Goal: Information Seeking & Learning: Learn about a topic

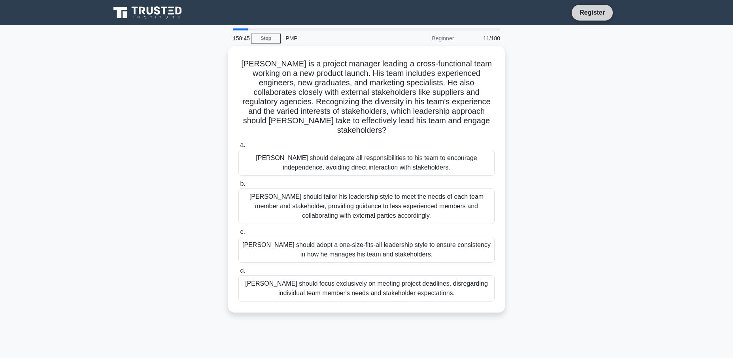
click at [584, 15] on link "Register" at bounding box center [592, 13] width 35 height 10
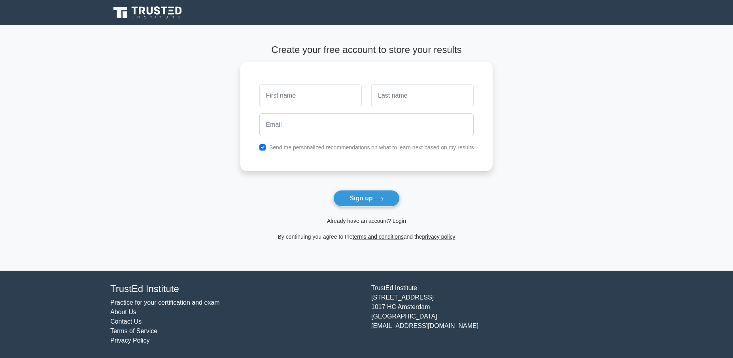
click at [401, 222] on link "Already have an account? Login" at bounding box center [366, 221] width 79 height 6
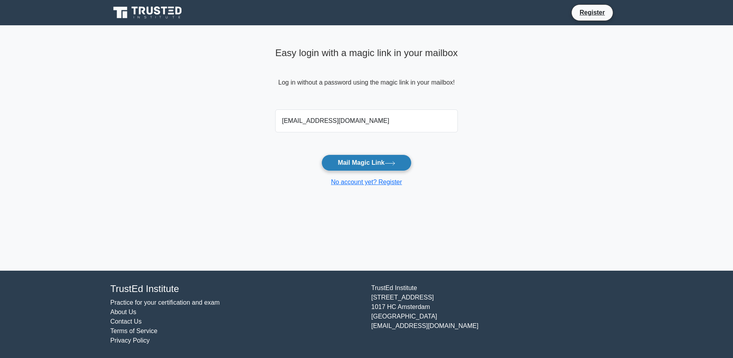
type input "forsonea@outlook.com"
click at [372, 162] on button "Mail Magic Link" at bounding box center [366, 163] width 90 height 17
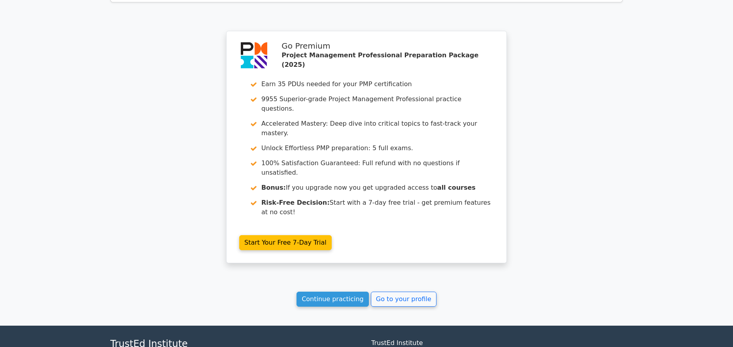
scroll to position [2146, 0]
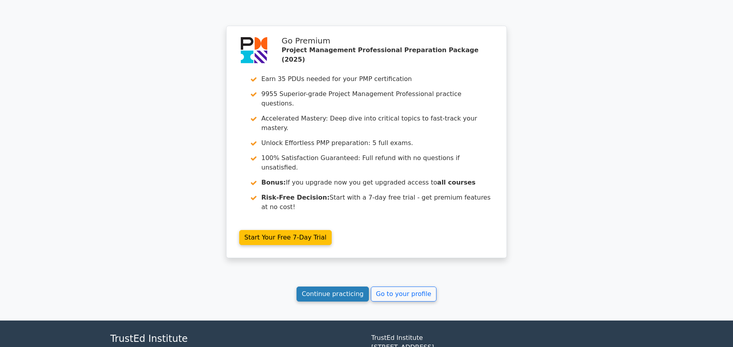
click at [336, 287] on link "Continue practicing" at bounding box center [333, 294] width 72 height 15
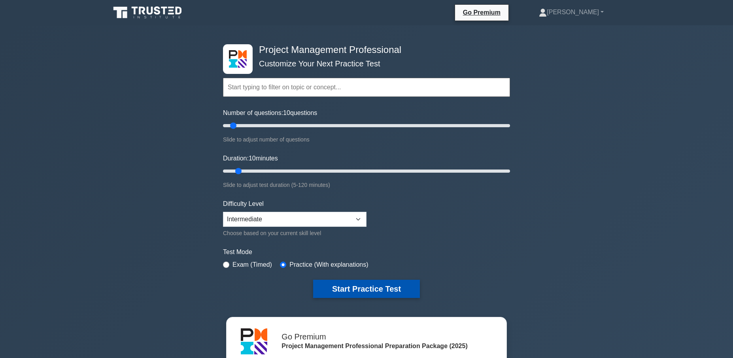
click at [367, 289] on button "Start Practice Test" at bounding box center [366, 289] width 107 height 18
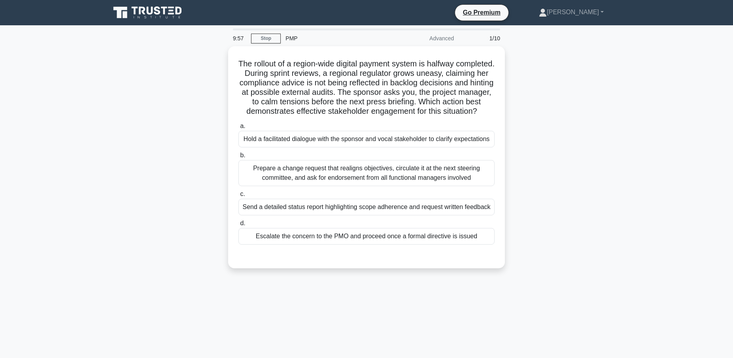
drag, startPoint x: 267, startPoint y: 39, endPoint x: 300, endPoint y: 37, distance: 32.9
click at [268, 39] on link "Stop" at bounding box center [266, 39] width 30 height 10
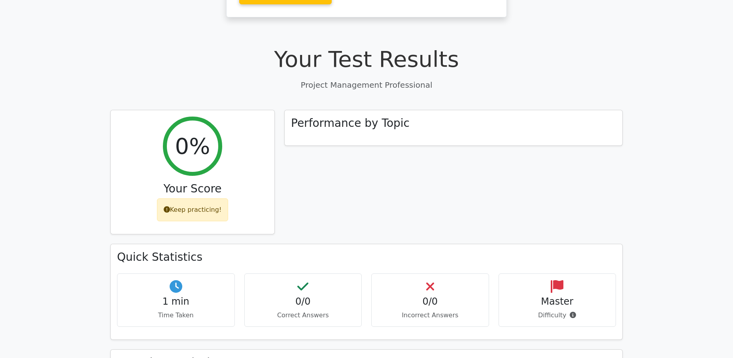
scroll to position [246, 0]
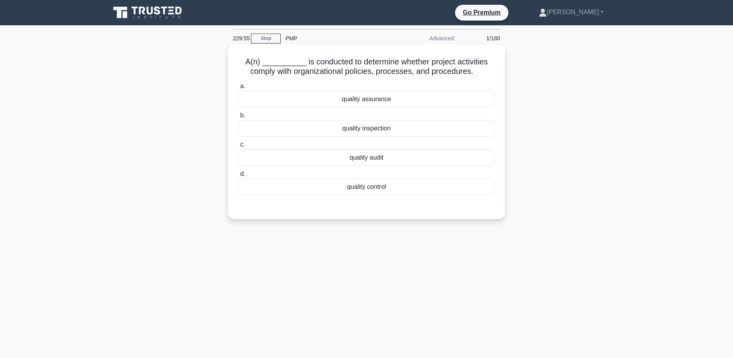
scroll to position [0, 0]
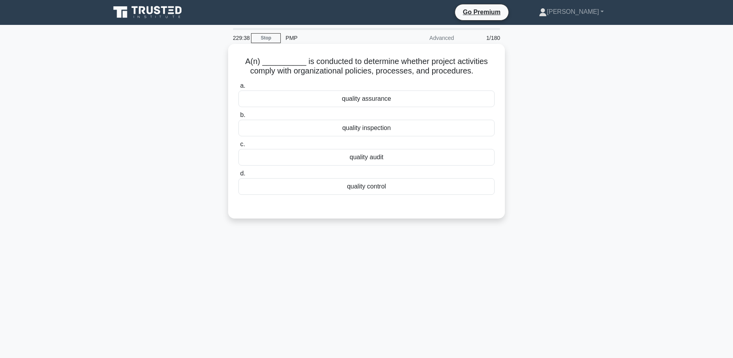
click at [361, 99] on div "quality assurance" at bounding box center [366, 99] width 256 height 17
click at [238, 89] on input "a. quality assurance" at bounding box center [238, 85] width 0 height 5
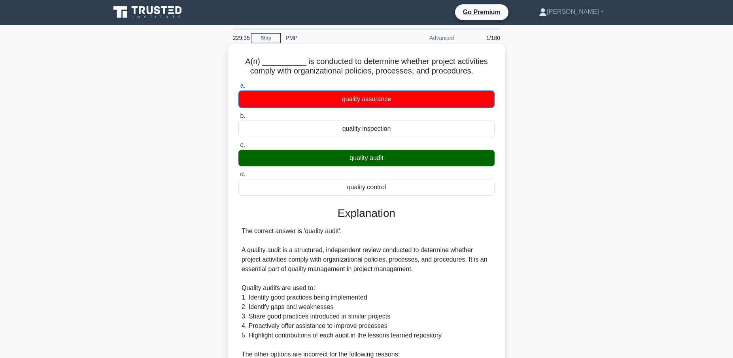
scroll to position [187, 0]
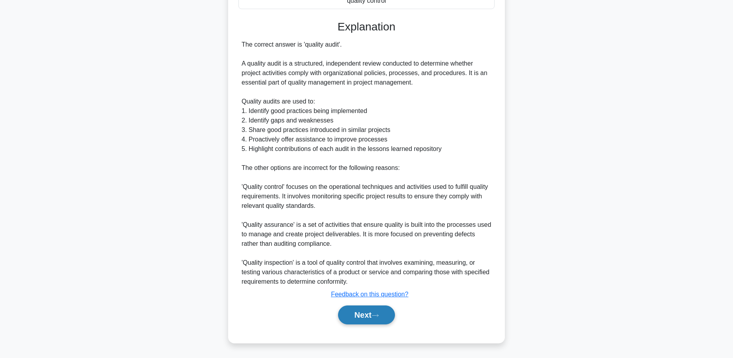
click at [362, 314] on button "Next" at bounding box center [366, 315] width 57 height 19
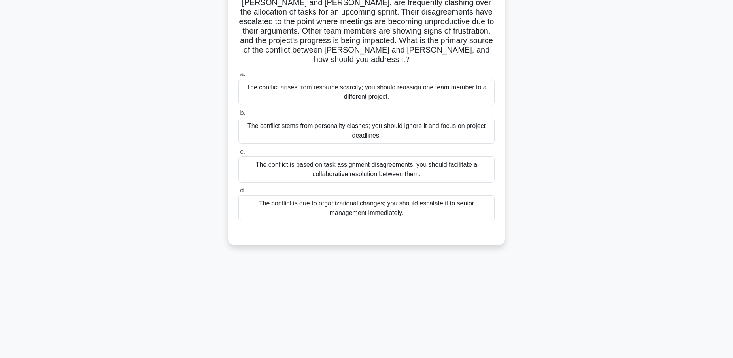
scroll to position [0, 0]
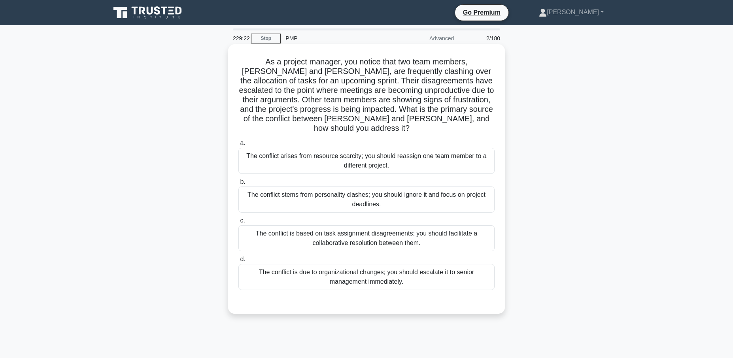
click at [401, 228] on div "The conflict is based on task assignment disagreements; you should facilitate a…" at bounding box center [366, 238] width 256 height 26
click at [238, 223] on input "c. The conflict is based on task assignment disagreements; you should facilitat…" at bounding box center [238, 220] width 0 height 5
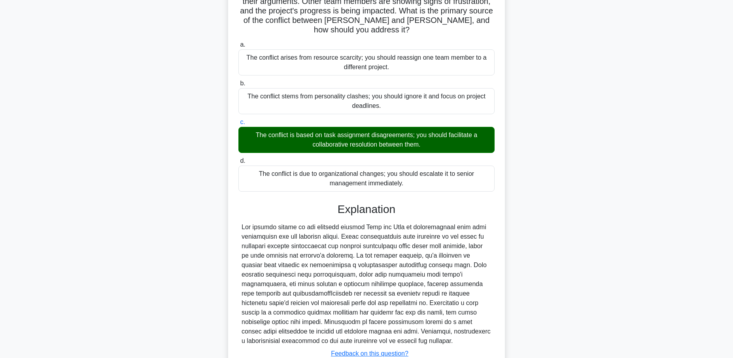
scroll to position [149, 0]
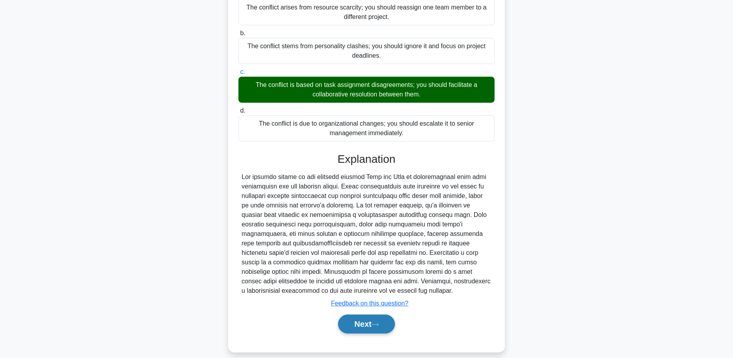
click at [362, 316] on button "Next" at bounding box center [366, 324] width 57 height 19
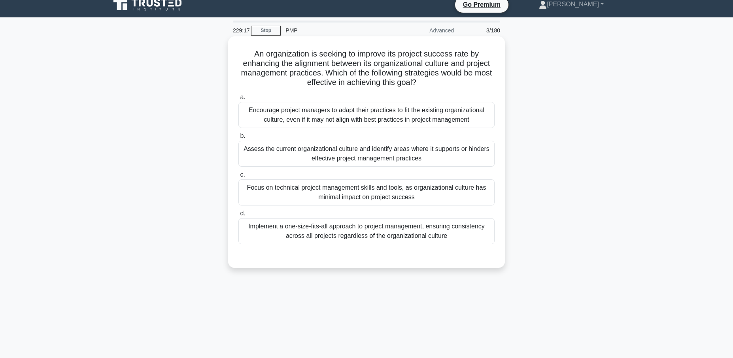
scroll to position [0, 0]
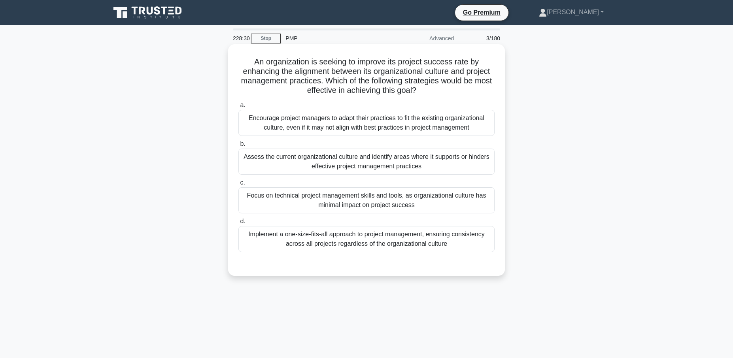
click at [374, 161] on div "Assess the current organizational culture and identify areas where it supports …" at bounding box center [366, 162] width 256 height 26
click at [238, 147] on input "b. Assess the current organizational culture and identify areas where it suppor…" at bounding box center [238, 144] width 0 height 5
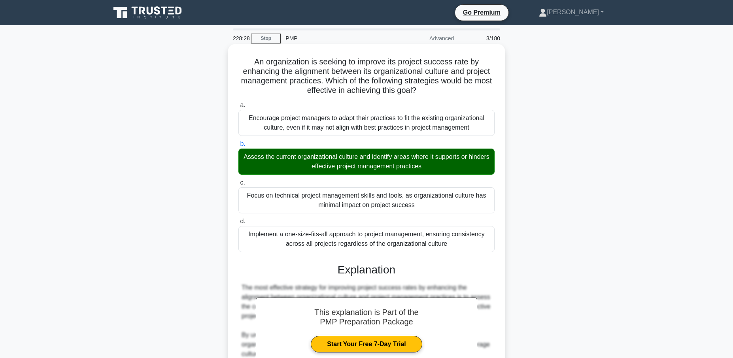
scroll to position [187, 0]
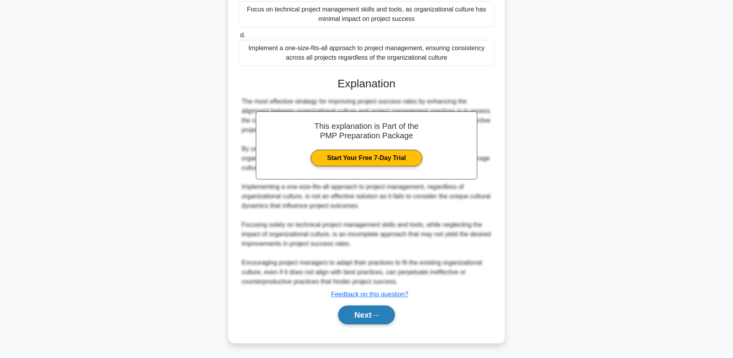
click at [356, 312] on button "Next" at bounding box center [366, 315] width 57 height 19
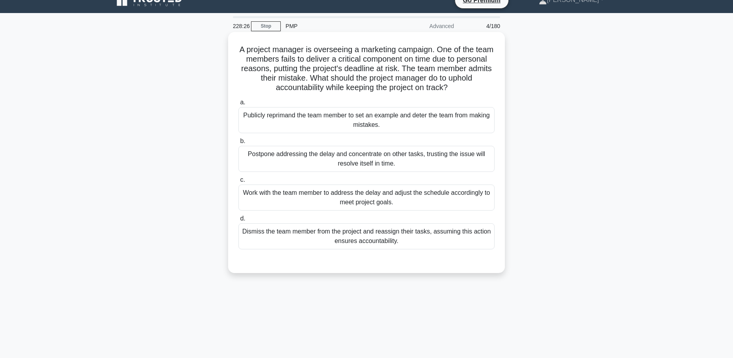
scroll to position [0, 0]
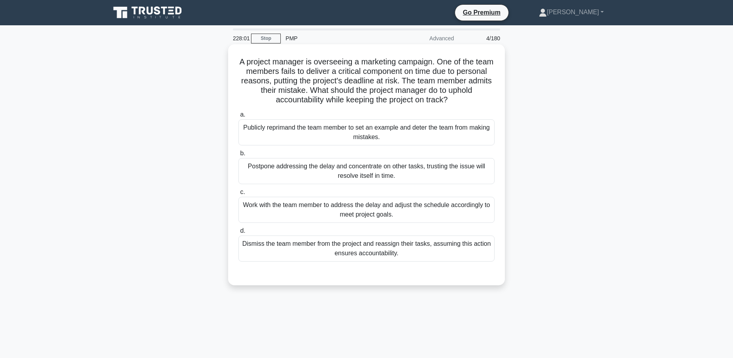
click at [314, 211] on div "Work with the team member to address the delay and adjust the schedule accordin…" at bounding box center [366, 210] width 256 height 26
click at [238, 195] on input "c. Work with the team member to address the delay and adjust the schedule accor…" at bounding box center [238, 192] width 0 height 5
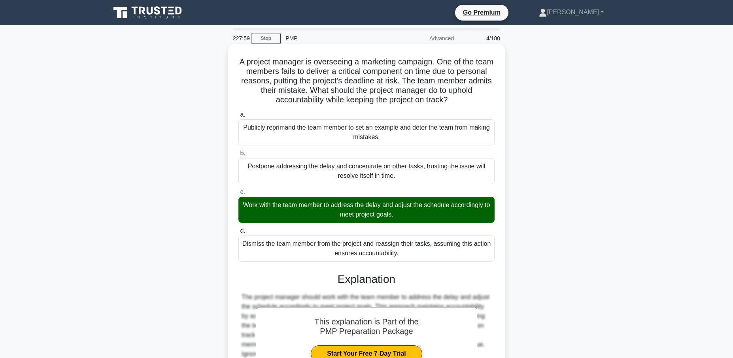
scroll to position [101, 0]
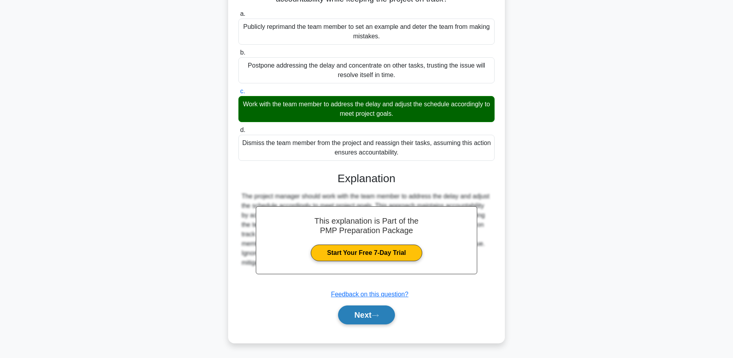
click at [356, 315] on button "Next" at bounding box center [366, 315] width 57 height 19
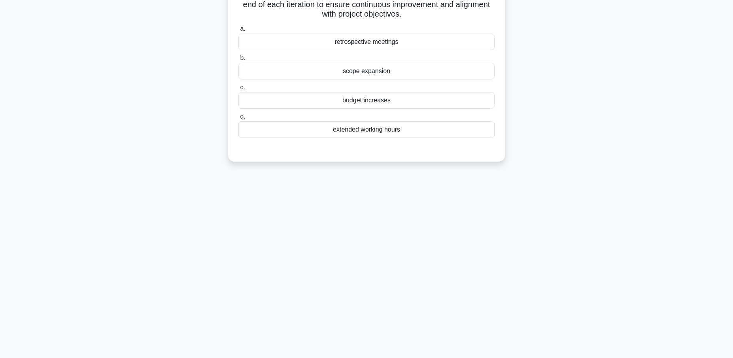
scroll to position [0, 0]
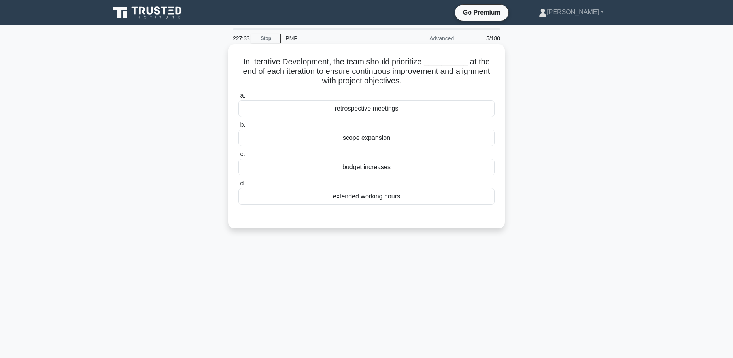
click at [397, 109] on div "retrospective meetings" at bounding box center [366, 108] width 256 height 17
click at [238, 98] on input "a. retrospective meetings" at bounding box center [238, 95] width 0 height 5
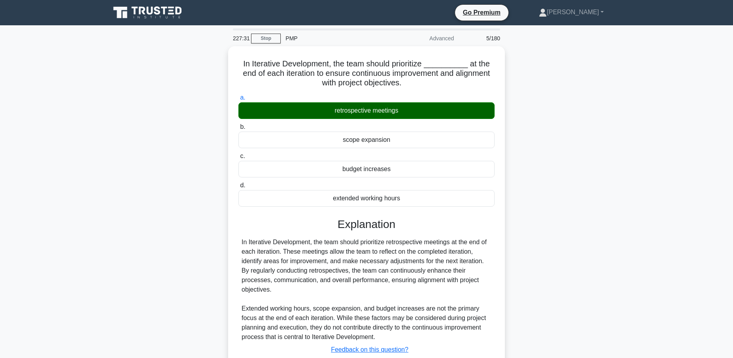
click at [585, 170] on div "In Iterative Development, the team should prioritize __________ at the end of e…" at bounding box center [367, 227] width 522 height 362
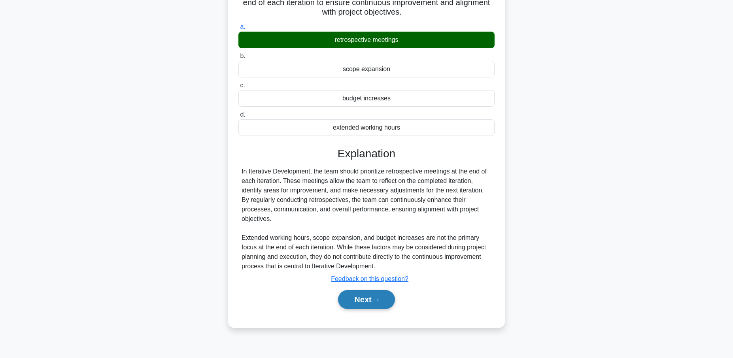
click at [373, 302] on button "Next" at bounding box center [366, 299] width 57 height 19
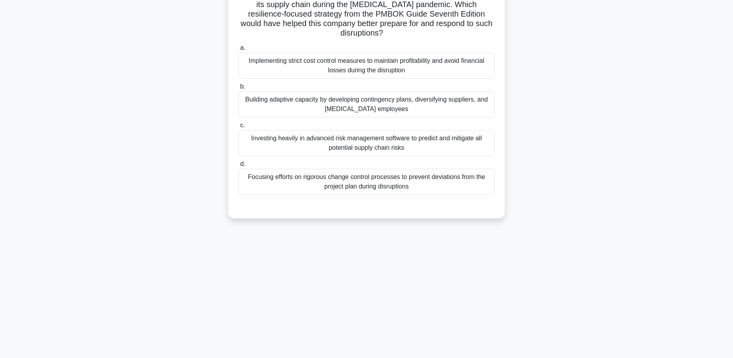
scroll to position [0, 0]
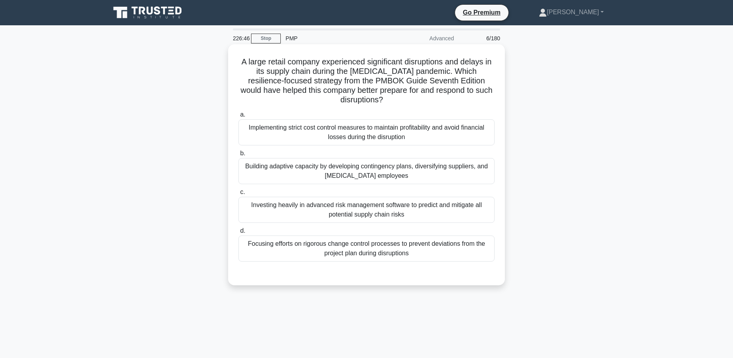
click at [380, 161] on div "Building adaptive capacity by developing contingency plans, diversifying suppli…" at bounding box center [366, 171] width 256 height 26
click at [238, 156] on input "b. Building adaptive capacity by developing contingency plans, diversifying sup…" at bounding box center [238, 153] width 0 height 5
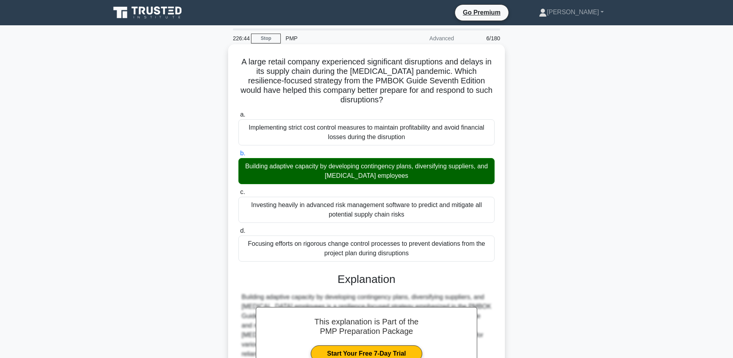
scroll to position [92, 0]
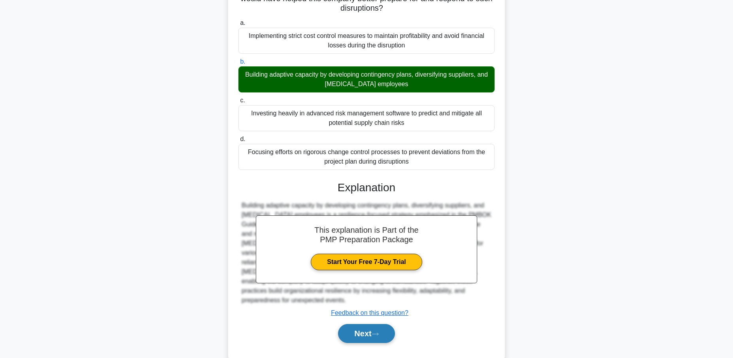
click at [370, 324] on button "Next" at bounding box center [366, 333] width 57 height 19
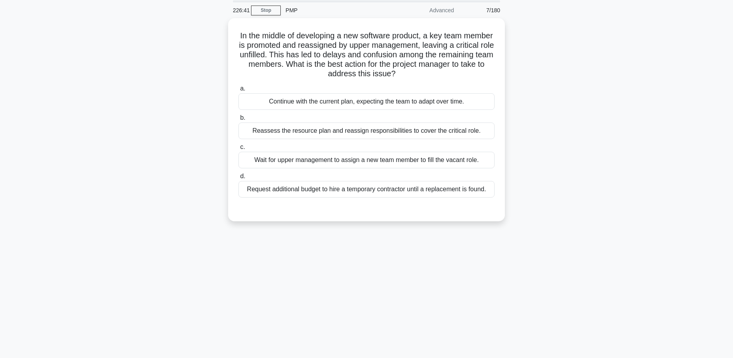
scroll to position [0, 0]
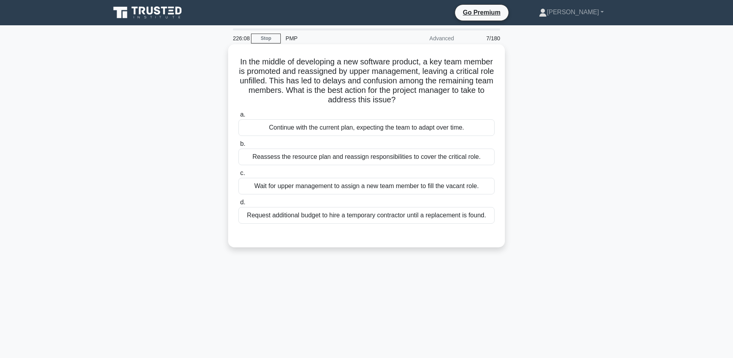
click at [351, 157] on div "Reassess the resource plan and reassign responsibilities to cover the critical …" at bounding box center [366, 157] width 256 height 17
click at [238, 147] on input "b. Reassess the resource plan and reassign responsibilities to cover the critic…" at bounding box center [238, 144] width 0 height 5
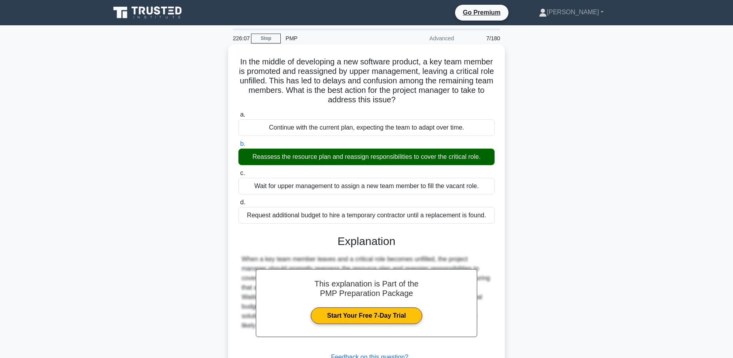
scroll to position [69, 0]
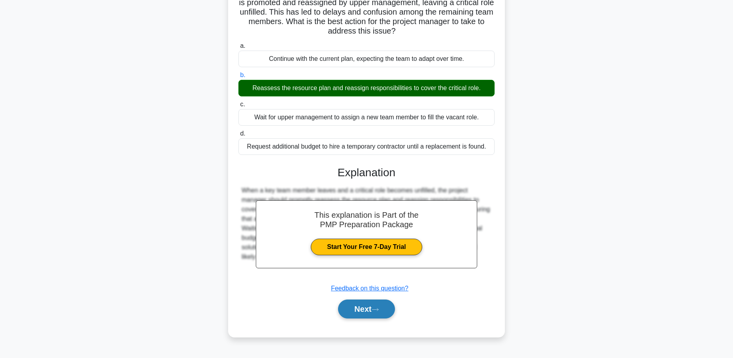
click at [357, 313] on button "Next" at bounding box center [366, 309] width 57 height 19
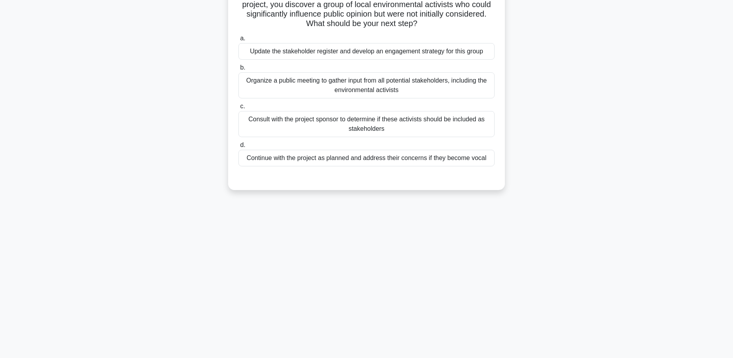
scroll to position [0, 0]
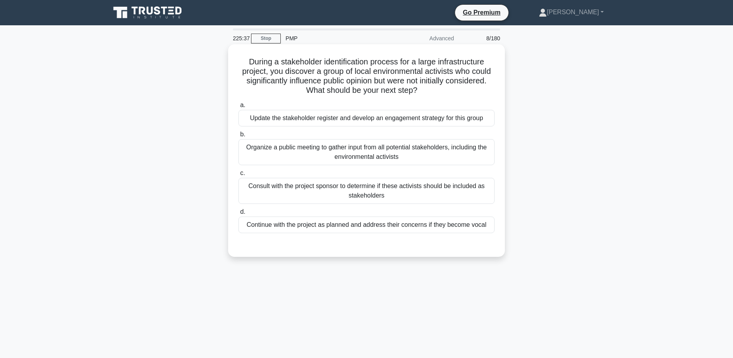
click at [363, 119] on div "Update the stakeholder register and develop an engagement strategy for this gro…" at bounding box center [366, 118] width 256 height 17
click at [238, 108] on input "a. Update the stakeholder register and develop an engagement strategy for this …" at bounding box center [238, 105] width 0 height 5
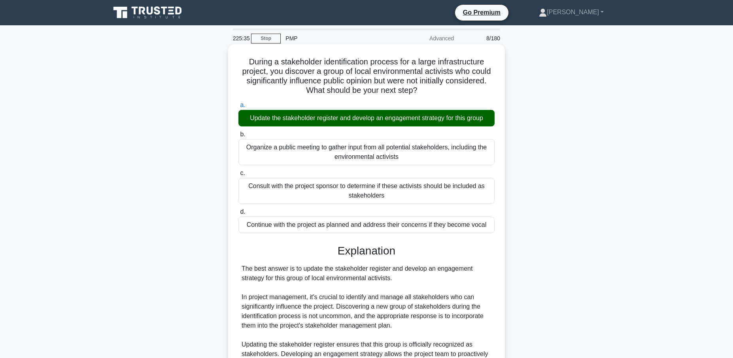
scroll to position [244, 0]
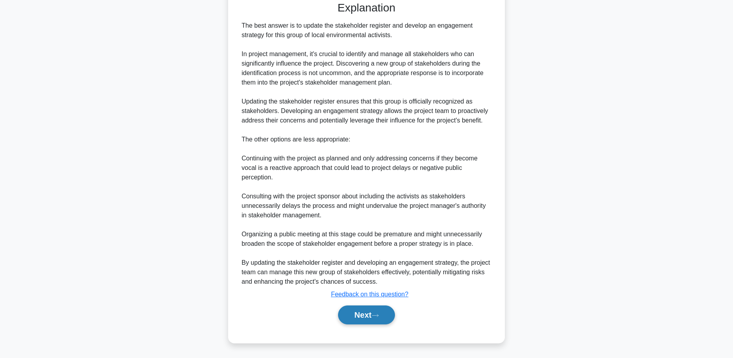
click at [357, 313] on button "Next" at bounding box center [366, 315] width 57 height 19
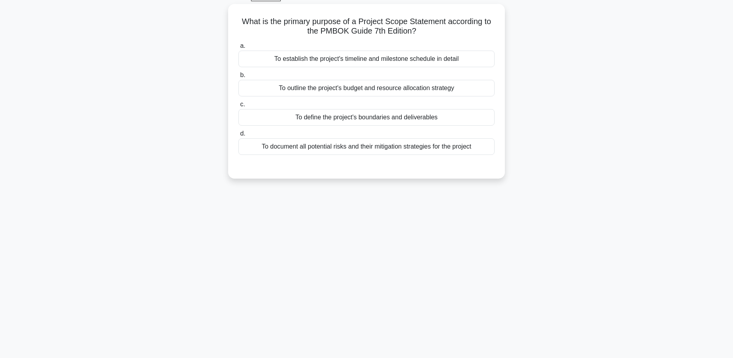
scroll to position [0, 0]
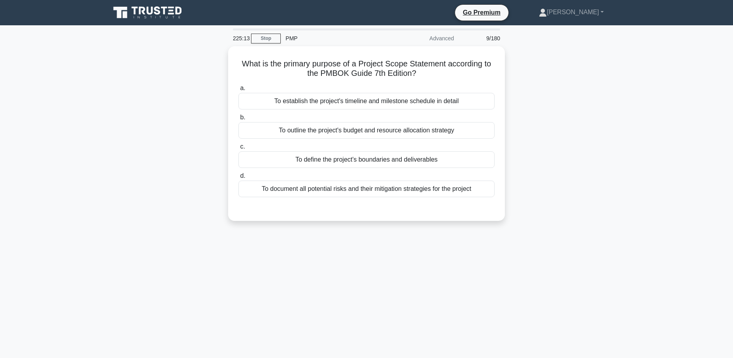
click at [367, 189] on div "To document all potential risks and their mitigation strategies for the project" at bounding box center [366, 189] width 256 height 17
click at [238, 179] on input "d. To document all potential risks and their mitigation strategies for the proj…" at bounding box center [238, 176] width 0 height 5
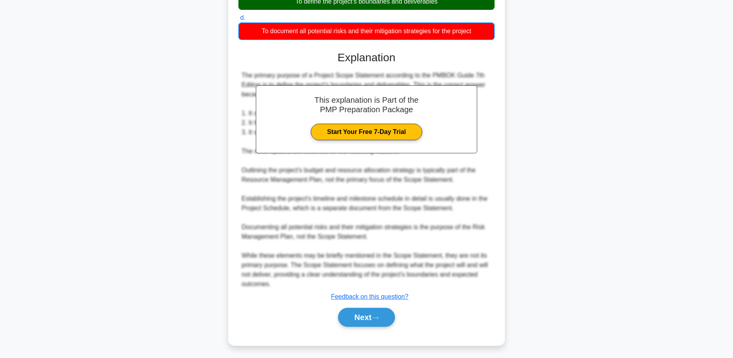
scroll to position [159, 0]
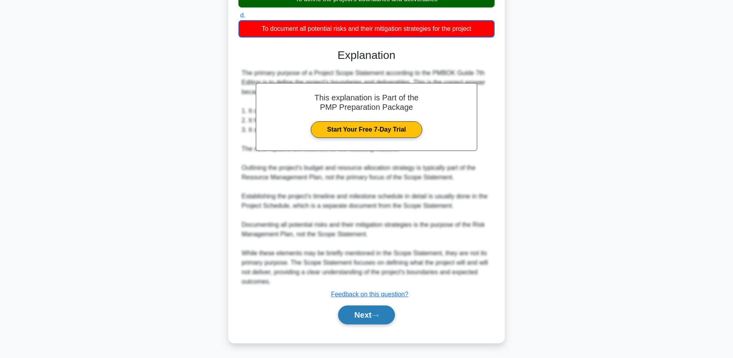
drag, startPoint x: 361, startPoint y: 316, endPoint x: 377, endPoint y: 312, distance: 17.3
click at [361, 316] on button "Next" at bounding box center [366, 315] width 57 height 19
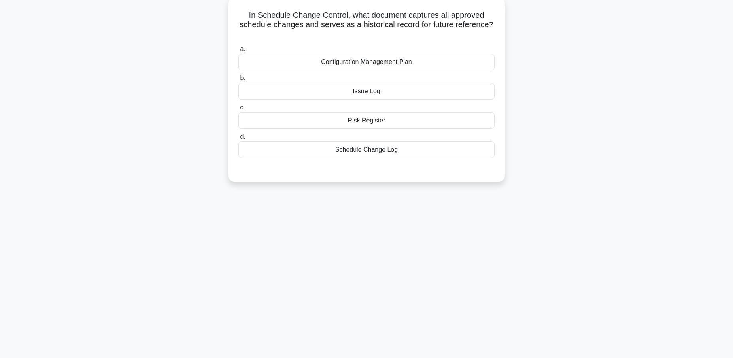
scroll to position [0, 0]
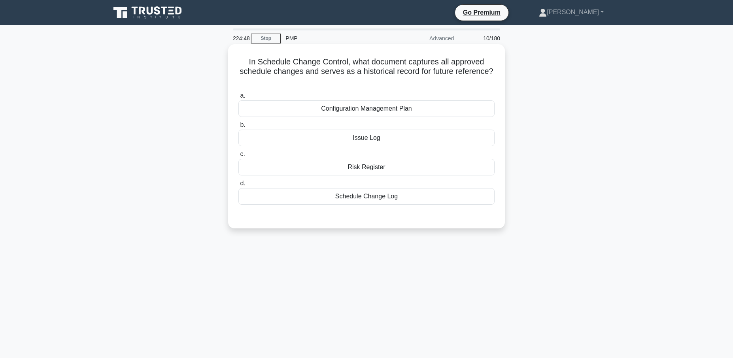
click at [392, 197] on div "Schedule Change Log" at bounding box center [366, 196] width 256 height 17
click at [238, 186] on input "d. Schedule Change Log" at bounding box center [238, 183] width 0 height 5
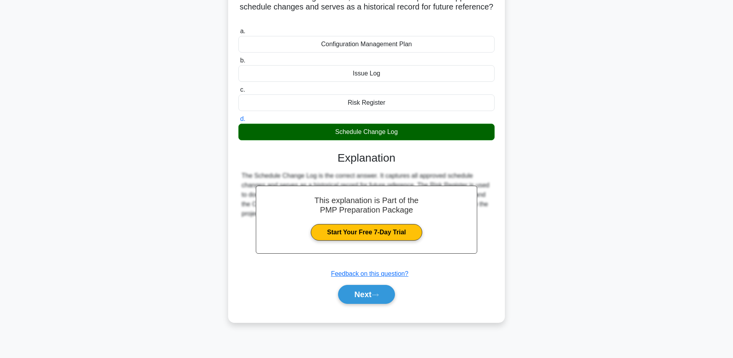
scroll to position [69, 0]
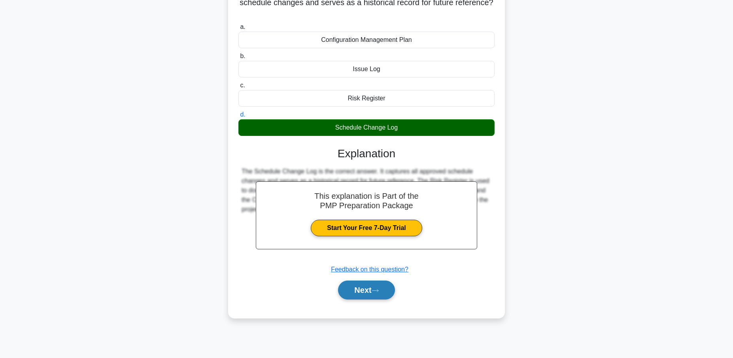
drag, startPoint x: 370, startPoint y: 288, endPoint x: 374, endPoint y: 286, distance: 4.6
click at [370, 288] on button "Next" at bounding box center [366, 290] width 57 height 19
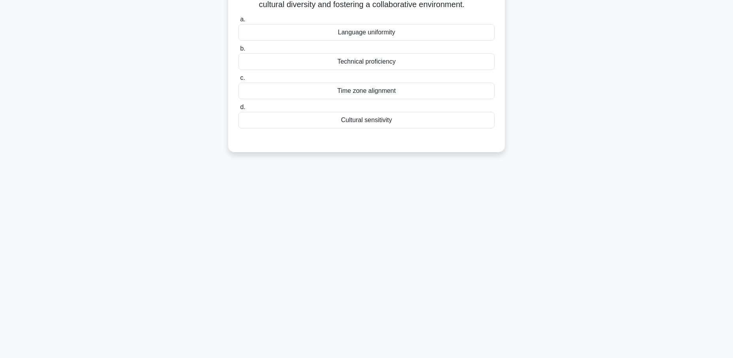
scroll to position [0, 0]
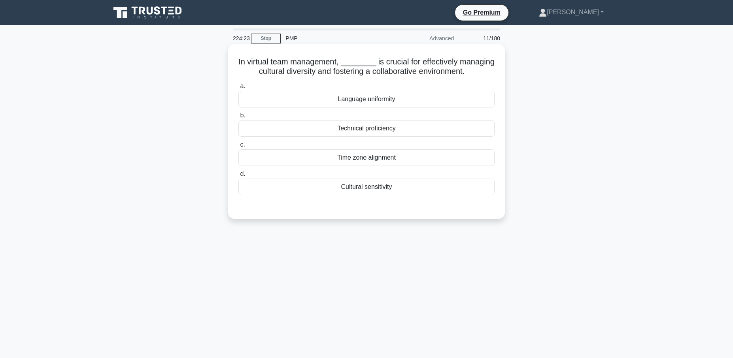
click at [414, 188] on div "Cultural sensitivity" at bounding box center [366, 187] width 256 height 17
click at [238, 177] on input "d. Cultural sensitivity" at bounding box center [238, 174] width 0 height 5
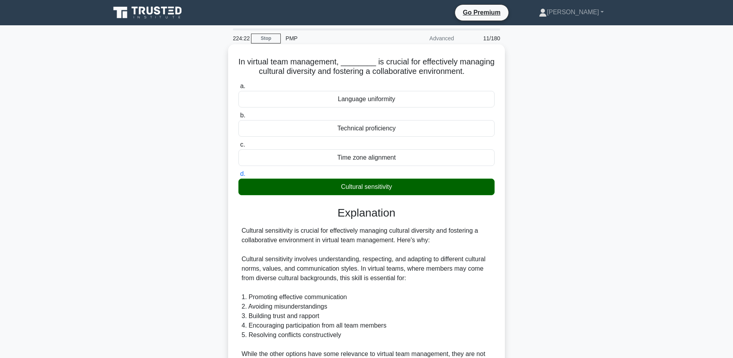
scroll to position [215, 0]
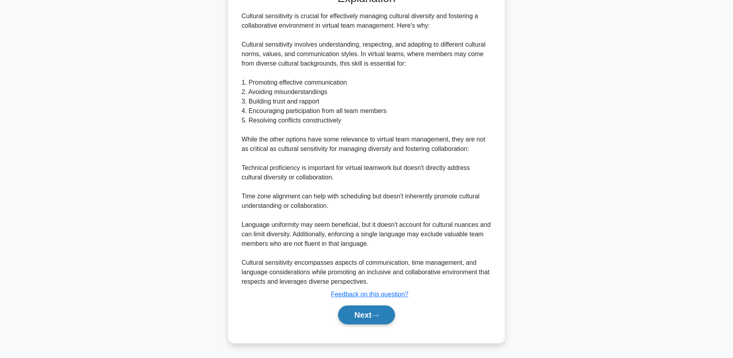
click at [370, 312] on button "Next" at bounding box center [366, 315] width 57 height 19
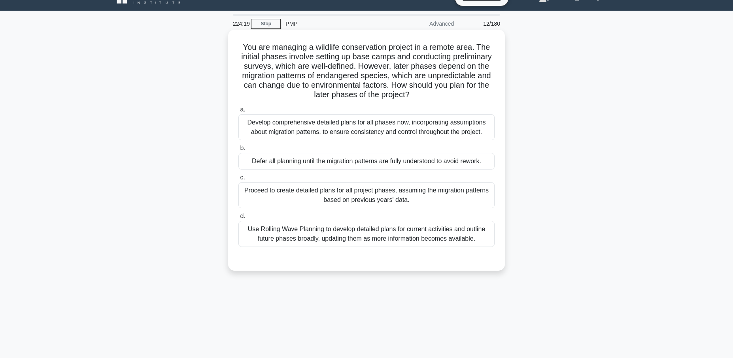
scroll to position [0, 0]
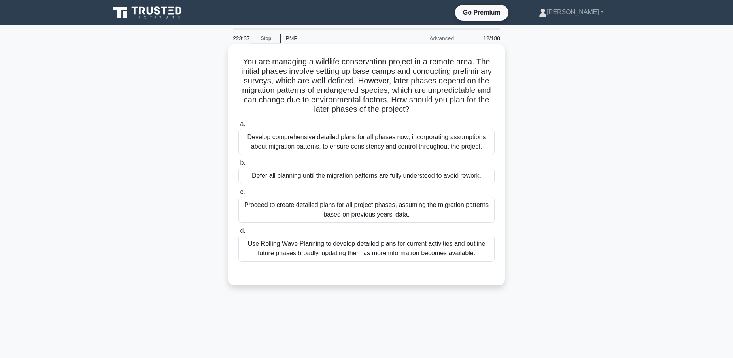
click at [337, 141] on div "Develop comprehensive detailed plans for all phases now, incorporating assumpti…" at bounding box center [366, 142] width 256 height 26
click at [238, 127] on input "a. Develop comprehensive detailed plans for all phases now, incorporating assum…" at bounding box center [238, 124] width 0 height 5
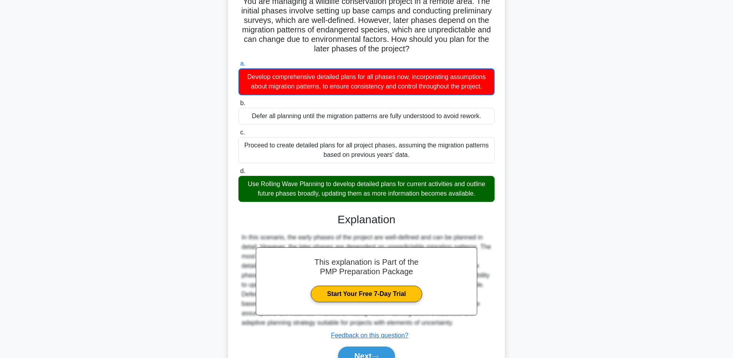
scroll to position [102, 0]
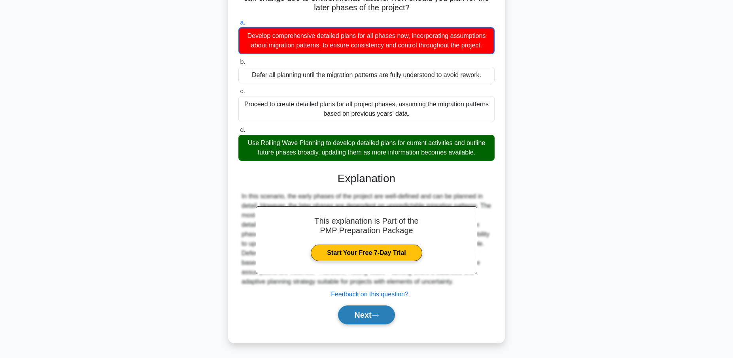
click at [359, 318] on button "Next" at bounding box center [366, 315] width 57 height 19
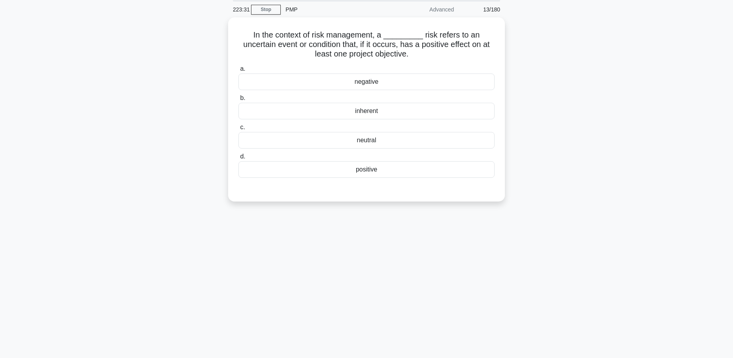
scroll to position [0, 0]
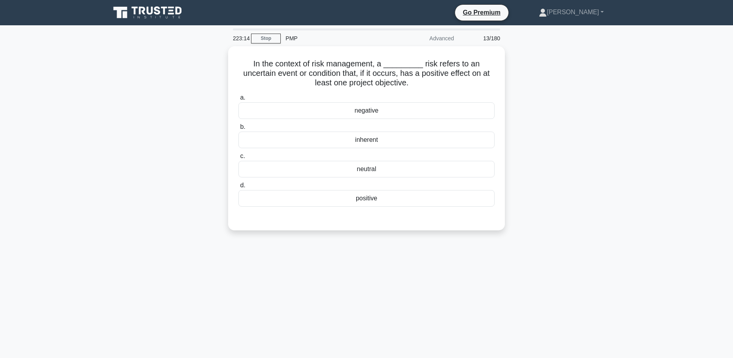
click at [427, 197] on div "positive" at bounding box center [366, 198] width 256 height 17
click at [238, 188] on input "d. positive" at bounding box center [238, 185] width 0 height 5
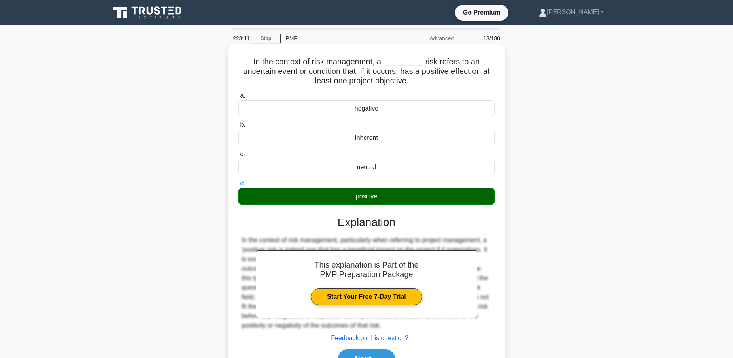
scroll to position [69, 0]
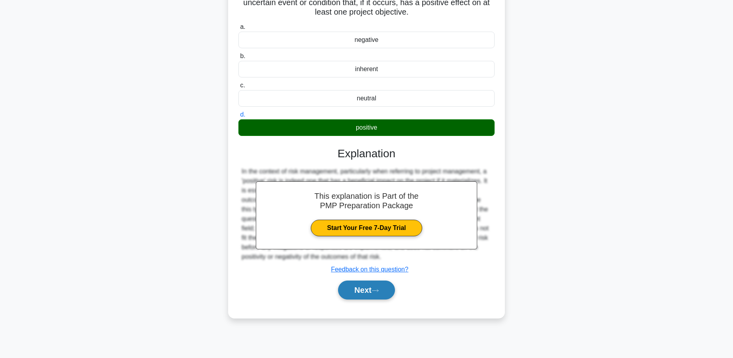
click at [366, 291] on button "Next" at bounding box center [366, 290] width 57 height 19
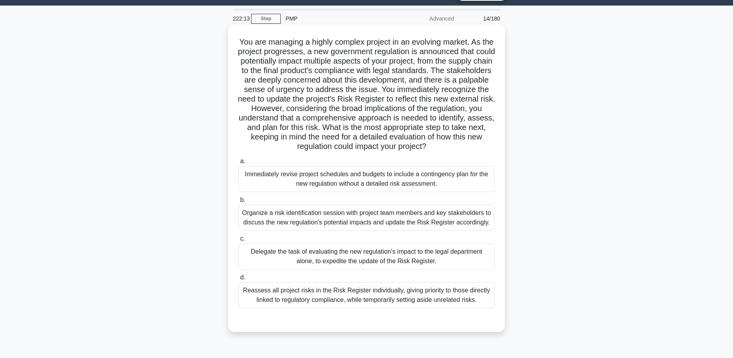
scroll to position [25, 0]
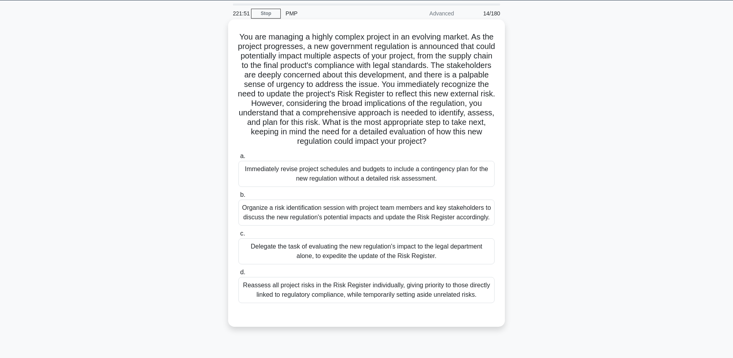
click at [335, 212] on div "Organize a risk identification session with project team members and key stakeh…" at bounding box center [366, 213] width 256 height 26
click at [238, 198] on input "b. Organize a risk identification session with project team members and key sta…" at bounding box center [238, 195] width 0 height 5
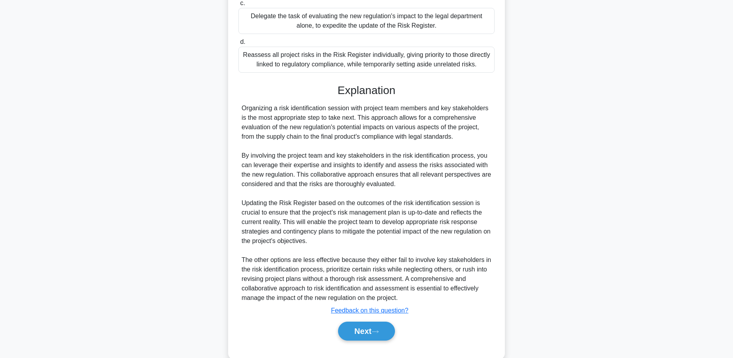
scroll to position [272, 0]
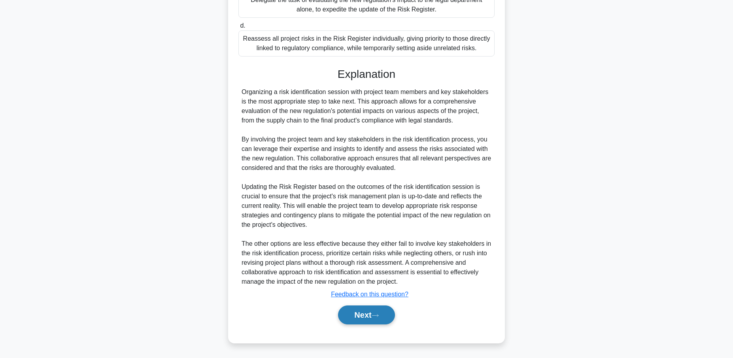
click at [362, 315] on button "Next" at bounding box center [366, 315] width 57 height 19
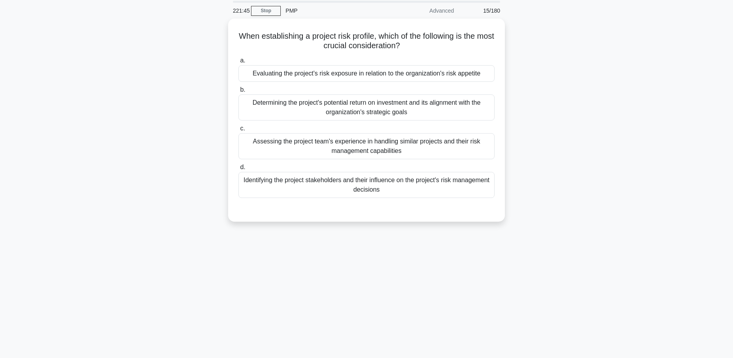
scroll to position [0, 0]
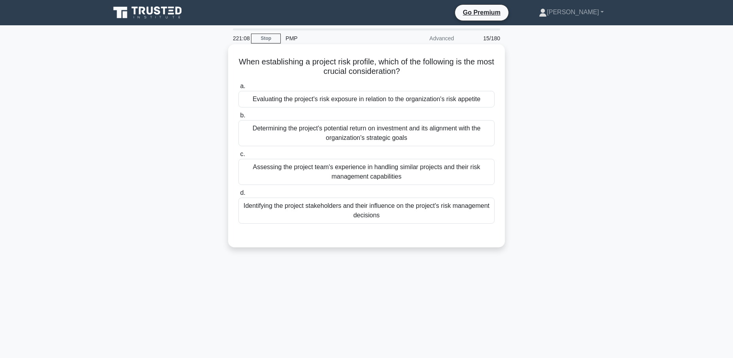
click at [369, 100] on div "Evaluating the project's risk exposure in relation to the organization's risk a…" at bounding box center [366, 99] width 256 height 17
click at [238, 89] on input "a. Evaluating the project's risk exposure in relation to the organization's ris…" at bounding box center [238, 86] width 0 height 5
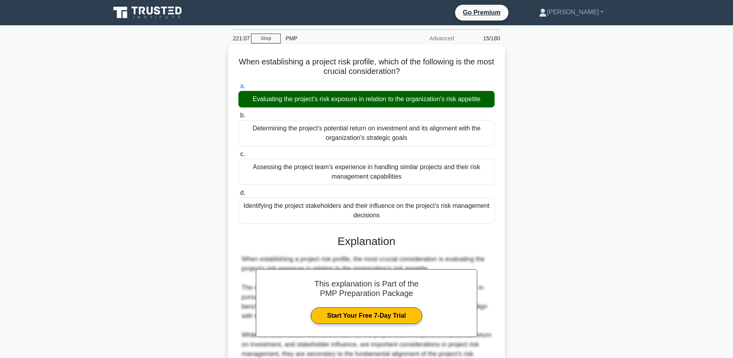
scroll to position [82, 0]
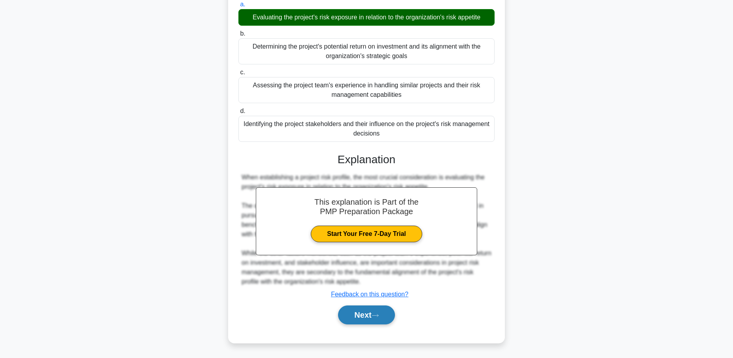
click at [363, 316] on button "Next" at bounding box center [366, 315] width 57 height 19
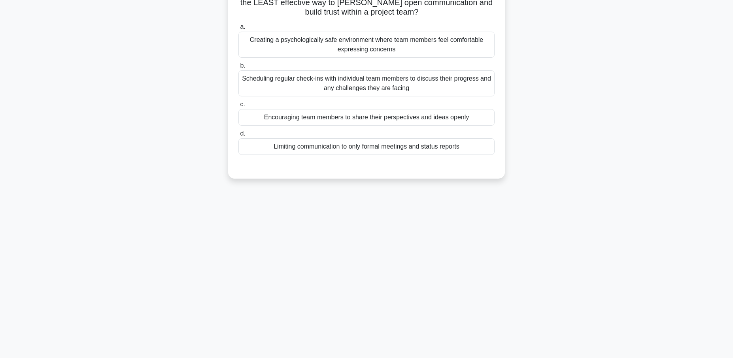
scroll to position [0, 0]
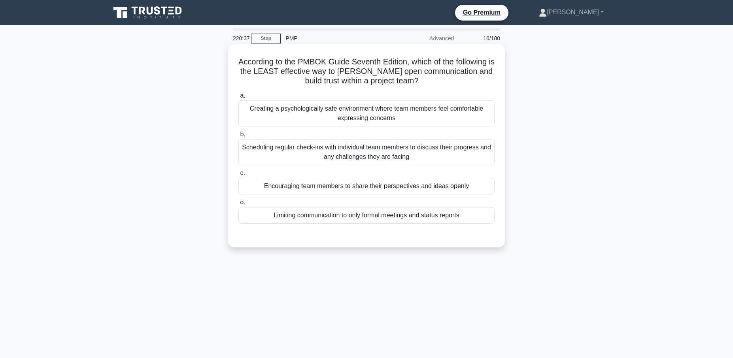
click at [365, 215] on div "Limiting communication to only formal meetings and status reports" at bounding box center [366, 215] width 256 height 17
click at [238, 205] on input "d. Limiting communication to only formal meetings and status reports" at bounding box center [238, 202] width 0 height 5
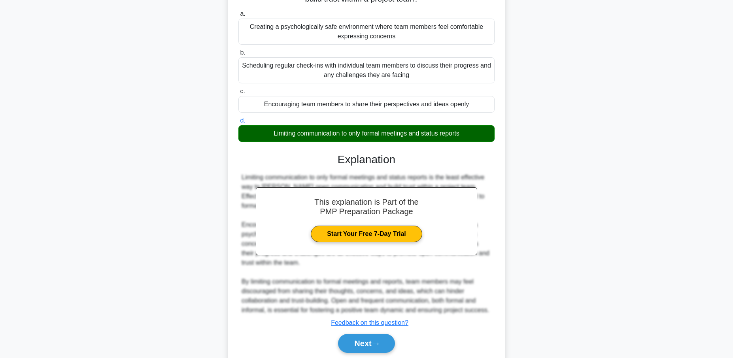
scroll to position [111, 0]
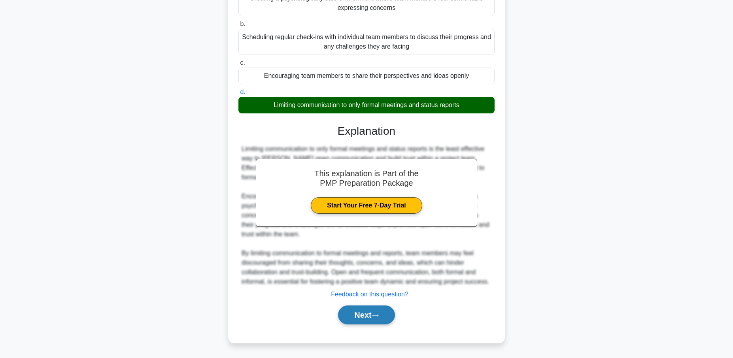
click at [367, 317] on button "Next" at bounding box center [366, 315] width 57 height 19
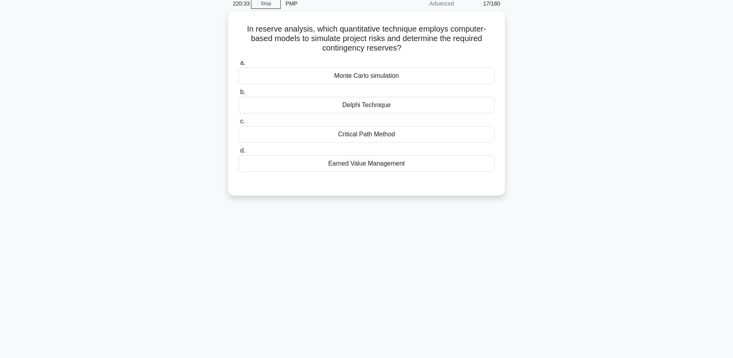
scroll to position [0, 0]
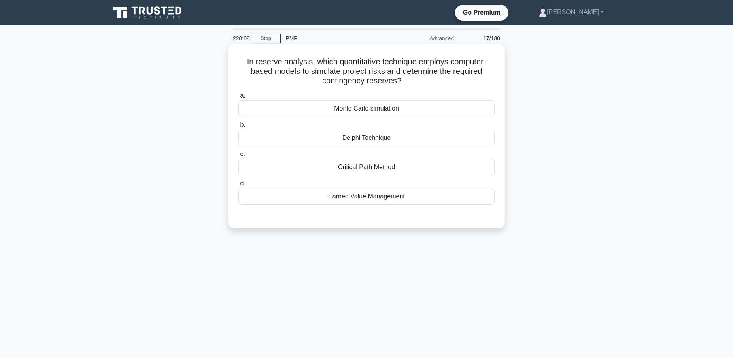
click at [394, 198] on div "Earned Value Management" at bounding box center [366, 196] width 256 height 17
click at [238, 186] on input "d. Earned Value Management" at bounding box center [238, 183] width 0 height 5
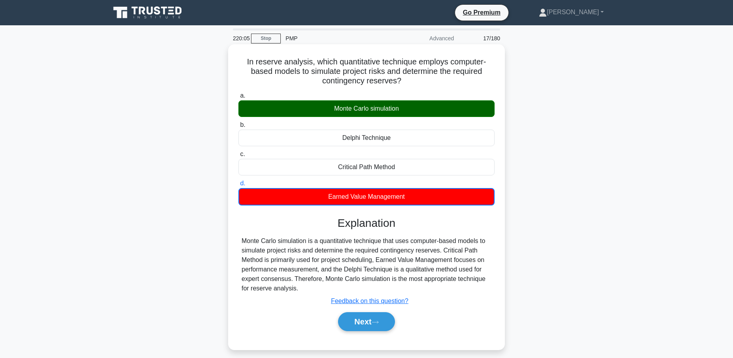
scroll to position [69, 0]
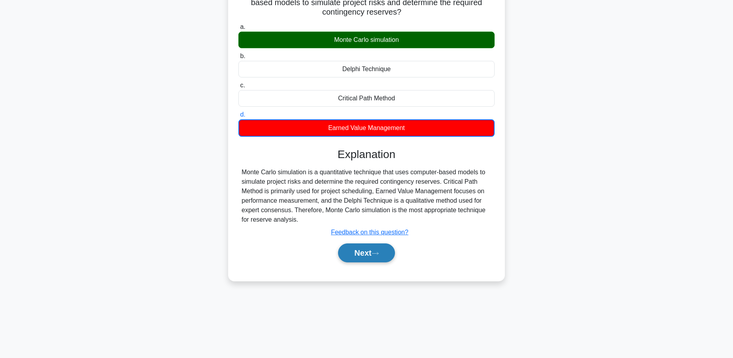
click at [362, 253] on button "Next" at bounding box center [366, 253] width 57 height 19
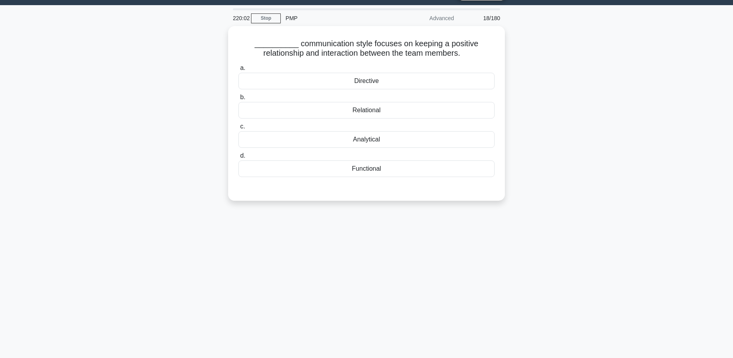
scroll to position [0, 0]
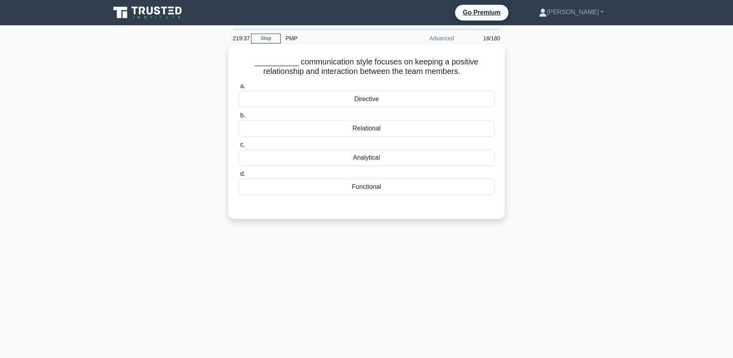
click at [397, 127] on div "Relational" at bounding box center [366, 128] width 256 height 17
click at [238, 118] on input "b. Relational" at bounding box center [238, 115] width 0 height 5
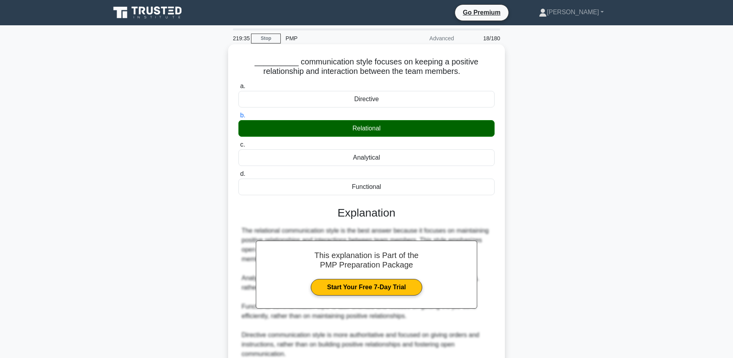
scroll to position [73, 0]
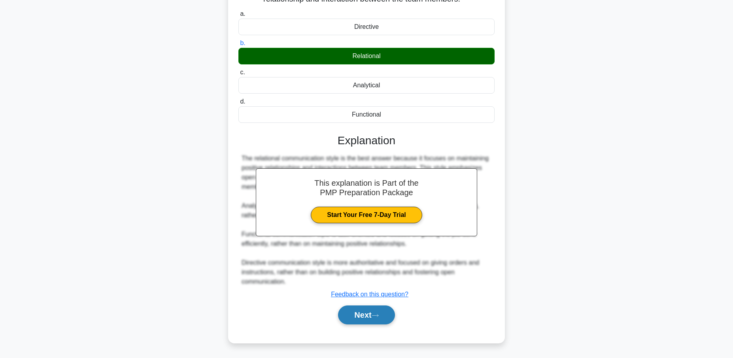
click at [365, 313] on button "Next" at bounding box center [366, 315] width 57 height 19
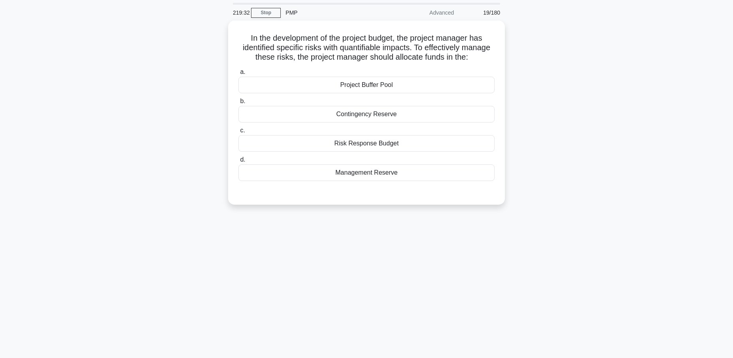
scroll to position [0, 0]
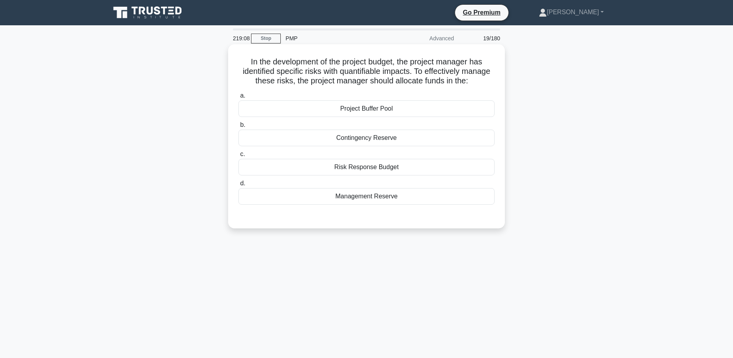
click at [382, 138] on div "Contingency Reserve" at bounding box center [366, 138] width 256 height 17
click at [238, 128] on input "b. Contingency Reserve" at bounding box center [238, 125] width 0 height 5
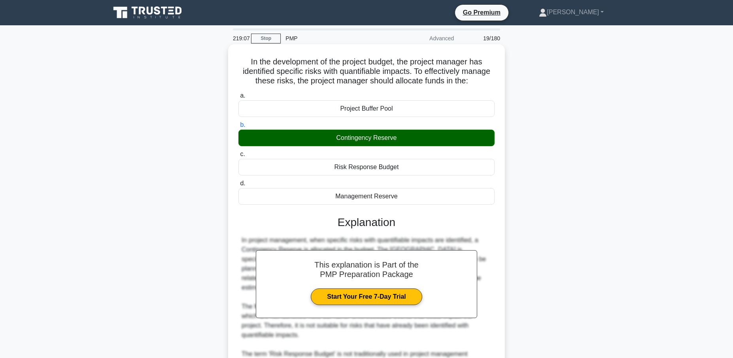
scroll to position [130, 0]
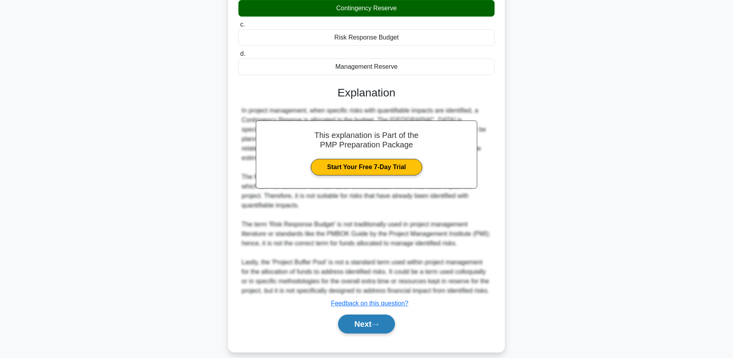
click at [356, 316] on button "Next" at bounding box center [366, 324] width 57 height 19
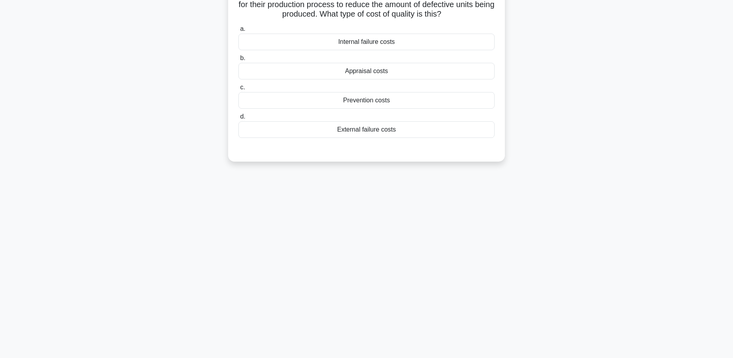
scroll to position [0, 0]
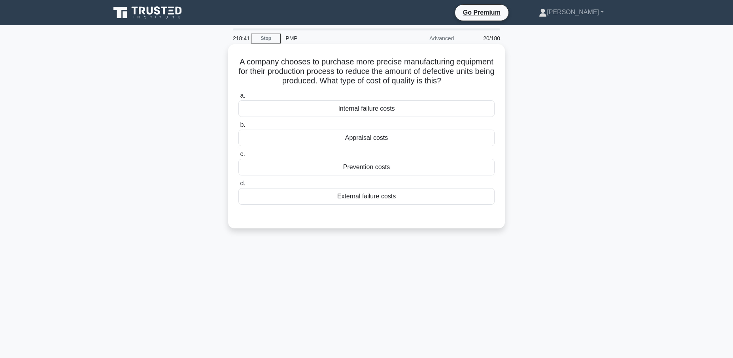
click at [373, 167] on div "Prevention costs" at bounding box center [366, 167] width 256 height 17
click at [238, 157] on input "c. Prevention costs" at bounding box center [238, 154] width 0 height 5
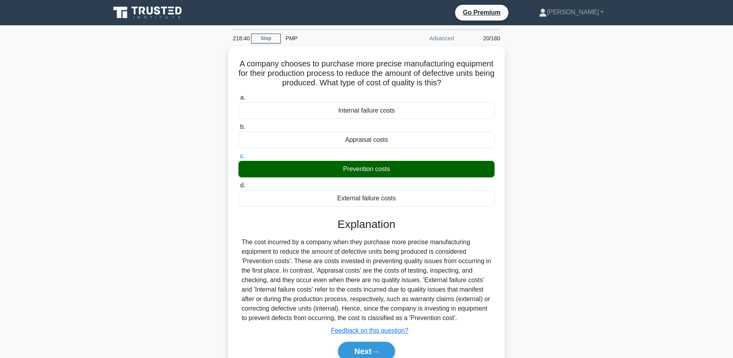
scroll to position [69, 0]
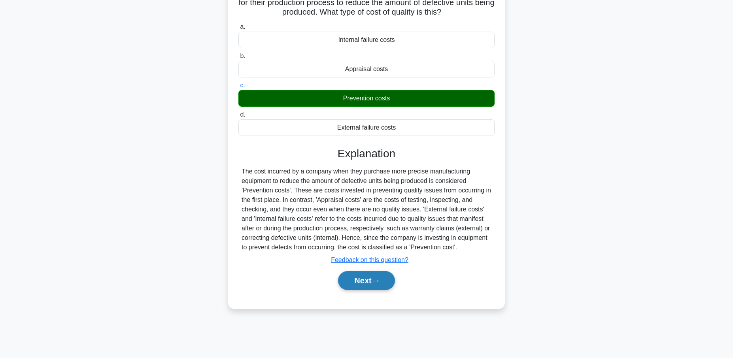
click at [361, 280] on button "Next" at bounding box center [366, 280] width 57 height 19
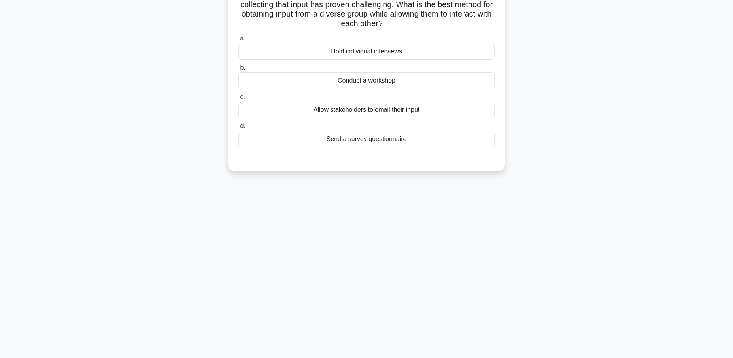
scroll to position [0, 0]
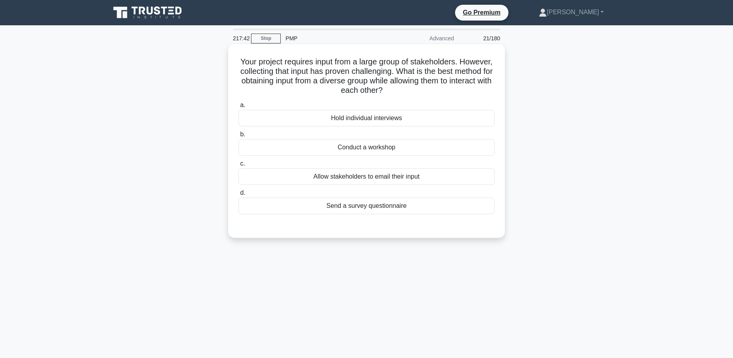
click at [367, 151] on div "Conduct a workshop" at bounding box center [366, 147] width 256 height 17
click at [238, 137] on input "b. Conduct a workshop" at bounding box center [238, 134] width 0 height 5
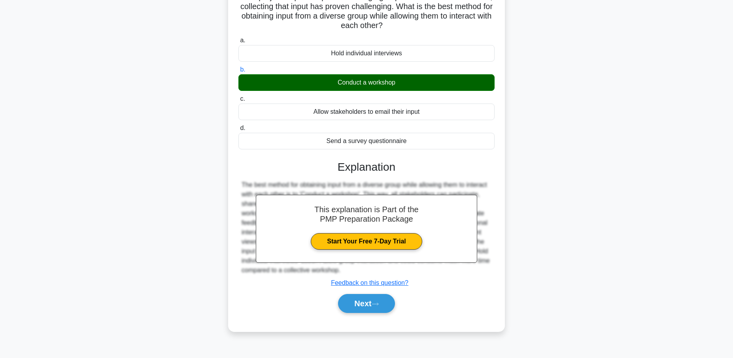
scroll to position [69, 0]
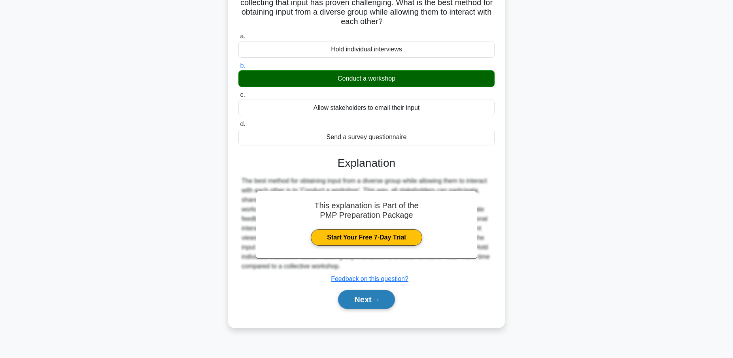
click at [368, 300] on button "Next" at bounding box center [366, 299] width 57 height 19
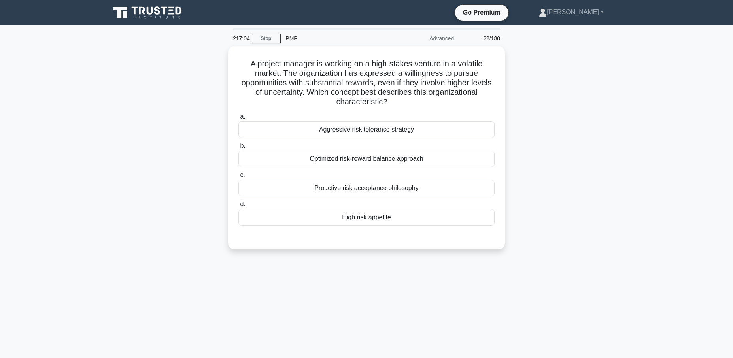
scroll to position [2, 0]
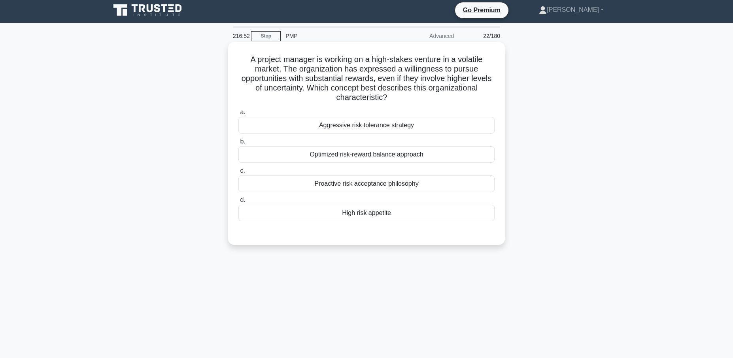
click at [362, 125] on div "Aggressive risk tolerance strategy" at bounding box center [366, 125] width 256 height 17
click at [238, 115] on input "a. Aggressive risk tolerance strategy" at bounding box center [238, 112] width 0 height 5
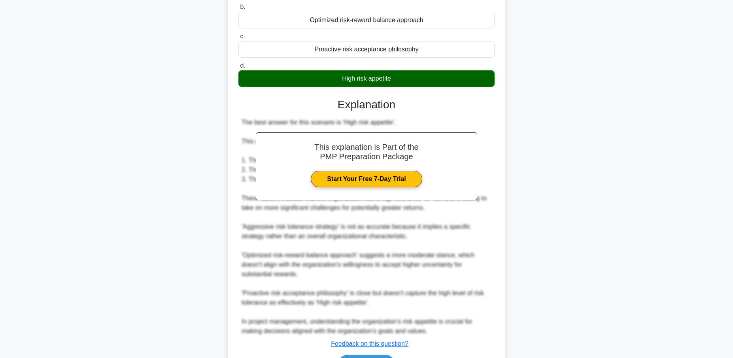
scroll to position [187, 0]
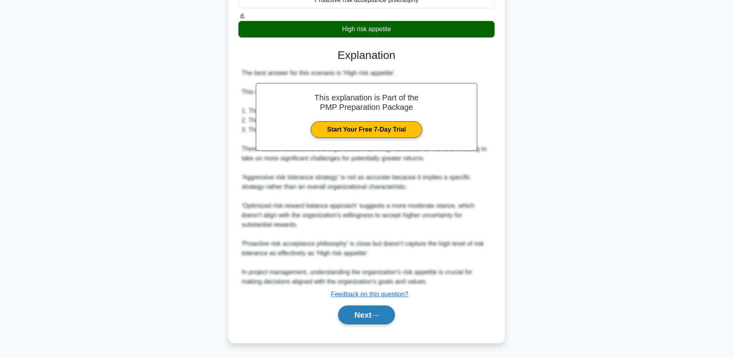
click at [363, 312] on button "Next" at bounding box center [366, 315] width 57 height 19
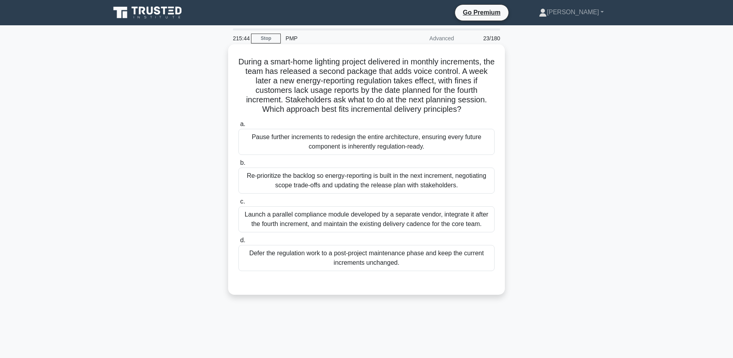
scroll to position [2, 0]
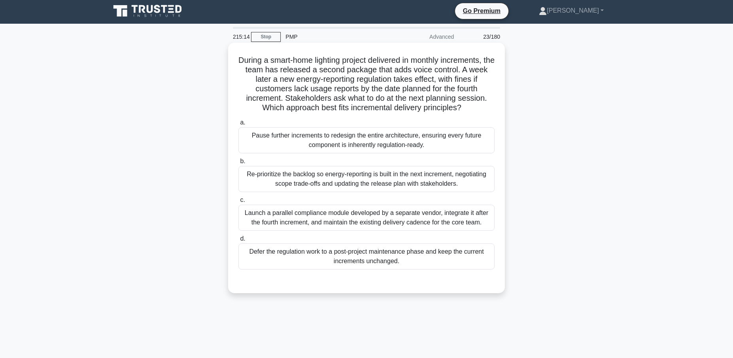
click at [377, 145] on div "Pause further increments to redesign the entire architecture, ensuring every fu…" at bounding box center [366, 140] width 256 height 26
click at [238, 125] on input "a. Pause further increments to redesign the entire architecture, ensuring every…" at bounding box center [238, 122] width 0 height 5
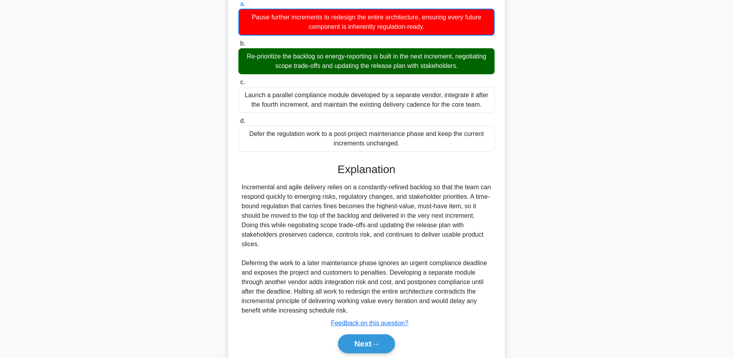
scroll to position [125, 0]
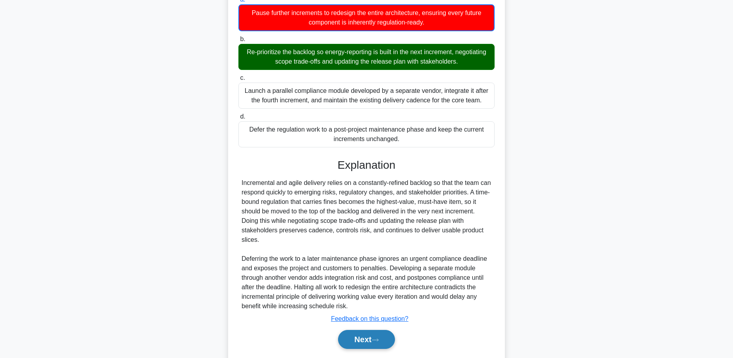
click at [357, 338] on button "Next" at bounding box center [366, 339] width 57 height 19
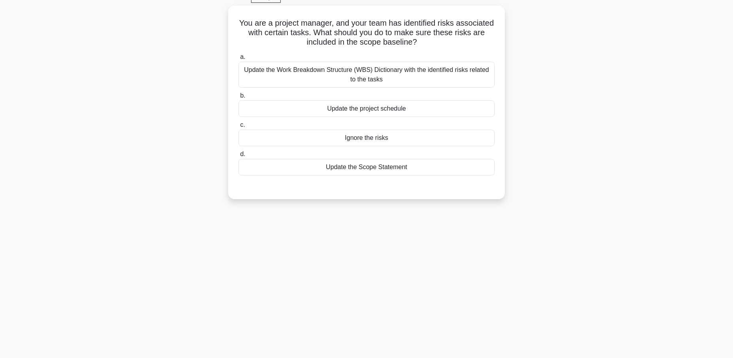
scroll to position [0, 0]
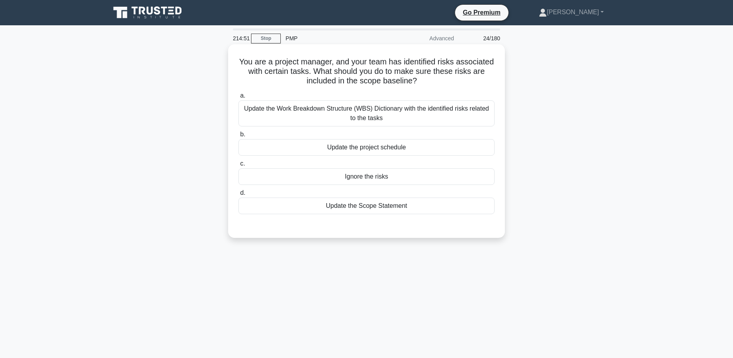
click at [414, 113] on div "Update the Work Breakdown Structure (WBS) Dictionary with the identified risks …" at bounding box center [366, 113] width 256 height 26
click at [238, 98] on input "a. Update the Work Breakdown Structure (WBS) Dictionary with the identified ris…" at bounding box center [238, 95] width 0 height 5
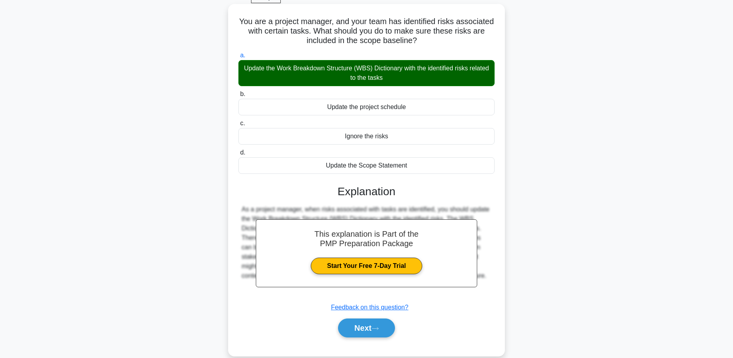
scroll to position [69, 0]
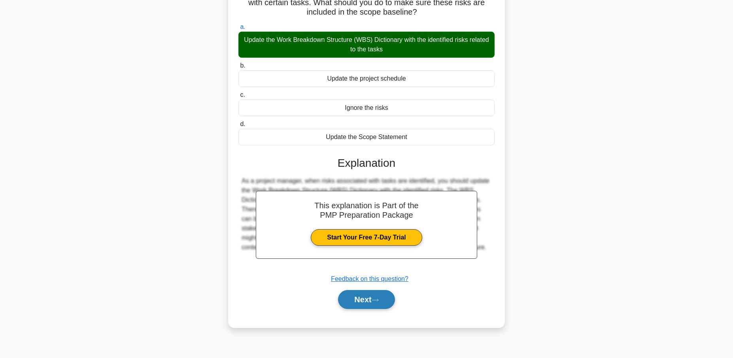
click at [359, 299] on button "Next" at bounding box center [366, 299] width 57 height 19
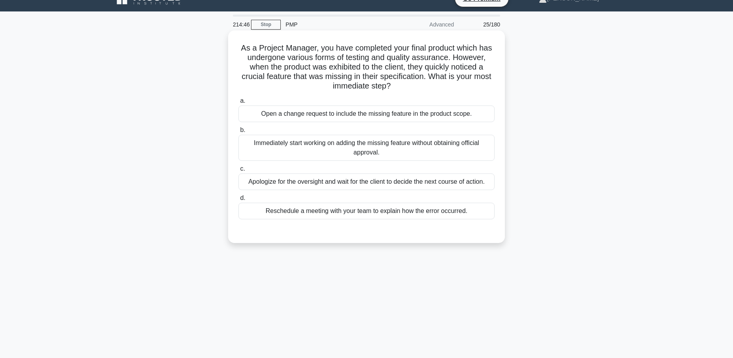
scroll to position [0, 0]
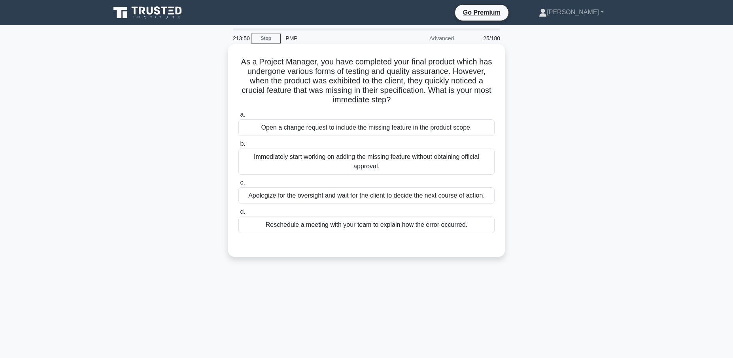
click at [332, 129] on div "Open a change request to include the missing feature in the product scope." at bounding box center [366, 127] width 256 height 17
click at [238, 117] on input "a. Open a change request to include the missing feature in the product scope." at bounding box center [238, 114] width 0 height 5
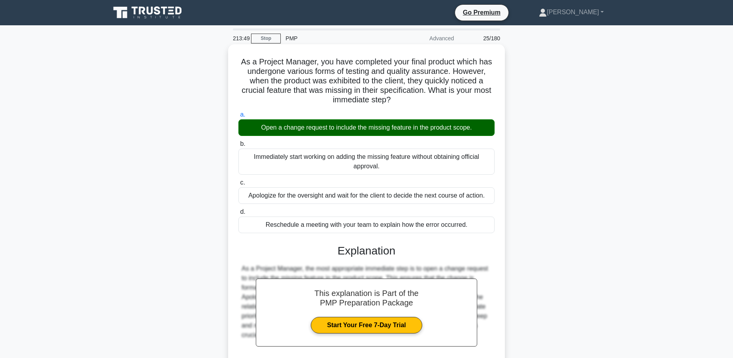
scroll to position [73, 0]
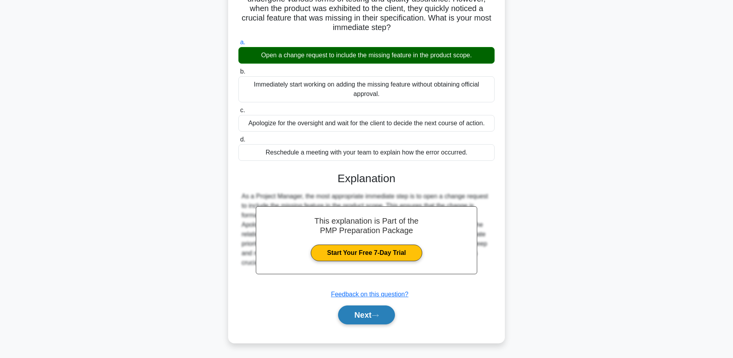
click at [370, 314] on button "Next" at bounding box center [366, 315] width 57 height 19
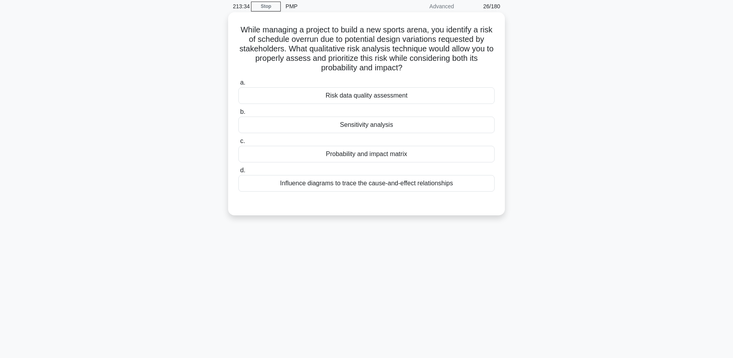
scroll to position [33, 0]
click at [384, 154] on div "Probability and impact matrix" at bounding box center [366, 153] width 256 height 17
click at [238, 143] on input "c. Probability and impact matrix" at bounding box center [238, 140] width 0 height 5
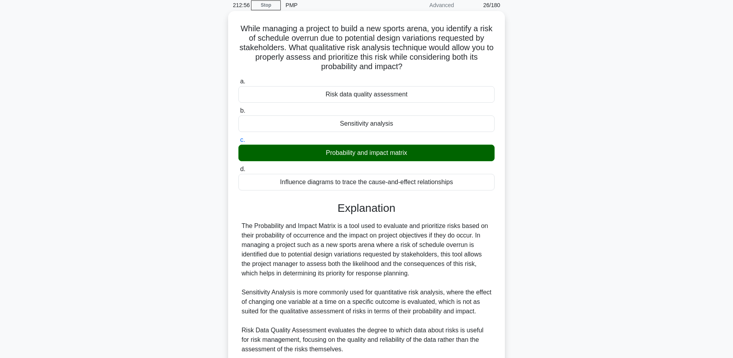
scroll to position [158, 0]
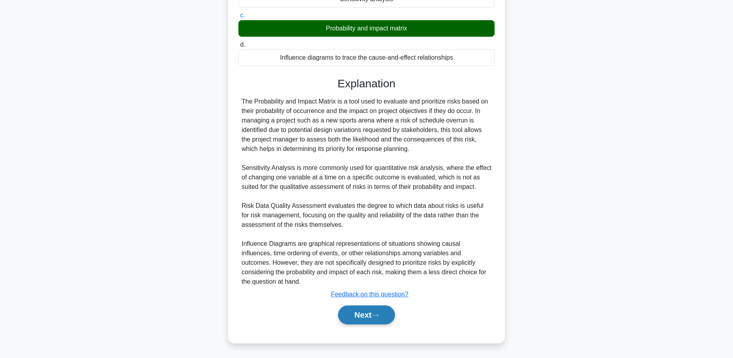
click at [362, 317] on button "Next" at bounding box center [366, 315] width 57 height 19
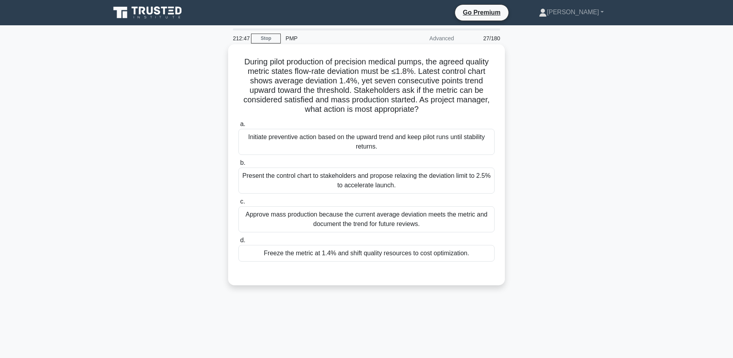
scroll to position [0, 0]
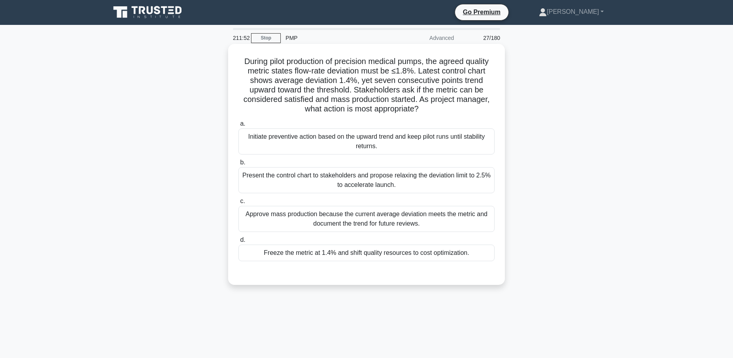
click at [329, 142] on div "Initiate preventive action based on the upward trend and keep pilot runs until …" at bounding box center [366, 141] width 256 height 26
click at [238, 127] on input "a. Initiate preventive action based on the upward trend and keep pilot runs unt…" at bounding box center [238, 123] width 0 height 5
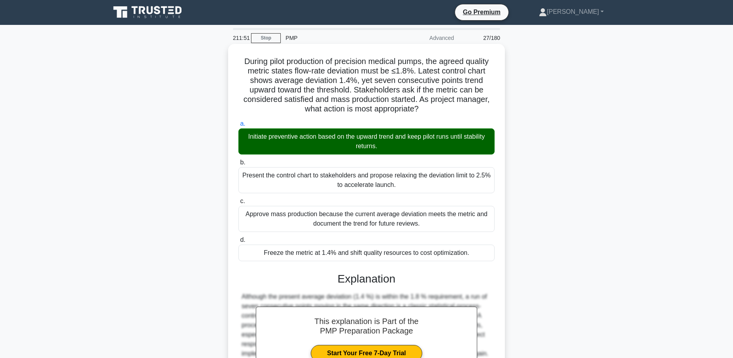
scroll to position [120, 0]
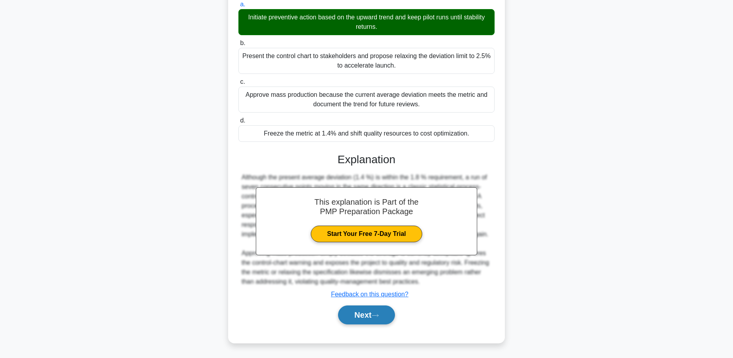
click at [364, 317] on button "Next" at bounding box center [366, 315] width 57 height 19
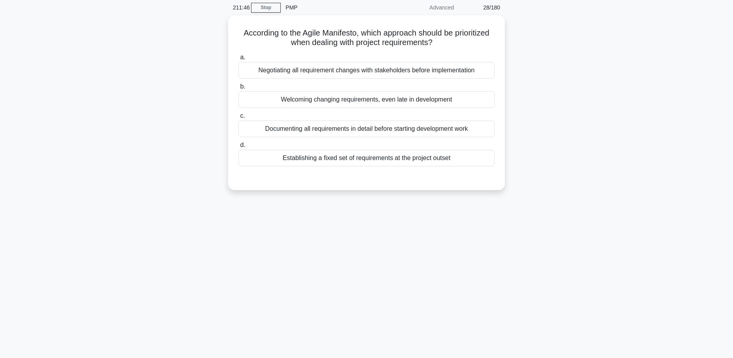
scroll to position [0, 0]
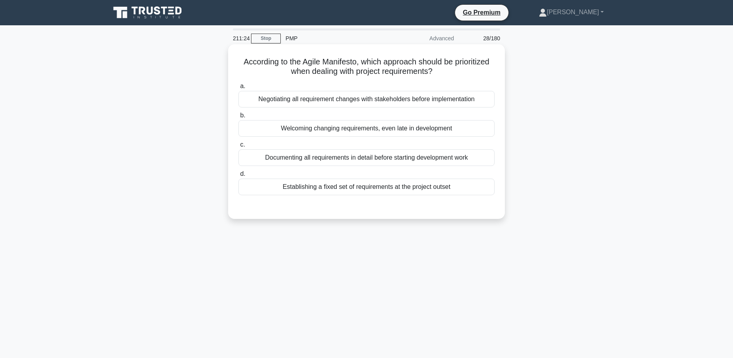
click at [327, 100] on div "Negotiating all requirement changes with stakeholders before implementation" at bounding box center [366, 99] width 256 height 17
click at [238, 89] on input "a. Negotiating all requirement changes with stakeholders before implementation" at bounding box center [238, 86] width 0 height 5
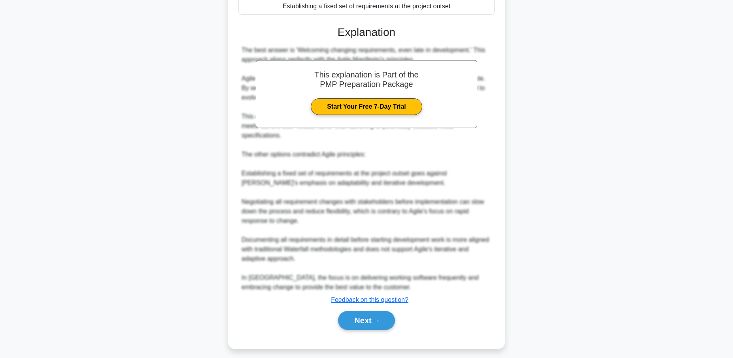
scroll to position [187, 0]
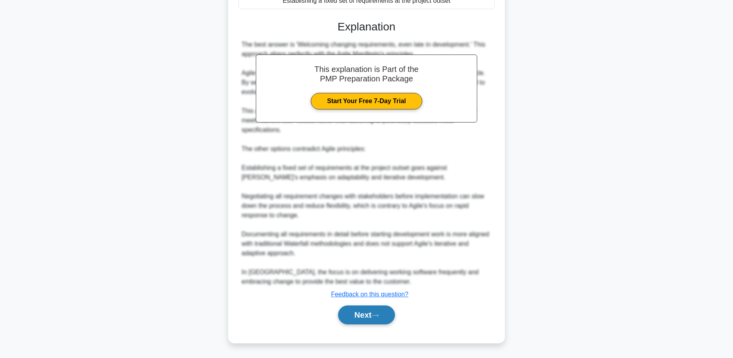
click at [367, 317] on button "Next" at bounding box center [366, 315] width 57 height 19
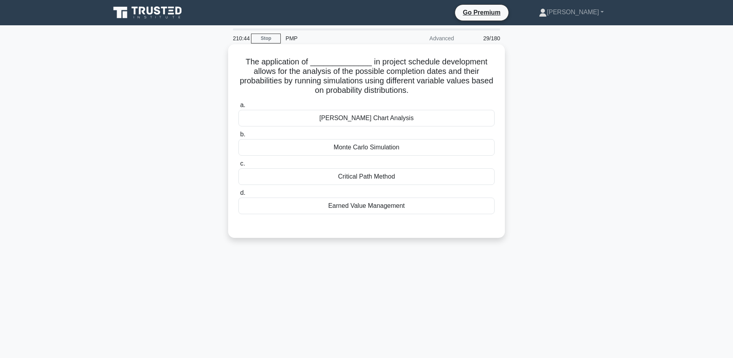
scroll to position [0, 0]
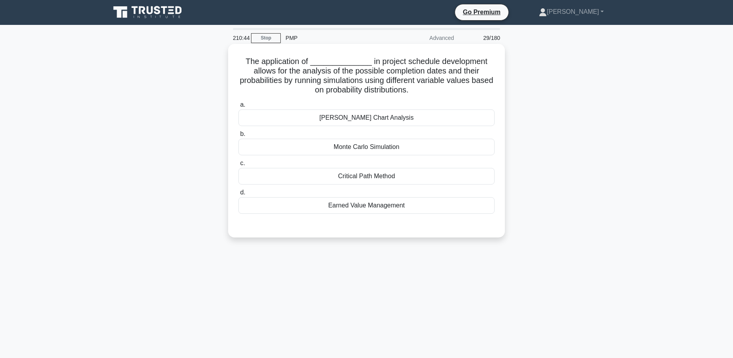
click at [364, 178] on div "Critical Path Method" at bounding box center [366, 176] width 256 height 17
click at [238, 166] on input "c. Critical Path Method" at bounding box center [238, 163] width 0 height 5
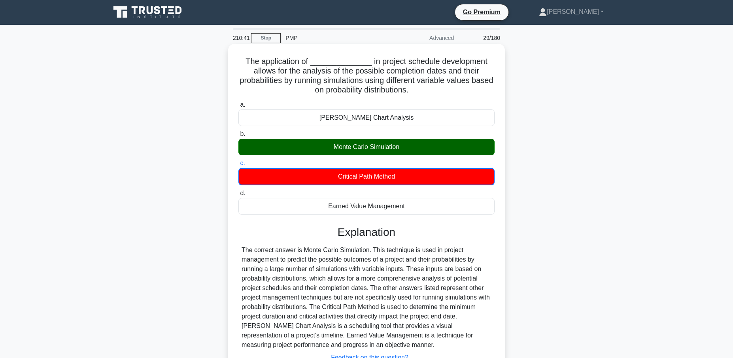
scroll to position [69, 0]
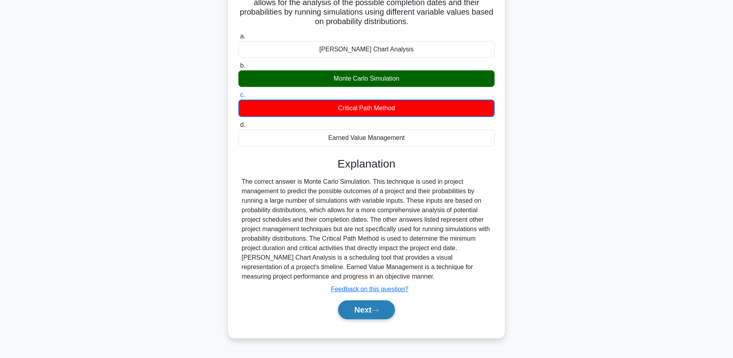
click at [363, 309] on button "Next" at bounding box center [366, 309] width 57 height 19
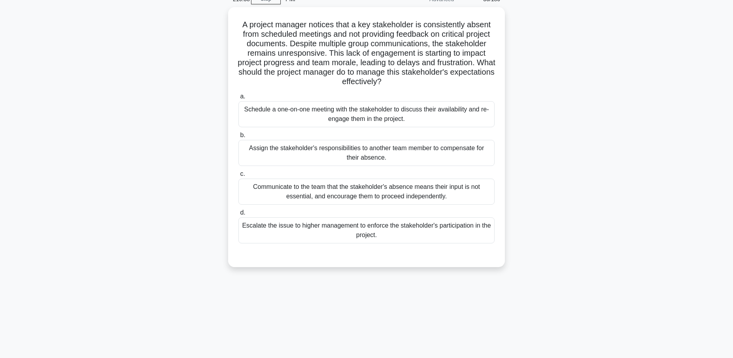
scroll to position [0, 0]
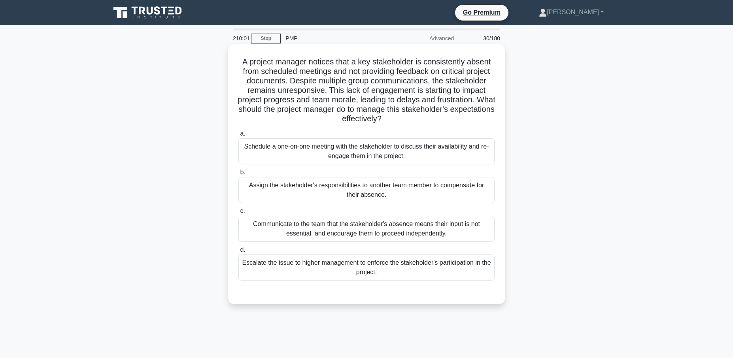
click at [342, 154] on div "Schedule a one-on-one meeting with the stakeholder to discuss their availabilit…" at bounding box center [366, 151] width 256 height 26
click at [238, 136] on input "a. Schedule a one-on-one meeting with the stakeholder to discuss their availabi…" at bounding box center [238, 133] width 0 height 5
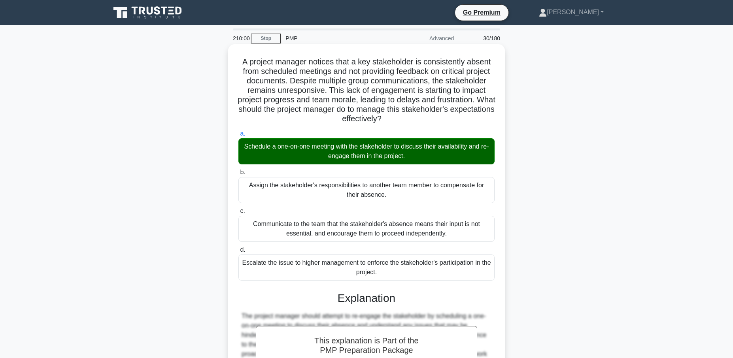
scroll to position [120, 0]
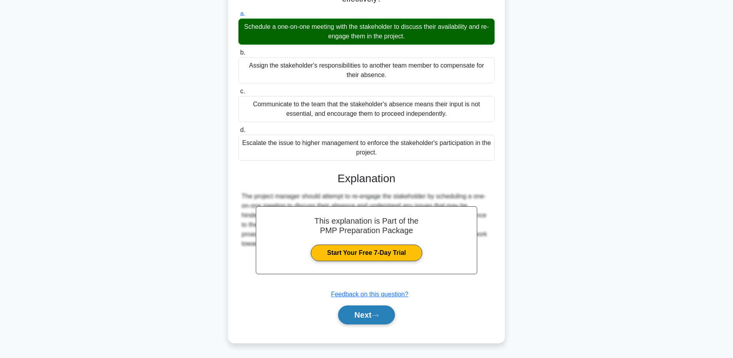
click at [372, 317] on button "Next" at bounding box center [366, 315] width 57 height 19
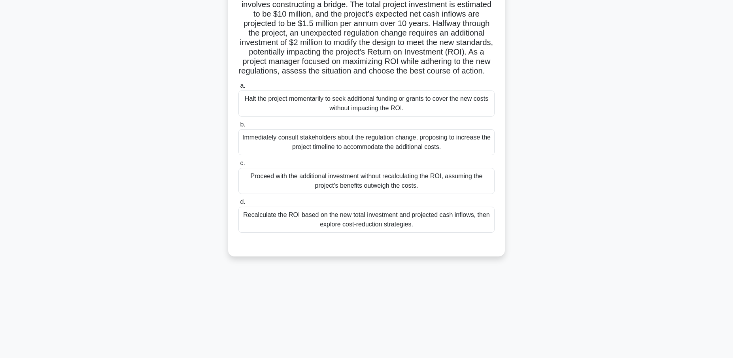
scroll to position [0, 0]
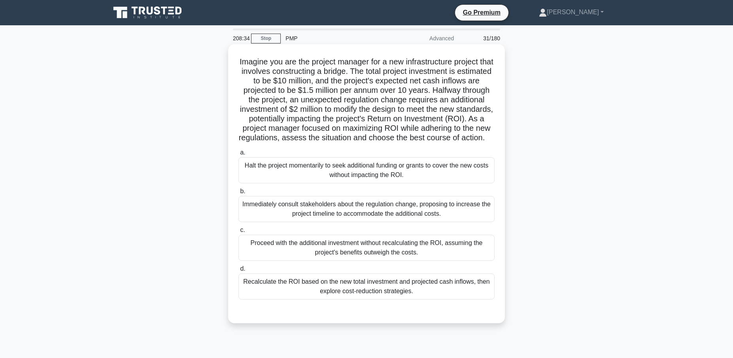
click at [350, 296] on div "Recalculate the ROI based on the new total investment and projected cash inflow…" at bounding box center [366, 287] width 256 height 26
click at [238, 272] on input "d. Recalculate the ROI based on the new total investment and projected cash inf…" at bounding box center [238, 268] width 0 height 5
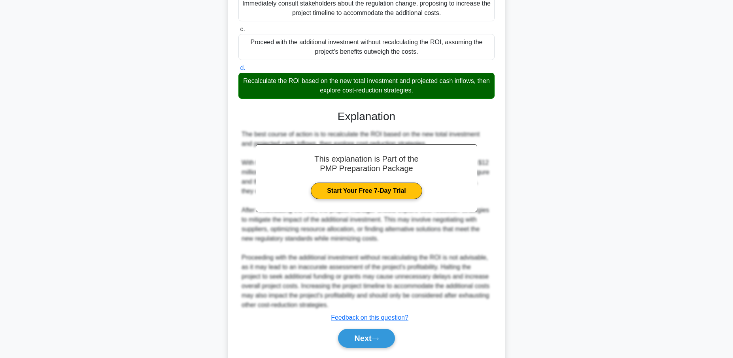
scroll to position [234, 0]
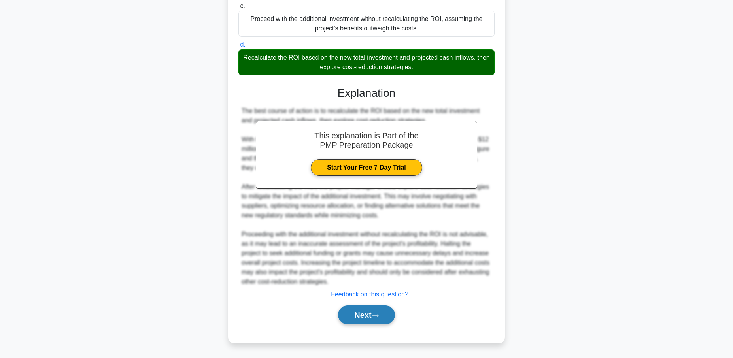
click at [362, 316] on button "Next" at bounding box center [366, 315] width 57 height 19
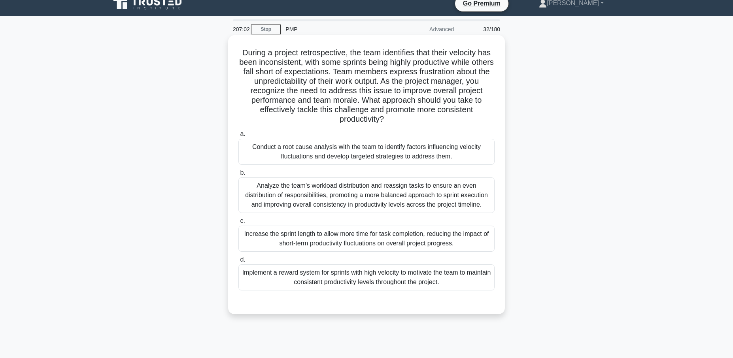
scroll to position [8, 0]
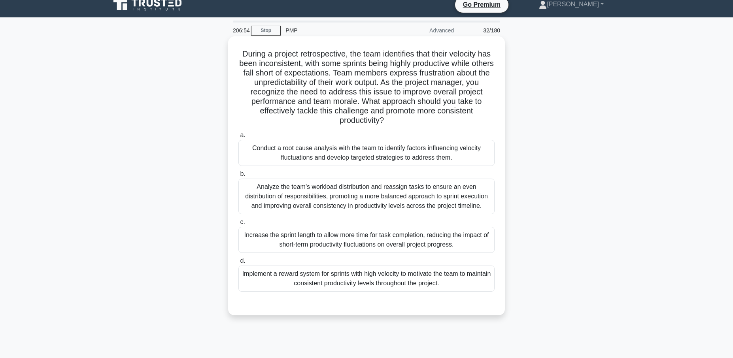
click at [332, 151] on div "Conduct a root cause analysis with the team to identify factors influencing vel…" at bounding box center [366, 153] width 256 height 26
click at [238, 138] on input "a. Conduct a root cause analysis with the team to identify factors influencing …" at bounding box center [238, 135] width 0 height 5
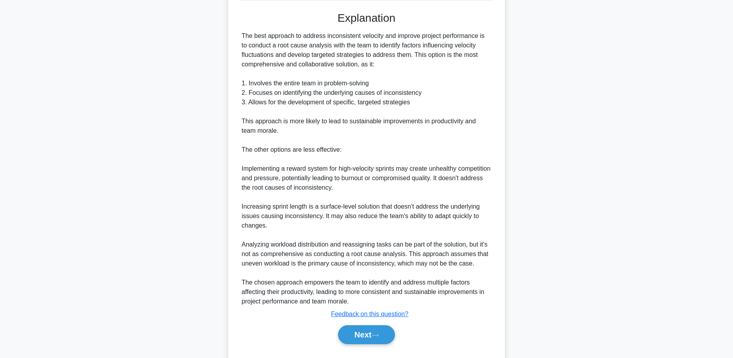
scroll to position [319, 0]
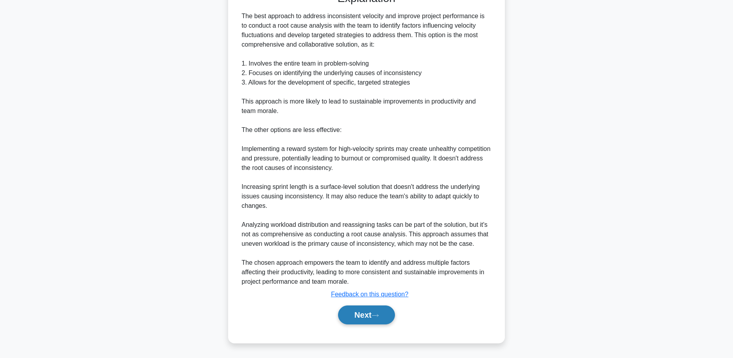
click at [365, 316] on button "Next" at bounding box center [366, 315] width 57 height 19
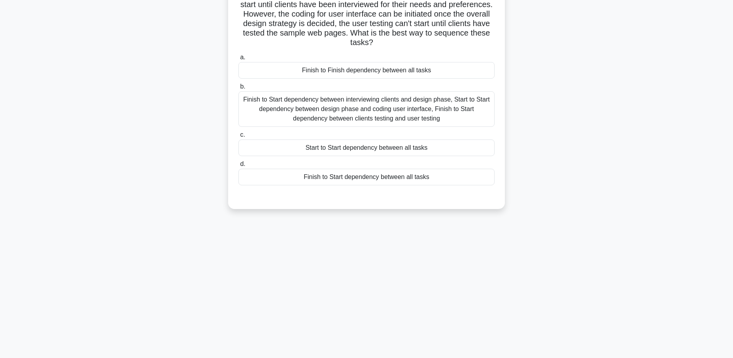
scroll to position [0, 0]
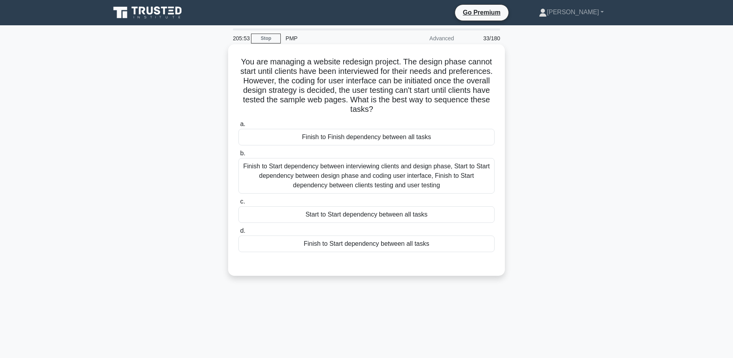
click at [360, 179] on div "Finish to Start dependency between interviewing clients and design phase, Start…" at bounding box center [366, 176] width 256 height 36
click at [238, 156] on input "b. Finish to Start dependency between interviewing clients and design phase, St…" at bounding box center [238, 153] width 0 height 5
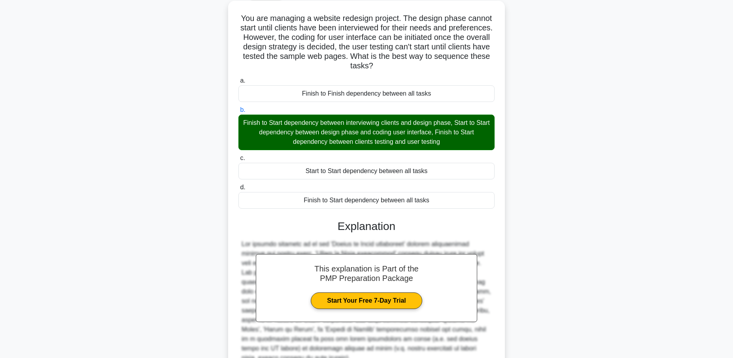
scroll to position [111, 0]
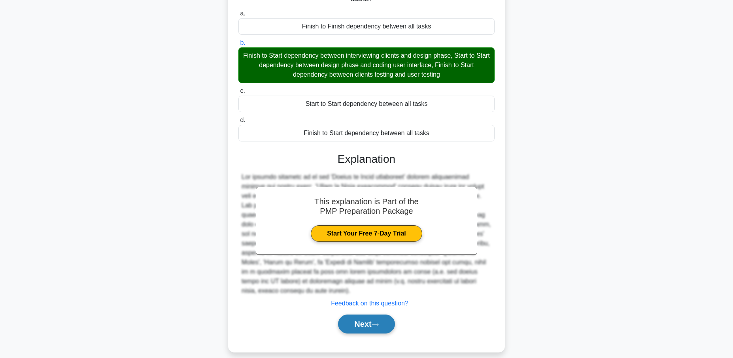
click at [355, 315] on button "Next" at bounding box center [366, 324] width 57 height 19
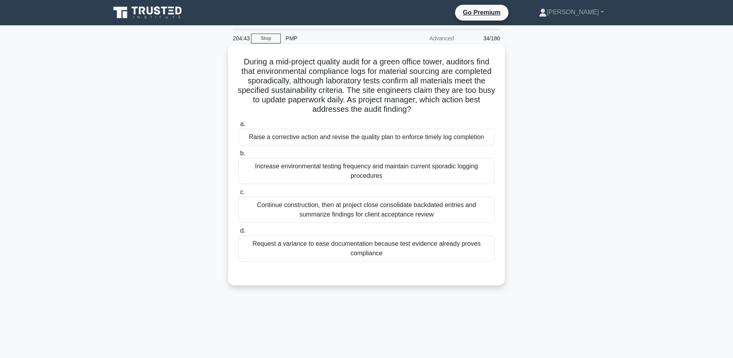
scroll to position [4, 0]
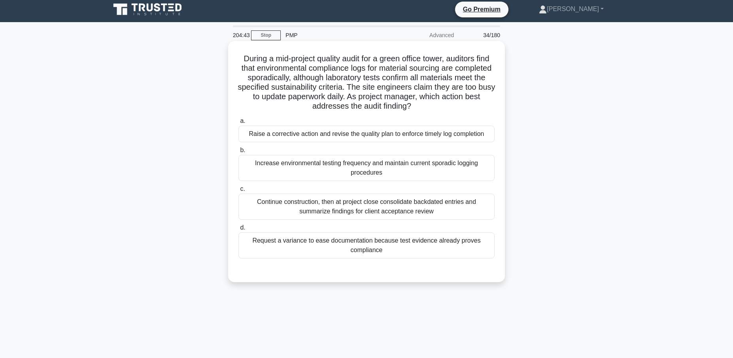
click at [368, 139] on div "Raise a corrective action and revise the quality plan to enforce timely log com…" at bounding box center [366, 134] width 256 height 17
click at [238, 124] on input "a. Raise a corrective action and revise the quality plan to enforce timely log …" at bounding box center [238, 121] width 0 height 5
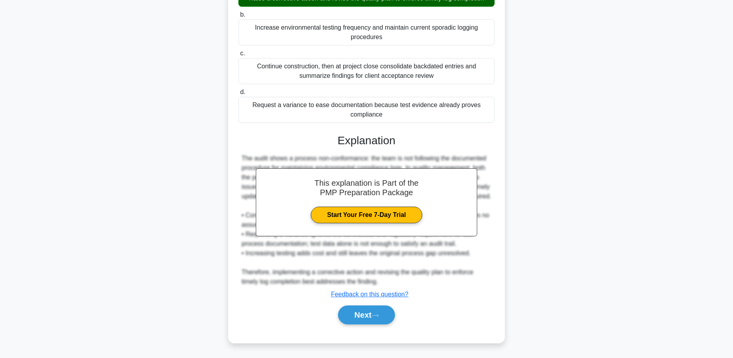
scroll to position [149, 0]
click at [362, 317] on button "Next" at bounding box center [366, 315] width 57 height 19
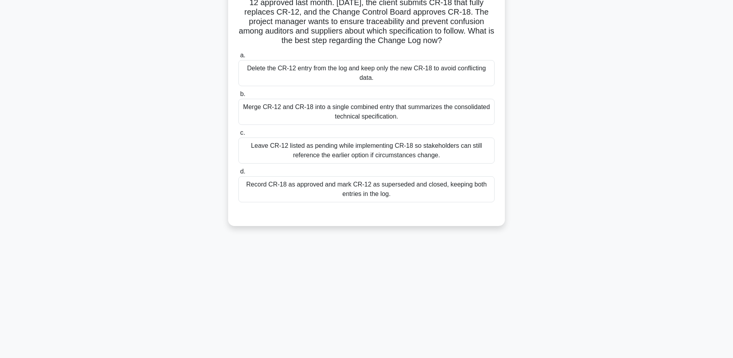
scroll to position [0, 0]
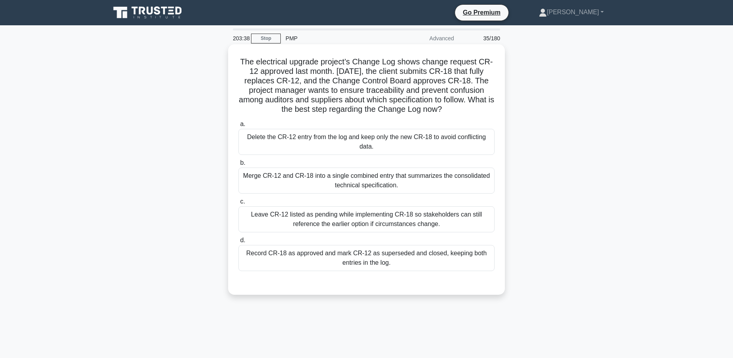
click at [334, 186] on div "Merge CR-12 and CR-18 into a single combined entry that summarizes the consolid…" at bounding box center [366, 181] width 256 height 26
click at [238, 166] on input "b. Merge CR-12 and CR-18 into a single combined entry that summarizes the conso…" at bounding box center [238, 163] width 0 height 5
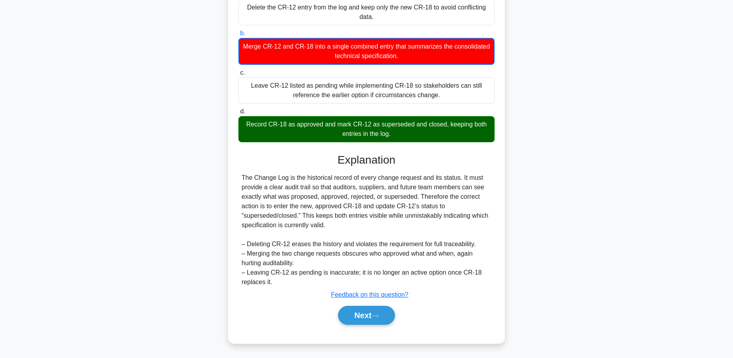
scroll to position [130, 0]
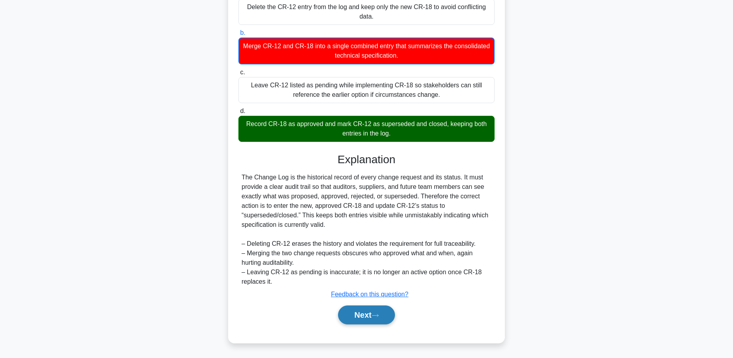
click at [358, 315] on button "Next" at bounding box center [366, 315] width 57 height 19
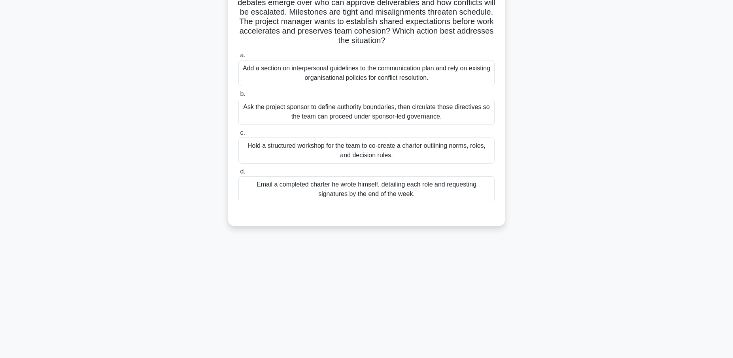
scroll to position [0, 0]
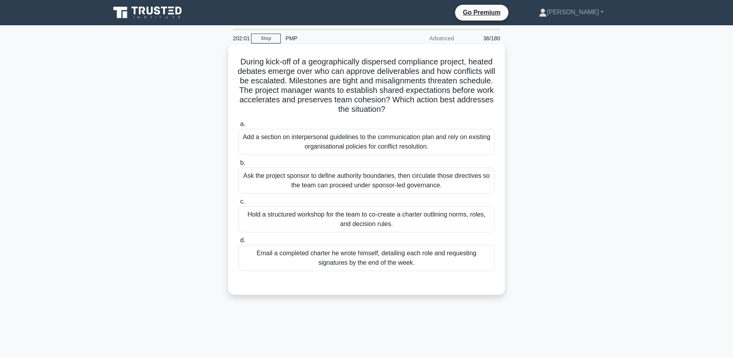
click at [339, 140] on div "Add a section on interpersonal guidelines to the communication plan and rely on…" at bounding box center [366, 142] width 256 height 26
click at [238, 127] on input "a. Add a section on interpersonal guidelines to the communication plan and rely…" at bounding box center [238, 124] width 0 height 5
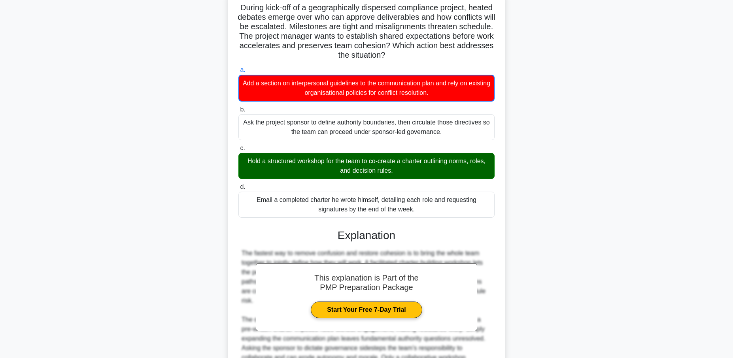
scroll to position [130, 0]
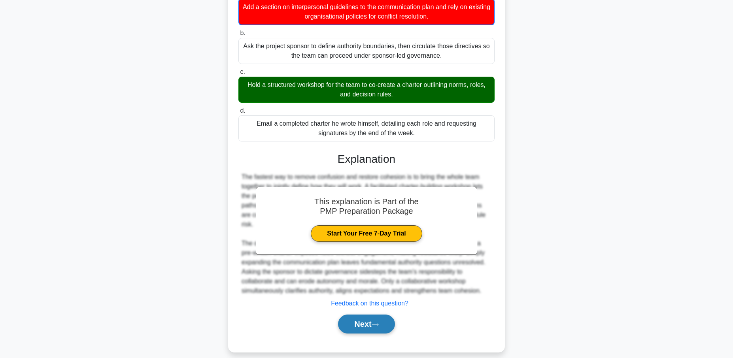
click at [375, 323] on icon at bounding box center [375, 325] width 7 height 4
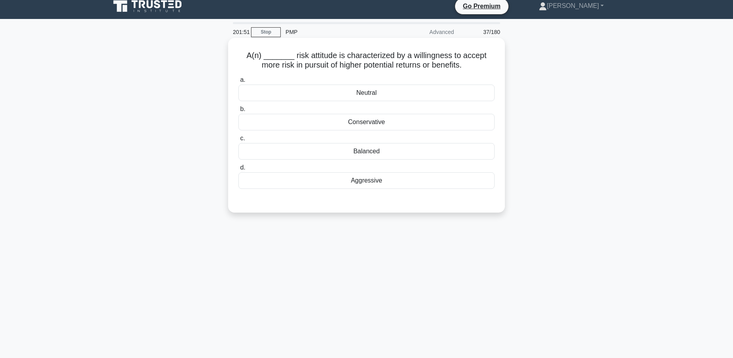
scroll to position [0, 0]
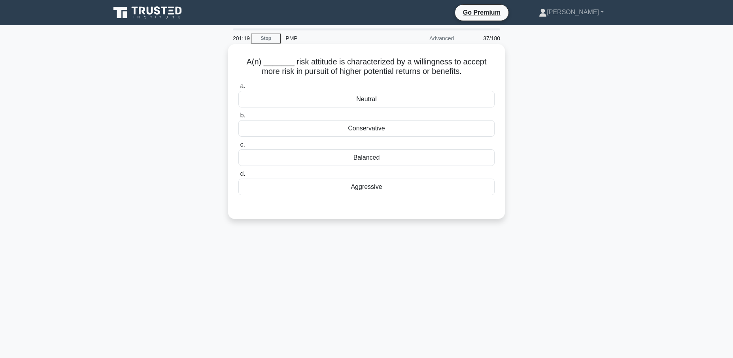
click at [370, 186] on div "Aggressive" at bounding box center [366, 187] width 256 height 17
click at [238, 177] on input "d. Aggressive" at bounding box center [238, 174] width 0 height 5
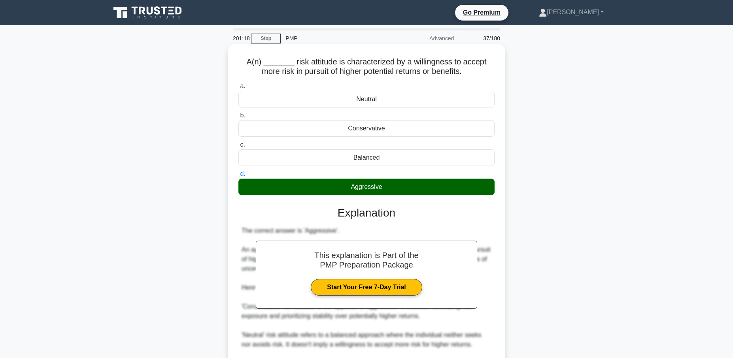
scroll to position [101, 0]
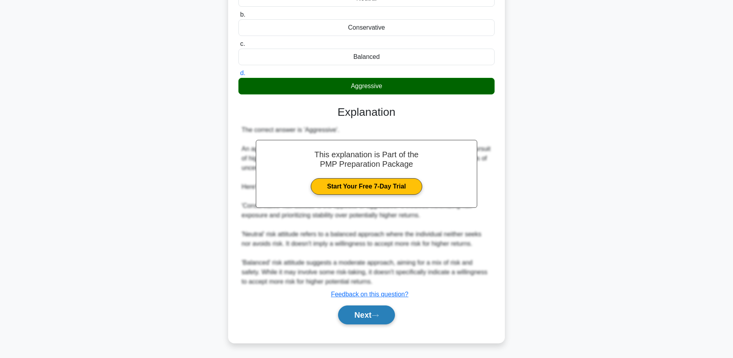
click at [362, 312] on button "Next" at bounding box center [366, 315] width 57 height 19
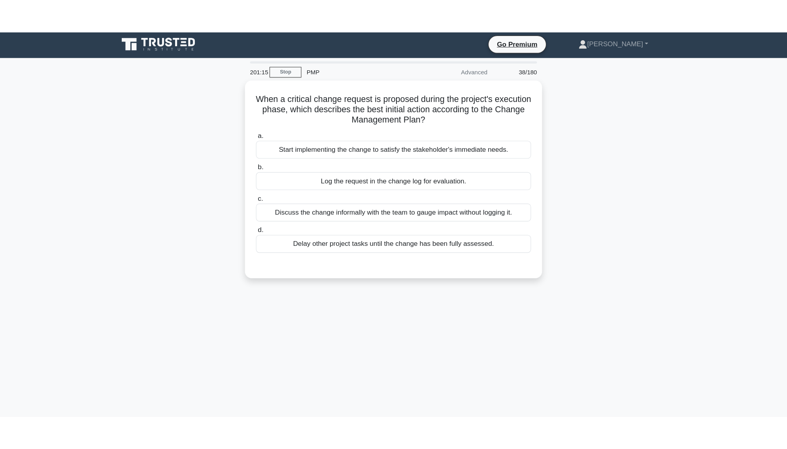
scroll to position [0, 0]
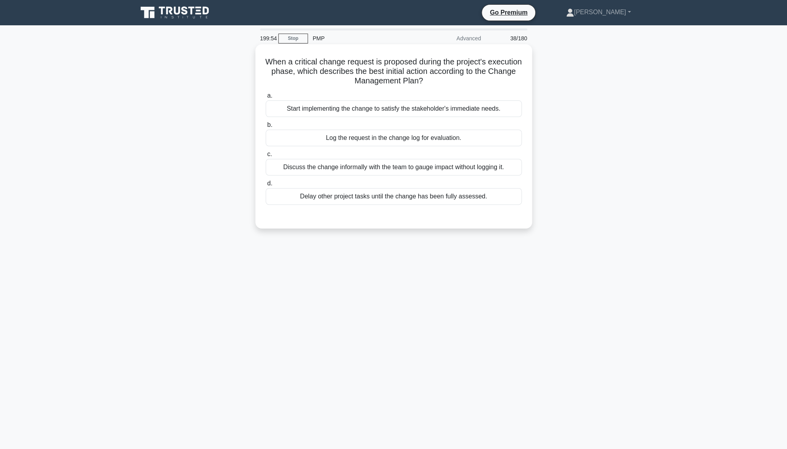
click at [377, 141] on div "Log the request in the change log for evaluation." at bounding box center [394, 138] width 256 height 17
click at [266, 128] on input "b. Log the request in the change log for evaluation." at bounding box center [266, 125] width 0 height 5
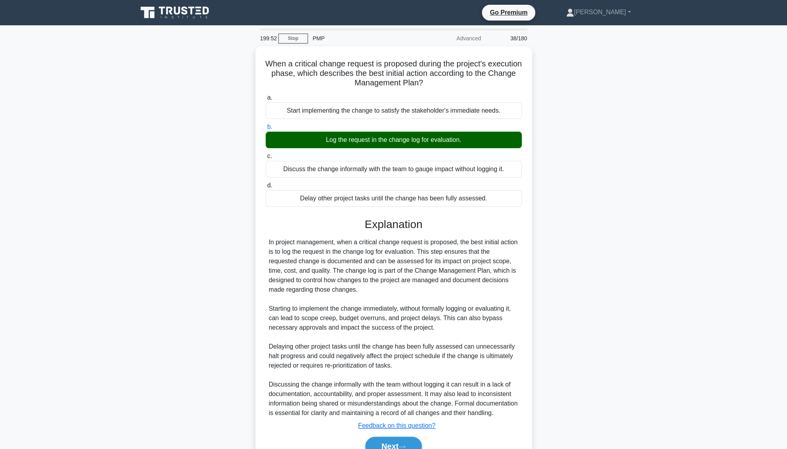
scroll to position [39, 0]
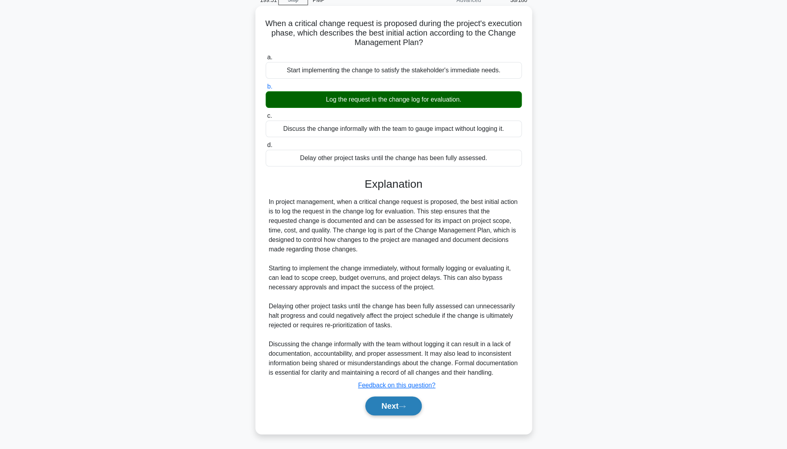
click at [398, 358] on button "Next" at bounding box center [393, 406] width 57 height 19
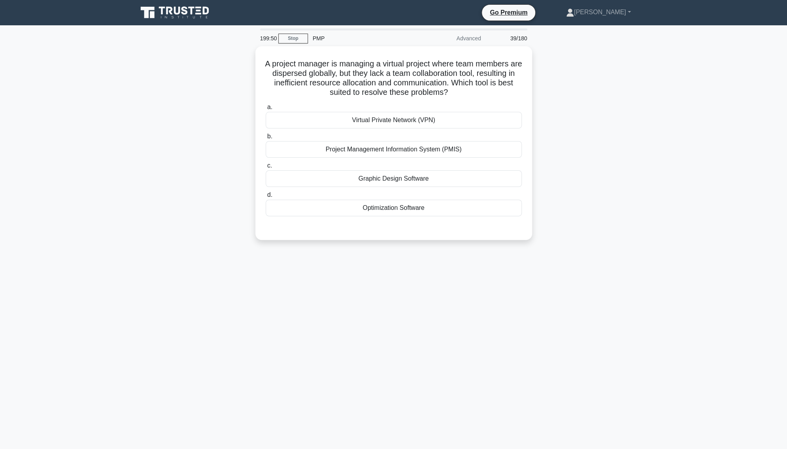
scroll to position [0, 0]
click at [609, 186] on div "A project manager is managing a virtual project where team members are disperse…" at bounding box center [394, 147] width 522 height 203
click at [384, 147] on div "Project Management Information System (PMIS)" at bounding box center [394, 147] width 256 height 17
click at [266, 137] on input "b. Project Management Information System (PMIS)" at bounding box center [266, 134] width 0 height 5
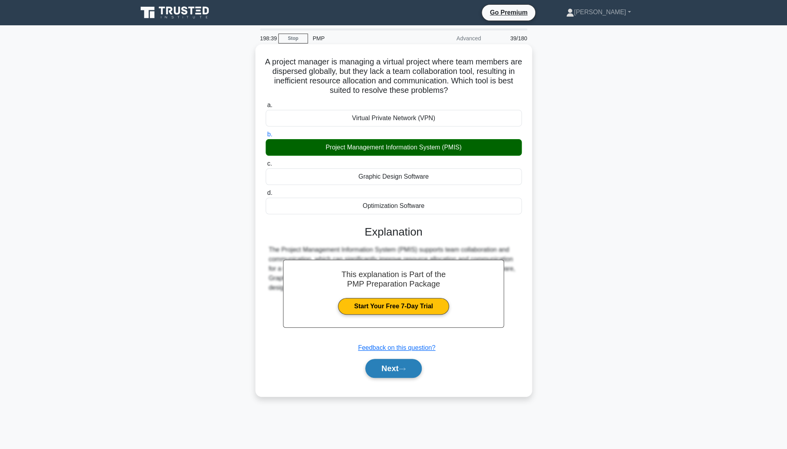
click at [396, 358] on button "Next" at bounding box center [393, 368] width 57 height 19
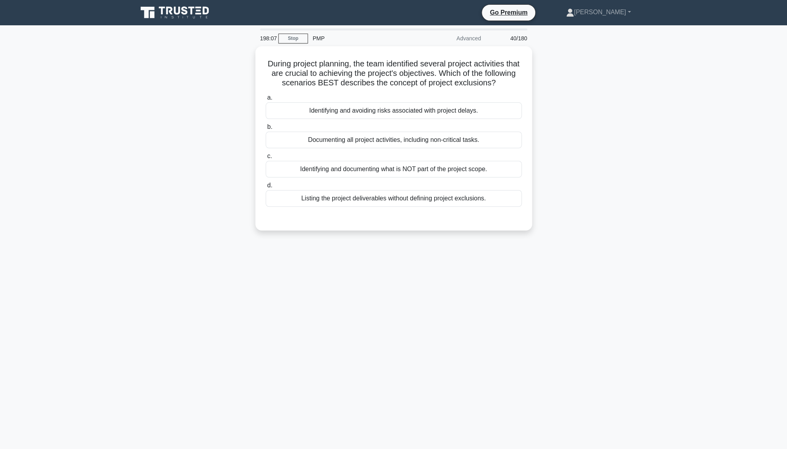
drag, startPoint x: 396, startPoint y: 367, endPoint x: 396, endPoint y: 286, distance: 81.4
click at [396, 358] on div "198:07 Stop PMP Advanced 40/180 During project planning, the team identified se…" at bounding box center [394, 225] width 522 height 395
click at [404, 137] on div "Documenting all project activities, including non-critical tasks." at bounding box center [394, 138] width 256 height 17
click at [266, 128] on input "b. Documenting all project activities, including non-critical tasks." at bounding box center [266, 125] width 0 height 5
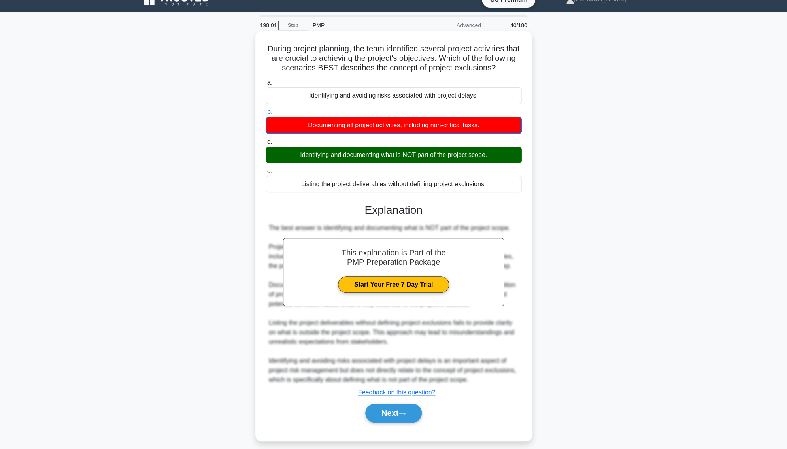
scroll to position [21, 0]
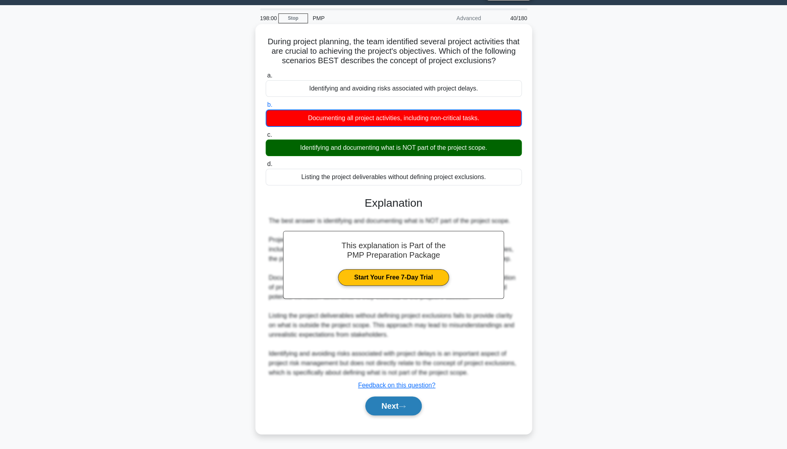
click at [393, 358] on button "Next" at bounding box center [393, 406] width 57 height 19
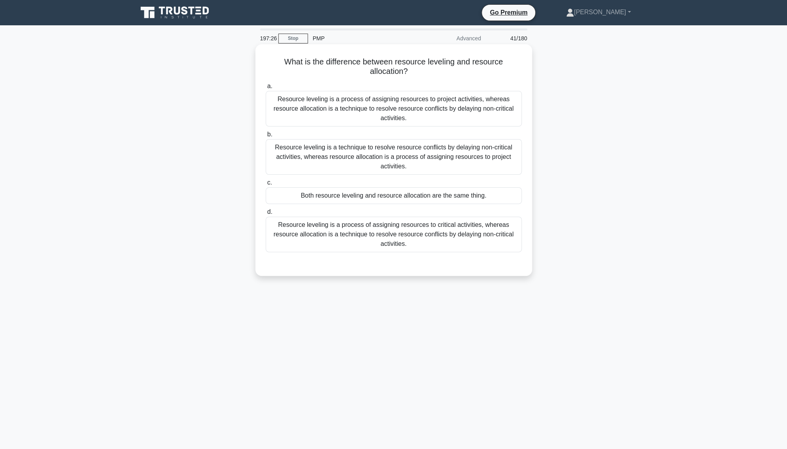
click at [440, 153] on div "Resource leveling is a technique to resolve resource conflicts by delaying non-…" at bounding box center [394, 157] width 256 height 36
click at [266, 137] on input "b. Resource leveling is a technique to resolve resource conflicts by delaying n…" at bounding box center [266, 134] width 0 height 5
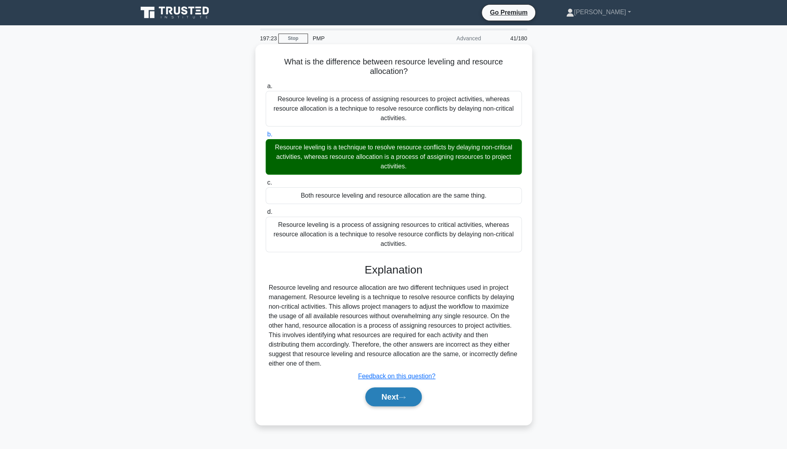
click at [399, 358] on button "Next" at bounding box center [393, 396] width 57 height 19
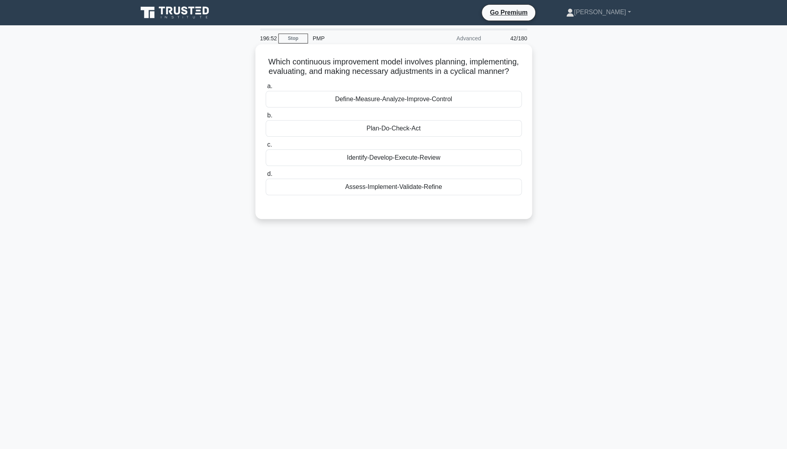
click at [420, 160] on div "Identify-Develop-Execute-Review" at bounding box center [394, 157] width 256 height 17
click at [266, 147] on input "c. Identify-Develop-Execute-Review" at bounding box center [266, 144] width 0 height 5
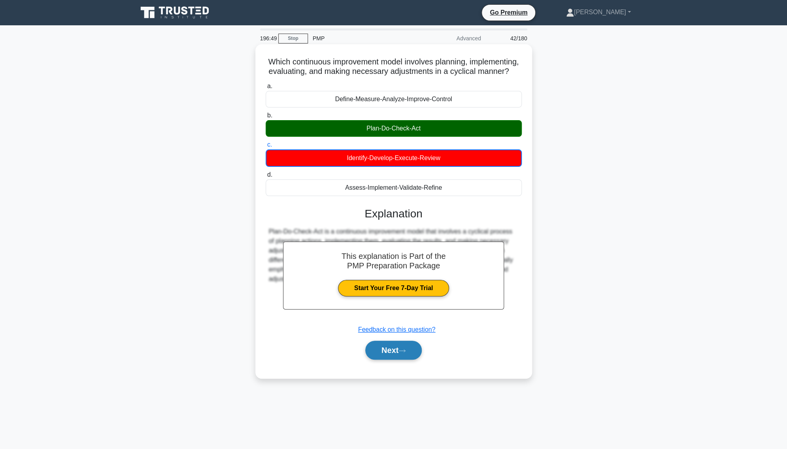
click at [404, 356] on button "Next" at bounding box center [393, 350] width 57 height 19
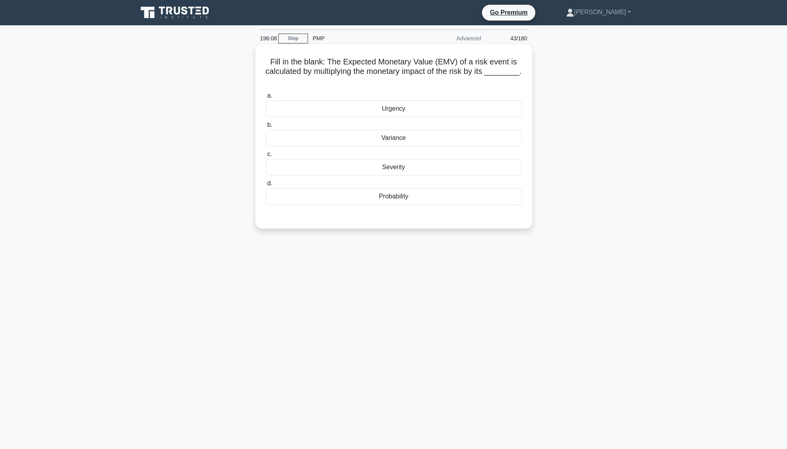
click at [408, 199] on div "Probability" at bounding box center [394, 196] width 256 height 17
click at [266, 186] on input "d. Probability" at bounding box center [266, 183] width 0 height 5
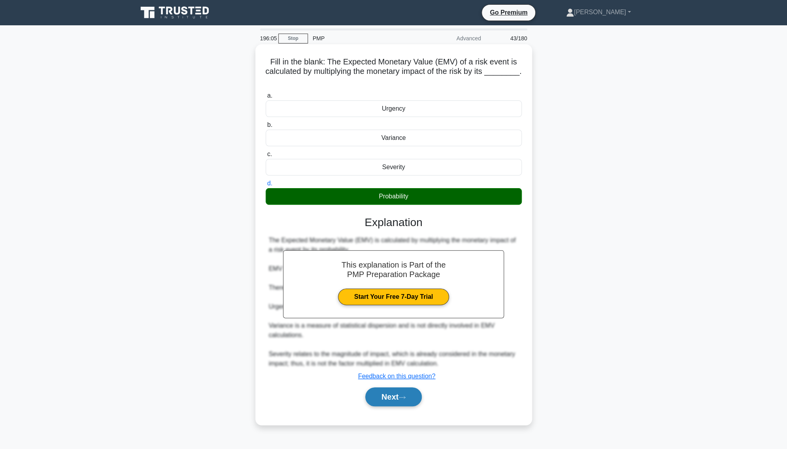
click at [384, 358] on button "Next" at bounding box center [393, 396] width 57 height 19
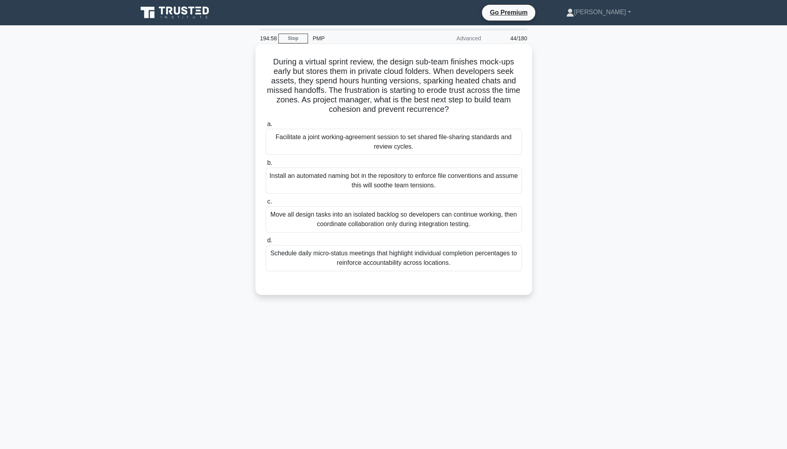
click at [433, 142] on div "Facilitate a joint working-agreement session to set shared file-sharing standar…" at bounding box center [394, 142] width 256 height 26
click at [266, 127] on input "a. Facilitate a joint working-agreement session to set shared file-sharing stan…" at bounding box center [266, 124] width 0 height 5
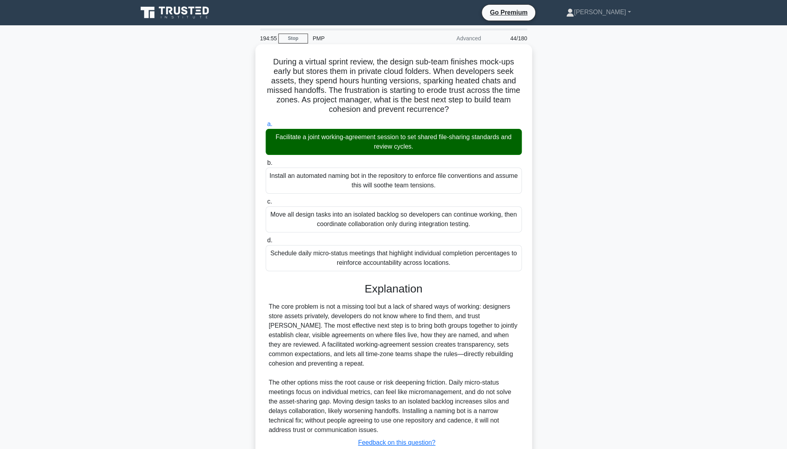
scroll to position [58, 0]
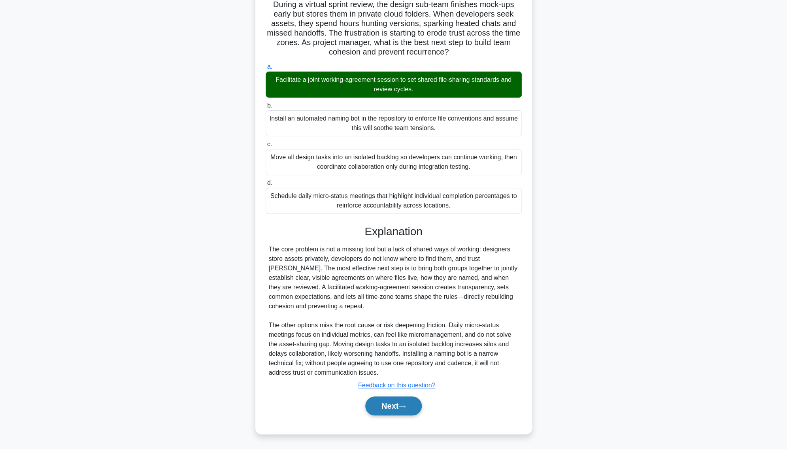
click at [390, 358] on button "Next" at bounding box center [393, 406] width 57 height 19
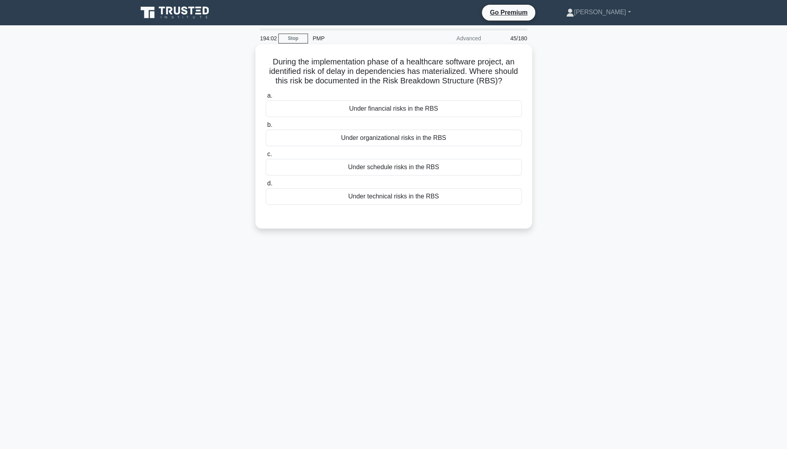
click at [454, 198] on div "Under technical risks in the RBS" at bounding box center [394, 196] width 256 height 17
click at [266, 186] on input "d. Under technical risks in the RBS" at bounding box center [266, 183] width 0 height 5
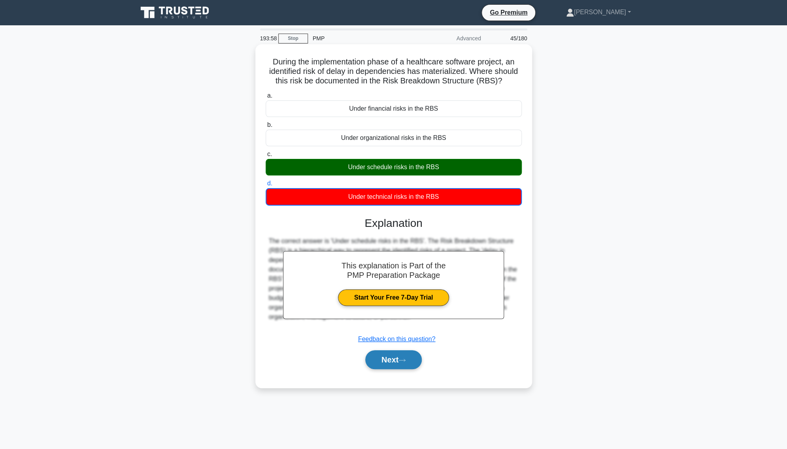
click at [397, 358] on button "Next" at bounding box center [393, 359] width 57 height 19
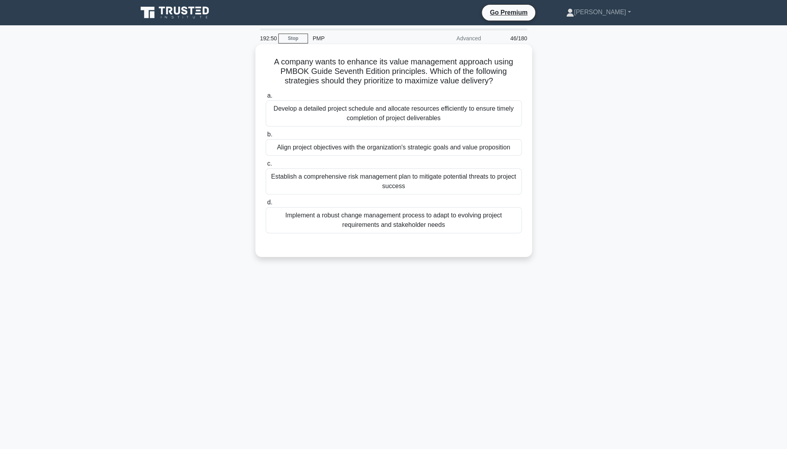
click at [476, 146] on div "Align project objectives with the organization's strategic goals and value prop…" at bounding box center [394, 147] width 256 height 17
click at [266, 137] on input "b. Align project objectives with the organization's strategic goals and value p…" at bounding box center [266, 134] width 0 height 5
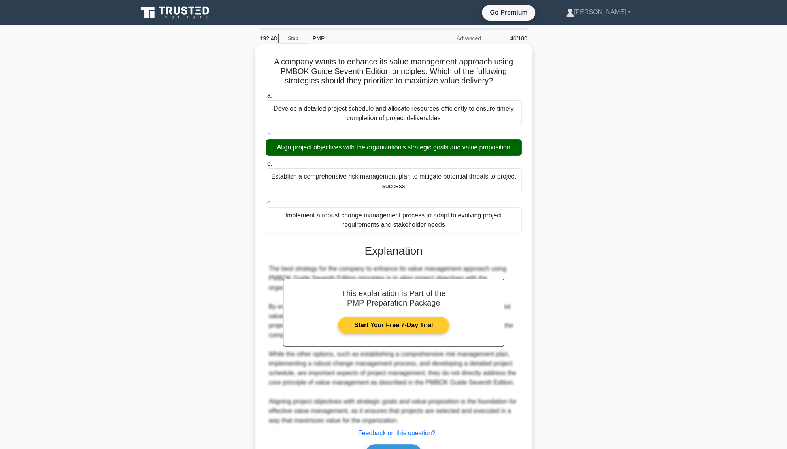
scroll to position [48, 0]
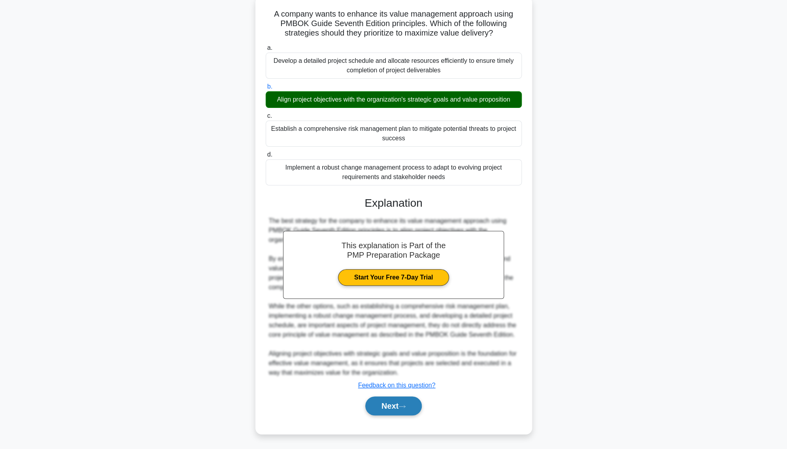
click at [395, 358] on button "Next" at bounding box center [393, 406] width 57 height 19
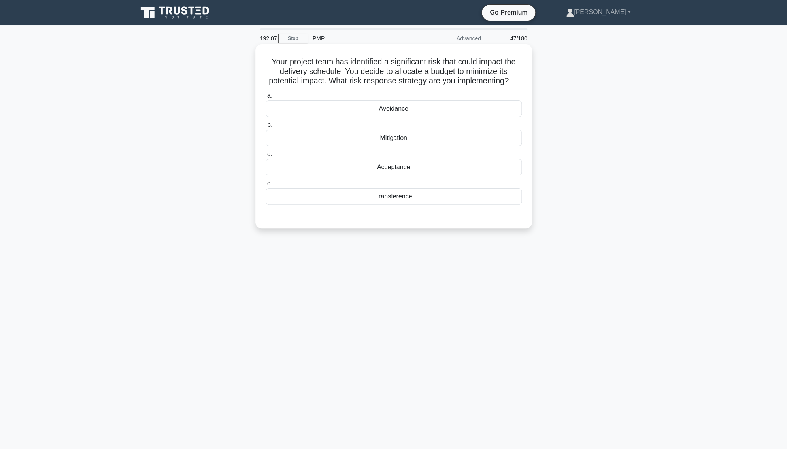
click at [405, 139] on div "Mitigation" at bounding box center [394, 138] width 256 height 17
click at [266, 128] on input "b. Mitigation" at bounding box center [266, 125] width 0 height 5
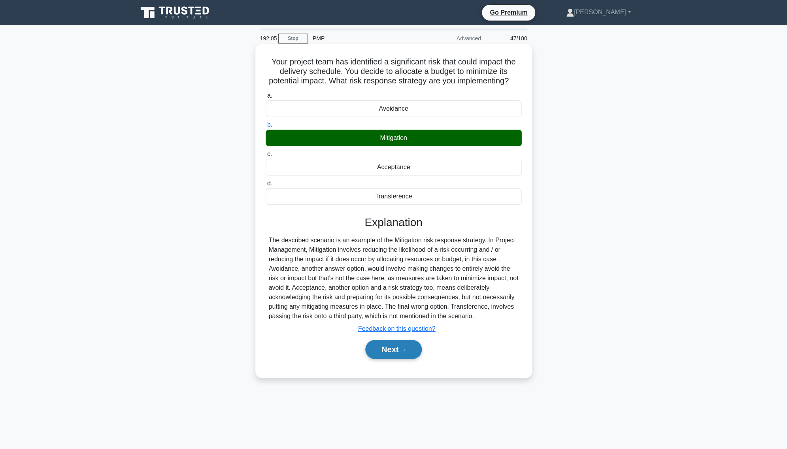
click at [389, 350] on button "Next" at bounding box center [393, 349] width 57 height 19
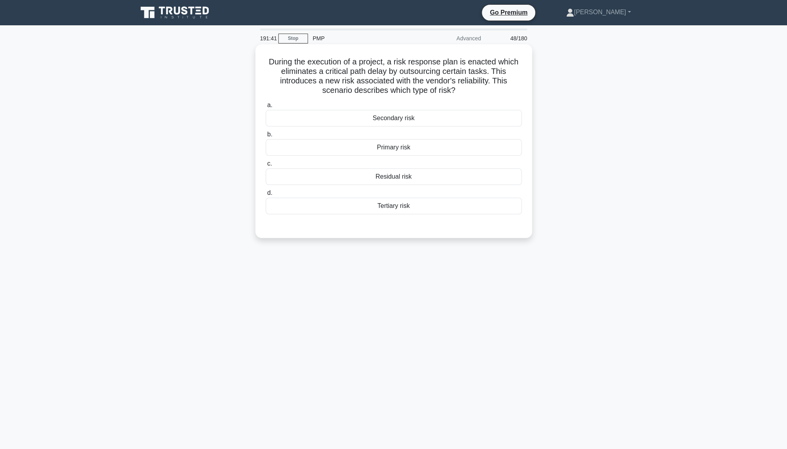
click at [401, 119] on div "Secondary risk" at bounding box center [394, 118] width 256 height 17
click at [266, 108] on input "a. Secondary risk" at bounding box center [266, 105] width 0 height 5
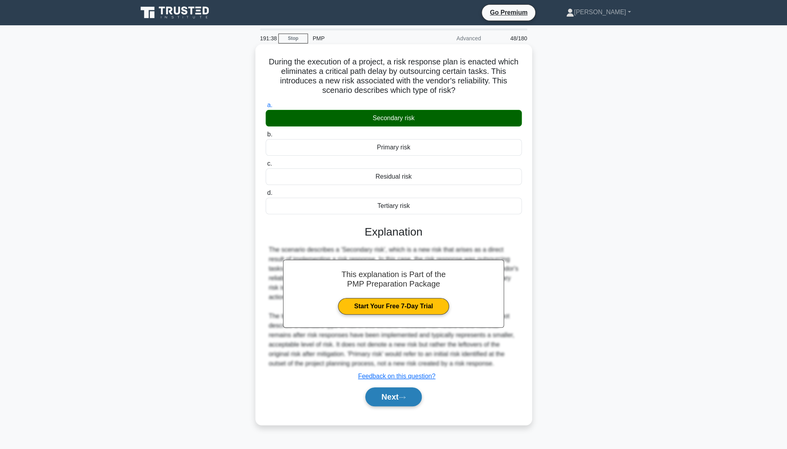
click at [393, 358] on button "Next" at bounding box center [393, 396] width 57 height 19
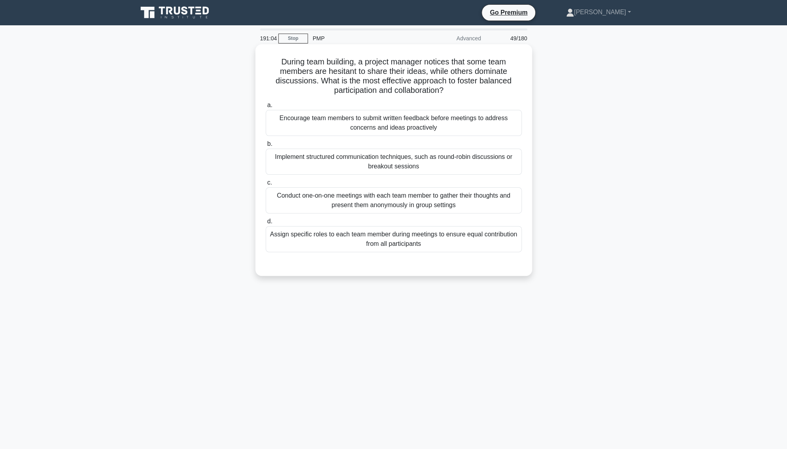
click at [409, 242] on div "Assign specific roles to each team member during meetings to ensure equal contr…" at bounding box center [394, 239] width 256 height 26
click at [266, 224] on input "d. Assign specific roles to each team member during meetings to ensure equal co…" at bounding box center [266, 221] width 0 height 5
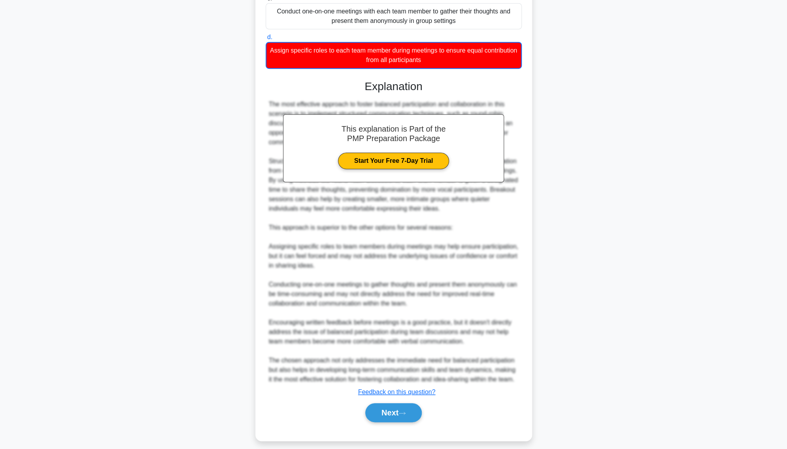
scroll to position [191, 0]
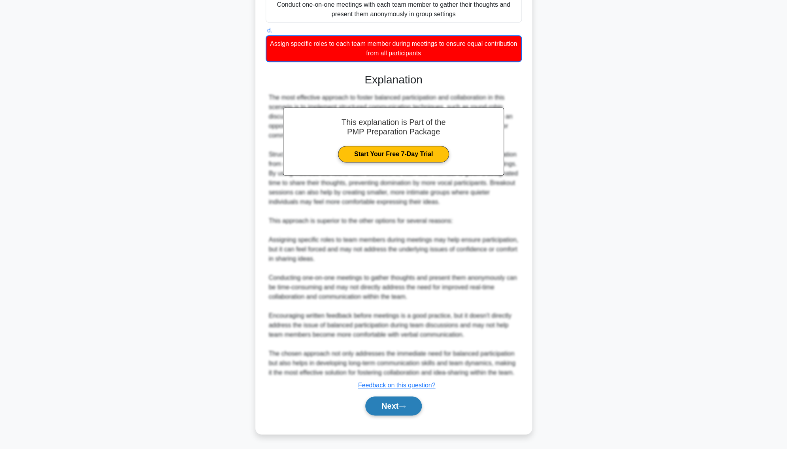
click at [396, 358] on button "Next" at bounding box center [393, 406] width 57 height 19
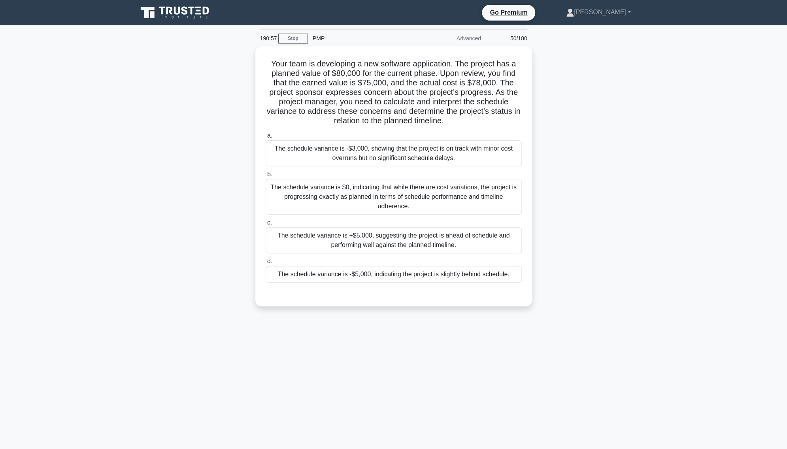
scroll to position [0, 0]
click at [417, 154] on div "The schedule variance is -$3,000, showing that the project is on track with min…" at bounding box center [394, 151] width 256 height 26
click at [266, 136] on input "a. The schedule variance is -$3,000, showing that the project is on track with …" at bounding box center [266, 133] width 0 height 5
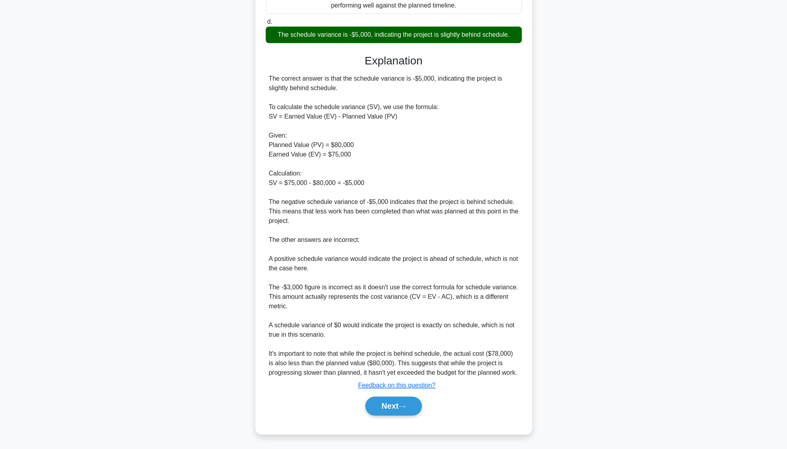
scroll to position [248, 0]
click at [396, 358] on button "Next" at bounding box center [393, 406] width 57 height 19
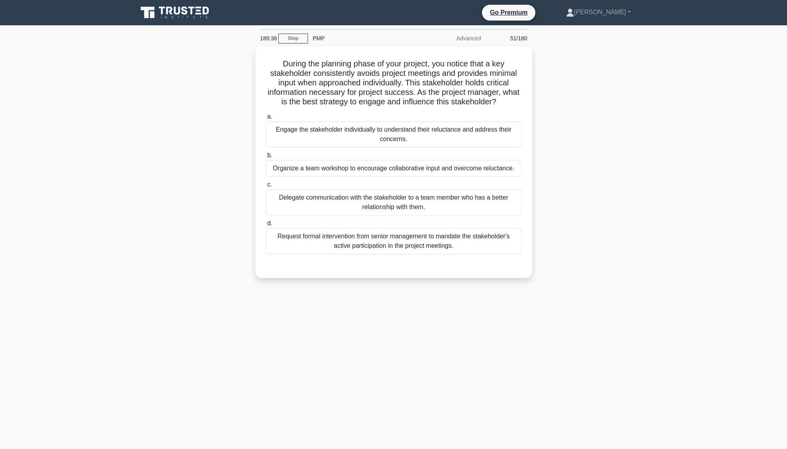
scroll to position [0, 0]
click at [390, 132] on div "Engage the stakeholder individually to understand their reluctance and address …" at bounding box center [394, 132] width 256 height 26
click at [266, 117] on input "a. Engage the stakeholder individually to understand their reluctance and addre…" at bounding box center [266, 114] width 0 height 5
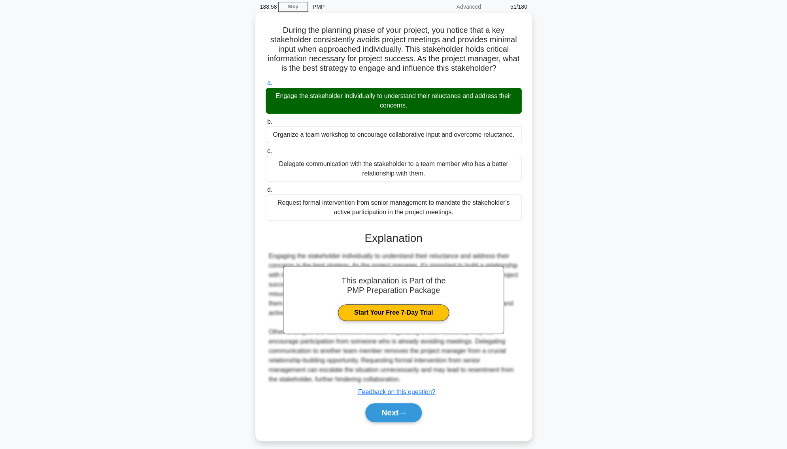
scroll to position [39, 0]
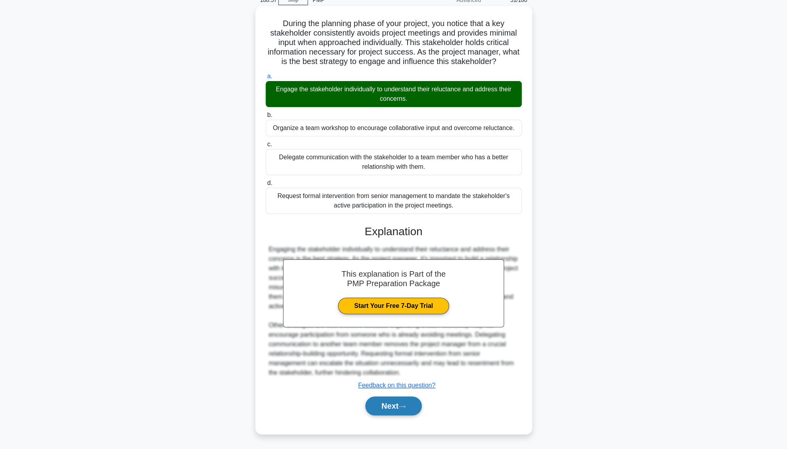
click at [387, 358] on button "Next" at bounding box center [393, 406] width 57 height 19
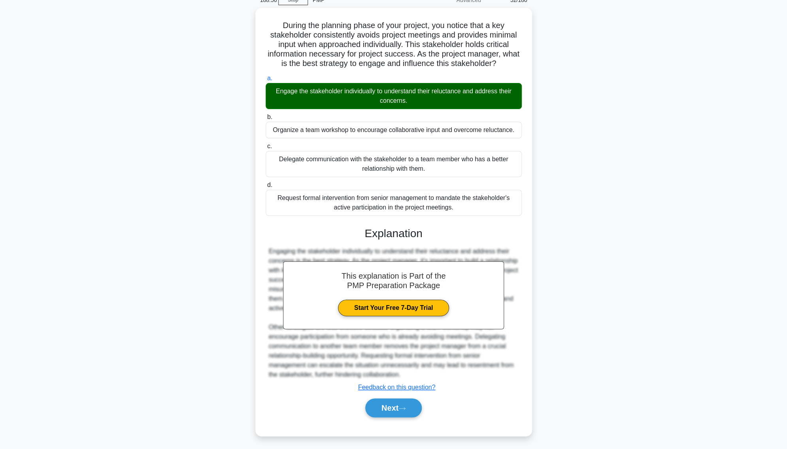
scroll to position [0, 0]
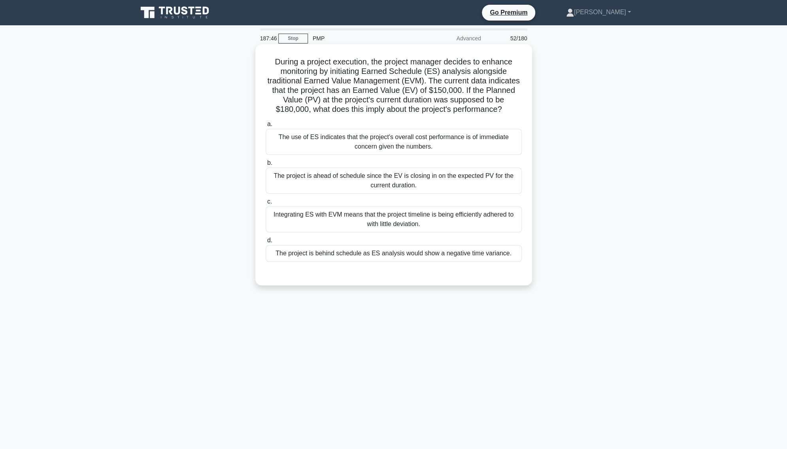
click at [378, 184] on div "The project is ahead of schedule since the EV is closing in on the expected PV …" at bounding box center [394, 181] width 256 height 26
click at [266, 166] on input "b. The project is ahead of schedule since the EV is closing in on the expected …" at bounding box center [266, 163] width 0 height 5
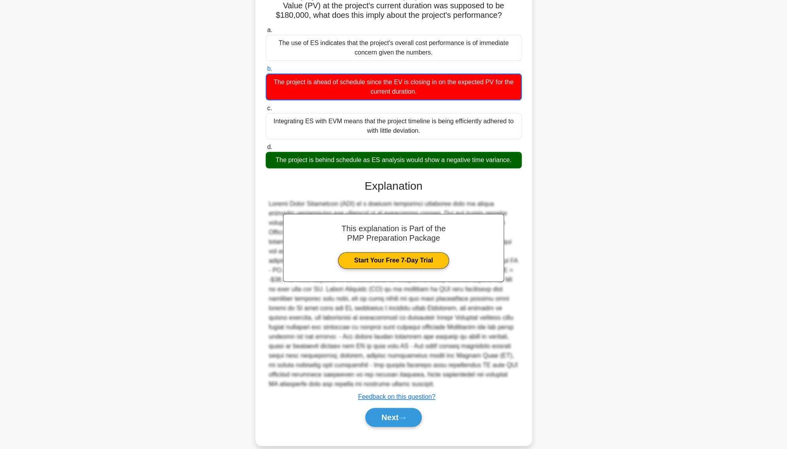
scroll to position [94, 0]
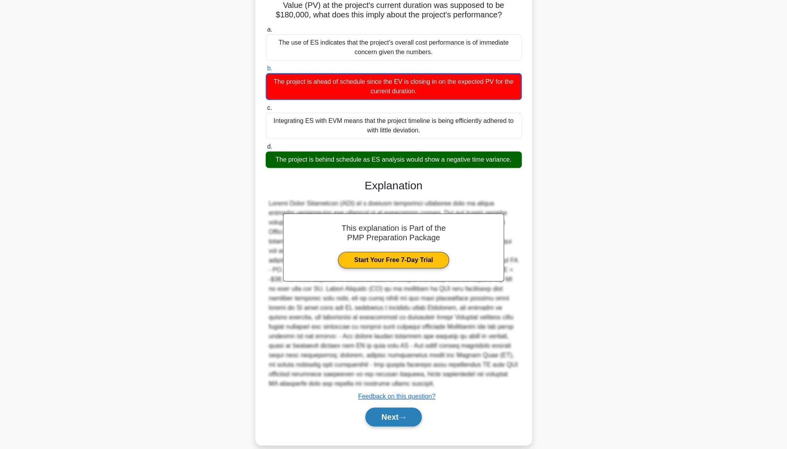
click at [393, 358] on button "Next" at bounding box center [393, 417] width 57 height 19
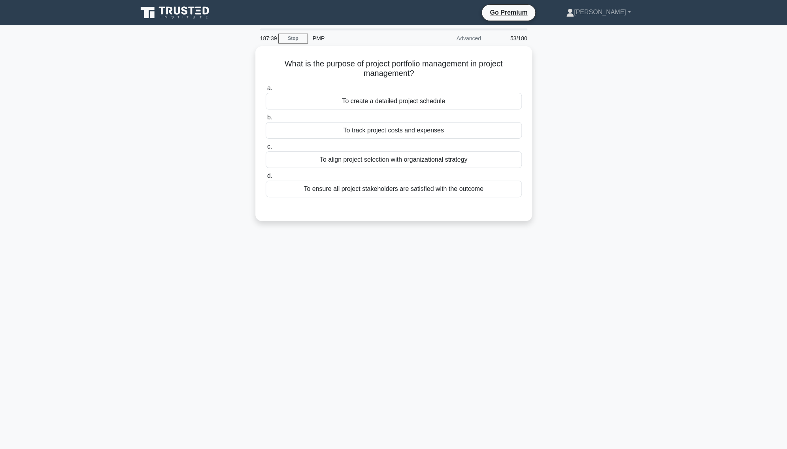
scroll to position [0, 0]
click at [394, 102] on div "To create a detailed project schedule" at bounding box center [394, 99] width 256 height 17
click at [266, 89] on input "a. To create a detailed project schedule" at bounding box center [266, 86] width 0 height 5
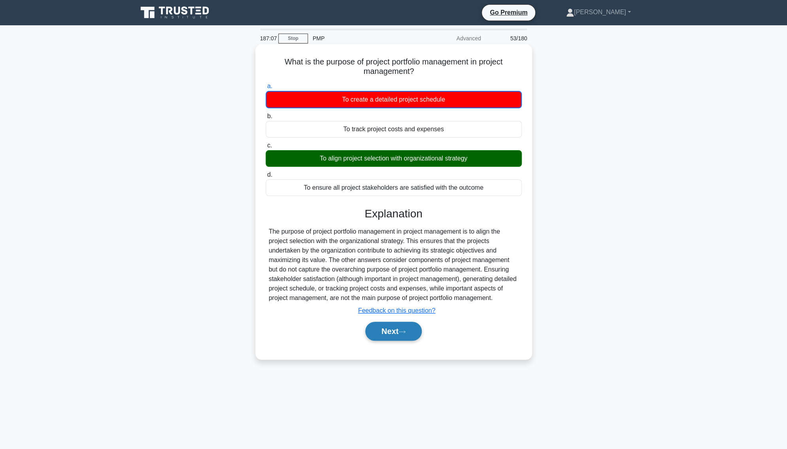
click at [384, 336] on button "Next" at bounding box center [393, 331] width 57 height 19
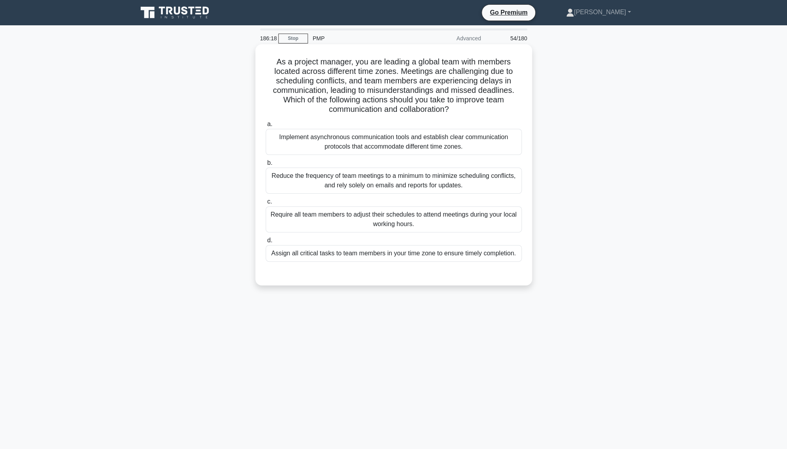
click at [364, 138] on div "Implement asynchronous communication tools and establish clear communication pr…" at bounding box center [394, 142] width 256 height 26
click at [266, 127] on input "a. Implement asynchronous communication tools and establish clear communication…" at bounding box center [266, 124] width 0 height 5
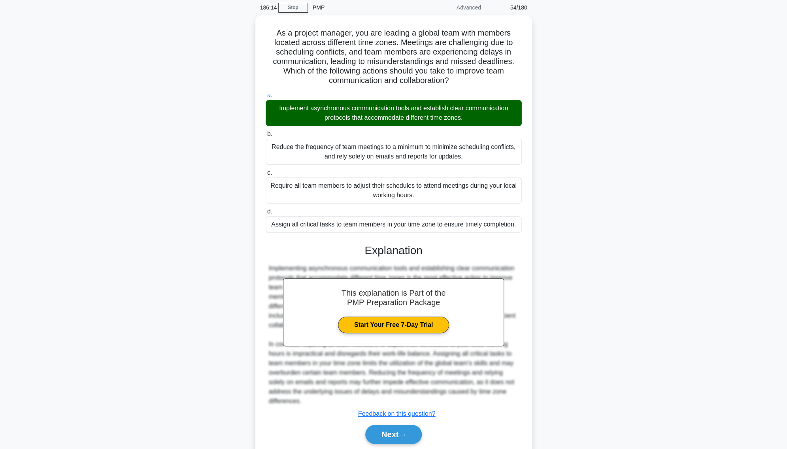
scroll to position [58, 0]
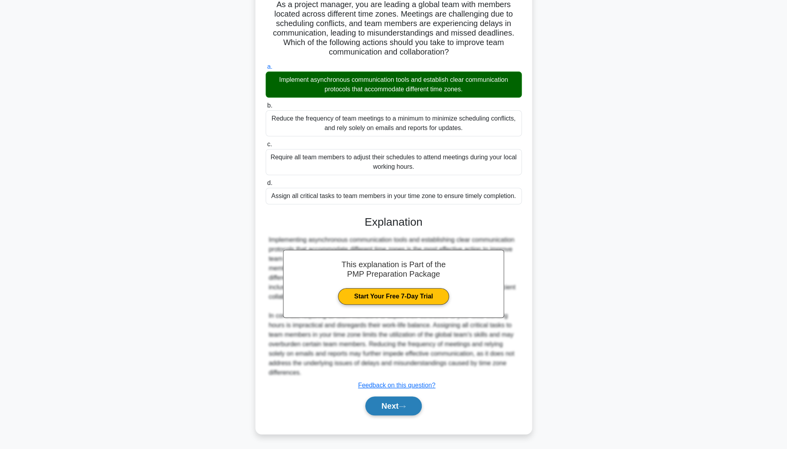
click at [406, 358] on icon at bounding box center [402, 406] width 7 height 4
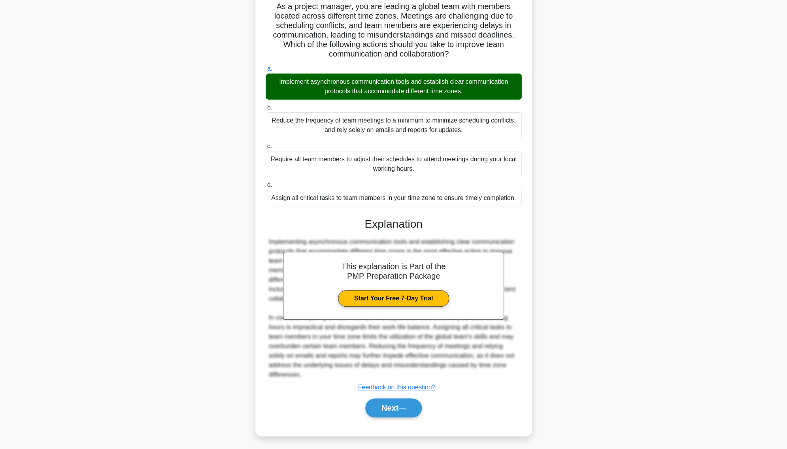
scroll to position [0, 0]
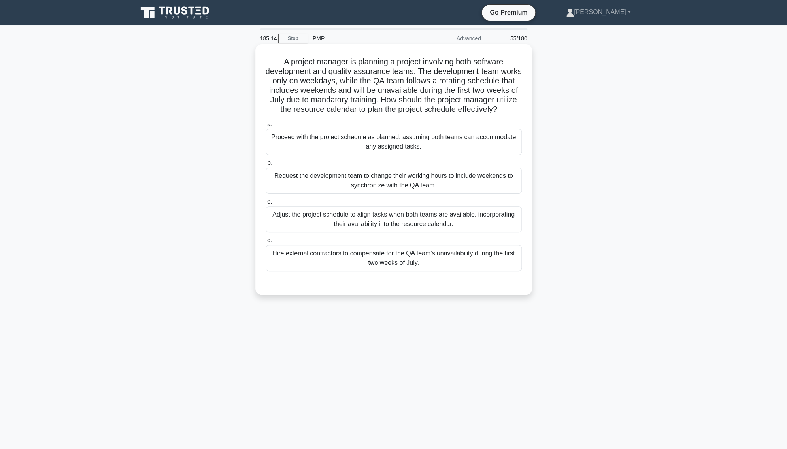
click at [448, 213] on div "Adjust the project schedule to align tasks when both teams are available, incor…" at bounding box center [394, 219] width 256 height 26
click at [266, 204] on input "c. Adjust the project schedule to align tasks when both teams are available, in…" at bounding box center [266, 201] width 0 height 5
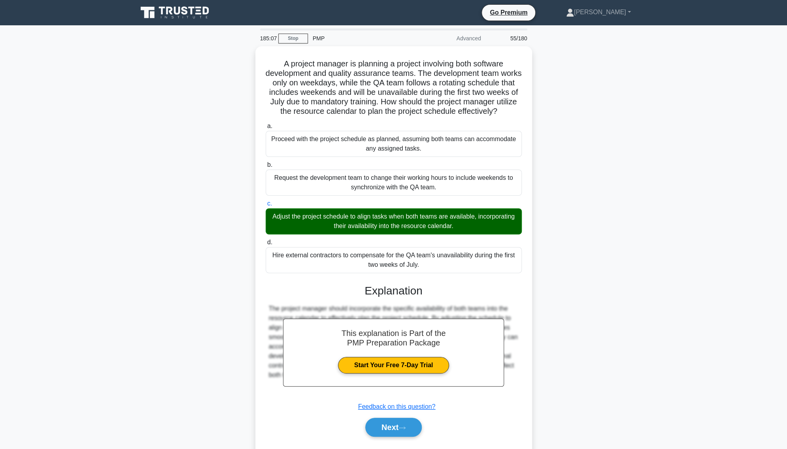
scroll to position [20, 0]
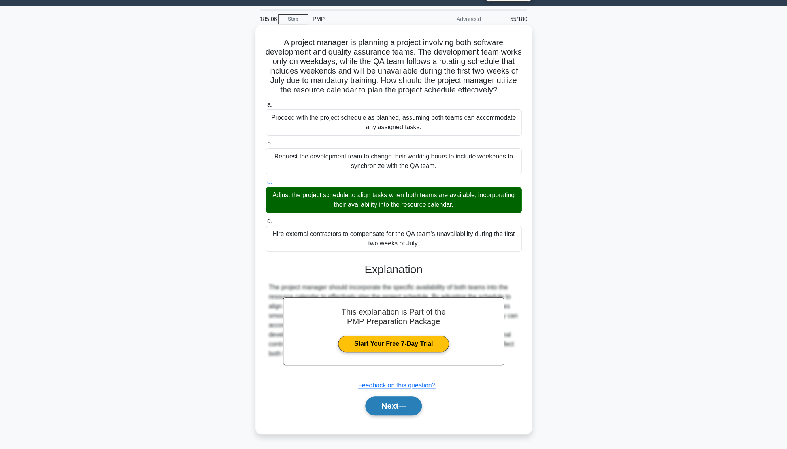
click at [405, 358] on icon at bounding box center [402, 406] width 7 height 4
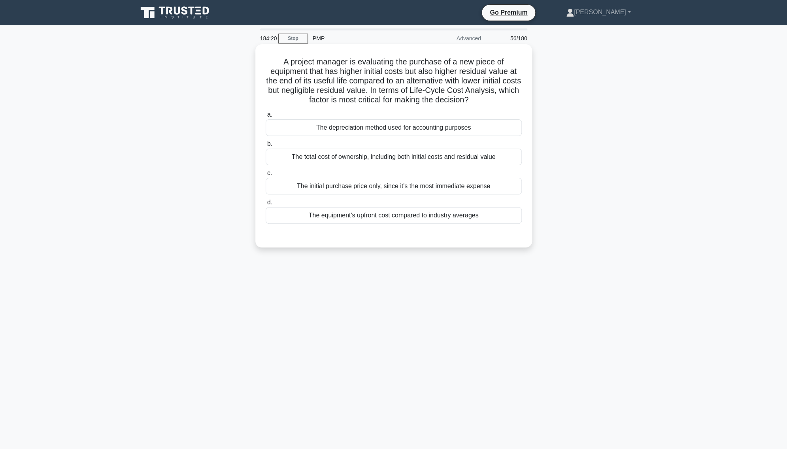
click at [423, 159] on div "The total cost of ownership, including both initial costs and residual value" at bounding box center [394, 157] width 256 height 17
click at [266, 147] on input "b. The total cost of ownership, including both initial costs and residual value" at bounding box center [266, 144] width 0 height 5
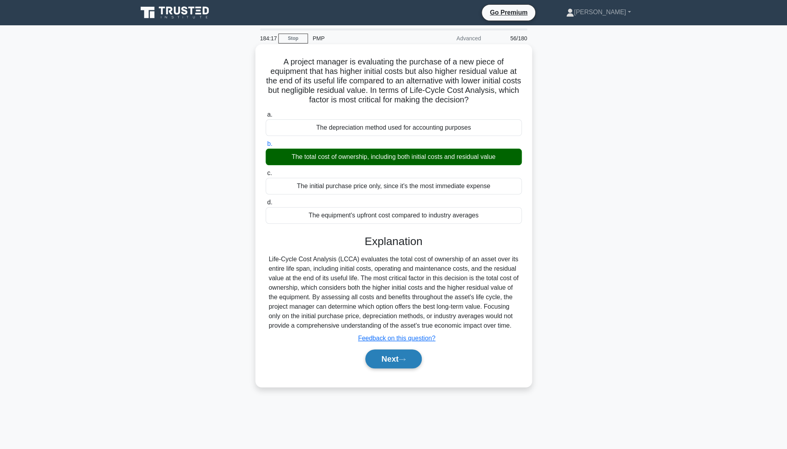
click at [393, 358] on button "Next" at bounding box center [393, 359] width 57 height 19
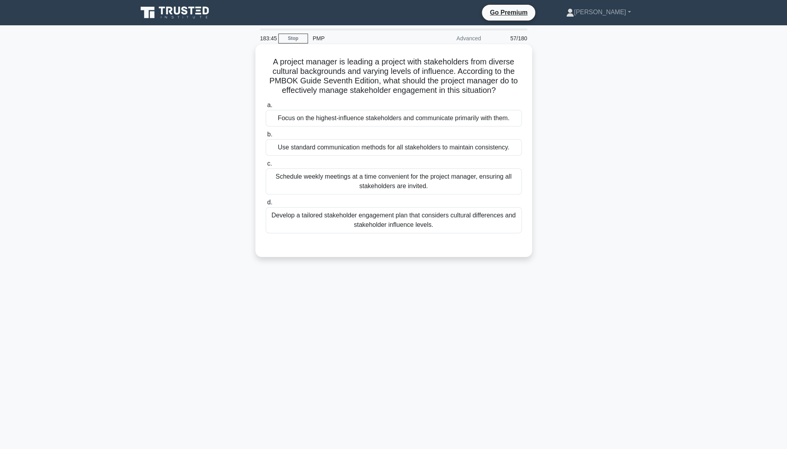
click at [450, 221] on div "Develop a tailored stakeholder engagement plan that considers cultural differen…" at bounding box center [394, 220] width 256 height 26
click at [266, 205] on input "d. Develop a tailored stakeholder engagement plan that considers cultural diffe…" at bounding box center [266, 202] width 0 height 5
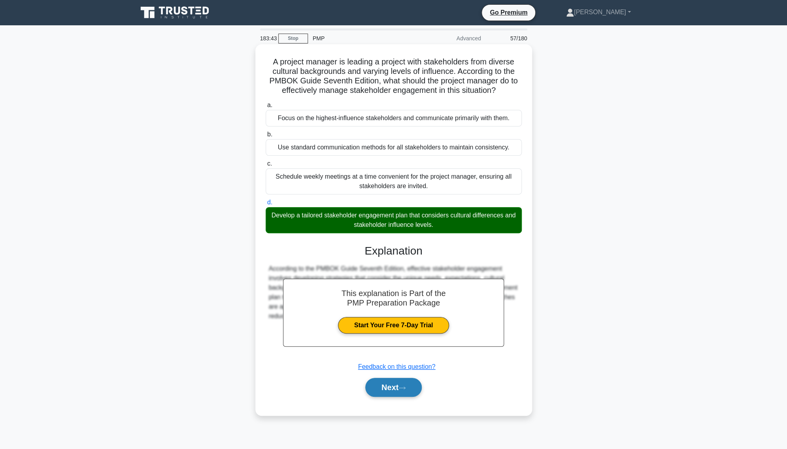
click at [406, 358] on icon at bounding box center [402, 388] width 7 height 4
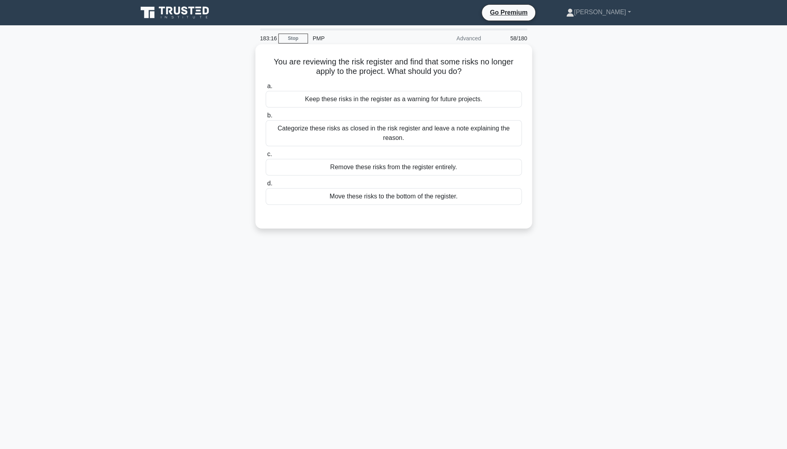
click at [377, 132] on div "Categorize these risks as closed in the risk register and leave a note explaini…" at bounding box center [394, 133] width 256 height 26
click at [266, 118] on input "b. Categorize these risks as closed in the risk register and leave a note expla…" at bounding box center [266, 115] width 0 height 5
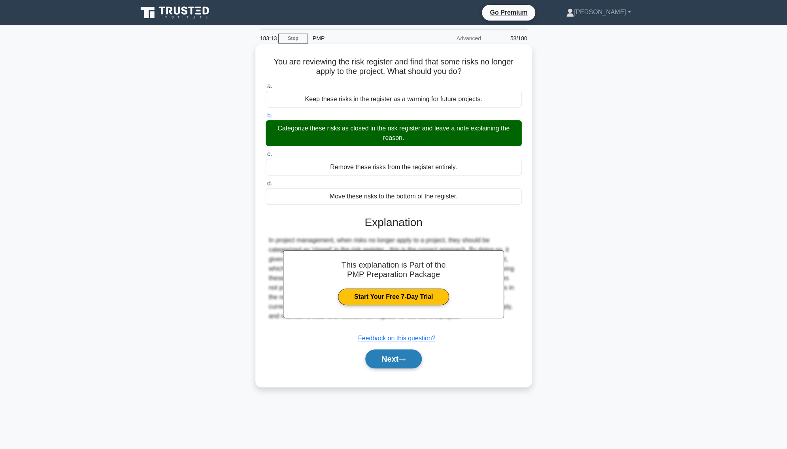
click at [387, 356] on button "Next" at bounding box center [393, 359] width 57 height 19
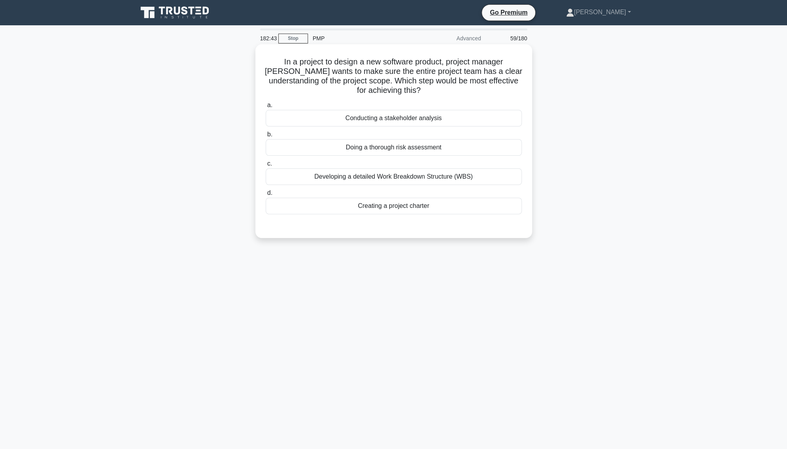
click at [423, 177] on div "Developing a detailed Work Breakdown Structure (WBS)" at bounding box center [394, 176] width 256 height 17
click at [266, 166] on input "c. Developing a detailed Work Breakdown Structure (WBS)" at bounding box center [266, 163] width 0 height 5
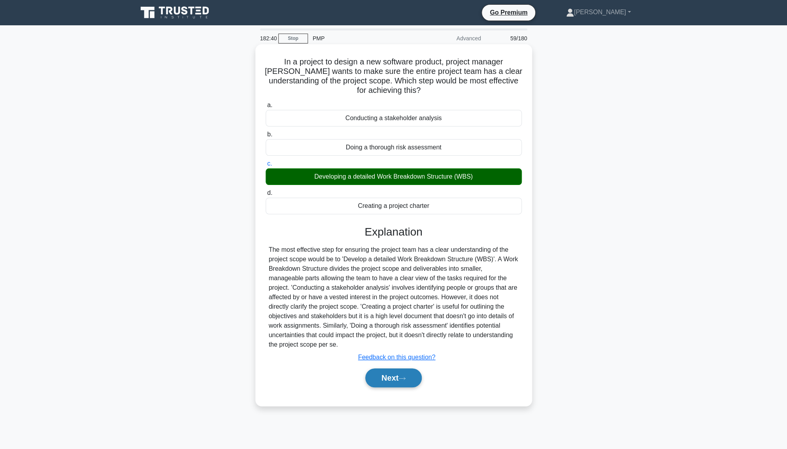
click at [397, 358] on button "Next" at bounding box center [393, 377] width 57 height 19
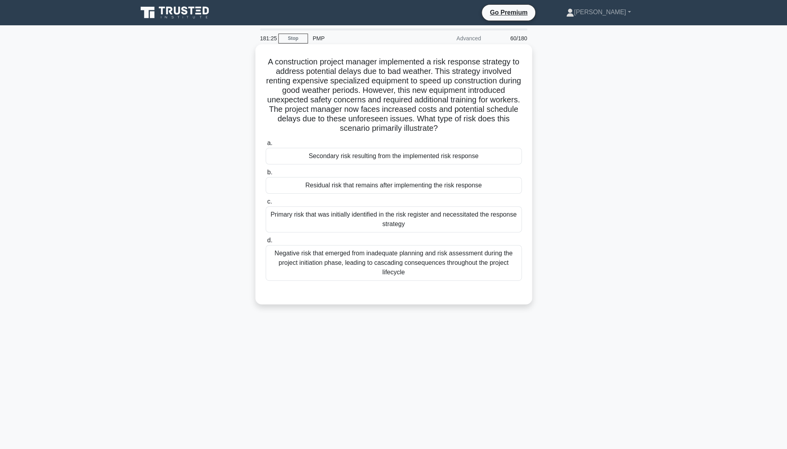
click at [429, 213] on div "Primary risk that was initially identified in the risk register and necessitate…" at bounding box center [394, 219] width 256 height 26
click at [266, 204] on input "c. Primary risk that was initially identified in the risk register and necessit…" at bounding box center [266, 201] width 0 height 5
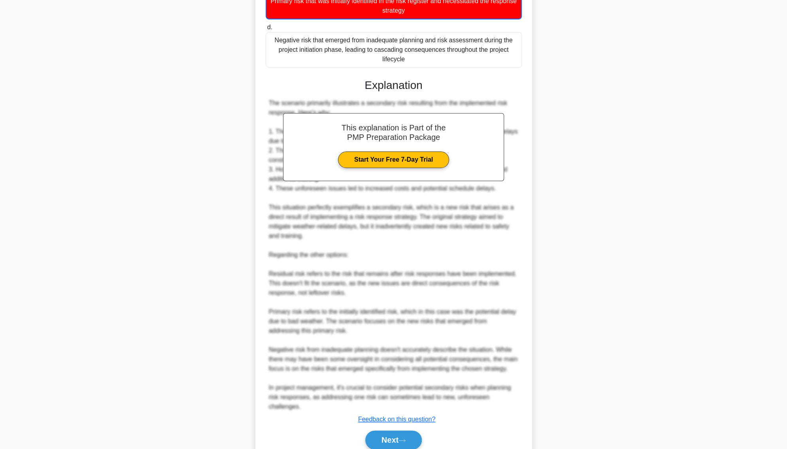
scroll to position [248, 0]
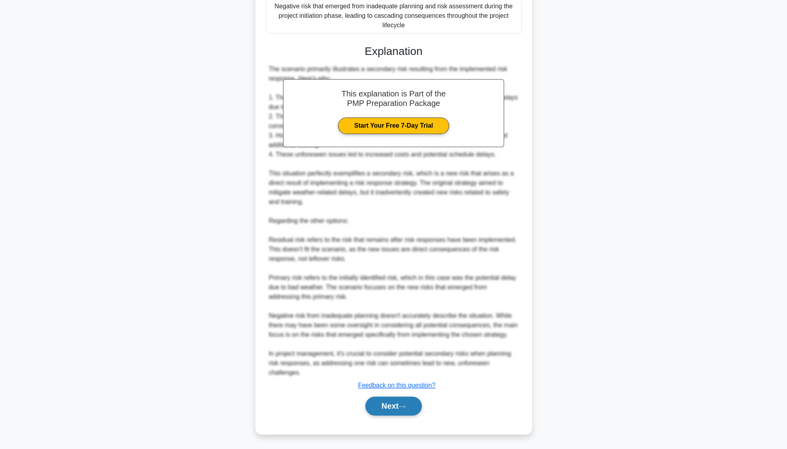
click at [398, 358] on button "Next" at bounding box center [393, 406] width 57 height 19
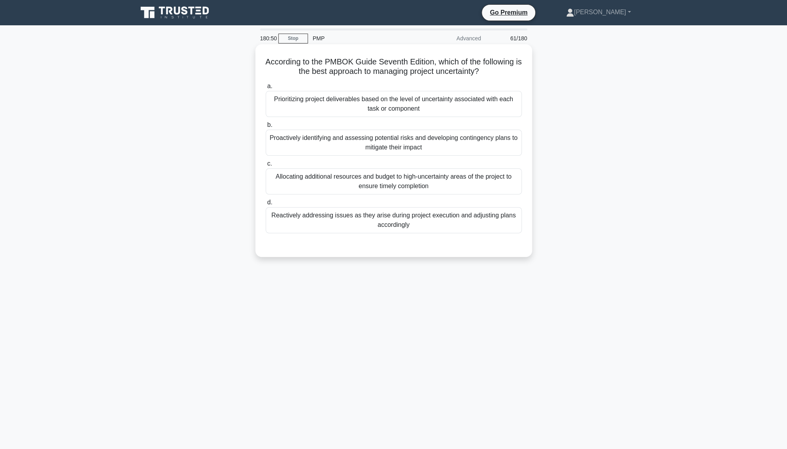
click at [300, 143] on div "Proactively identifying and assessing potential risks and developing contingenc…" at bounding box center [394, 143] width 256 height 26
click at [266, 128] on input "b. Proactively identifying and assessing potential risks and developing conting…" at bounding box center [266, 125] width 0 height 5
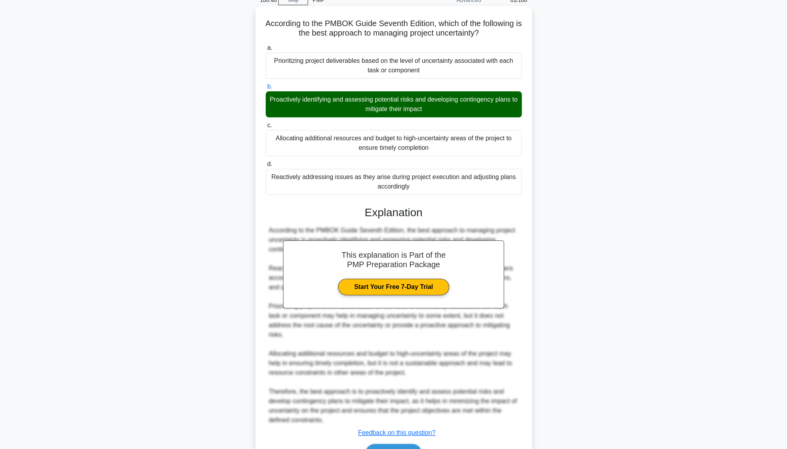
scroll to position [86, 0]
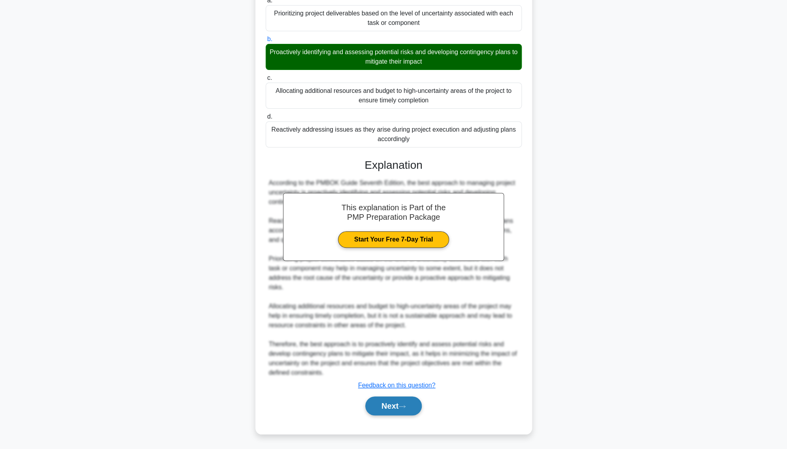
click at [388, 358] on button "Next" at bounding box center [393, 406] width 57 height 19
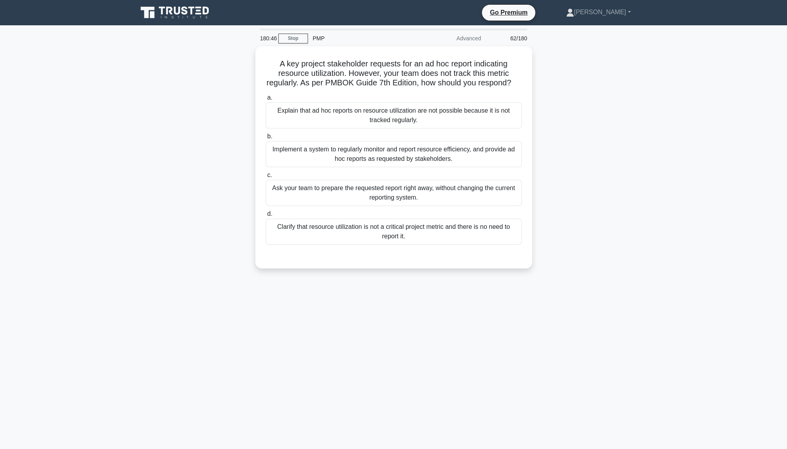
scroll to position [0, 0]
click at [401, 117] on div "Explain that ad hoc reports on resource utilization are not possible because it…" at bounding box center [394, 113] width 256 height 26
click at [266, 98] on input "a. Explain that ad hoc reports on resource utilization are not possible because…" at bounding box center [266, 95] width 0 height 5
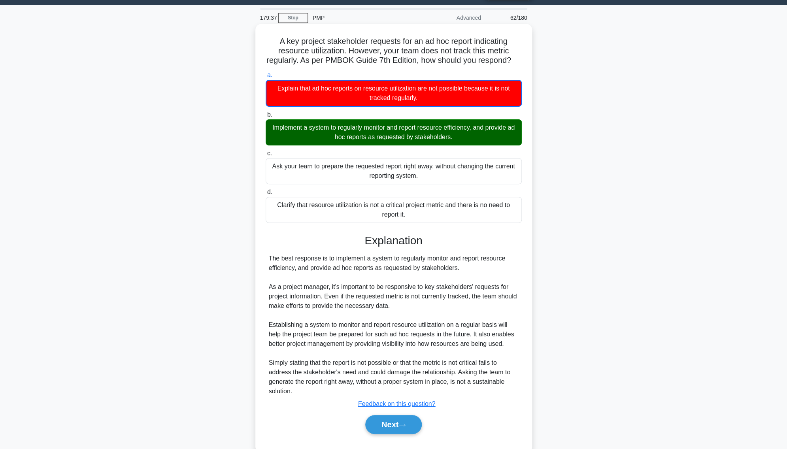
scroll to position [40, 0]
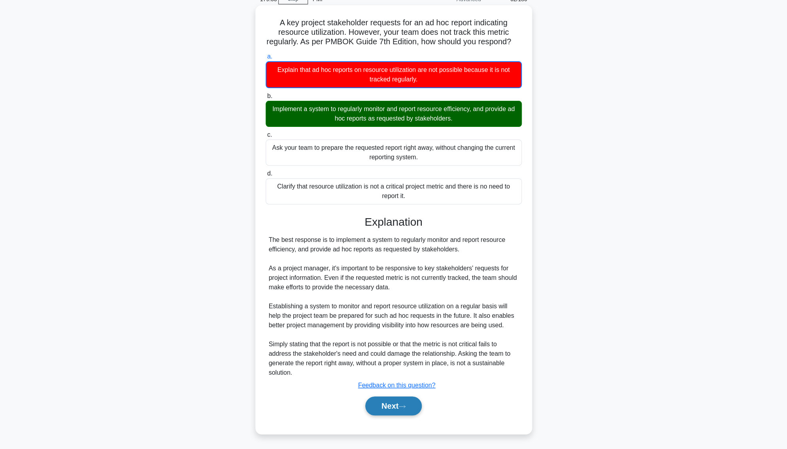
click at [386, 358] on button "Next" at bounding box center [393, 406] width 57 height 19
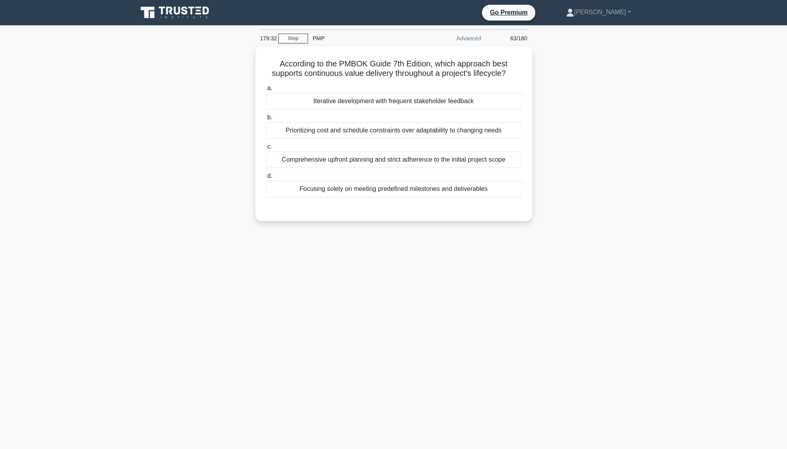
scroll to position [0, 0]
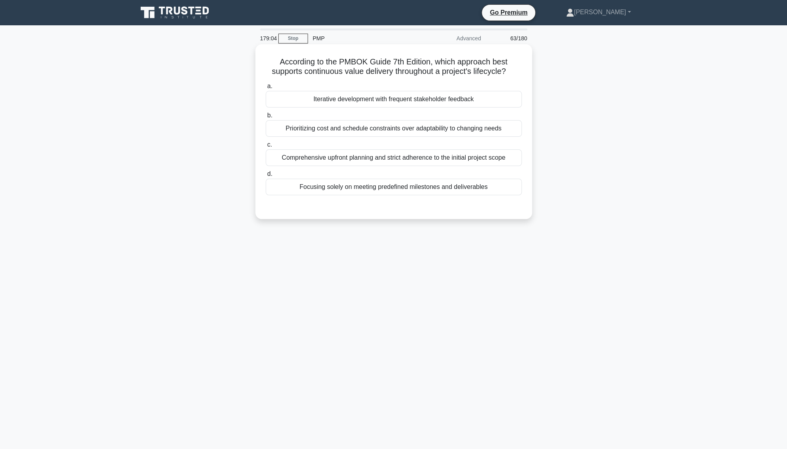
click at [393, 100] on div "Iterative development with frequent stakeholder feedback" at bounding box center [394, 99] width 256 height 17
click at [266, 89] on input "a. Iterative development with frequent stakeholder feedback" at bounding box center [266, 86] width 0 height 5
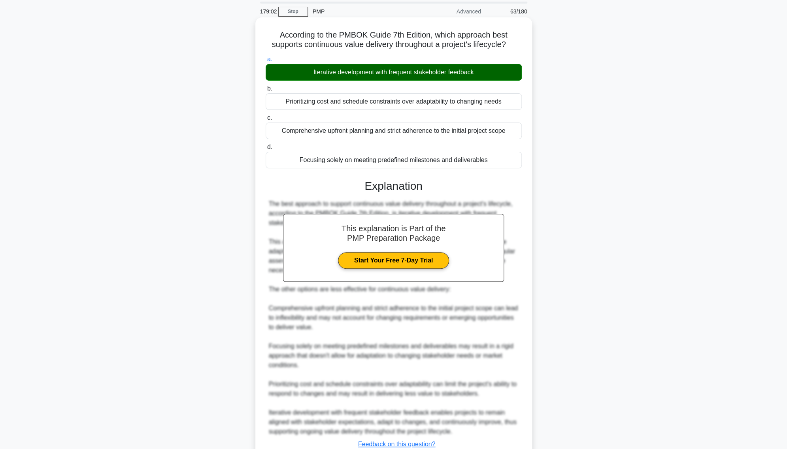
scroll to position [86, 0]
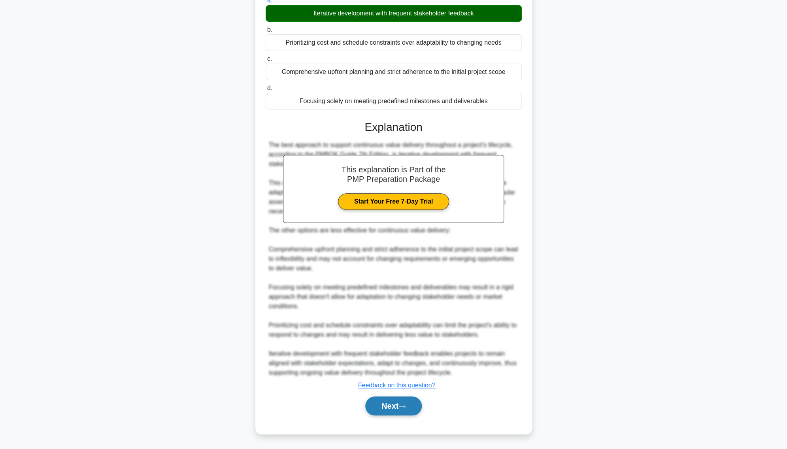
click at [399, 358] on button "Next" at bounding box center [393, 406] width 57 height 19
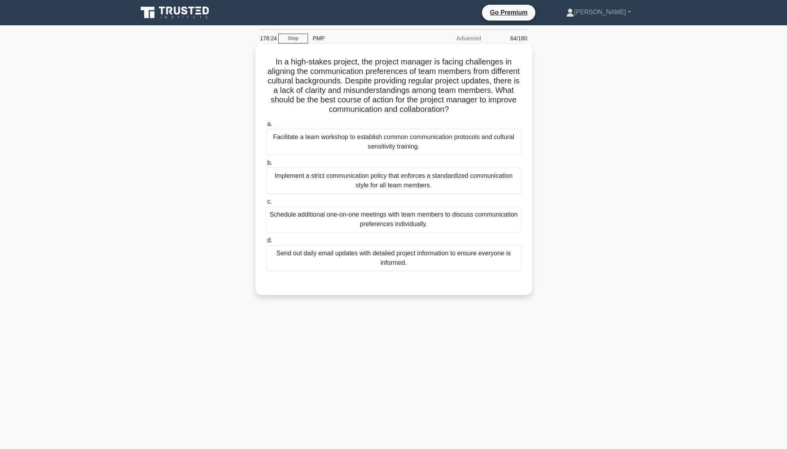
click at [363, 135] on div "Facilitate a team workshop to establish common communication protocols and cult…" at bounding box center [394, 142] width 256 height 26
click at [266, 127] on input "a. Facilitate a team workshop to establish common communication protocols and c…" at bounding box center [266, 124] width 0 height 5
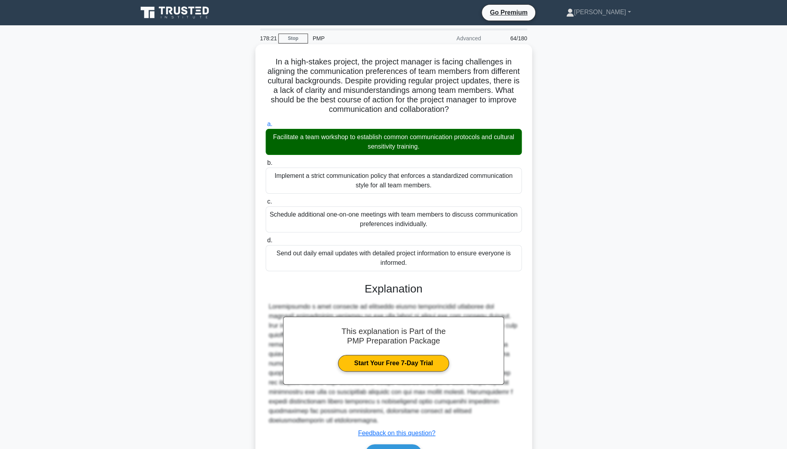
scroll to position [48, 0]
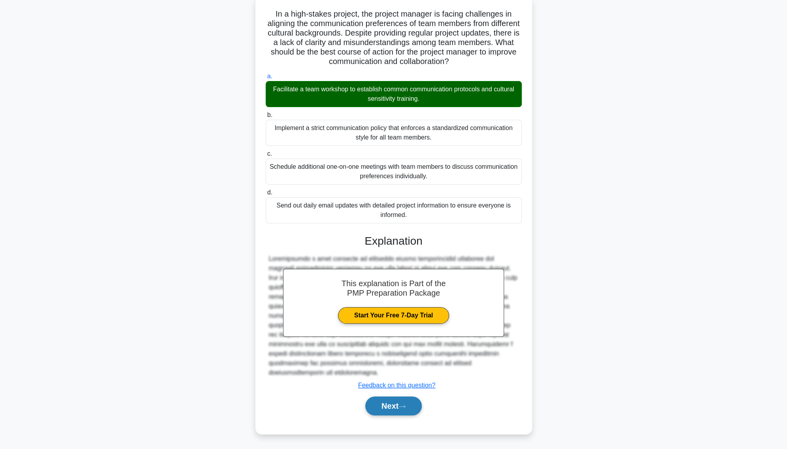
click at [395, 358] on button "Next" at bounding box center [393, 406] width 57 height 19
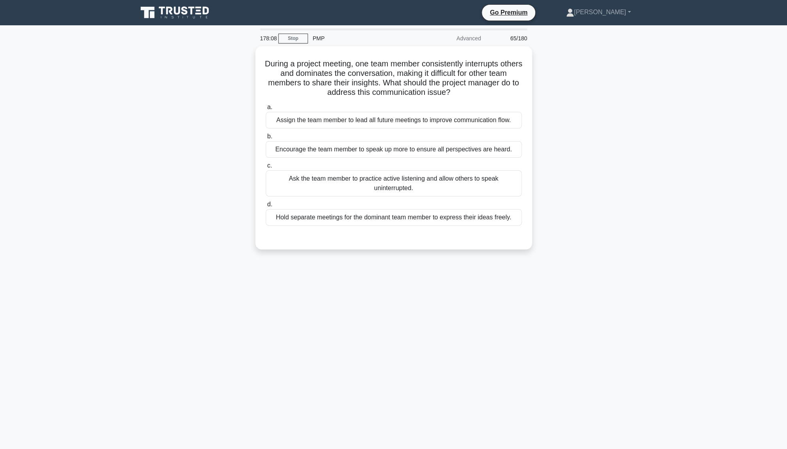
click at [395, 358] on div "178:08 Stop PMP Advanced 65/180 During a project meeting, one team member consi…" at bounding box center [394, 225] width 522 height 395
click at [368, 177] on div "Ask the team member to practice active listening and allow others to speak unin…" at bounding box center [394, 181] width 256 height 26
click at [266, 166] on input "c. Ask the team member to practice active listening and allow others to speak u…" at bounding box center [266, 163] width 0 height 5
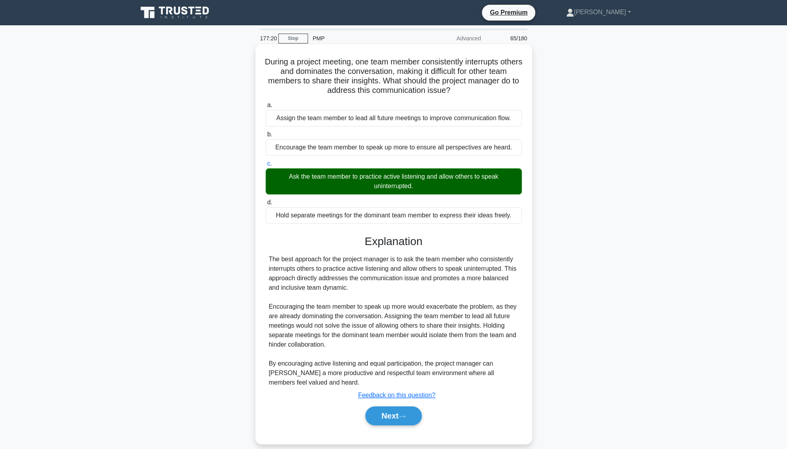
scroll to position [10, 0]
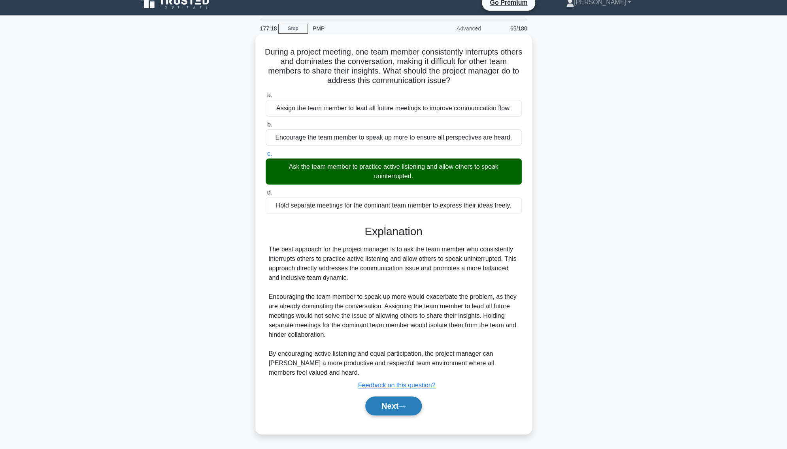
click at [393, 358] on button "Next" at bounding box center [393, 406] width 57 height 19
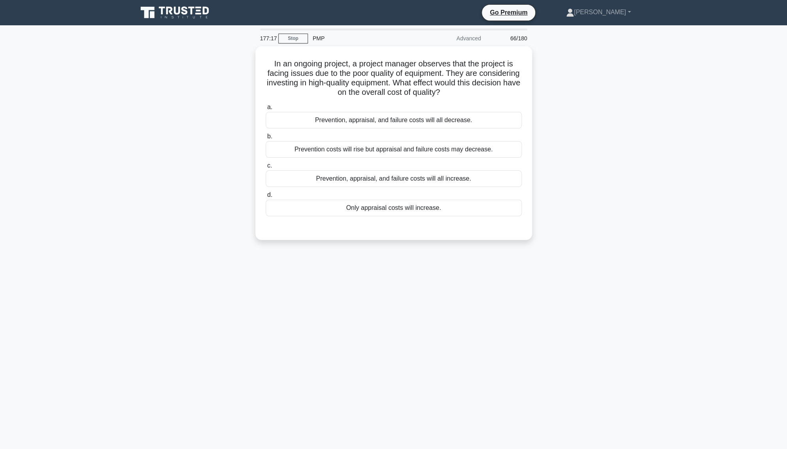
scroll to position [0, 0]
click at [379, 149] on div "Prevention costs will rise but appraisal and failure costs may decrease." at bounding box center [394, 147] width 256 height 17
click at [266, 137] on input "b. Prevention costs will rise but appraisal and failure costs may decrease." at bounding box center [266, 134] width 0 height 5
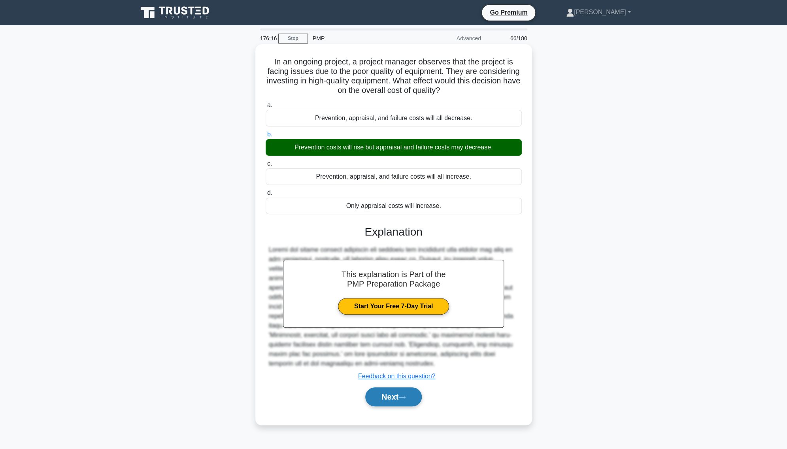
click at [390, 358] on button "Next" at bounding box center [393, 396] width 57 height 19
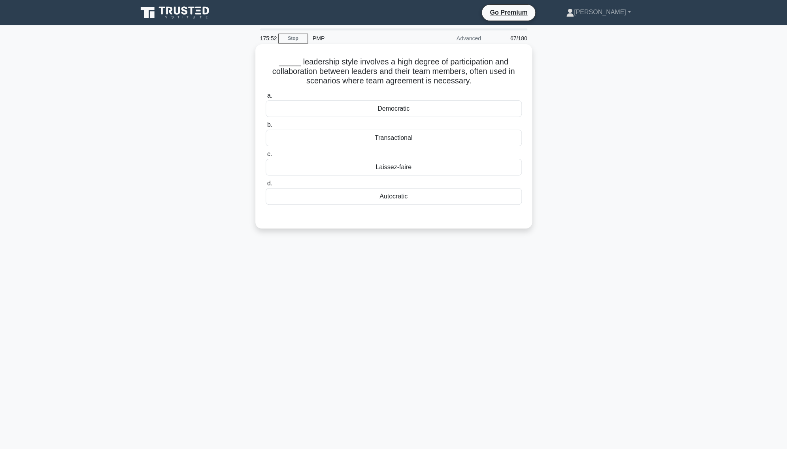
click at [399, 111] on div "Democratic" at bounding box center [394, 108] width 256 height 17
click at [266, 98] on input "a. Democratic" at bounding box center [266, 95] width 0 height 5
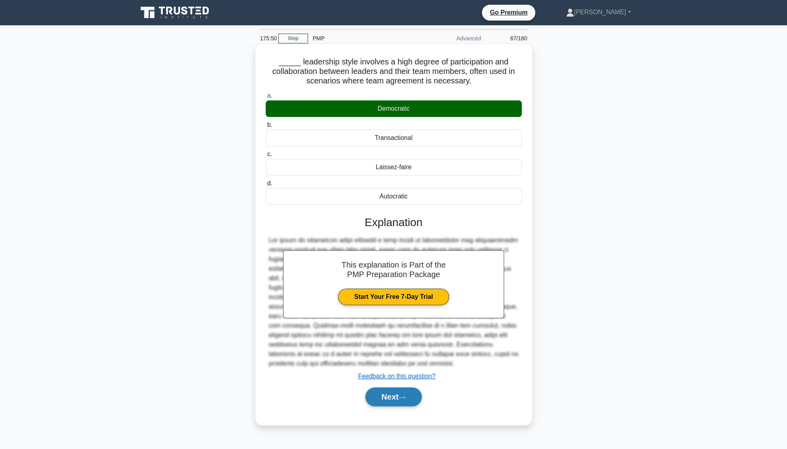
click at [392, 358] on button "Next" at bounding box center [393, 396] width 57 height 19
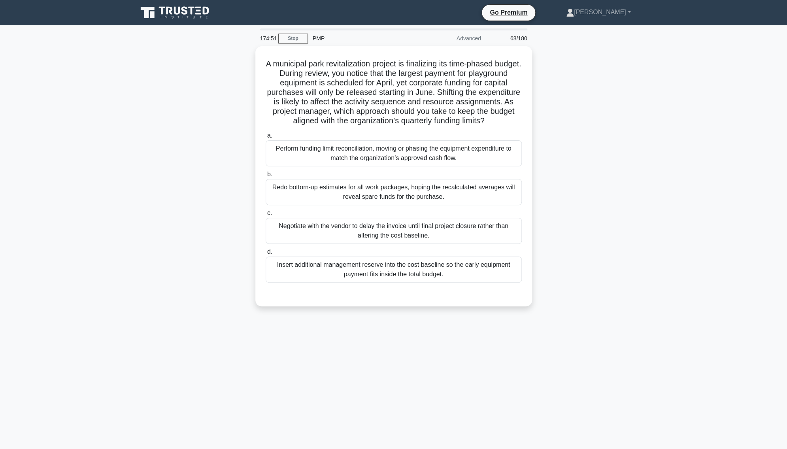
click at [392, 358] on div "174:51 Stop PMP Advanced 68/180 .spinner_0XTQ{transform-origin:center;animation…" at bounding box center [394, 225] width 522 height 395
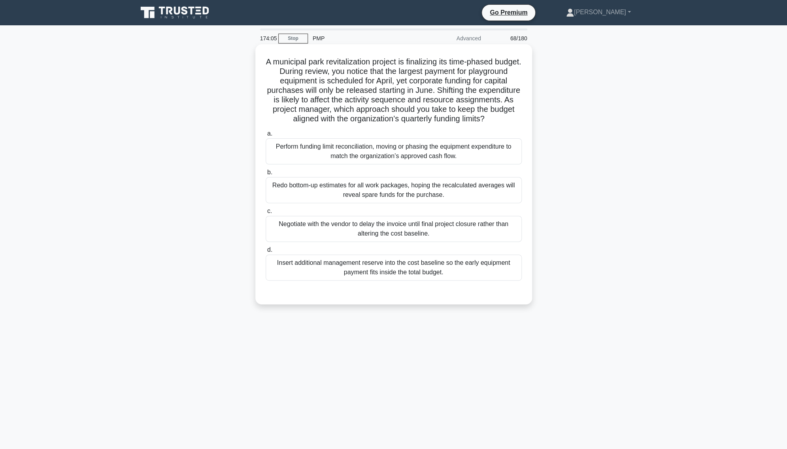
click at [397, 153] on div "Perform funding limit reconciliation, moving or phasing the equipment expenditu…" at bounding box center [394, 151] width 256 height 26
click at [266, 136] on input "a. Perform funding limit reconciliation, moving or phasing the equipment expend…" at bounding box center [266, 133] width 0 height 5
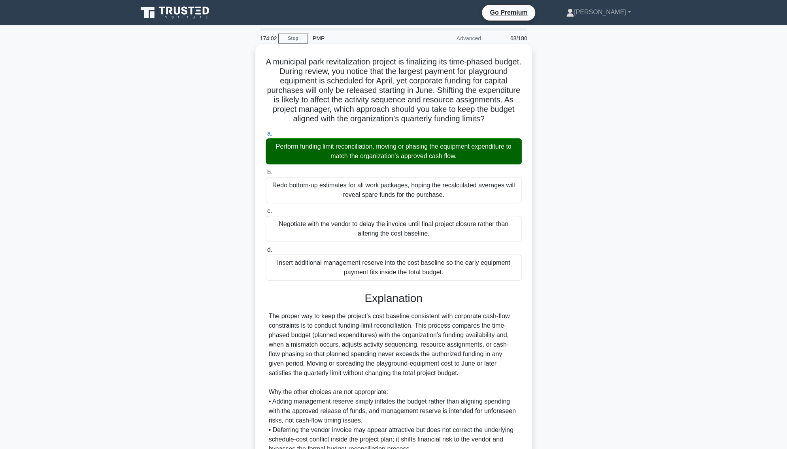
scroll to position [105, 0]
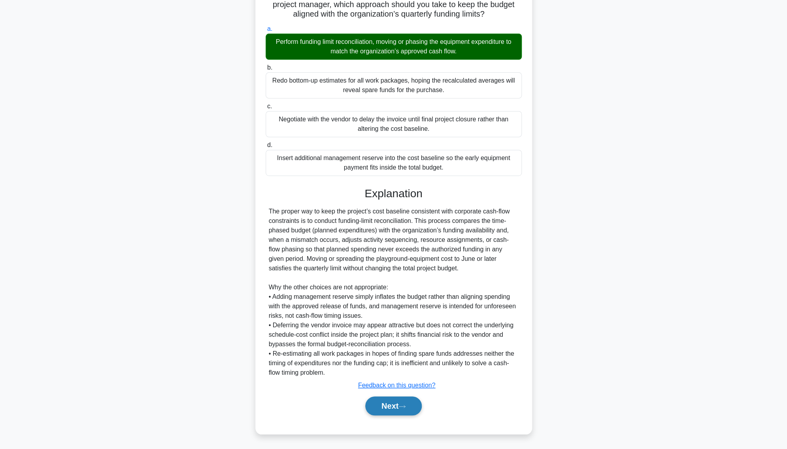
click at [401, 358] on button "Next" at bounding box center [393, 406] width 57 height 19
click at [396, 358] on button "Next" at bounding box center [393, 406] width 57 height 19
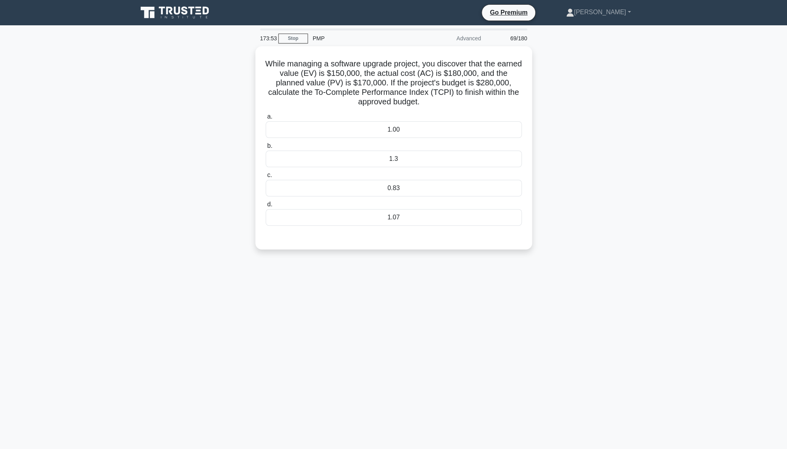
scroll to position [0, 0]
click at [383, 130] on div "1.00" at bounding box center [394, 127] width 256 height 17
click at [266, 117] on input "a. 1.00" at bounding box center [266, 114] width 0 height 5
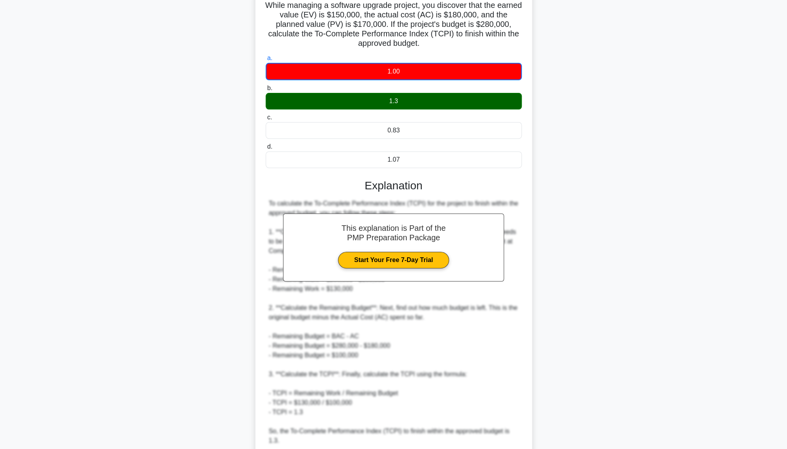
scroll to position [144, 0]
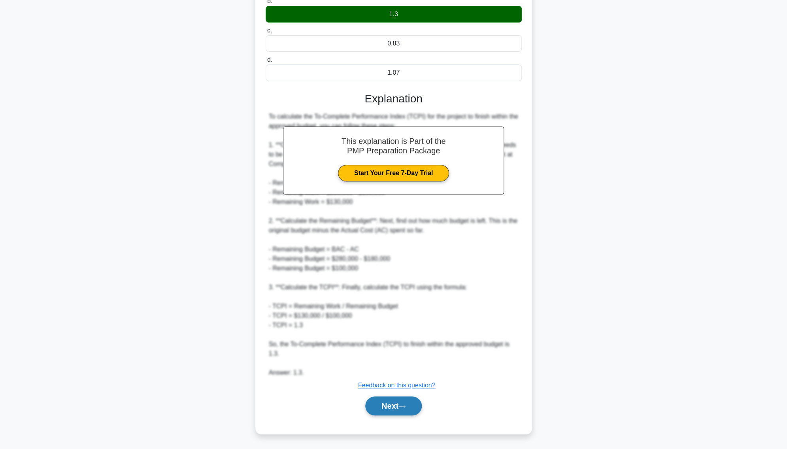
click at [390, 358] on button "Next" at bounding box center [393, 406] width 57 height 19
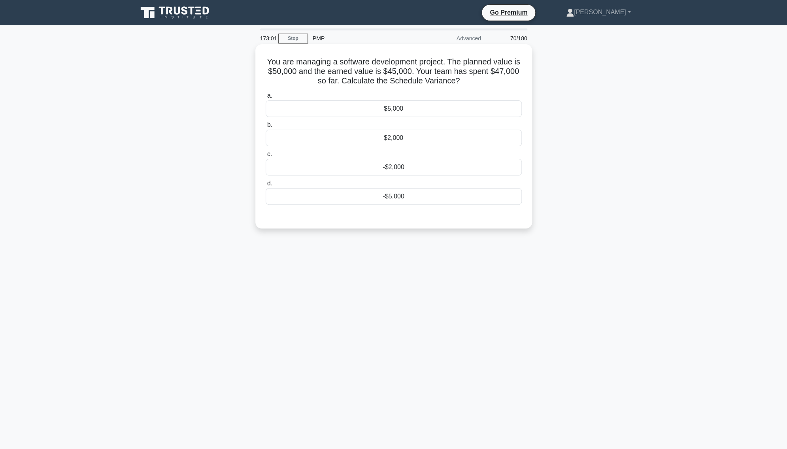
click at [412, 190] on div "-$5,000" at bounding box center [394, 196] width 256 height 17
click at [266, 186] on input "d. -$5,000" at bounding box center [266, 183] width 0 height 5
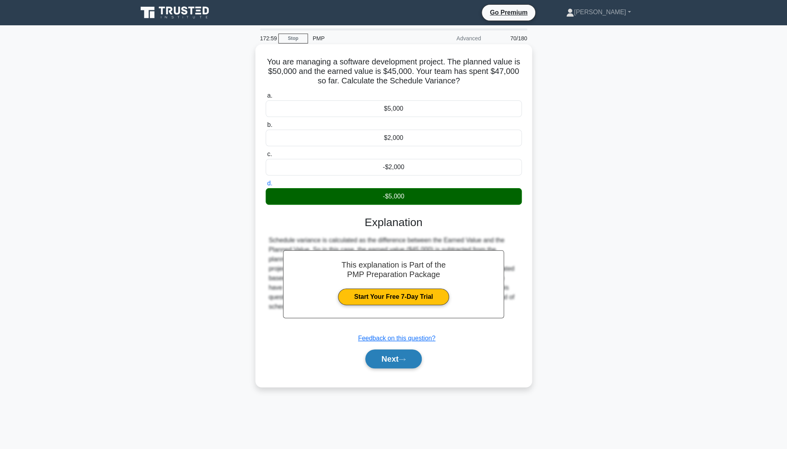
click at [403, 358] on icon at bounding box center [402, 359] width 7 height 4
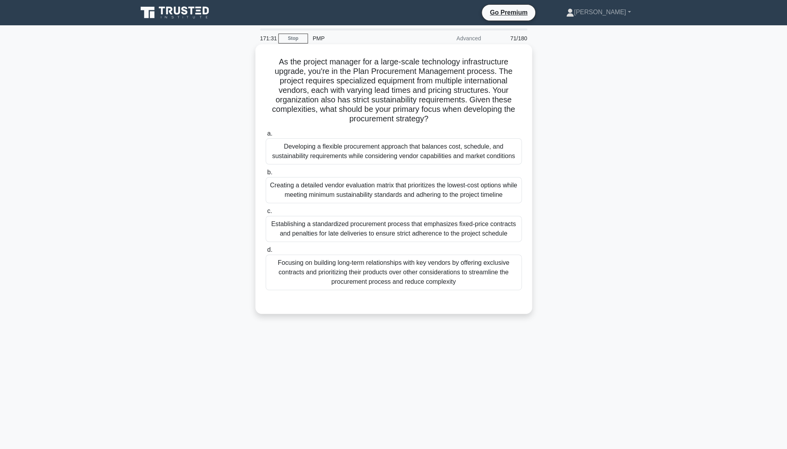
click at [353, 198] on div "Creating a detailed vendor evaluation matrix that prioritizes the lowest-cost o…" at bounding box center [394, 190] width 256 height 26
click at [266, 175] on input "b. Creating a detailed vendor evaluation matrix that prioritizes the lowest-cos…" at bounding box center [266, 172] width 0 height 5
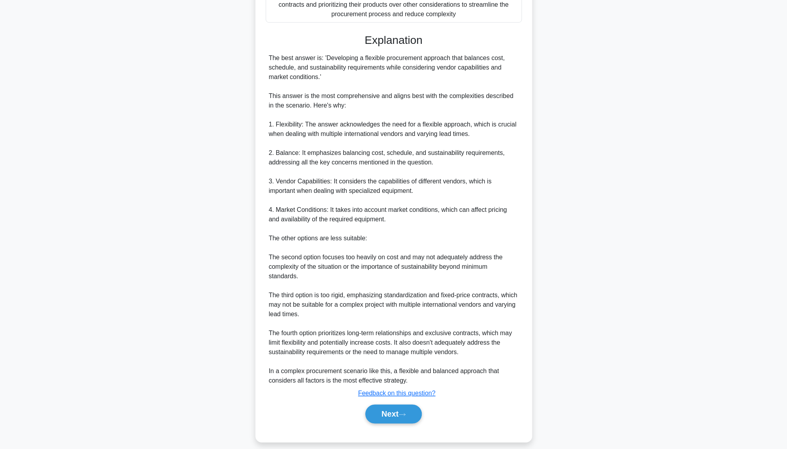
scroll to position [277, 0]
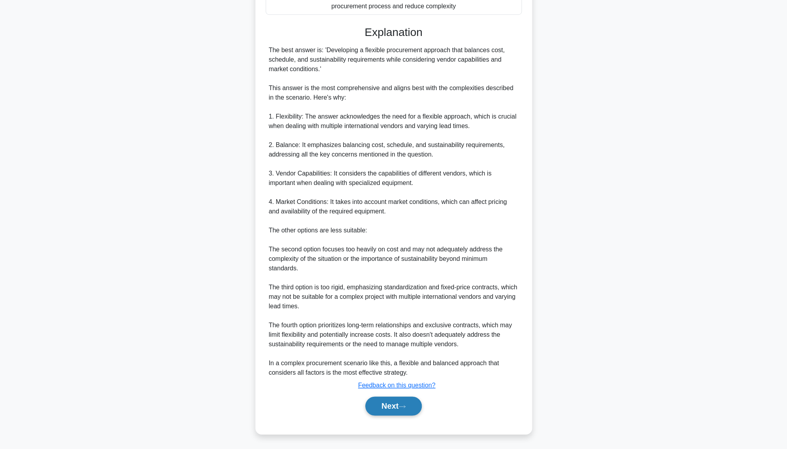
click at [392, 358] on button "Next" at bounding box center [393, 406] width 57 height 19
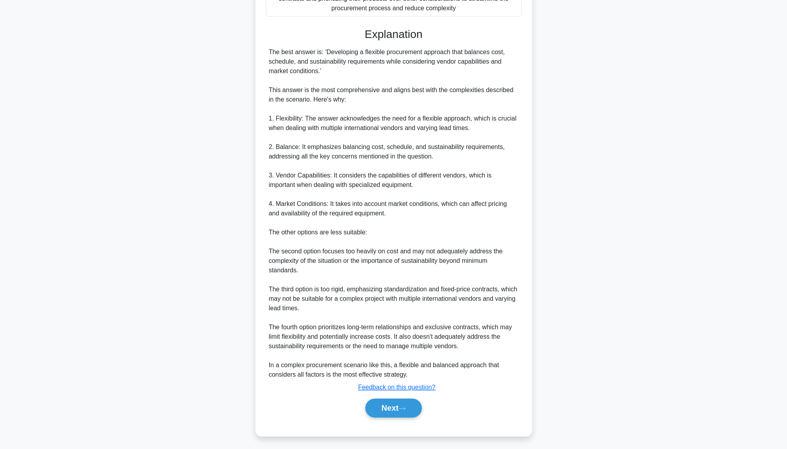
scroll to position [0, 0]
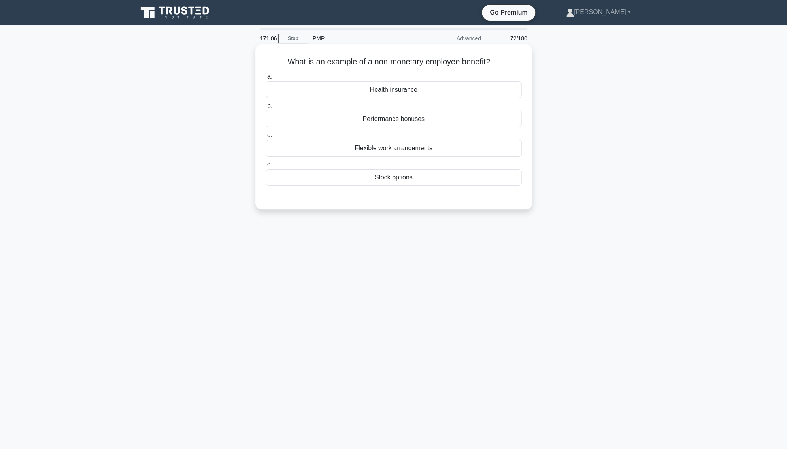
click at [402, 93] on div "Health insurance" at bounding box center [394, 89] width 256 height 17
click at [266, 79] on input "a. Health insurance" at bounding box center [266, 76] width 0 height 5
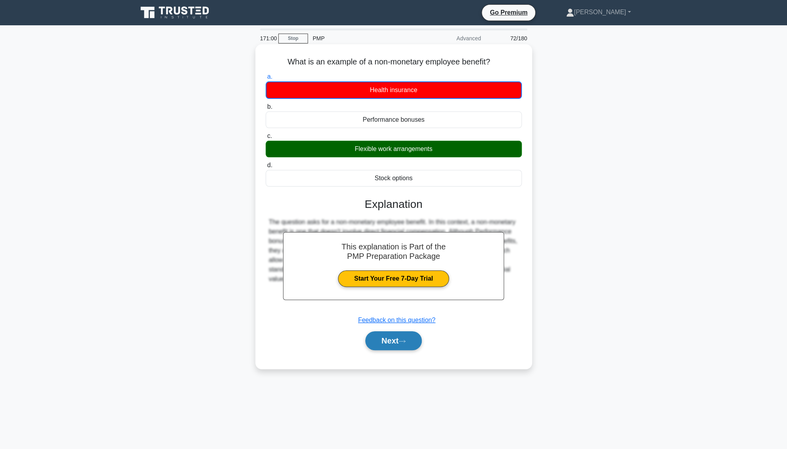
click at [390, 348] on button "Next" at bounding box center [393, 340] width 57 height 19
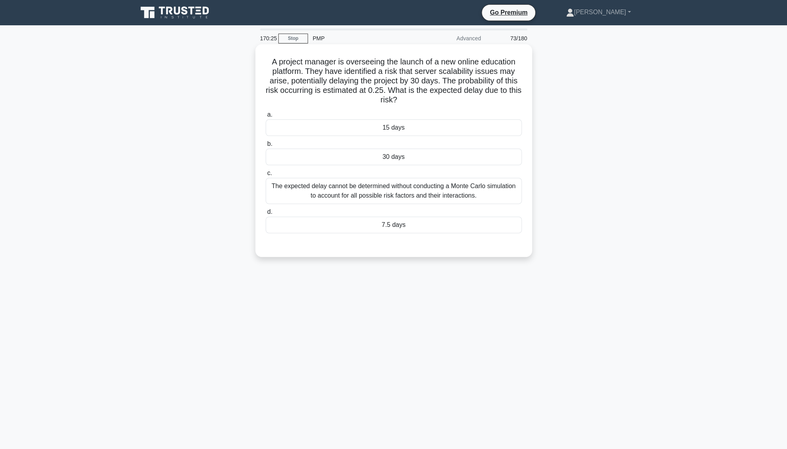
click at [402, 193] on div "The expected delay cannot be determined without conducting a Monte Carlo simula…" at bounding box center [394, 191] width 256 height 26
click at [266, 176] on input "c. The expected delay cannot be determined without conducting a Monte Carlo sim…" at bounding box center [266, 173] width 0 height 5
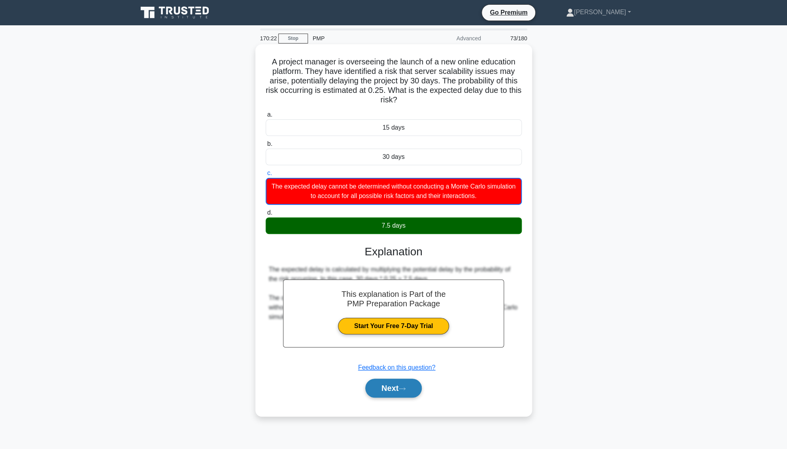
click at [403, 358] on icon at bounding box center [402, 389] width 7 height 4
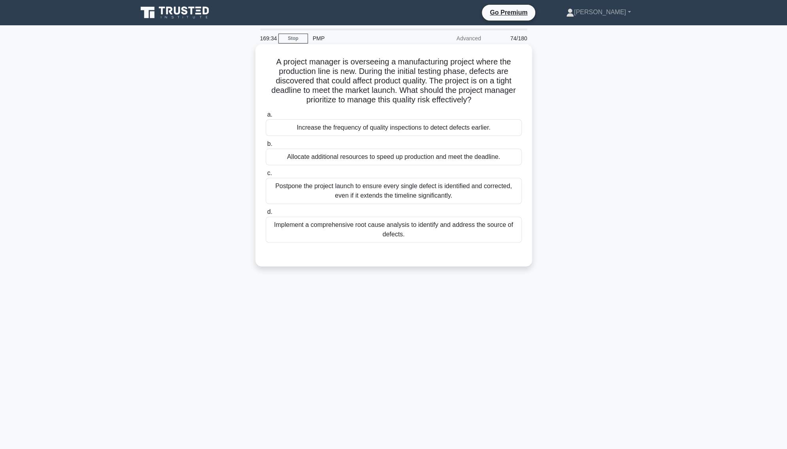
click at [454, 229] on div "Implement a comprehensive root cause analysis to identify and address the sourc…" at bounding box center [394, 230] width 256 height 26
click at [266, 215] on input "d. Implement a comprehensive root cause analysis to identify and address the so…" at bounding box center [266, 212] width 0 height 5
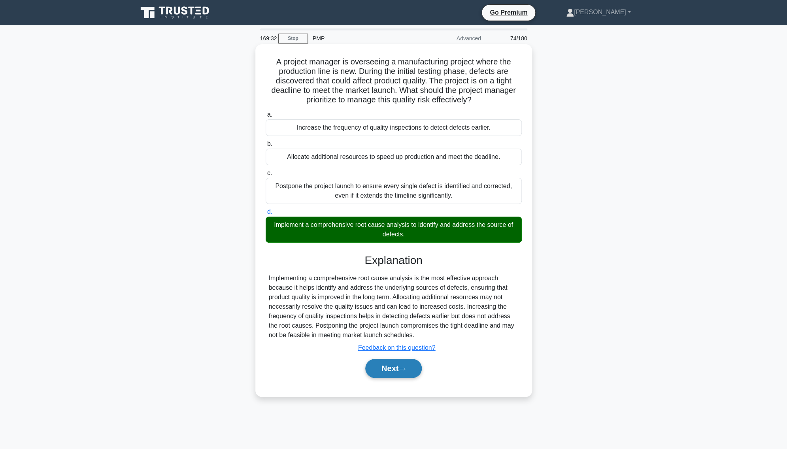
click at [389, 358] on button "Next" at bounding box center [393, 368] width 57 height 19
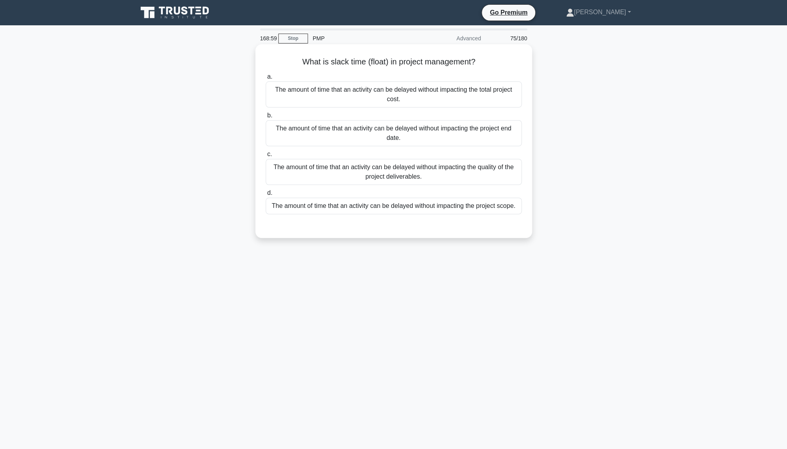
click at [414, 169] on div "The amount of time that an activity can be delayed without impacting the qualit…" at bounding box center [394, 172] width 256 height 26
click at [266, 157] on input "c. The amount of time that an activity can be delayed without impacting the qua…" at bounding box center [266, 154] width 0 height 5
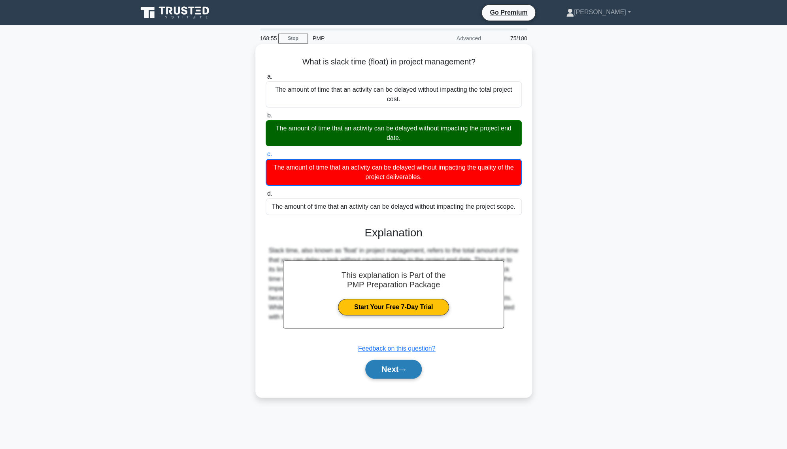
click at [390, 358] on button "Next" at bounding box center [393, 369] width 57 height 19
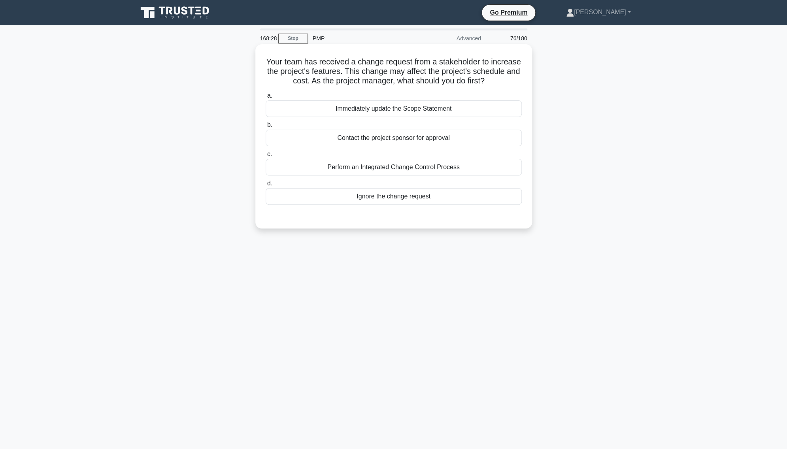
click at [405, 194] on div "Ignore the change request" at bounding box center [394, 196] width 256 height 17
click at [266, 186] on input "d. Ignore the change request" at bounding box center [266, 183] width 0 height 5
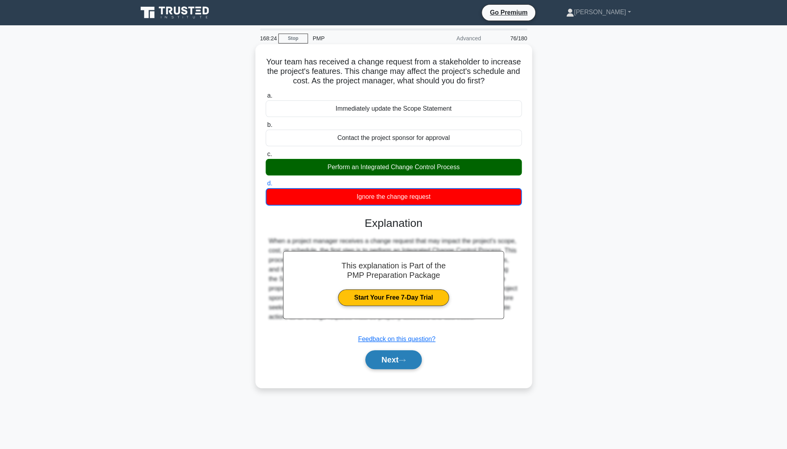
click at [392, 358] on button "Next" at bounding box center [393, 359] width 57 height 19
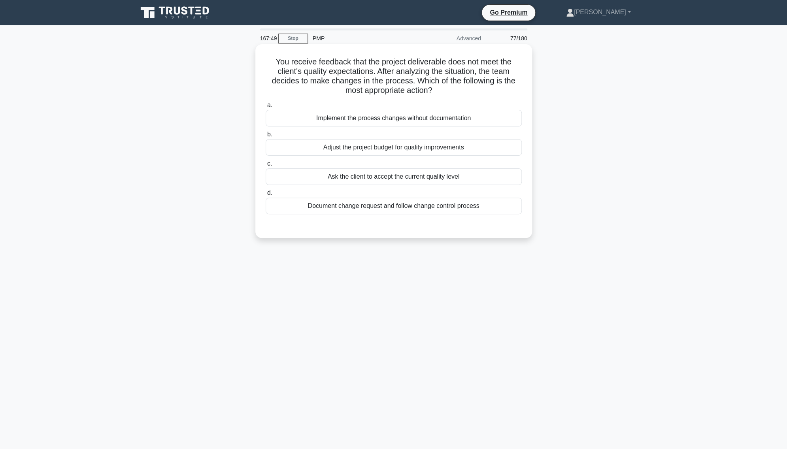
click at [470, 210] on div "Document change request and follow change control process" at bounding box center [394, 206] width 256 height 17
click at [266, 196] on input "d. Document change request and follow change control process" at bounding box center [266, 193] width 0 height 5
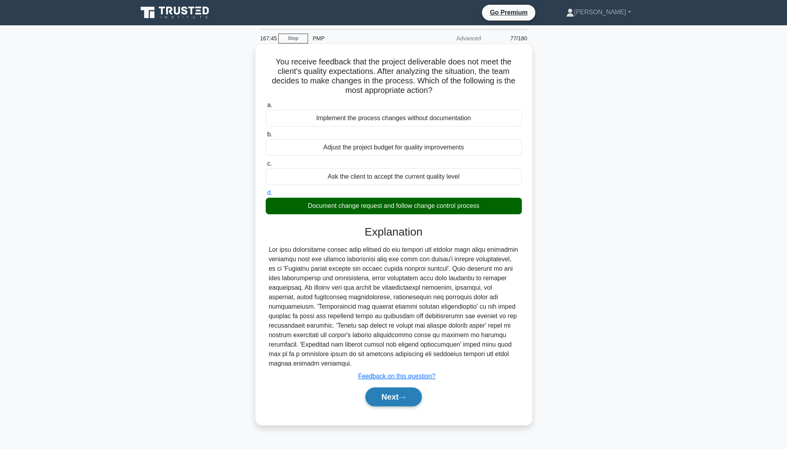
click at [406, 358] on icon at bounding box center [402, 397] width 7 height 4
click at [380, 358] on button "Next" at bounding box center [393, 396] width 57 height 19
click at [390, 358] on button "Next" at bounding box center [393, 396] width 57 height 19
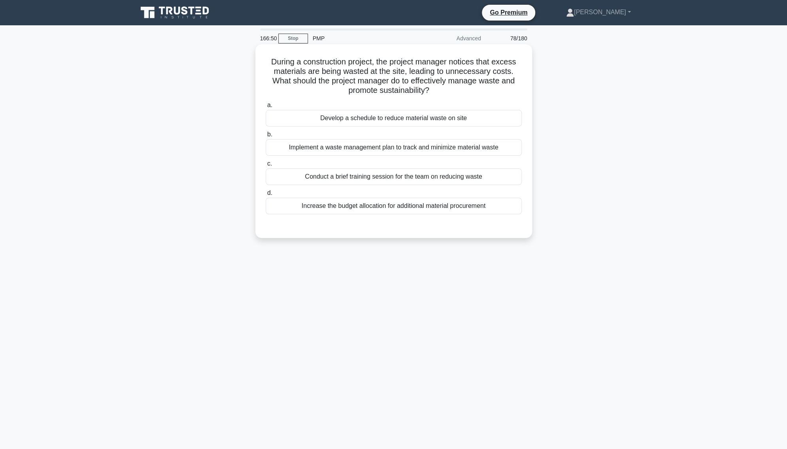
click at [393, 151] on div "Implement a waste management plan to track and minimize material waste" at bounding box center [394, 147] width 256 height 17
click at [266, 137] on input "b. Implement a waste management plan to track and minimize material waste" at bounding box center [266, 134] width 0 height 5
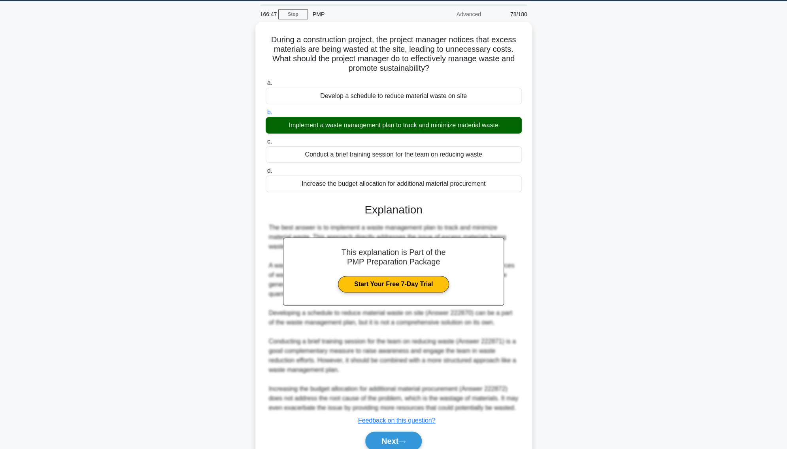
scroll to position [67, 0]
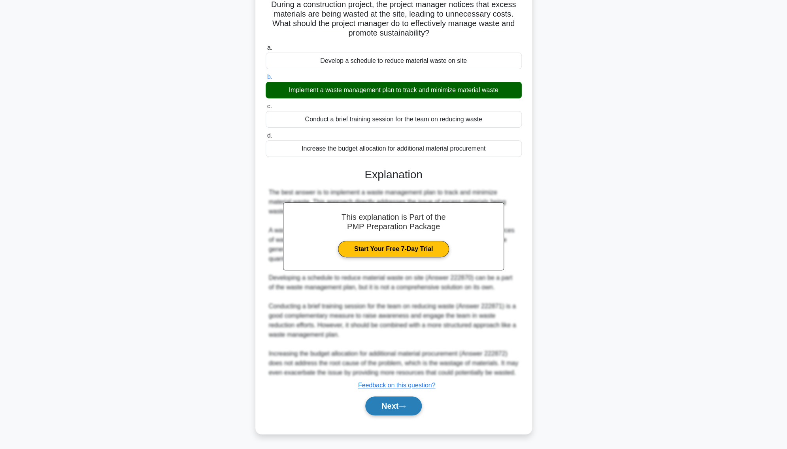
click at [386, 358] on button "Next" at bounding box center [393, 406] width 57 height 19
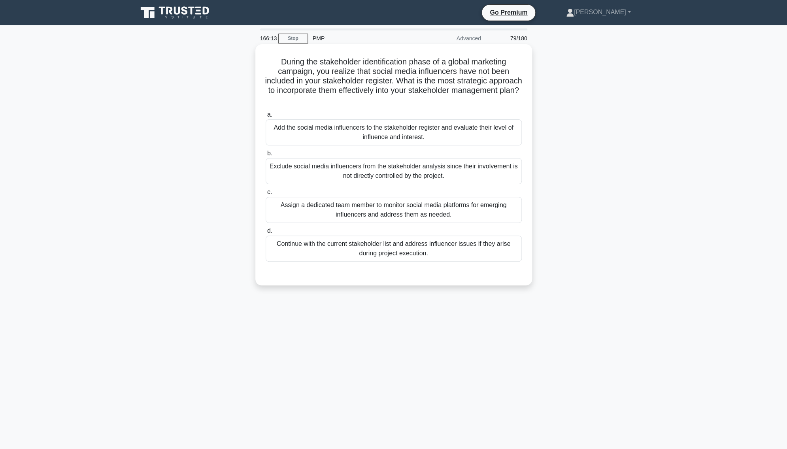
click at [391, 136] on div "Add the social media influencers to the stakeholder register and evaluate their…" at bounding box center [394, 132] width 256 height 26
click at [266, 117] on input "a. Add the social media influencers to the stakeholder register and evaluate th…" at bounding box center [266, 114] width 0 height 5
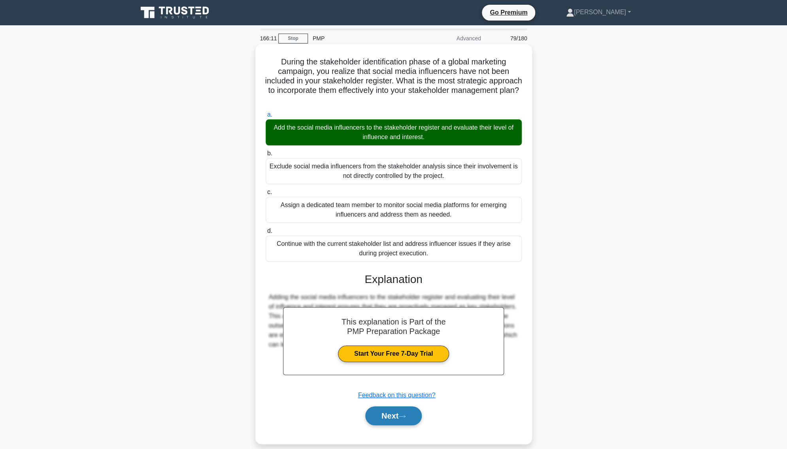
click at [405, 358] on button "Next" at bounding box center [393, 415] width 57 height 19
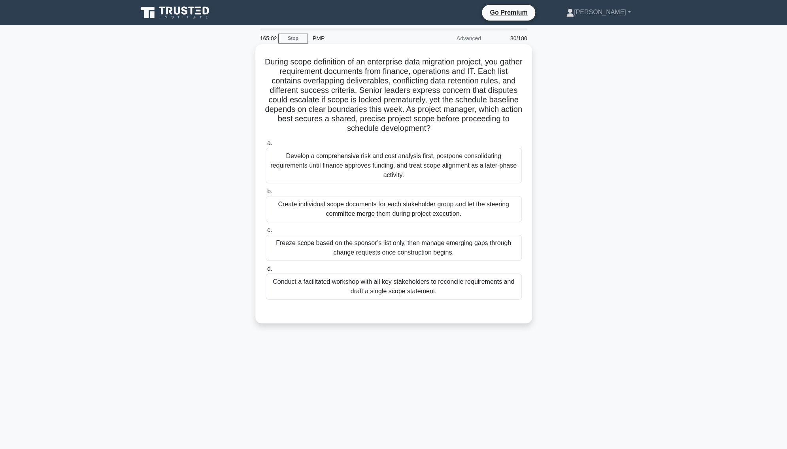
click at [396, 176] on div "Develop a comprehensive risk and cost analysis first, postpone consolidating re…" at bounding box center [394, 166] width 256 height 36
click at [266, 146] on input "a. Develop a comprehensive risk and cost analysis first, postpone consolidating…" at bounding box center [266, 143] width 0 height 5
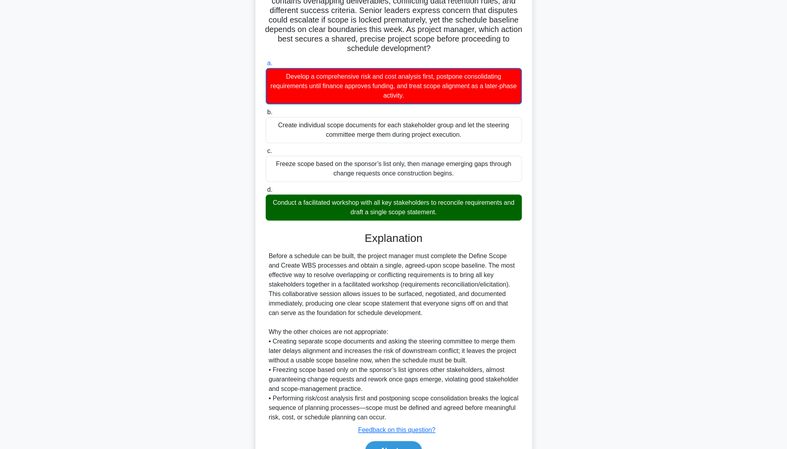
scroll to position [125, 0]
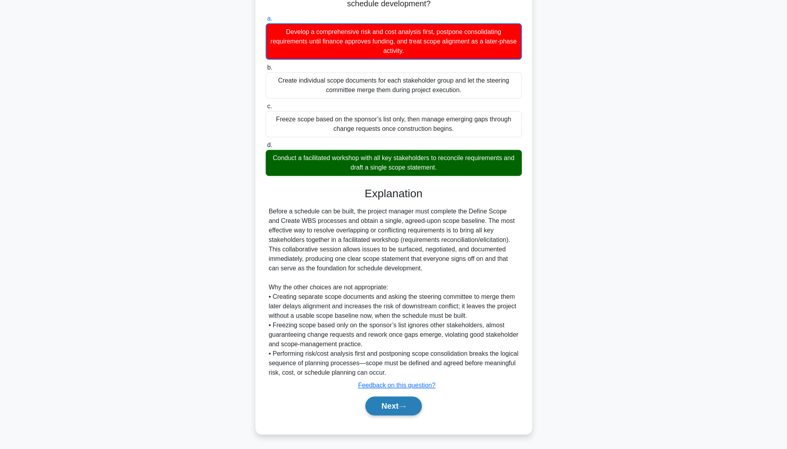
click at [391, 358] on button "Next" at bounding box center [393, 406] width 57 height 19
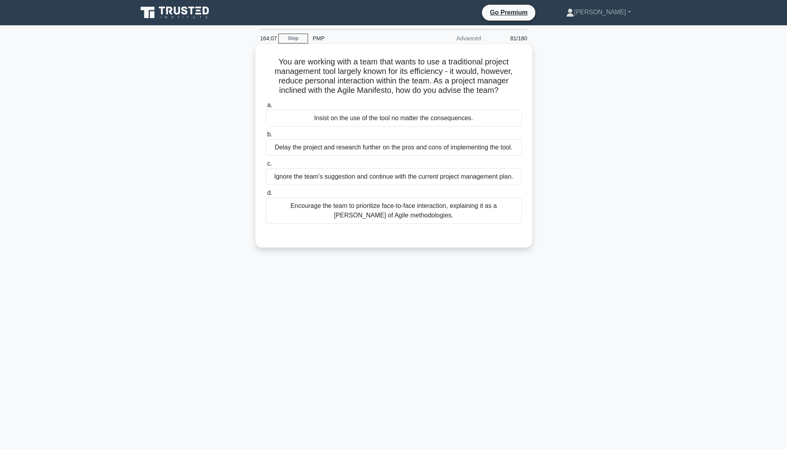
click at [405, 212] on div "Encourage the team to prioritize face-to-face interaction, explaining it as a t…" at bounding box center [394, 211] width 256 height 26
click at [266, 196] on input "d. Encourage the team to prioritize face-to-face interaction, explaining it as …" at bounding box center [266, 193] width 0 height 5
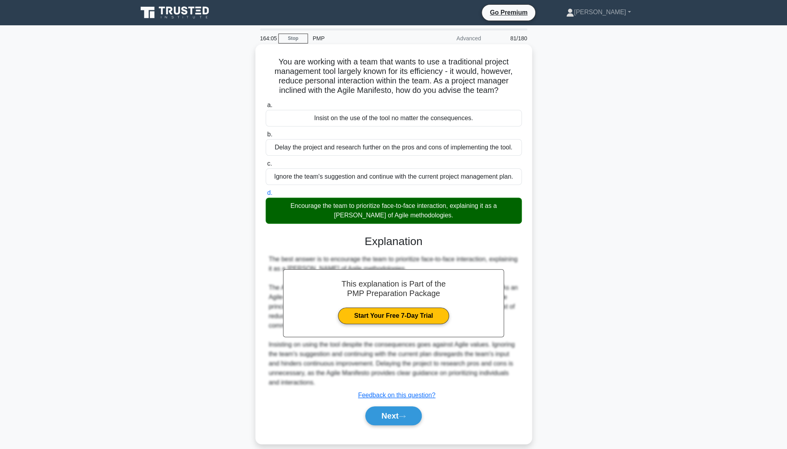
scroll to position [10, 0]
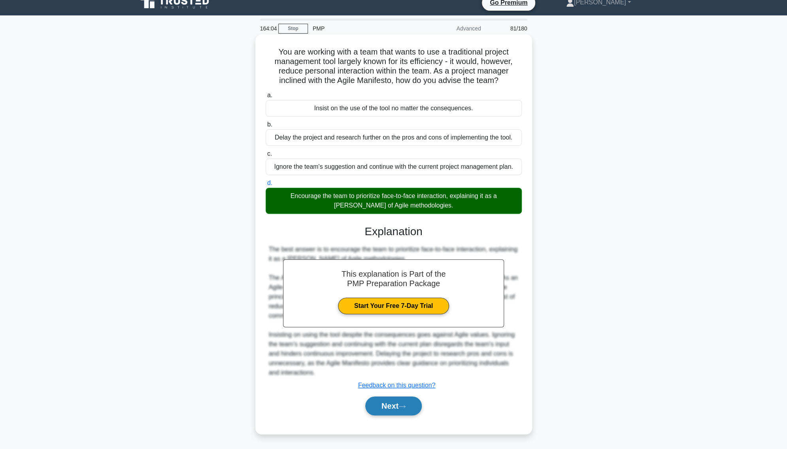
click at [397, 358] on button "Next" at bounding box center [393, 406] width 57 height 19
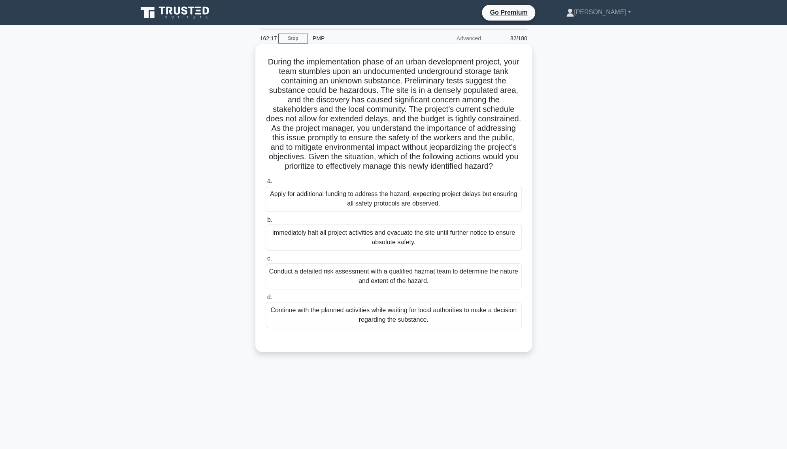
click at [417, 274] on div "Conduct a detailed risk assessment with a qualified hazmat team to determine th…" at bounding box center [394, 276] width 256 height 26
click at [266, 261] on input "c. Conduct a detailed risk assessment with a qualified hazmat team to determine…" at bounding box center [266, 258] width 0 height 5
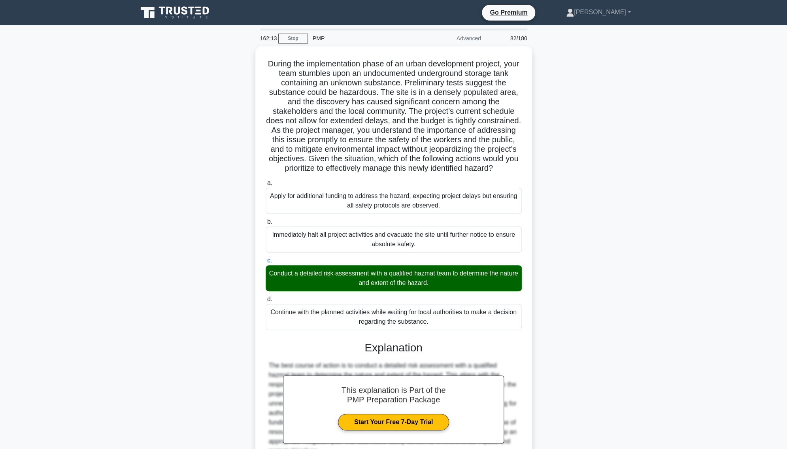
scroll to position [77, 0]
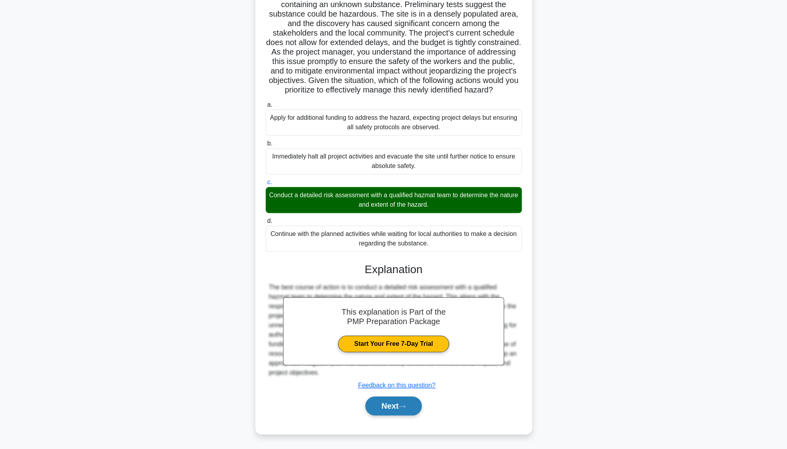
click at [388, 358] on button "Next" at bounding box center [393, 406] width 57 height 19
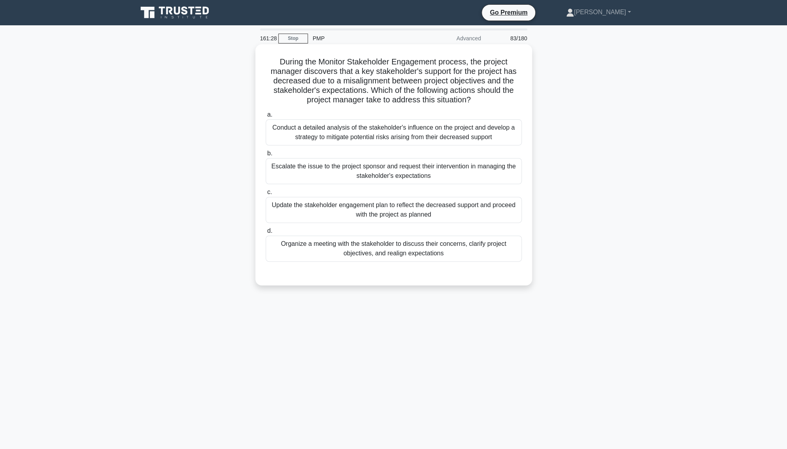
click at [408, 255] on div "Organize a meeting with the stakeholder to discuss their concerns, clarify proj…" at bounding box center [394, 249] width 256 height 26
click at [266, 234] on input "d. Organize a meeting with the stakeholder to discuss their concerns, clarify p…" at bounding box center [266, 231] width 0 height 5
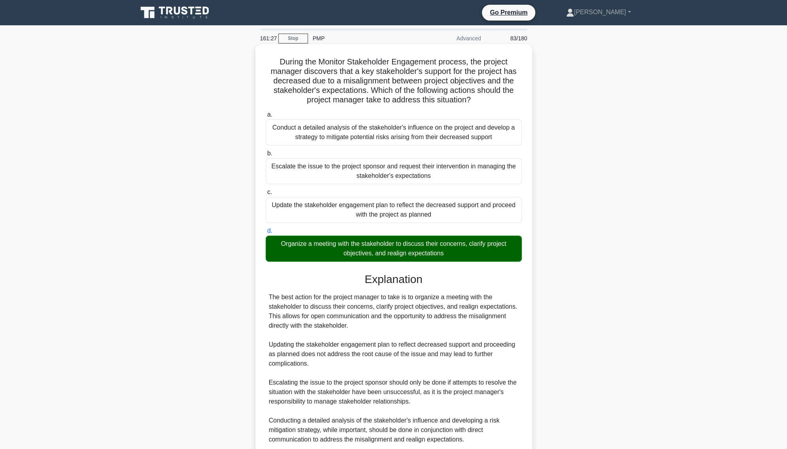
scroll to position [67, 0]
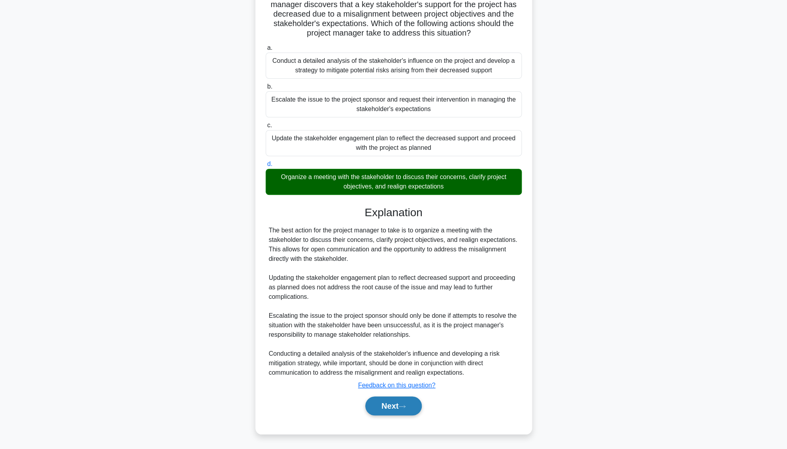
click at [395, 358] on button "Next" at bounding box center [393, 406] width 57 height 19
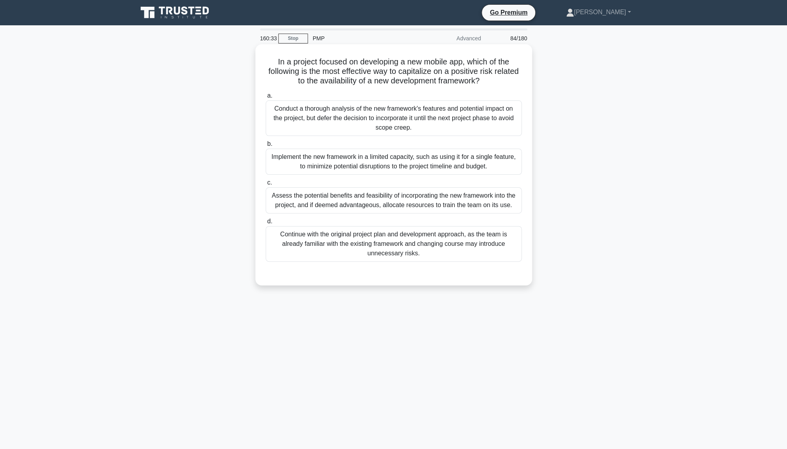
click at [392, 205] on div "Assess the potential benefits and feasibility of incorporating the new framewor…" at bounding box center [394, 200] width 256 height 26
click at [266, 185] on input "c. Assess the potential benefits and feasibility of incorporating the new frame…" at bounding box center [266, 182] width 0 height 5
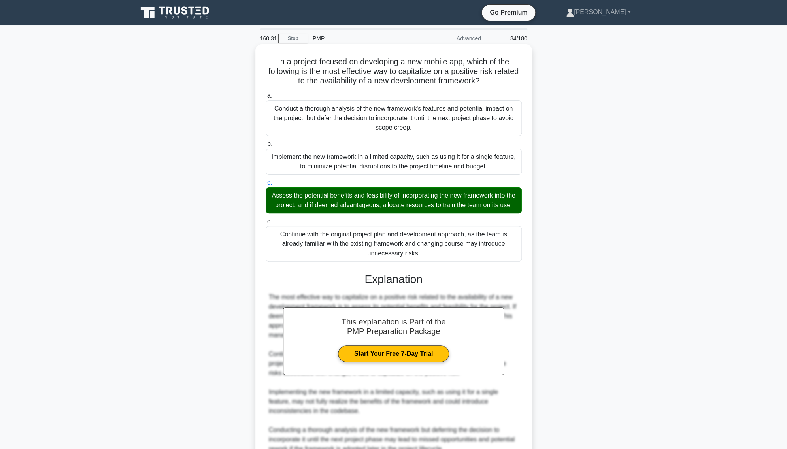
scroll to position [77, 0]
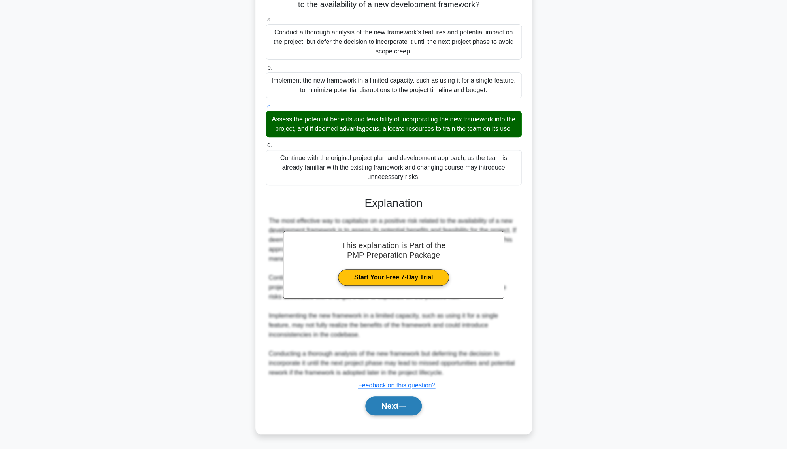
click at [390, 358] on button "Next" at bounding box center [393, 406] width 57 height 19
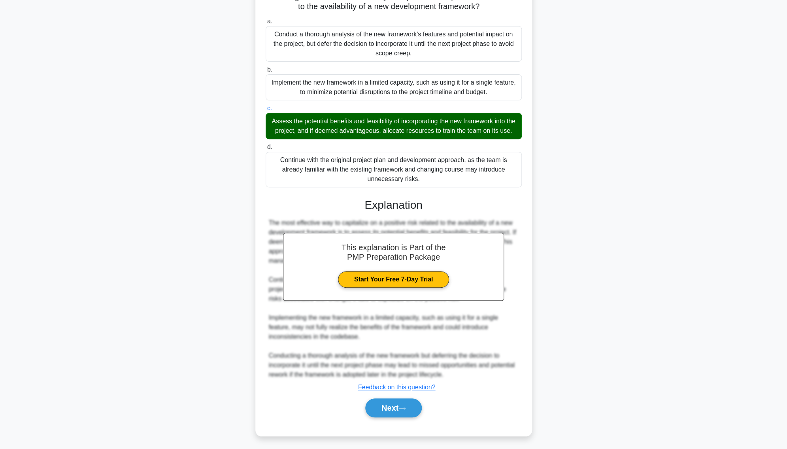
scroll to position [0, 0]
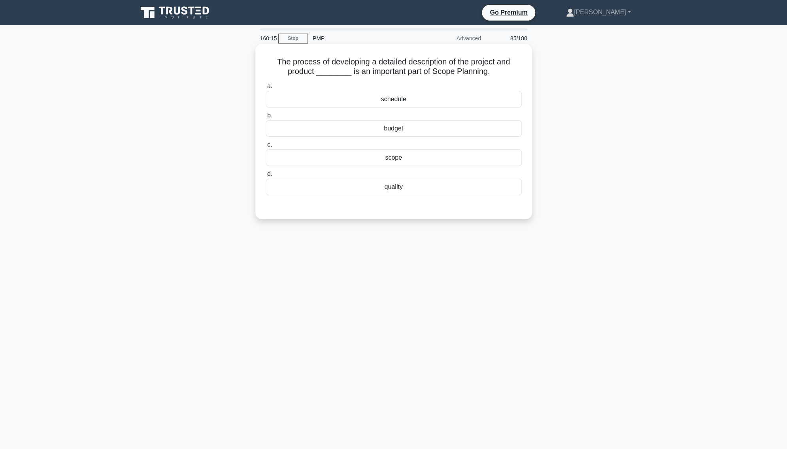
click at [418, 159] on div "scope" at bounding box center [394, 157] width 256 height 17
click at [266, 147] on input "c. scope" at bounding box center [266, 144] width 0 height 5
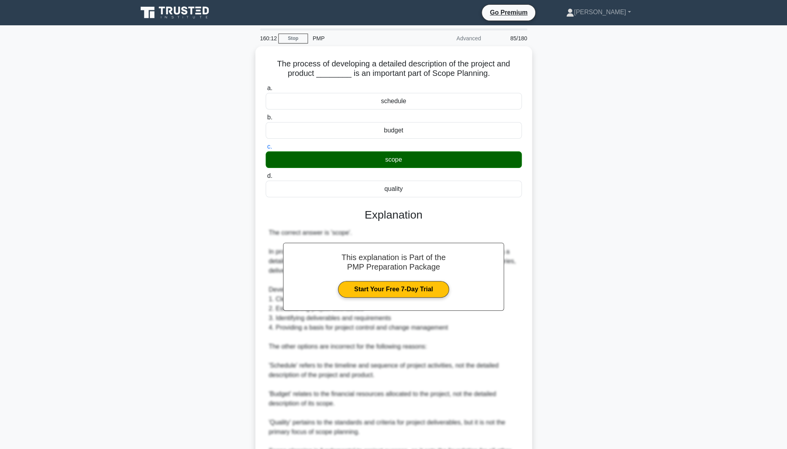
scroll to position [96, 0]
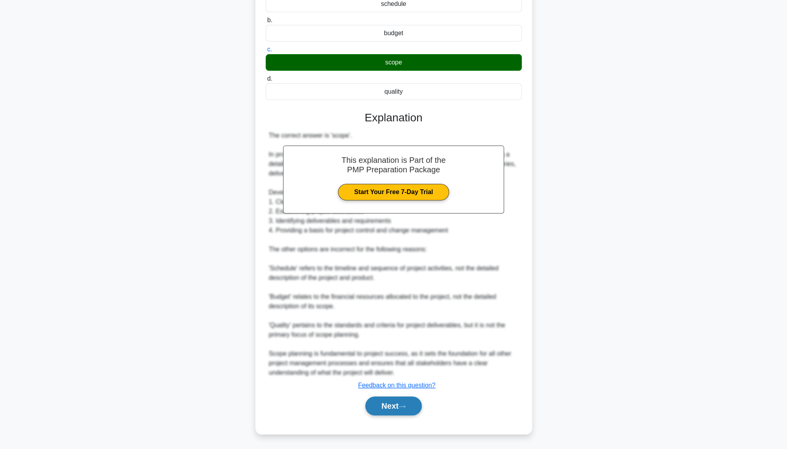
click at [404, 358] on icon at bounding box center [402, 406] width 7 height 4
click at [385, 358] on button "Next" at bounding box center [393, 406] width 57 height 19
click at [386, 358] on button "Next" at bounding box center [393, 406] width 57 height 19
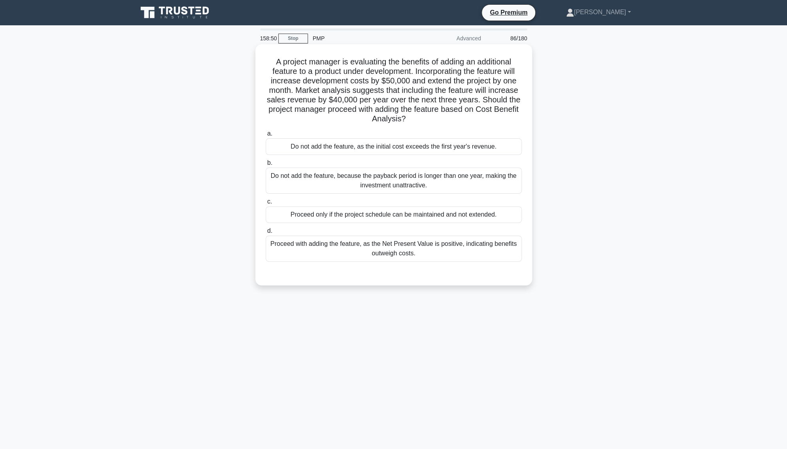
click at [448, 249] on div "Proceed with adding the feature, as the Net Present Value is positive, indicati…" at bounding box center [394, 249] width 256 height 26
click at [266, 234] on input "d. Proceed with adding the feature, as the Net Present Value is positive, indic…" at bounding box center [266, 231] width 0 height 5
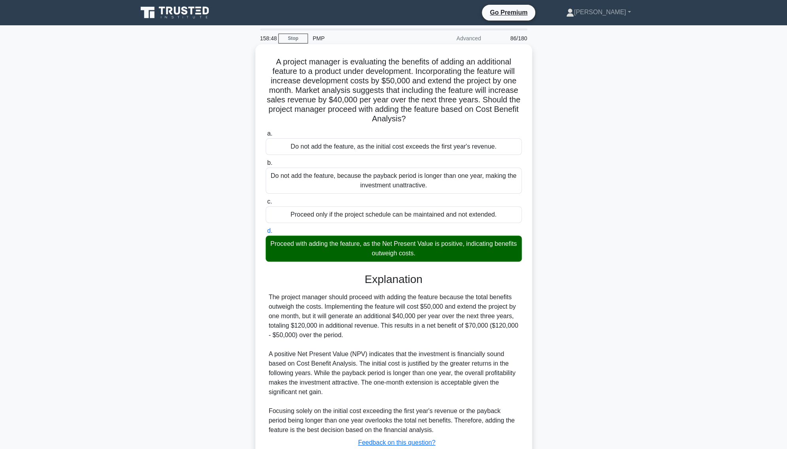
scroll to position [58, 0]
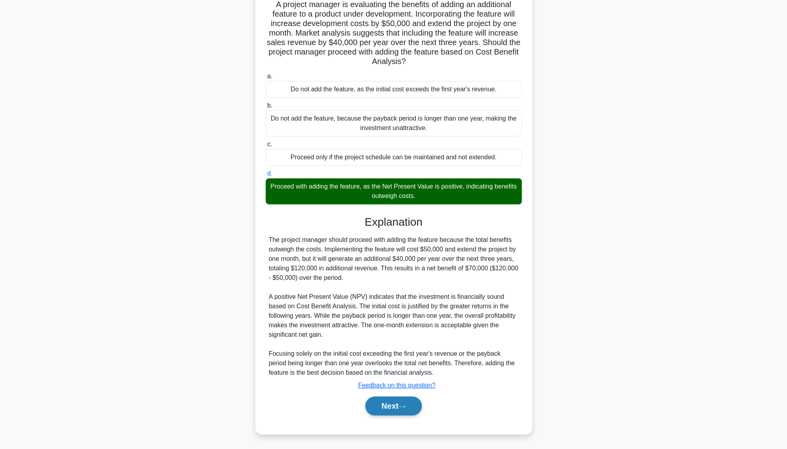
click at [390, 358] on button "Next" at bounding box center [393, 406] width 57 height 19
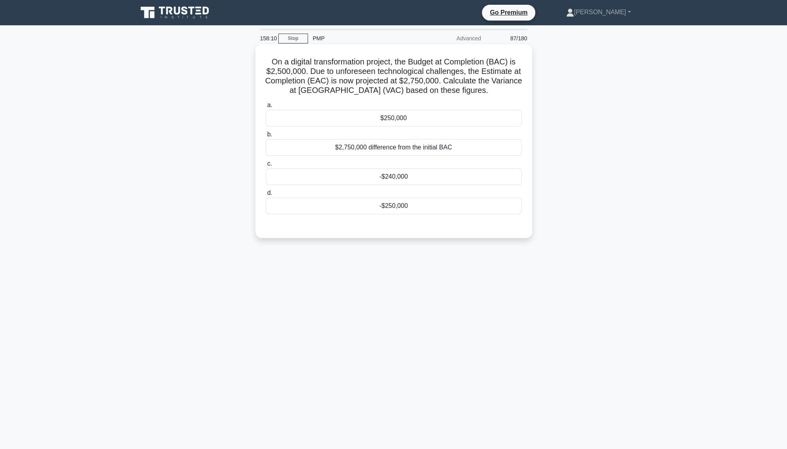
click at [393, 210] on div "-$250,000" at bounding box center [394, 206] width 256 height 17
click at [266, 196] on input "d. -$250,000" at bounding box center [266, 193] width 0 height 5
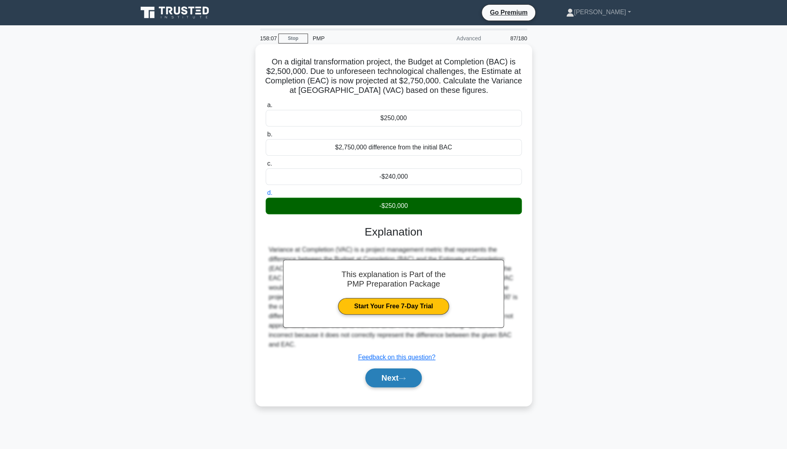
click at [391, 358] on button "Next" at bounding box center [393, 377] width 57 height 19
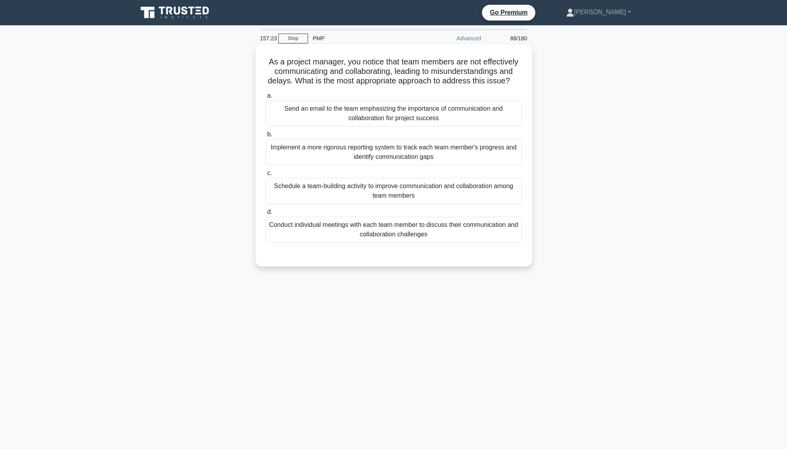
click at [389, 194] on div "Schedule a team-building activity to improve communication and collaboration am…" at bounding box center [394, 191] width 256 height 26
click at [266, 176] on input "c. Schedule a team-building activity to improve communication and collaboration…" at bounding box center [266, 173] width 0 height 5
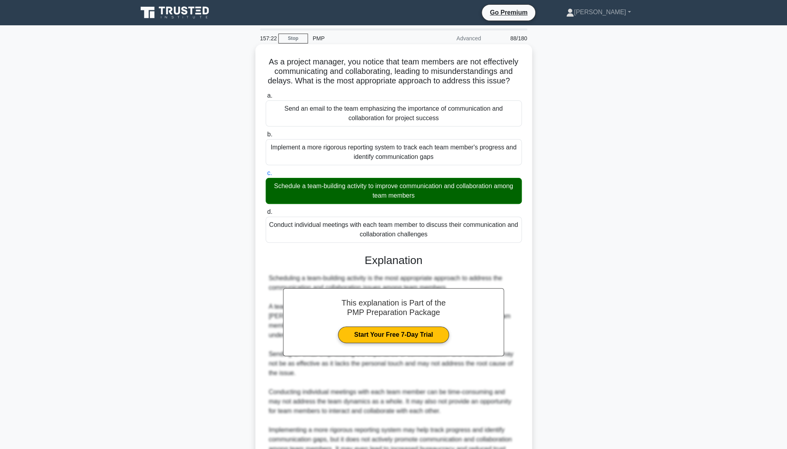
scroll to position [86, 0]
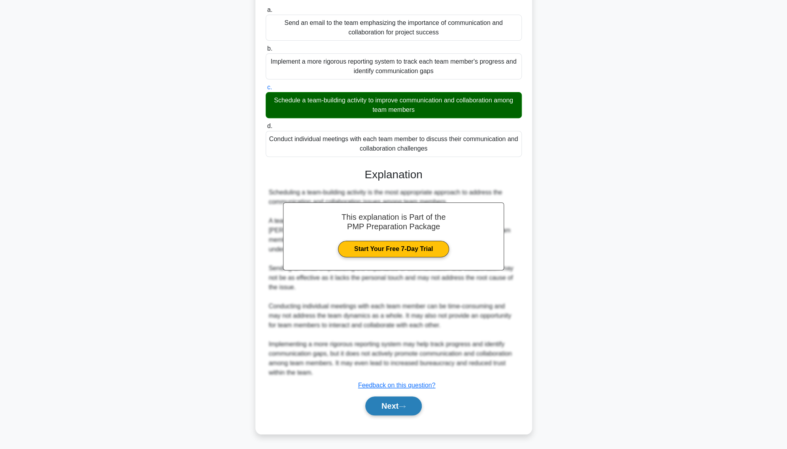
click at [382, 358] on button "Next" at bounding box center [393, 406] width 57 height 19
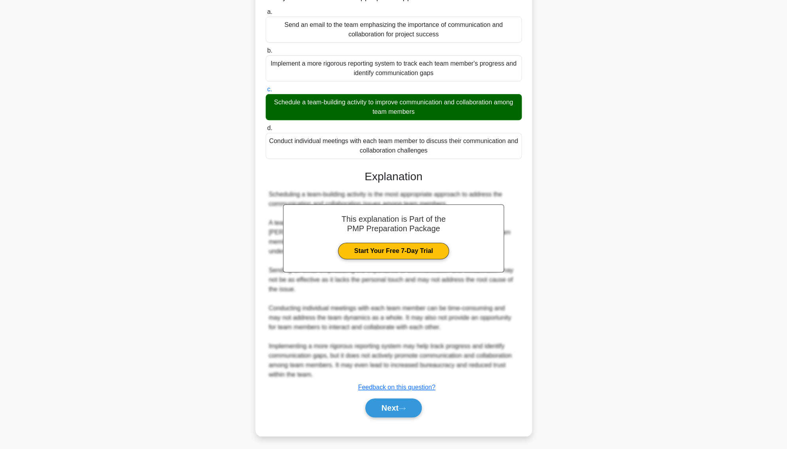
scroll to position [0, 0]
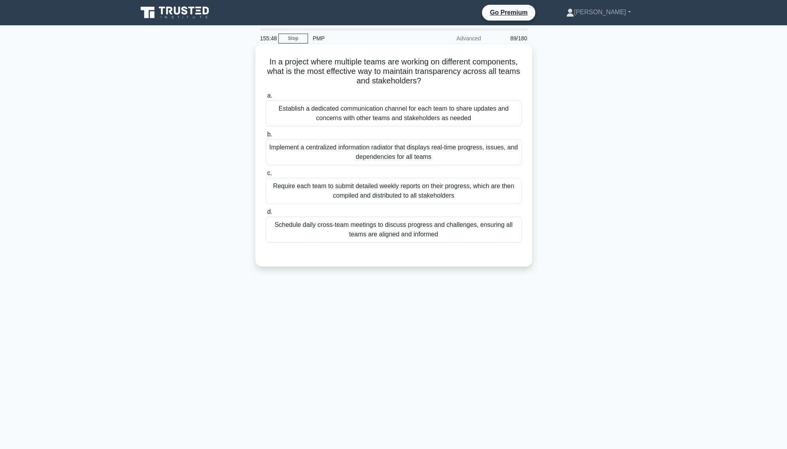
click at [416, 238] on div "Schedule daily cross-team meetings to discuss progress and challenges, ensuring…" at bounding box center [394, 230] width 256 height 26
click at [266, 215] on input "d. Schedule daily cross-team meetings to discuss progress and challenges, ensur…" at bounding box center [266, 212] width 0 height 5
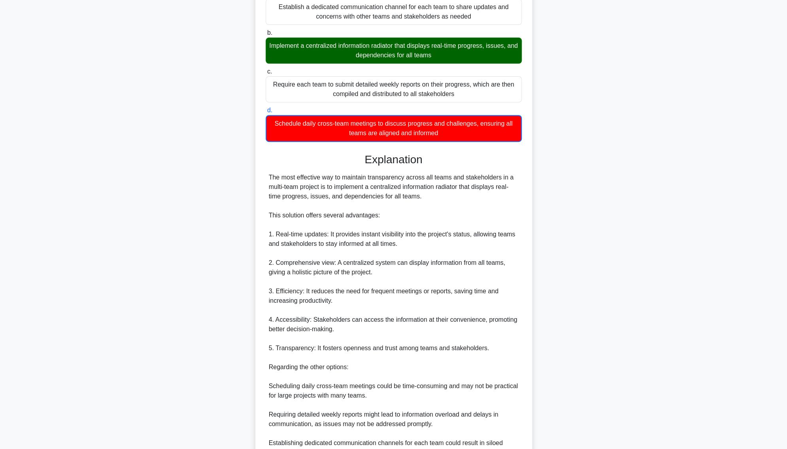
scroll to position [220, 0]
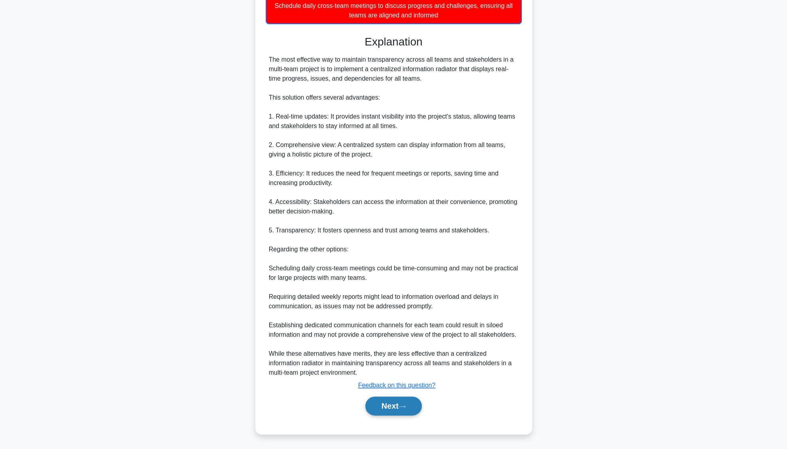
click at [393, 358] on button "Next" at bounding box center [393, 406] width 57 height 19
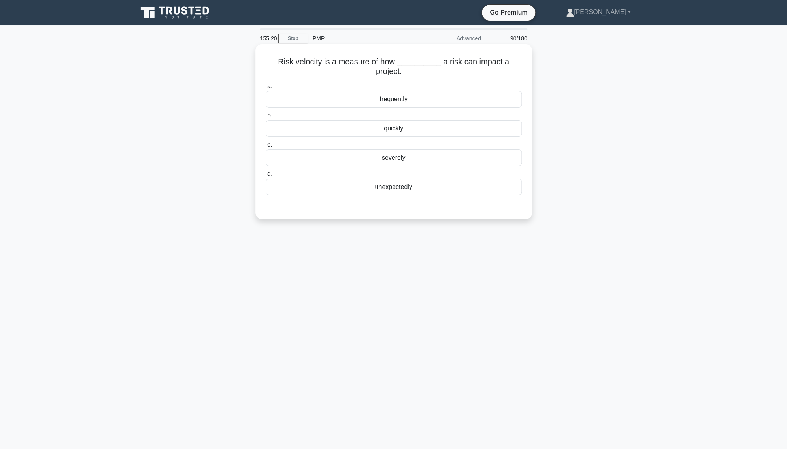
click at [398, 159] on div "severely" at bounding box center [394, 157] width 256 height 17
click at [266, 147] on input "c. severely" at bounding box center [266, 144] width 0 height 5
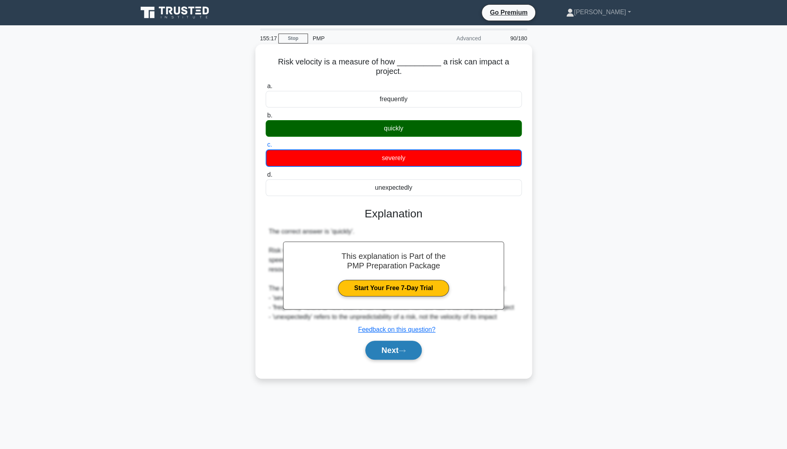
click at [397, 358] on button "Next" at bounding box center [393, 350] width 57 height 19
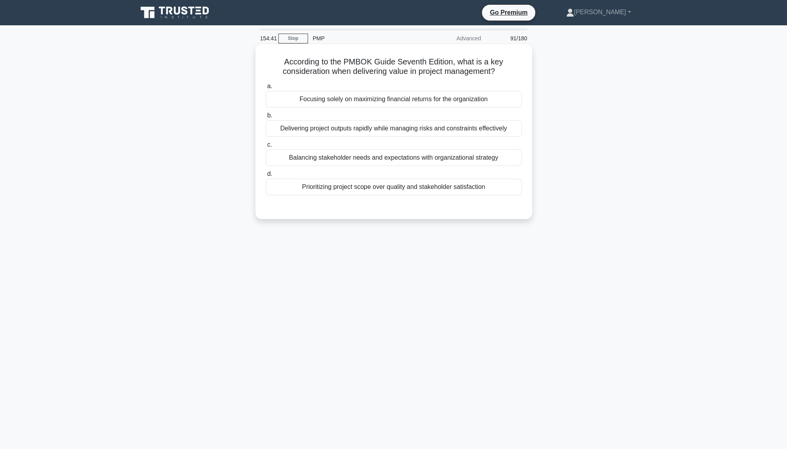
click at [404, 131] on div "Delivering project outputs rapidly while managing risks and constraints effecti…" at bounding box center [394, 128] width 256 height 17
click at [266, 118] on input "b. Delivering project outputs rapidly while managing risks and constraints effe…" at bounding box center [266, 115] width 0 height 5
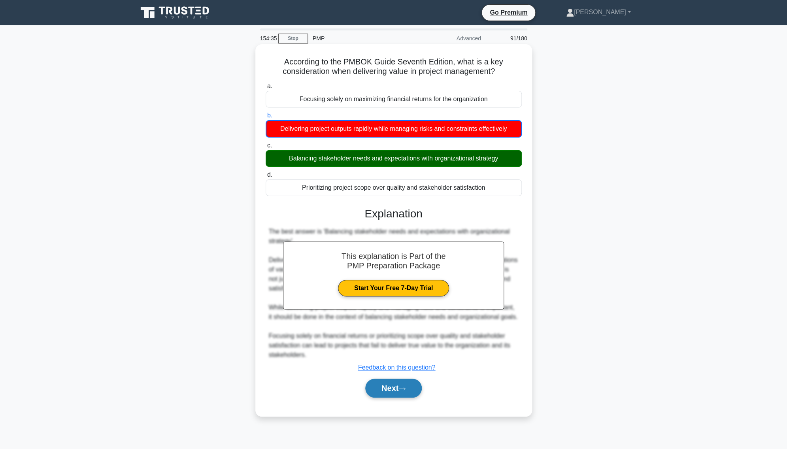
click at [393, 358] on button "Next" at bounding box center [393, 388] width 57 height 19
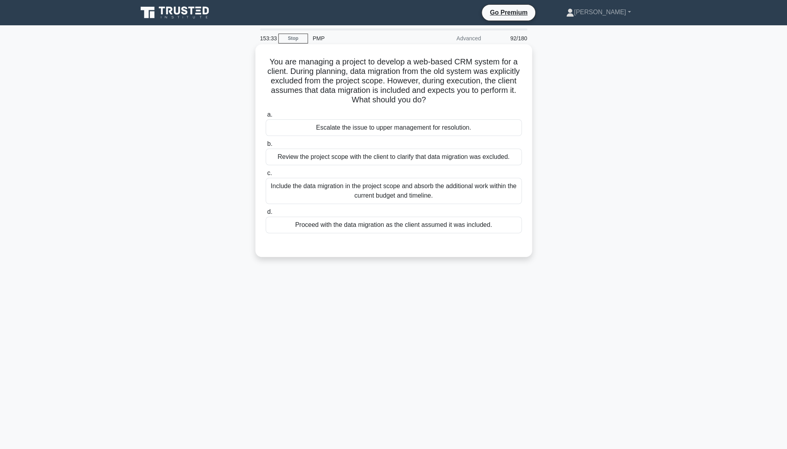
click at [373, 157] on div "Review the project scope with the client to clarify that data migration was exc…" at bounding box center [394, 157] width 256 height 17
click at [266, 147] on input "b. Review the project scope with the client to clarify that data migration was …" at bounding box center [266, 144] width 0 height 5
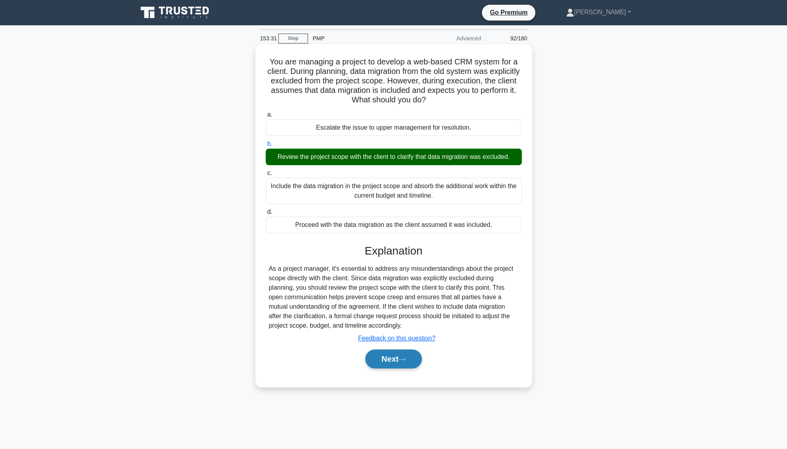
click at [389, 358] on button "Next" at bounding box center [393, 359] width 57 height 19
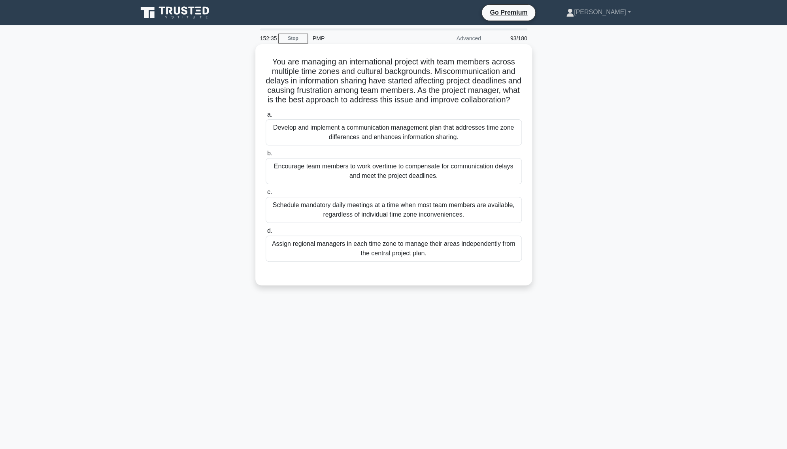
click at [423, 132] on div "Develop and implement a communication management plan that addresses time zone …" at bounding box center [394, 132] width 256 height 26
click at [266, 117] on input "a. Develop and implement a communication management plan that addresses time zo…" at bounding box center [266, 114] width 0 height 5
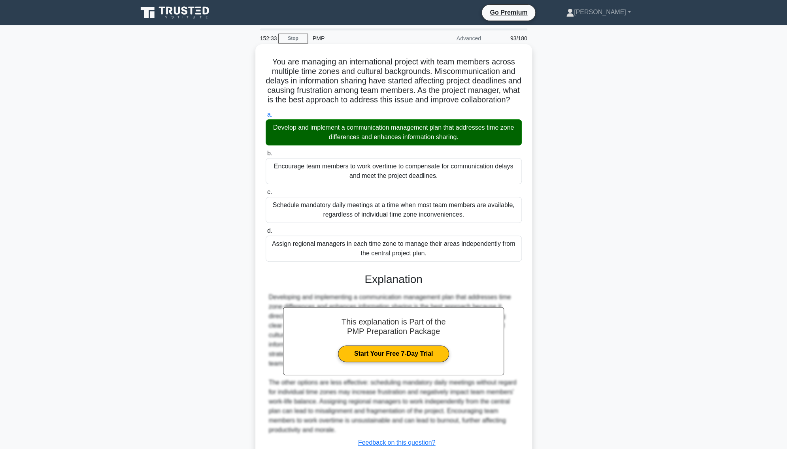
scroll to position [58, 0]
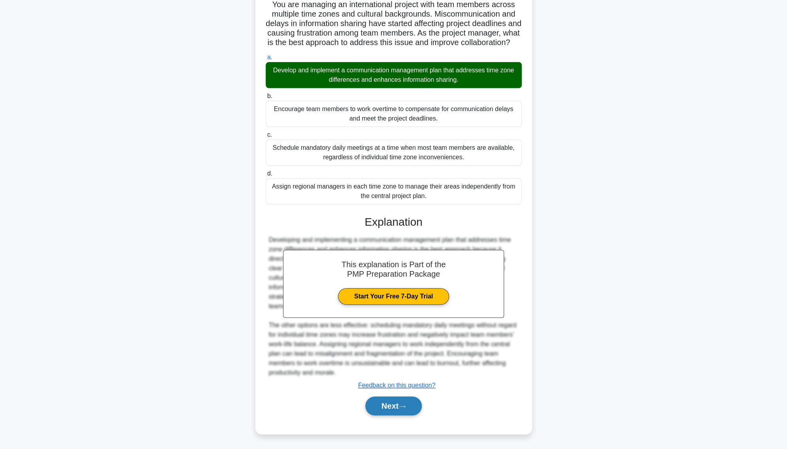
click at [386, 358] on button "Next" at bounding box center [393, 406] width 57 height 19
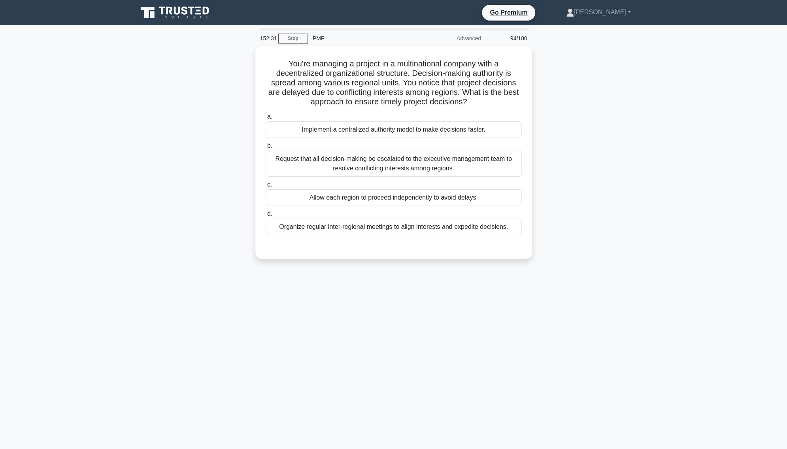
scroll to position [0, 0]
click at [442, 225] on div "Organize regular inter-regional meetings to align interests and expedite decisi…" at bounding box center [394, 225] width 256 height 17
click at [266, 215] on input "d. Organize regular inter-regional meetings to align interests and expedite dec…" at bounding box center [266, 212] width 0 height 5
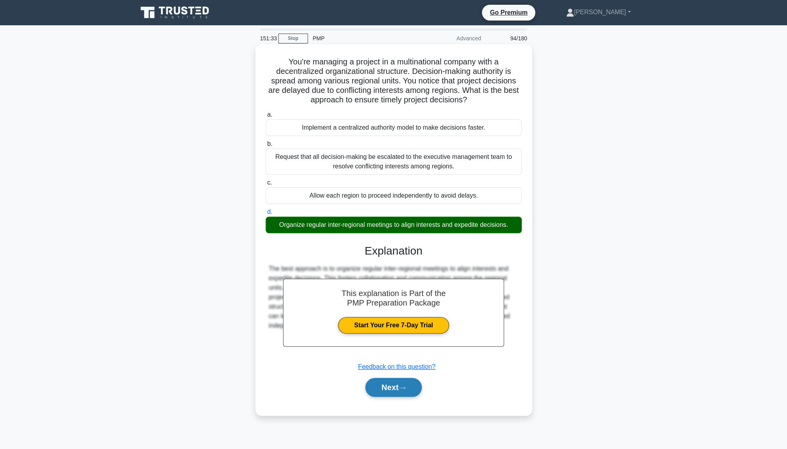
click at [392, 358] on button "Next" at bounding box center [393, 387] width 57 height 19
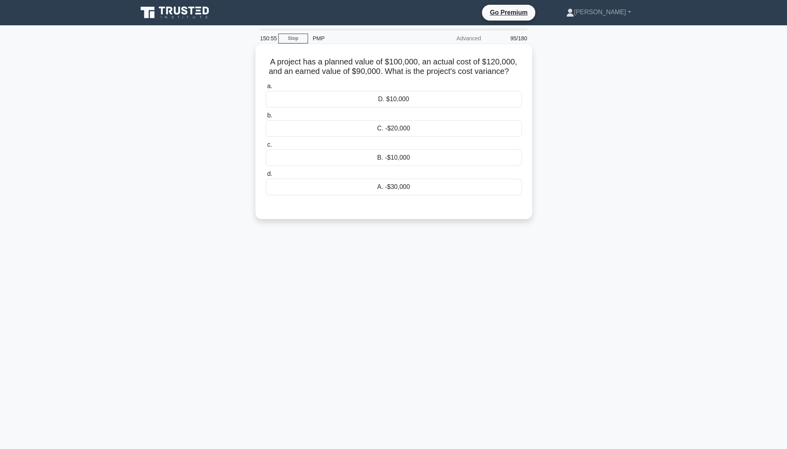
click at [423, 188] on div "A. -$30,000" at bounding box center [394, 187] width 256 height 17
click at [266, 177] on input "d. A. -$30,000" at bounding box center [266, 174] width 0 height 5
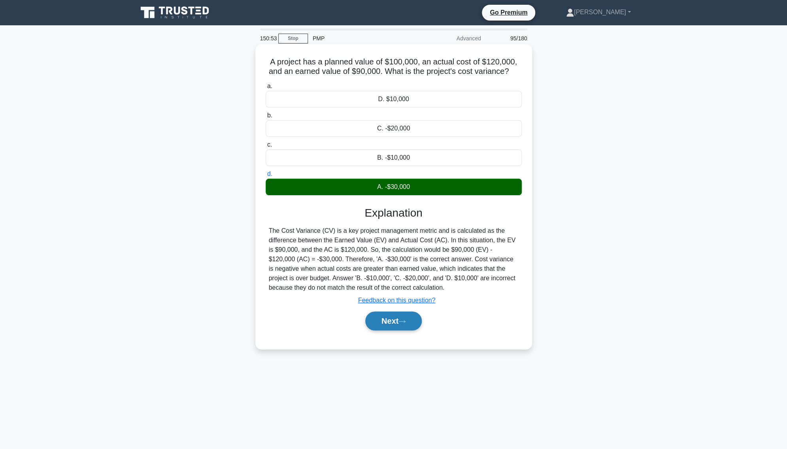
click at [404, 321] on icon at bounding box center [402, 321] width 7 height 4
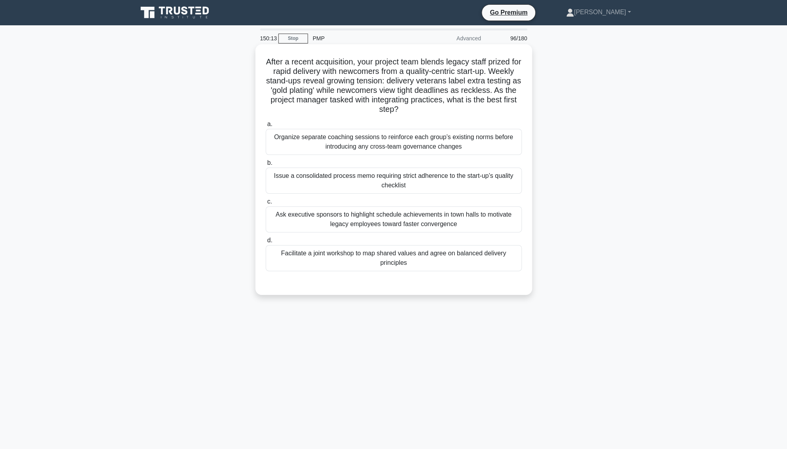
click at [423, 260] on div "Facilitate a joint workshop to map shared values and agree on balanced delivery…" at bounding box center [394, 258] width 256 height 26
click at [266, 243] on input "d. Facilitate a joint workshop to map shared values and agree on balanced deliv…" at bounding box center [266, 240] width 0 height 5
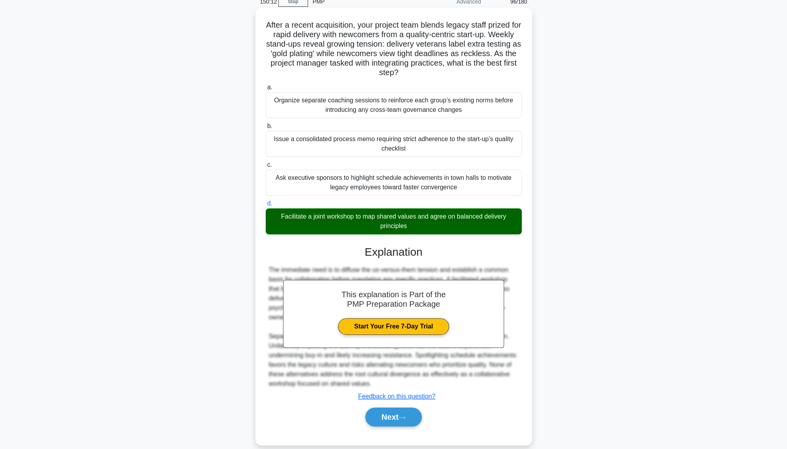
scroll to position [48, 0]
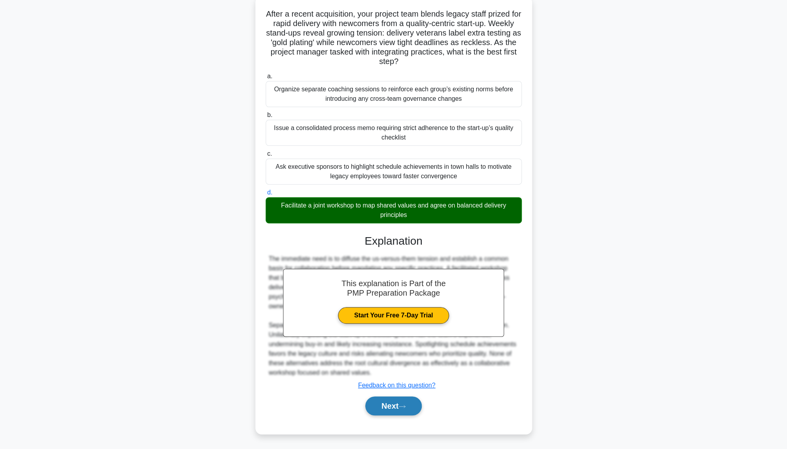
click at [389, 358] on button "Next" at bounding box center [393, 406] width 57 height 19
click at [393, 358] on button "Next" at bounding box center [393, 406] width 57 height 19
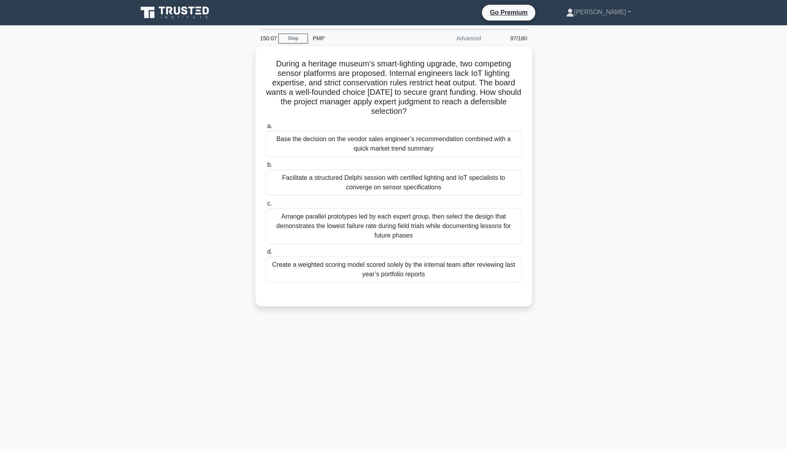
scroll to position [0, 0]
click at [435, 220] on div "Arrange parallel prototypes led by each expert group, then select the design th…" at bounding box center [394, 224] width 256 height 36
click at [266, 204] on input "c. Arrange parallel prototypes led by each expert group, then select the design…" at bounding box center [266, 201] width 0 height 5
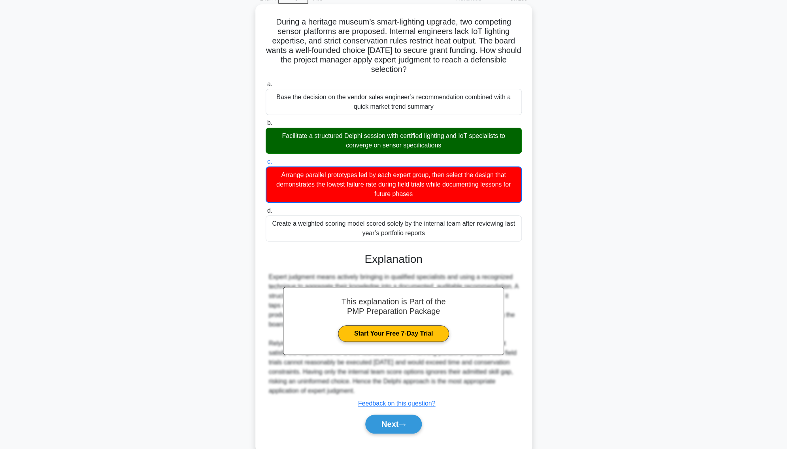
scroll to position [41, 0]
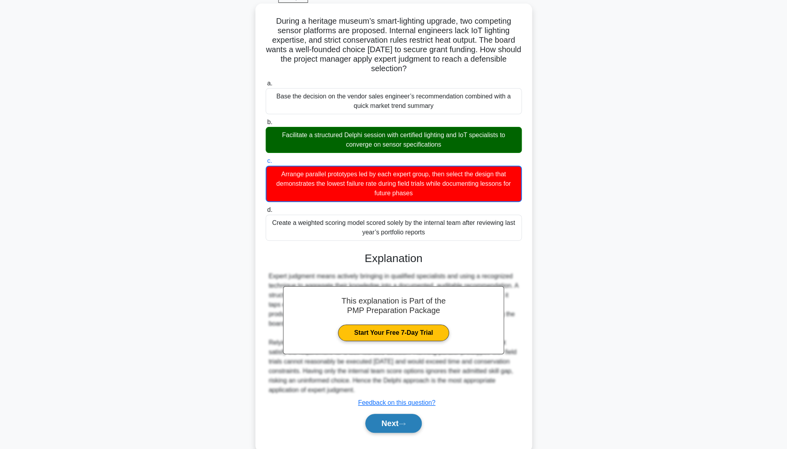
click at [389, 358] on button "Next" at bounding box center [393, 423] width 57 height 19
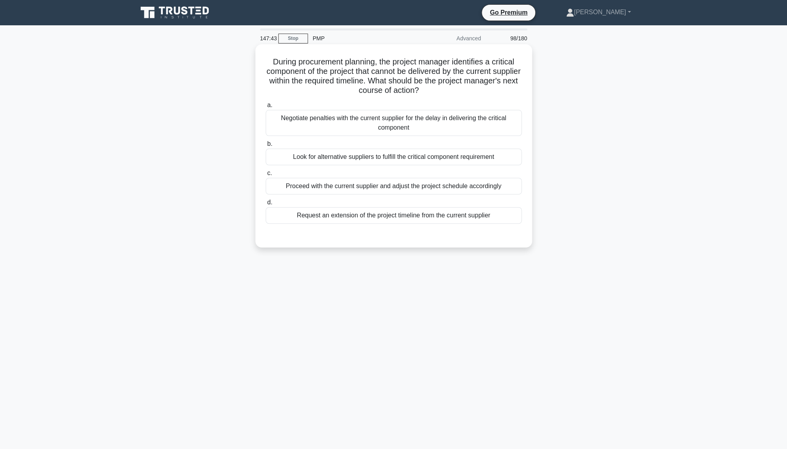
click at [350, 126] on div "Negotiate penalties with the current supplier for the delay in delivering the c…" at bounding box center [394, 123] width 256 height 26
click at [266, 108] on input "a. Negotiate penalties with the current supplier for the delay in delivering th…" at bounding box center [266, 105] width 0 height 5
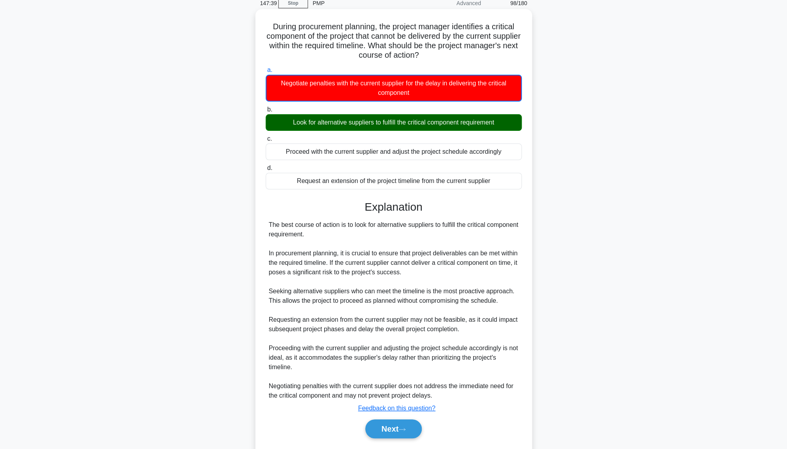
scroll to position [59, 0]
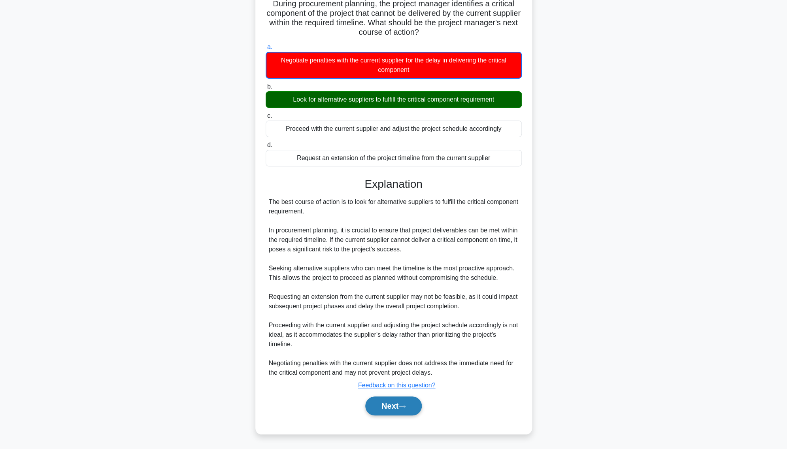
click at [404, 358] on button "Next" at bounding box center [393, 406] width 57 height 19
click at [385, 358] on button "Next" at bounding box center [393, 406] width 57 height 19
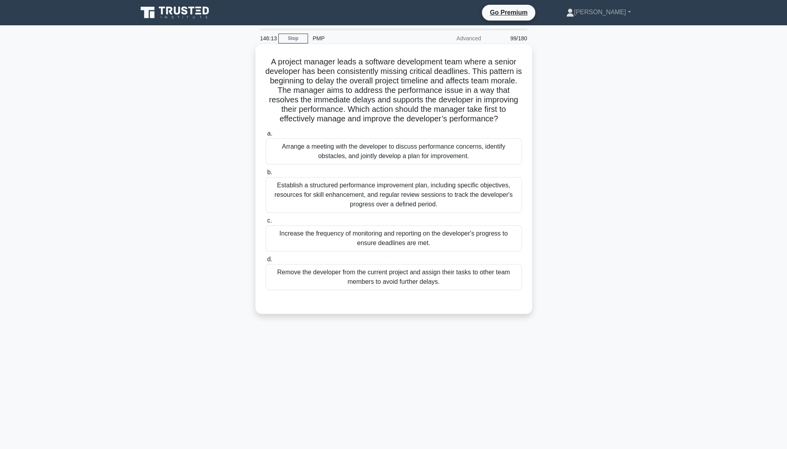
click at [374, 192] on div "Establish a structured performance improvement plan, including specific objecti…" at bounding box center [394, 195] width 256 height 36
click at [266, 175] on input "b. Establish a structured performance improvement plan, including specific obje…" at bounding box center [266, 172] width 0 height 5
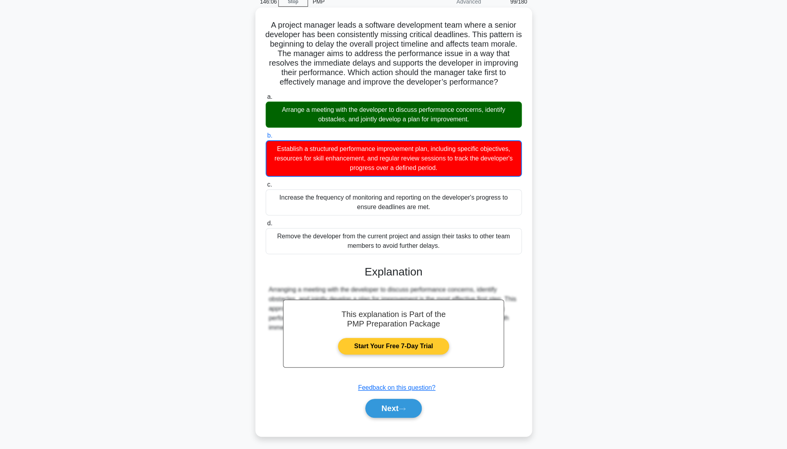
scroll to position [40, 0]
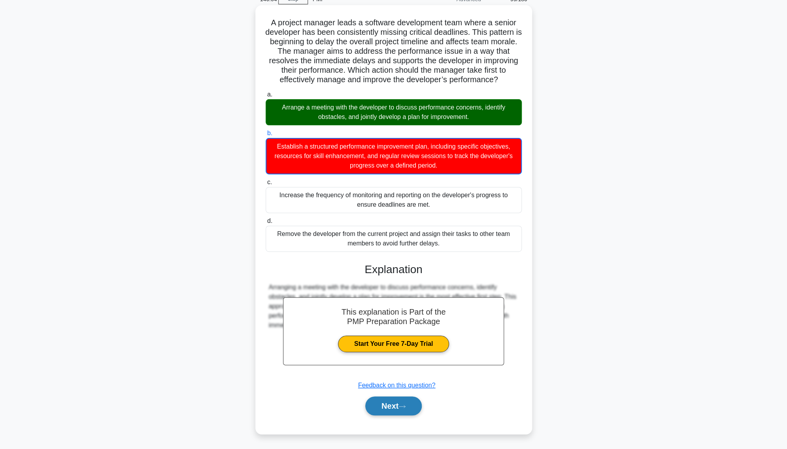
click at [388, 358] on button "Next" at bounding box center [393, 406] width 57 height 19
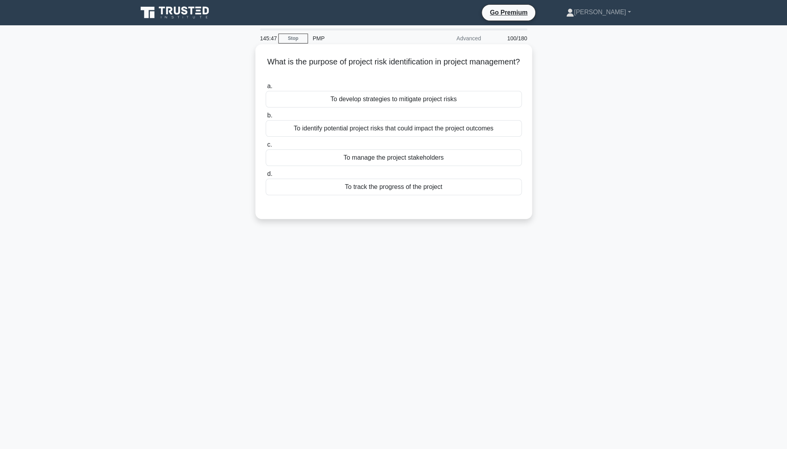
click at [382, 130] on div "To identify potential project risks that could impact the project outcomes" at bounding box center [394, 128] width 256 height 17
click at [266, 118] on input "b. To identify potential project risks that could impact the project outcomes" at bounding box center [266, 115] width 0 height 5
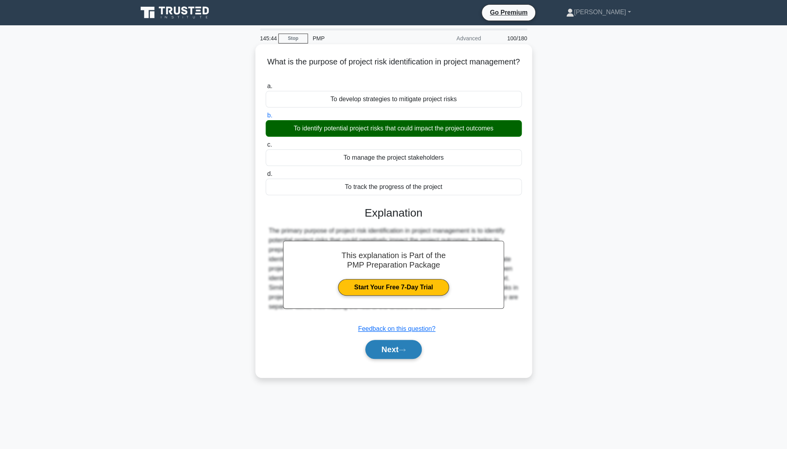
click at [383, 343] on button "Next" at bounding box center [393, 349] width 57 height 19
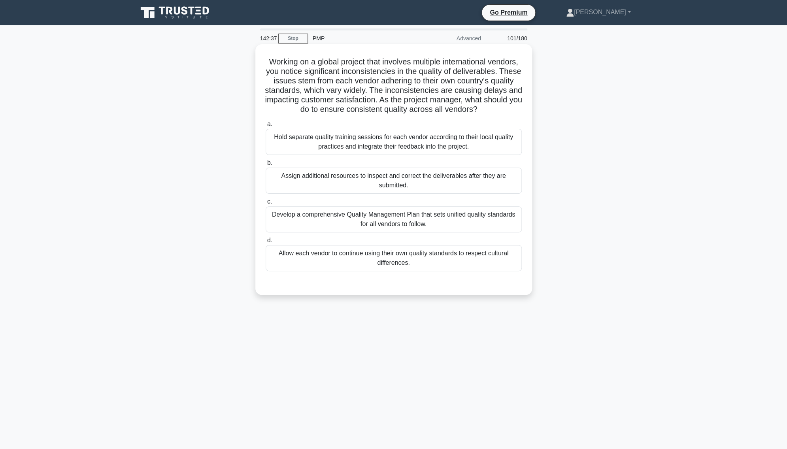
click at [353, 218] on div "Develop a comprehensive Quality Management Plan that sets unified quality stand…" at bounding box center [394, 219] width 256 height 26
click at [266, 204] on input "c. Develop a comprehensive Quality Management Plan that sets unified quality st…" at bounding box center [266, 201] width 0 height 5
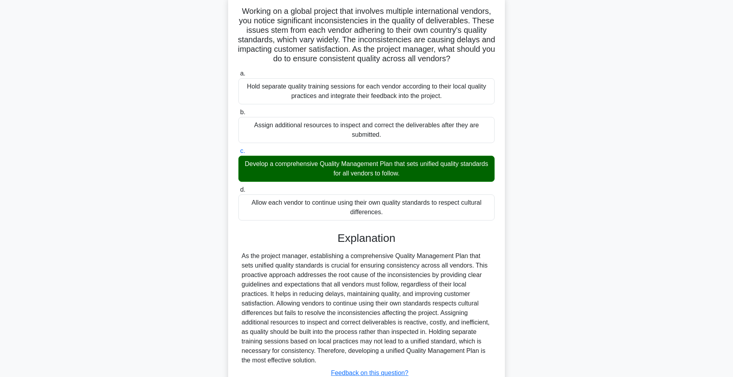
scroll to position [111, 0]
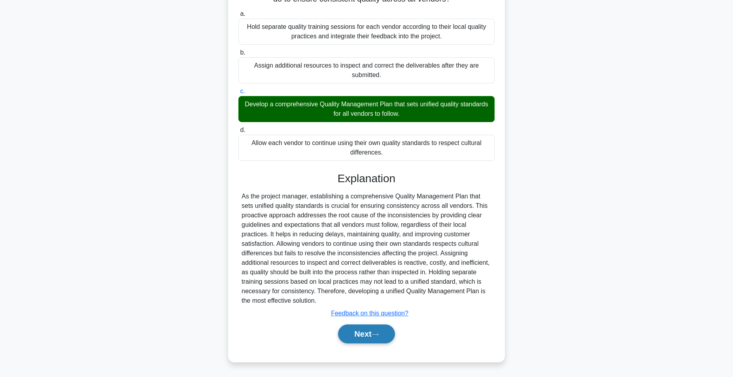
click at [354, 332] on button "Next" at bounding box center [366, 334] width 57 height 19
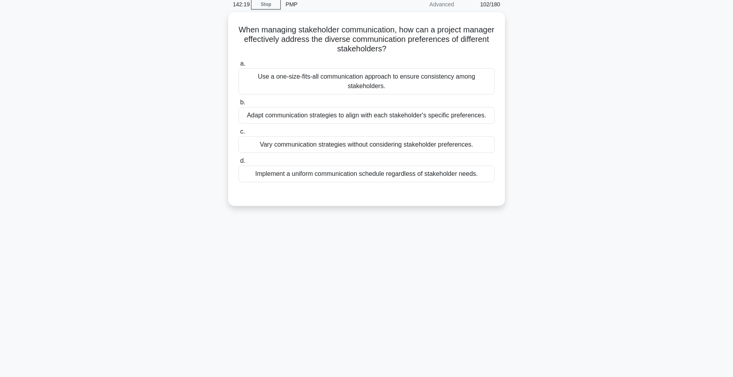
scroll to position [0, 0]
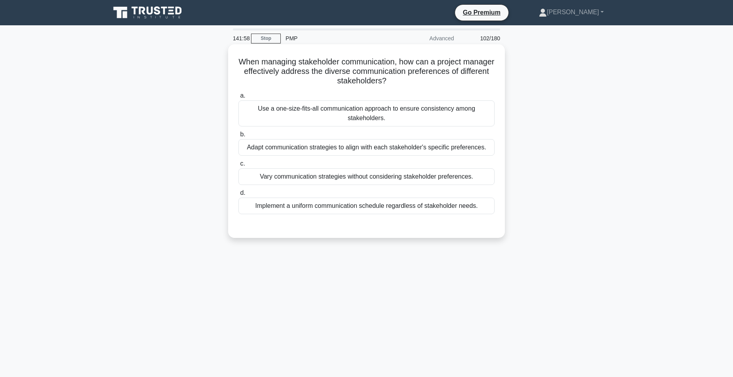
click at [325, 149] on div "Adapt communication strategies to align with each stakeholder's specific prefer…" at bounding box center [366, 147] width 256 height 17
click at [238, 137] on input "b. Adapt communication strategies to align with each stakeholder's specific pre…" at bounding box center [238, 134] width 0 height 5
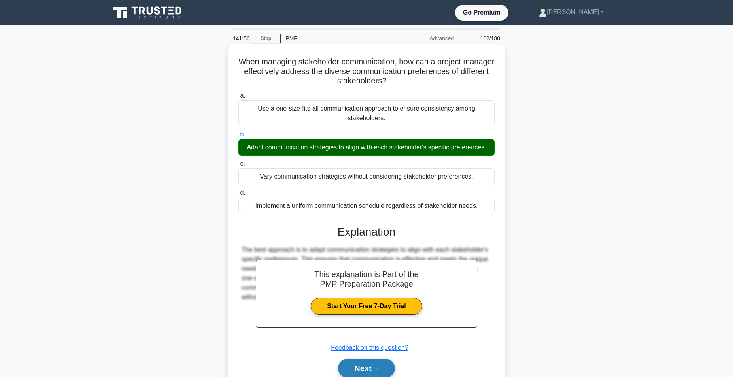
click at [359, 358] on button "Next" at bounding box center [366, 368] width 57 height 19
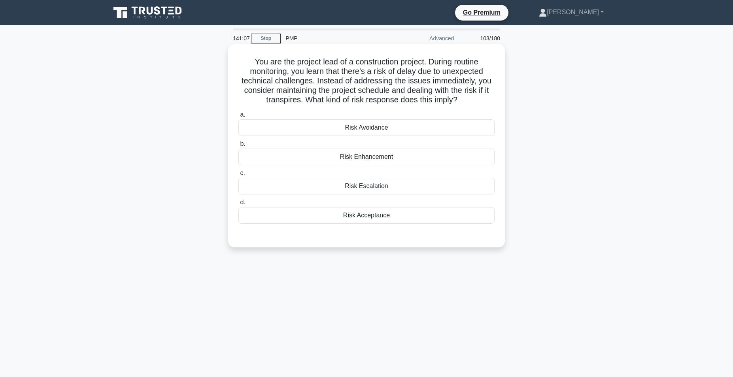
click at [376, 127] on div "Risk Avoidance" at bounding box center [366, 127] width 256 height 17
click at [238, 117] on input "a. Risk Avoidance" at bounding box center [238, 114] width 0 height 5
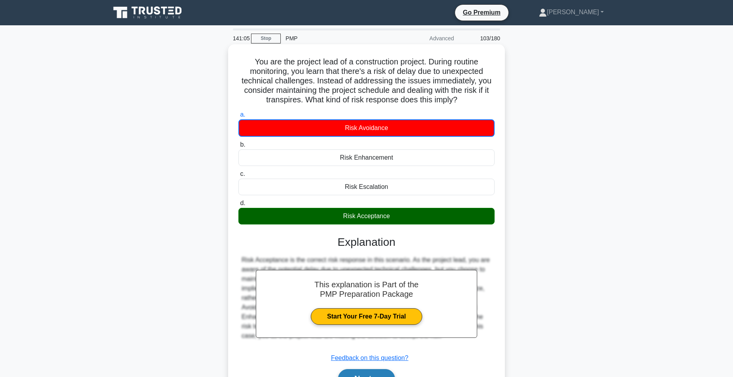
click at [360, 358] on button "Next" at bounding box center [366, 378] width 57 height 19
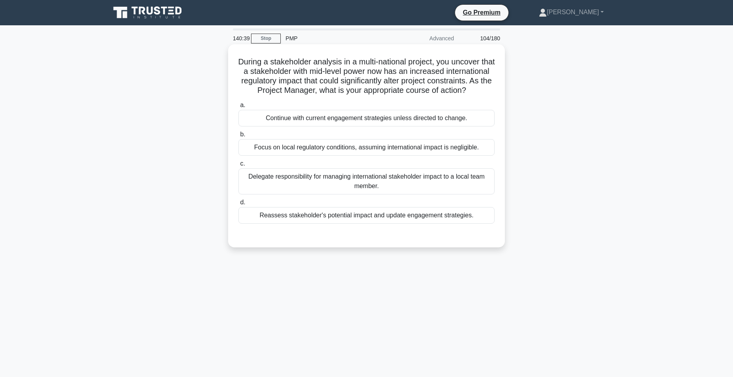
click at [387, 224] on div "Reassess stakeholder's potential impact and update engagement strategies." at bounding box center [366, 215] width 256 height 17
click at [238, 205] on input "d. Reassess stakeholder's potential impact and update engagement strategies." at bounding box center [238, 202] width 0 height 5
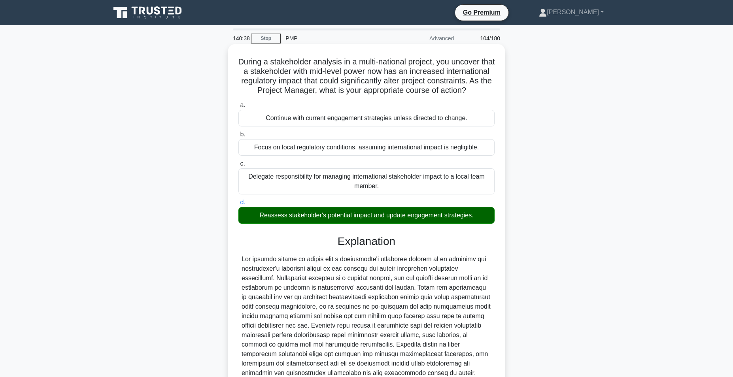
scroll to position [101, 0]
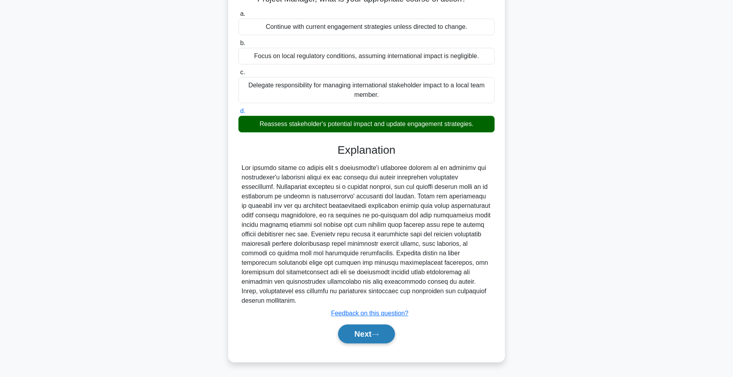
click at [365, 333] on button "Next" at bounding box center [366, 334] width 57 height 19
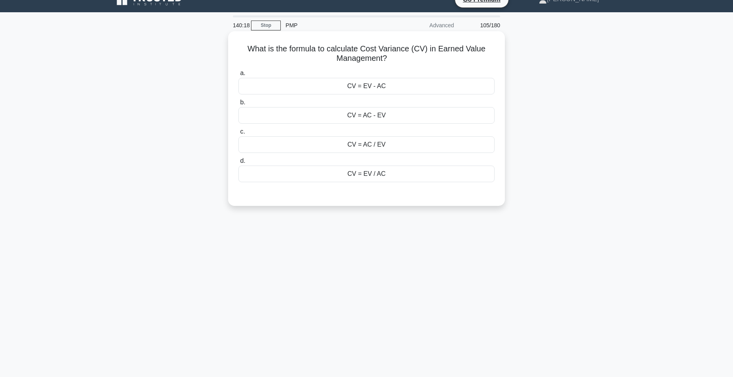
scroll to position [10, 0]
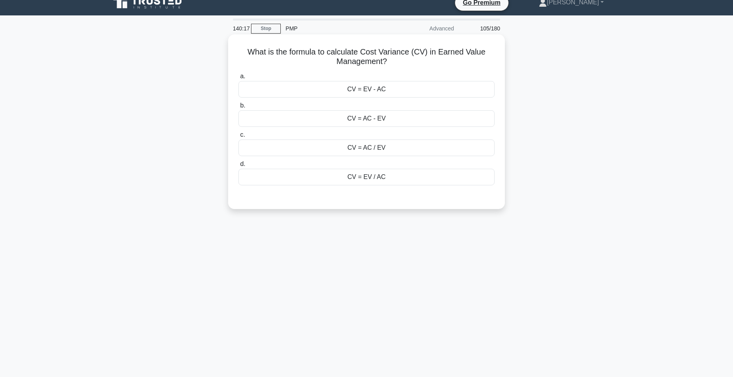
click at [365, 87] on div "CV = EV - AC" at bounding box center [366, 89] width 256 height 17
click at [238, 79] on input "a. CV = EV - AC" at bounding box center [238, 76] width 0 height 5
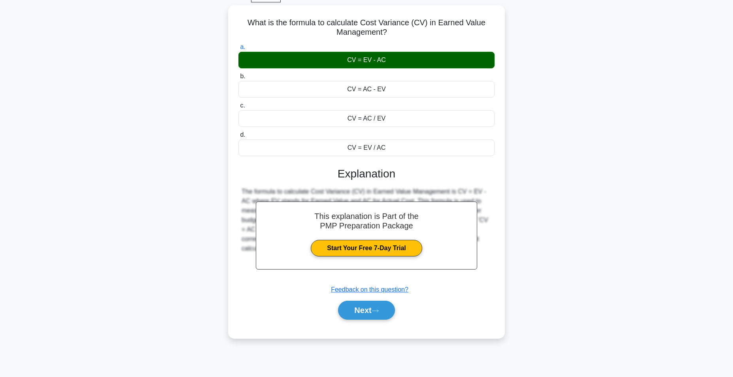
scroll to position [50, 0]
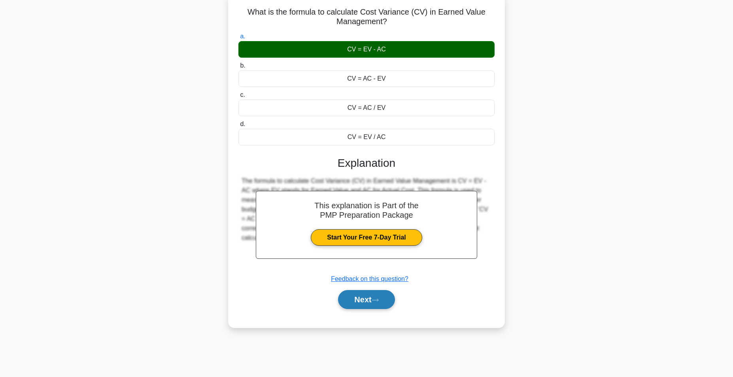
click at [364, 300] on button "Next" at bounding box center [366, 299] width 57 height 19
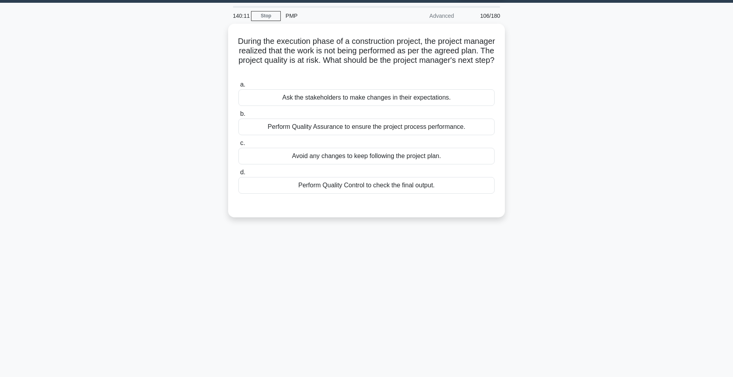
scroll to position [0, 0]
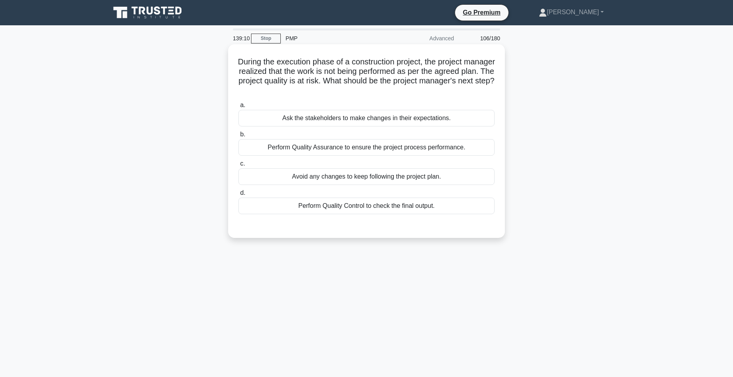
click at [319, 151] on div "Perform Quality Assurance to ensure the project process performance." at bounding box center [366, 147] width 256 height 17
click at [238, 137] on input "b. Perform Quality Assurance to ensure the project process performance." at bounding box center [238, 134] width 0 height 5
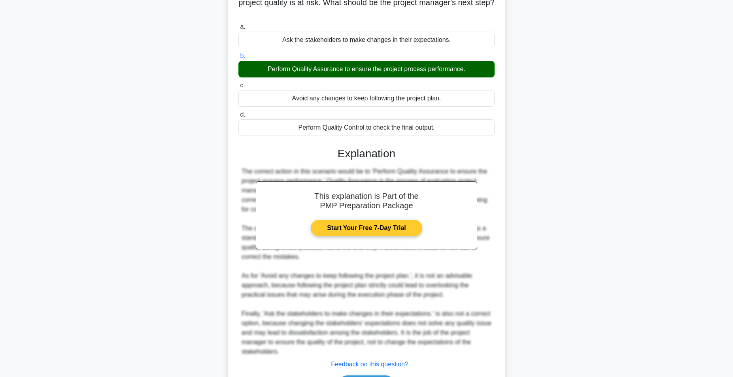
scroll to position [130, 0]
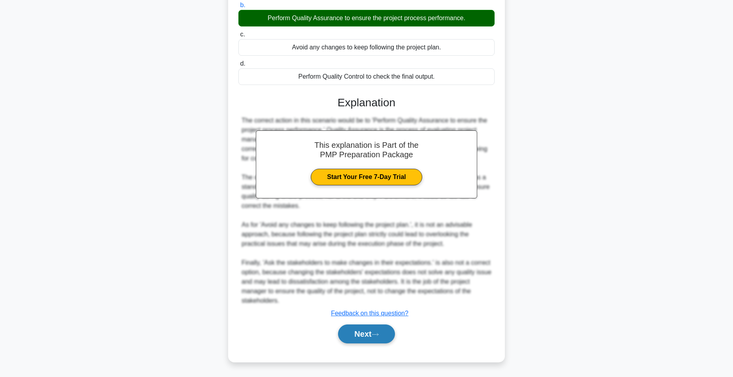
click at [375, 333] on icon at bounding box center [375, 335] width 7 height 4
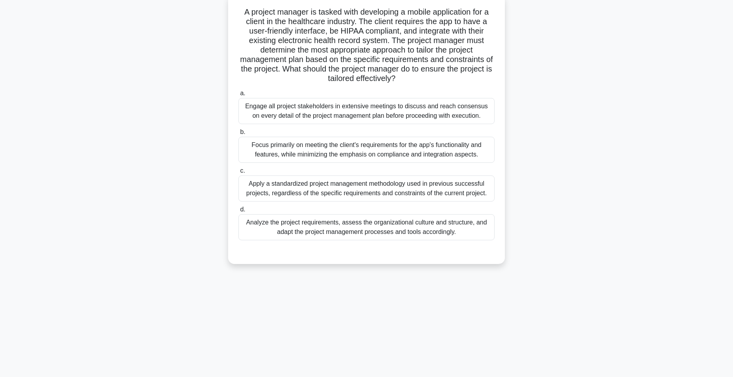
scroll to position [0, 0]
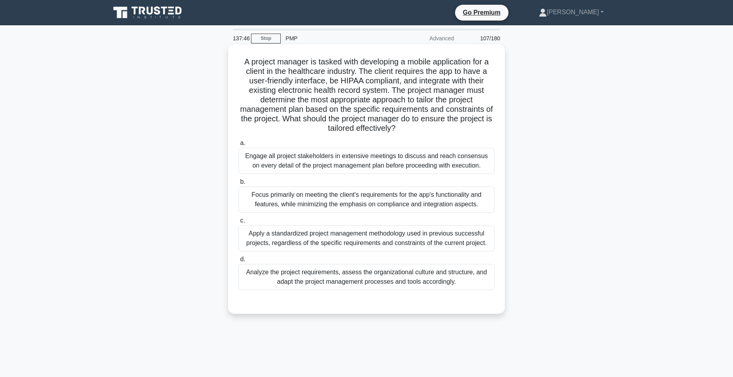
click at [318, 159] on div "Engage all project stakeholders in extensive meetings to discuss and reach cons…" at bounding box center [366, 161] width 256 height 26
click at [238, 146] on input "a. Engage all project stakeholders in extensive meetings to discuss and reach c…" at bounding box center [238, 143] width 0 height 5
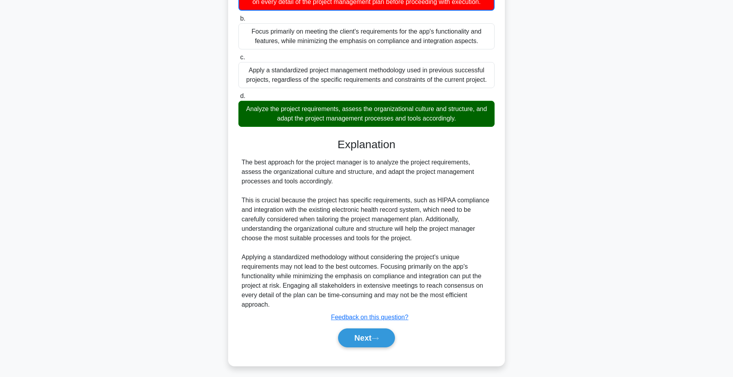
scroll to position [163, 0]
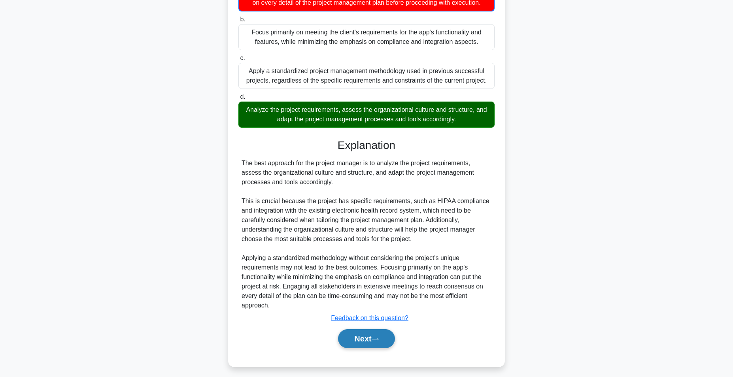
click at [361, 340] on button "Next" at bounding box center [366, 338] width 57 height 19
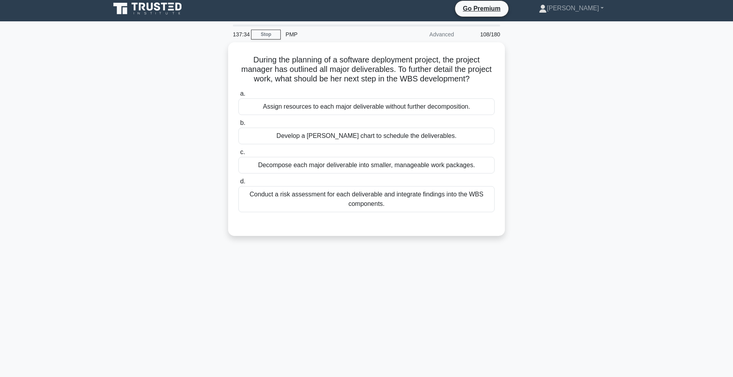
scroll to position [0, 0]
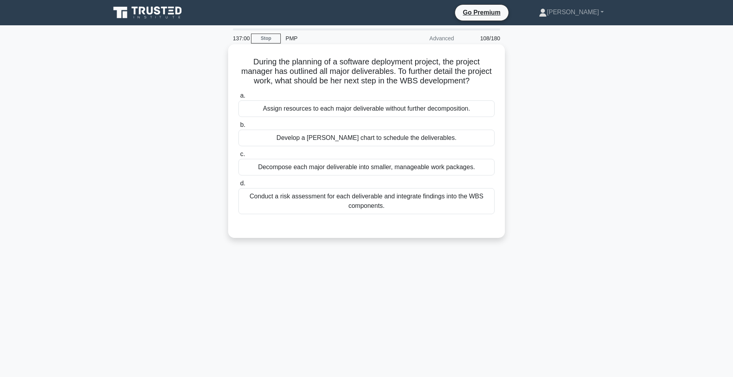
click at [408, 201] on div "Conduct a risk assessment for each deliverable and integrate findings into the …" at bounding box center [366, 201] width 256 height 26
click at [238, 186] on input "d. Conduct a risk assessment for each deliverable and integrate findings into t…" at bounding box center [238, 183] width 0 height 5
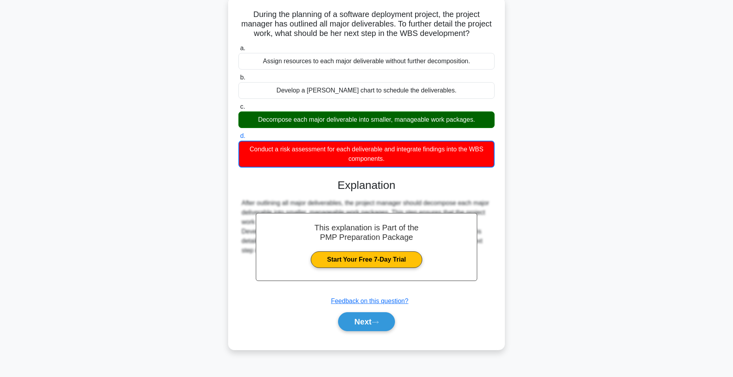
scroll to position [50, 0]
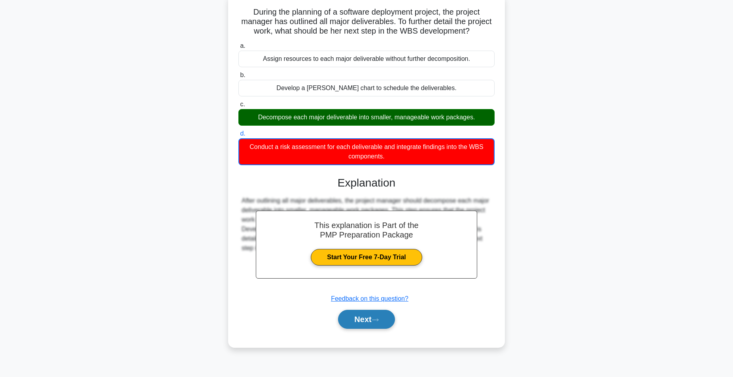
click at [363, 320] on button "Next" at bounding box center [366, 319] width 57 height 19
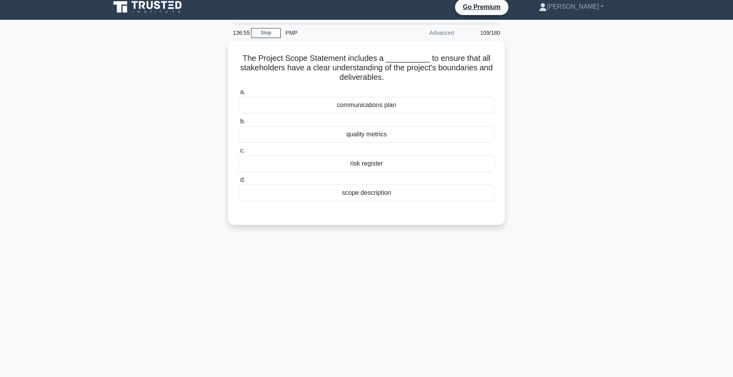
scroll to position [5, 0]
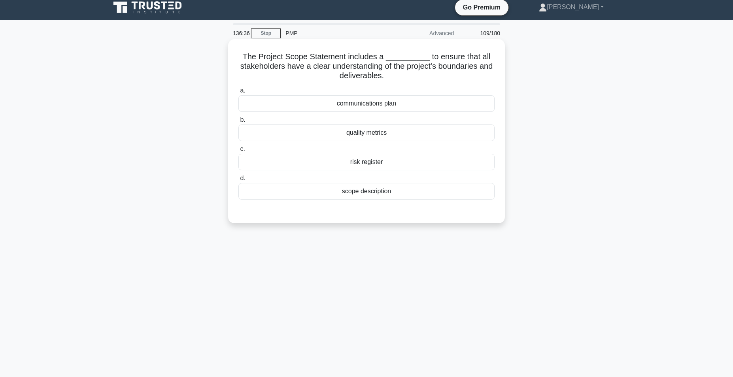
click at [368, 193] on div "scope description" at bounding box center [366, 191] width 256 height 17
click at [238, 181] on input "d. scope description" at bounding box center [238, 178] width 0 height 5
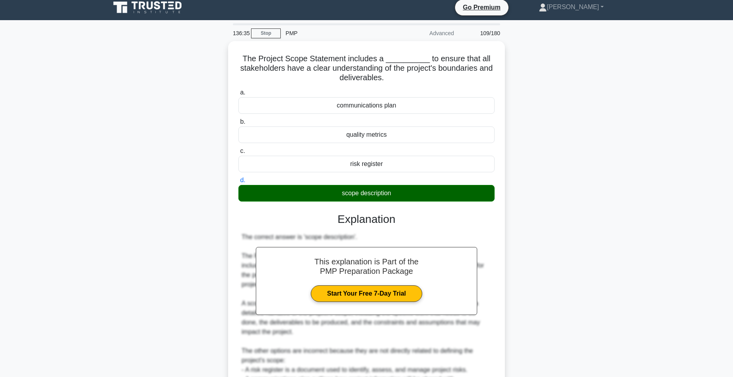
scroll to position [101, 0]
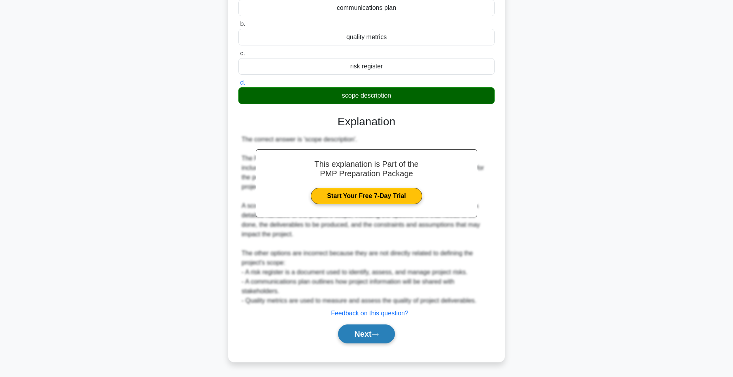
click at [363, 336] on button "Next" at bounding box center [366, 334] width 57 height 19
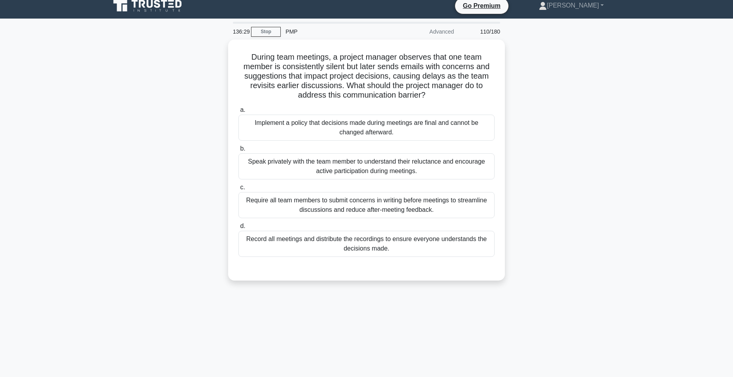
scroll to position [0, 0]
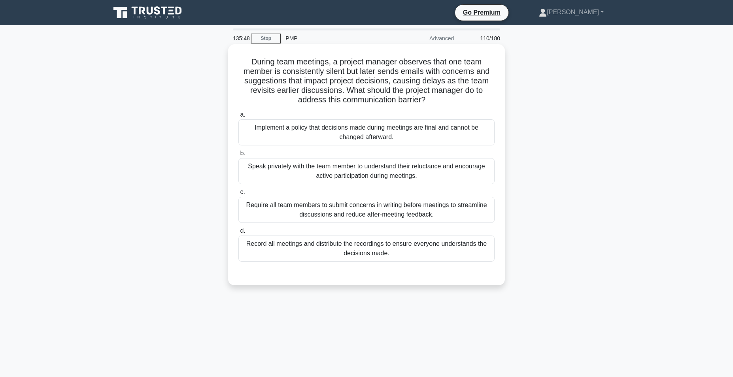
click at [381, 173] on div "Speak privately with the team member to understand their reluctance and encoura…" at bounding box center [366, 171] width 256 height 26
click at [238, 156] on input "b. Speak privately with the team member to understand their reluctance and enco…" at bounding box center [238, 153] width 0 height 5
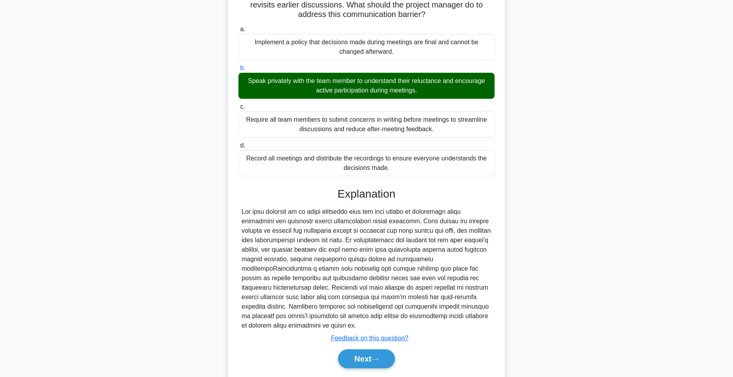
scroll to position [111, 0]
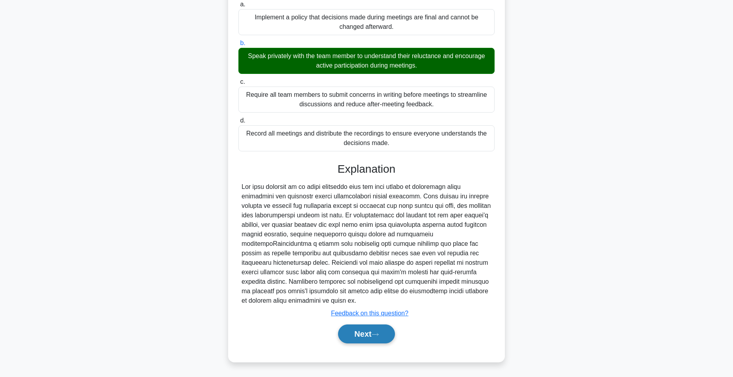
click at [365, 334] on button "Next" at bounding box center [366, 334] width 57 height 19
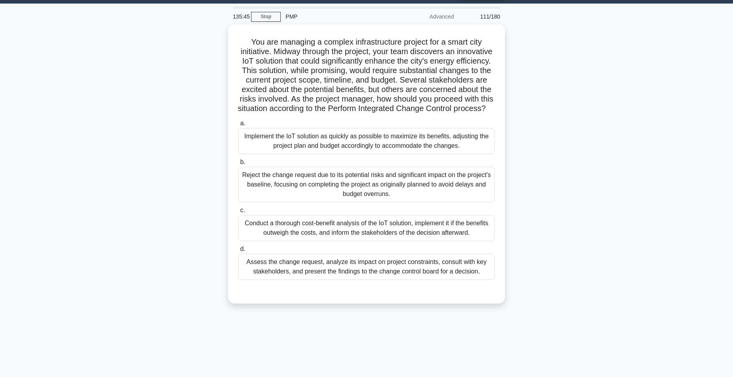
scroll to position [0, 0]
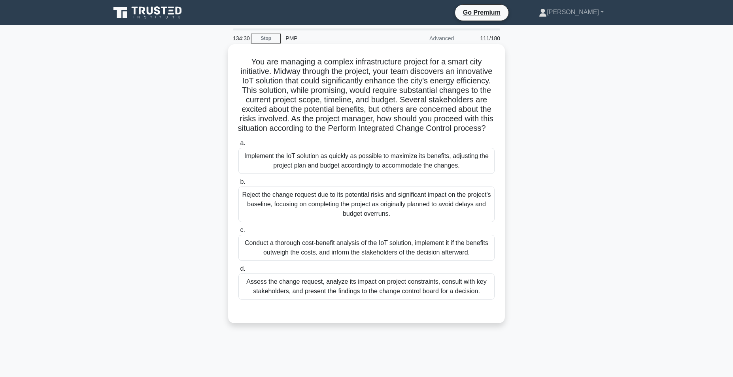
click at [372, 300] on div "Assess the change request, analyze its impact on project constraints, consult w…" at bounding box center [366, 287] width 256 height 26
click at [238, 272] on input "d. Assess the change request, analyze its impact on project constraints, consul…" at bounding box center [238, 268] width 0 height 5
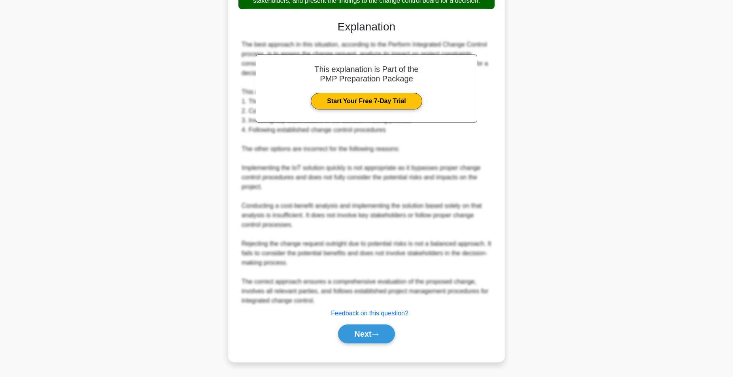
scroll to position [300, 0]
click at [365, 334] on button "Next" at bounding box center [366, 334] width 57 height 19
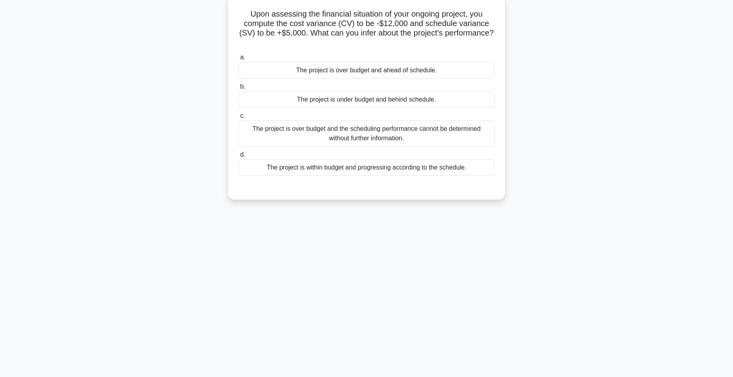
scroll to position [0, 0]
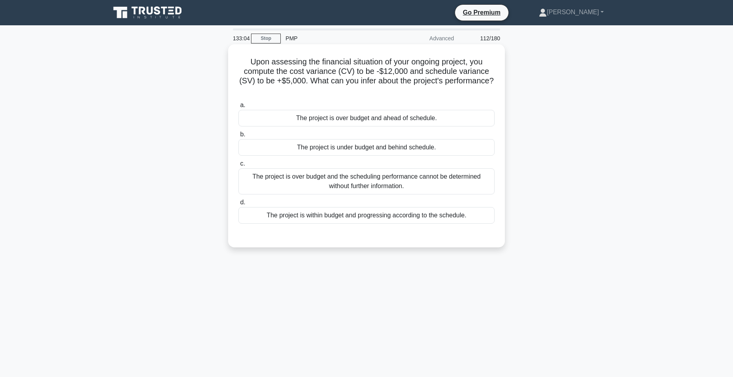
click at [375, 119] on div "The project is over budget and ahead of schedule." at bounding box center [366, 118] width 256 height 17
click at [238, 108] on input "a. The project is over budget and ahead of schedule." at bounding box center [238, 105] width 0 height 5
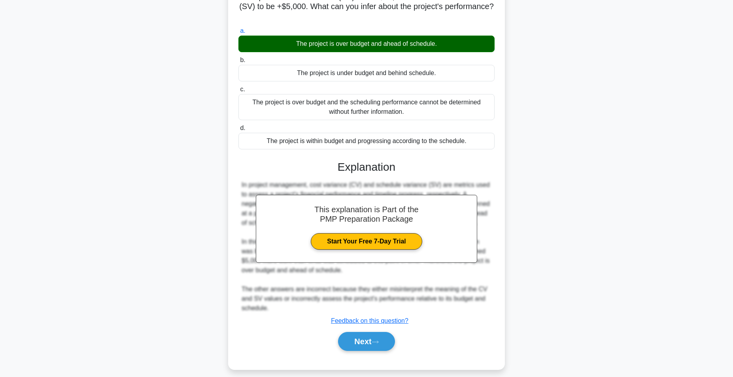
scroll to position [82, 0]
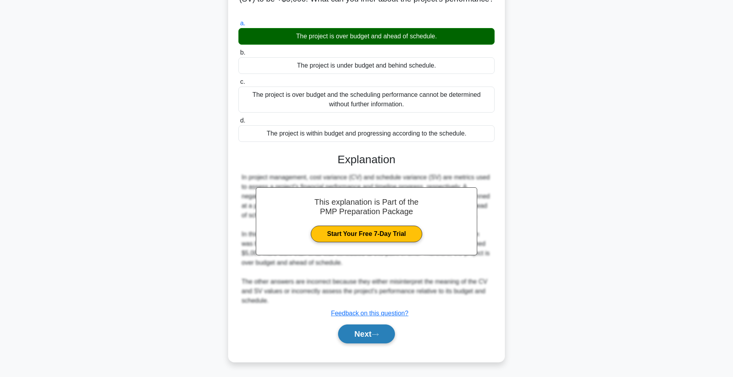
click at [367, 335] on button "Next" at bounding box center [366, 334] width 57 height 19
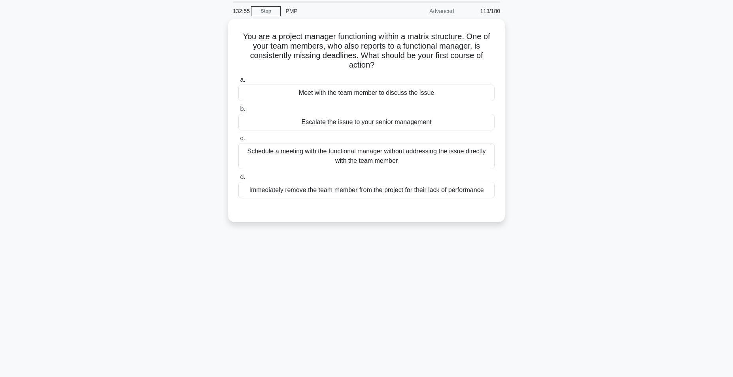
scroll to position [0, 0]
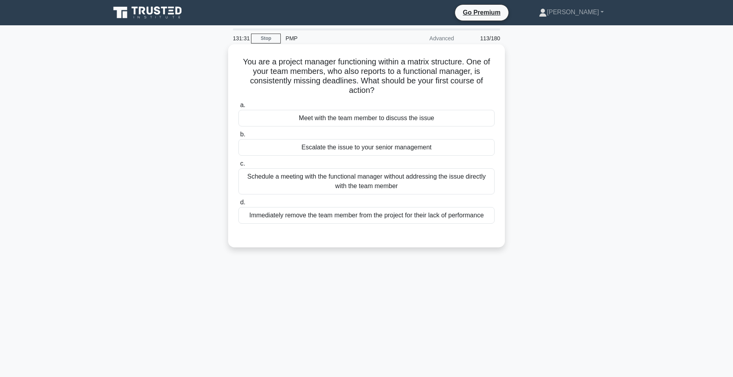
click at [359, 120] on div "Meet with the team member to discuss the issue" at bounding box center [366, 118] width 256 height 17
click at [238, 108] on input "a. Meet with the team member to discuss the issue" at bounding box center [238, 105] width 0 height 5
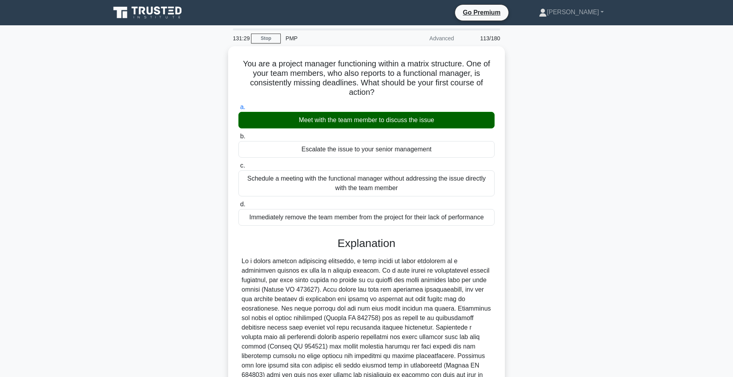
scroll to position [82, 0]
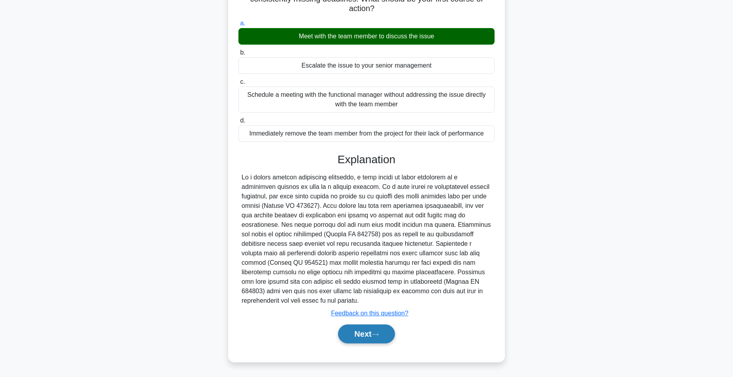
click at [359, 334] on button "Next" at bounding box center [366, 334] width 57 height 19
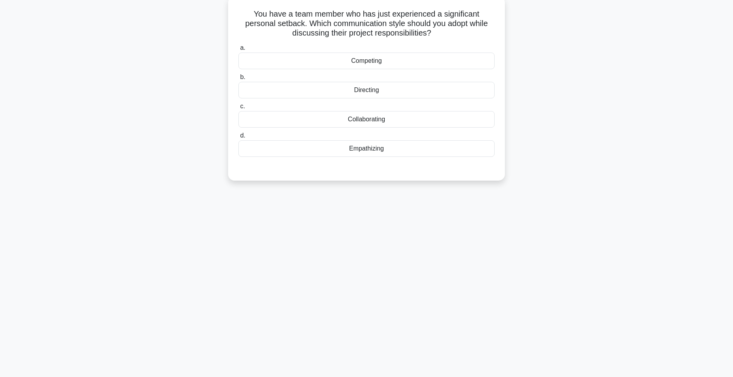
scroll to position [0, 0]
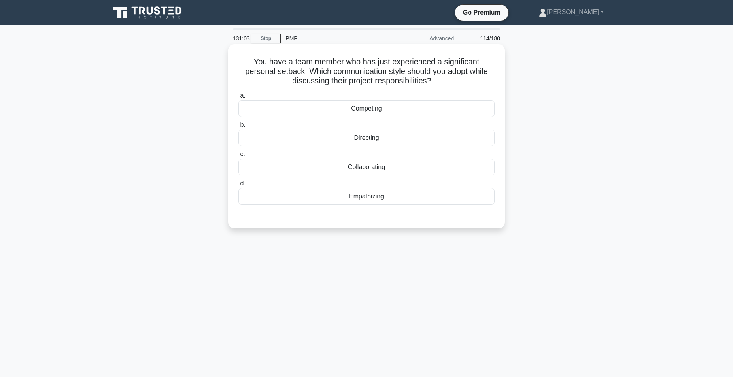
click at [366, 198] on div "Empathizing" at bounding box center [366, 196] width 256 height 17
click at [238, 186] on input "d. Empathizing" at bounding box center [238, 183] width 0 height 5
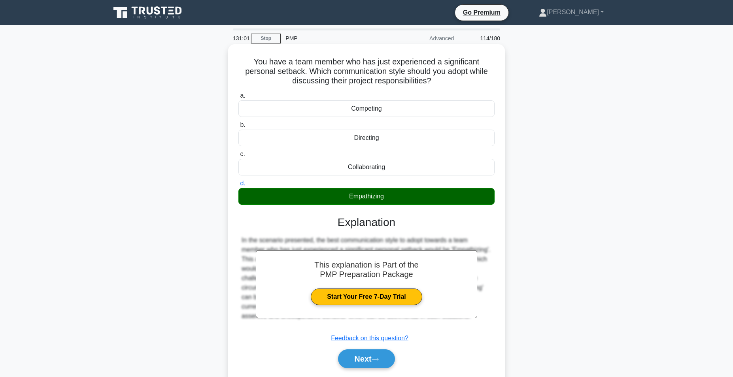
scroll to position [50, 0]
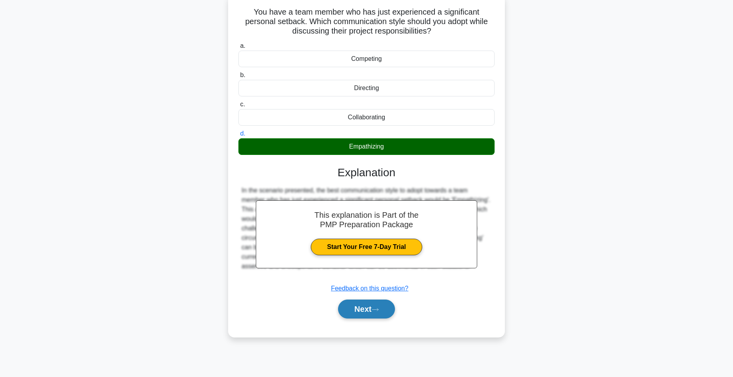
click at [373, 308] on button "Next" at bounding box center [366, 309] width 57 height 19
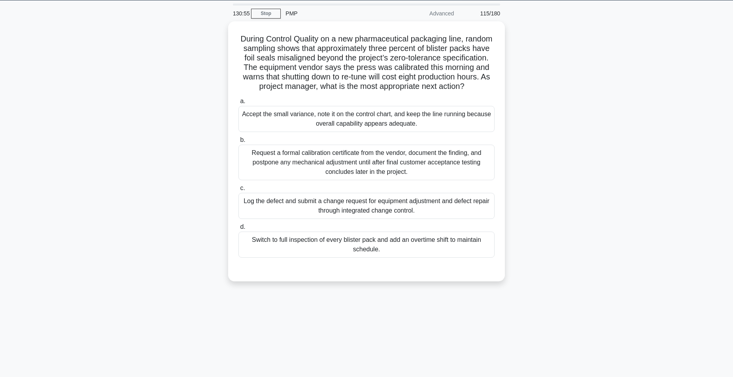
scroll to position [0, 0]
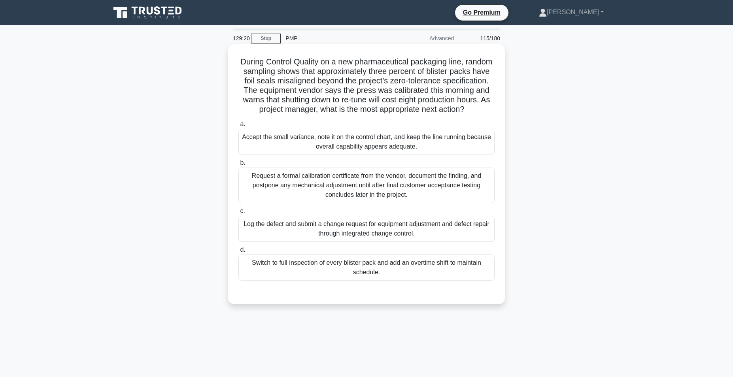
click at [324, 230] on div "Log the defect and submit a change request for equipment adjustment and defect …" at bounding box center [366, 229] width 256 height 26
click at [238, 214] on input "c. Log the defect and submit a change request for equipment adjustment and defe…" at bounding box center [238, 211] width 0 height 5
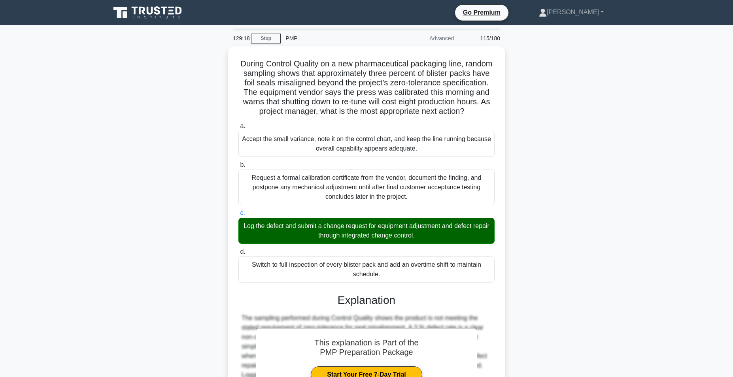
scroll to position [177, 0]
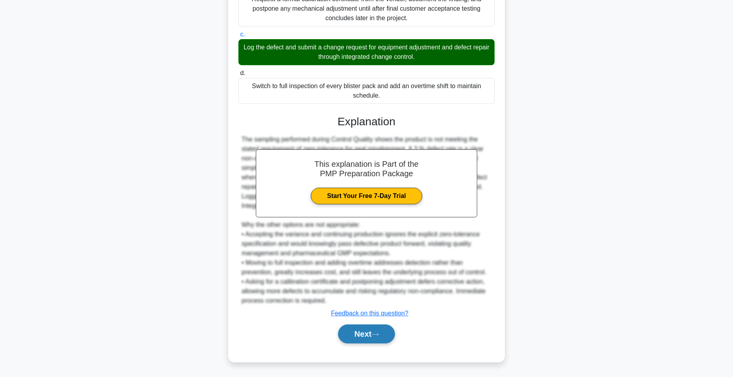
click at [362, 333] on button "Next" at bounding box center [366, 334] width 57 height 19
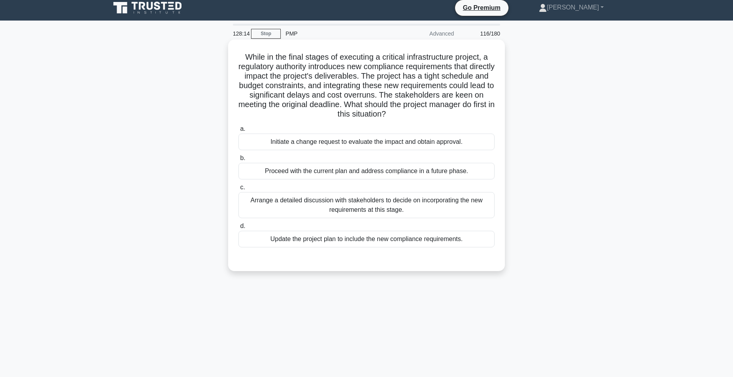
scroll to position [5, 0]
click at [321, 211] on div "Arrange a detailed discussion with stakeholders to decide on incorporating the …" at bounding box center [366, 205] width 256 height 26
click at [238, 190] on input "c. Arrange a detailed discussion with stakeholders to decide on incorporating t…" at bounding box center [238, 187] width 0 height 5
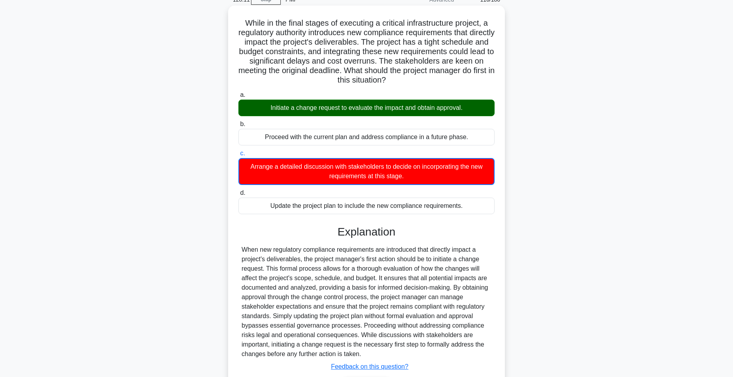
scroll to position [93, 0]
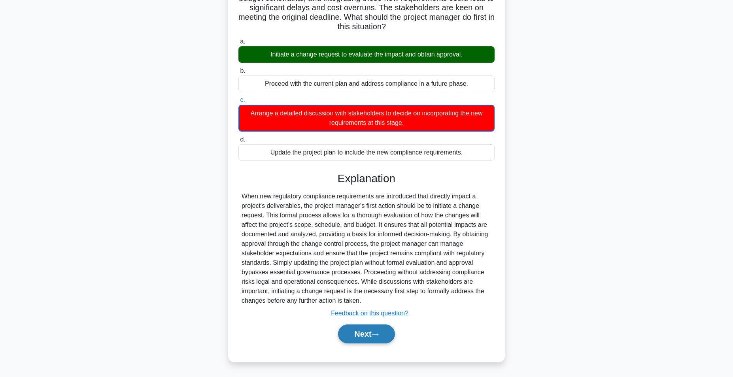
click at [360, 333] on button "Next" at bounding box center [366, 334] width 57 height 19
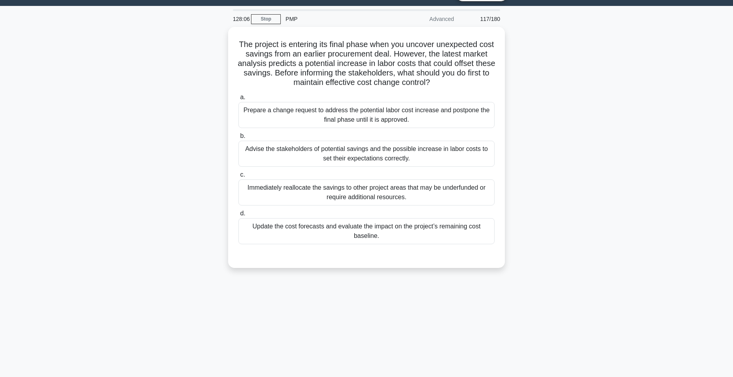
scroll to position [0, 0]
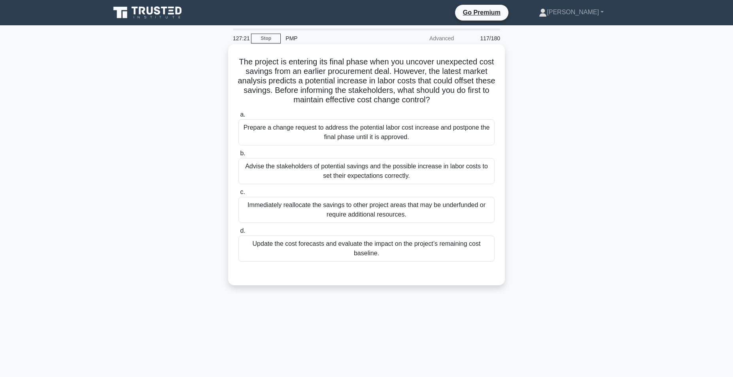
click at [352, 249] on div "Update the cost forecasts and evaluate the impact on the project’s remaining co…" at bounding box center [366, 249] width 256 height 26
click at [238, 234] on input "d. Update the cost forecasts and evaluate the impact on the project’s remaining…" at bounding box center [238, 231] width 0 height 5
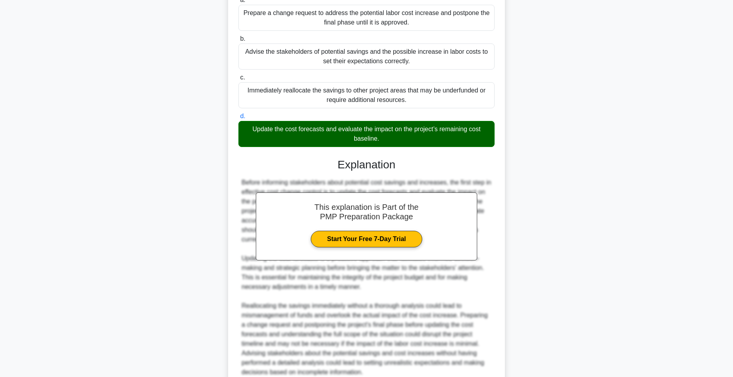
scroll to position [187, 0]
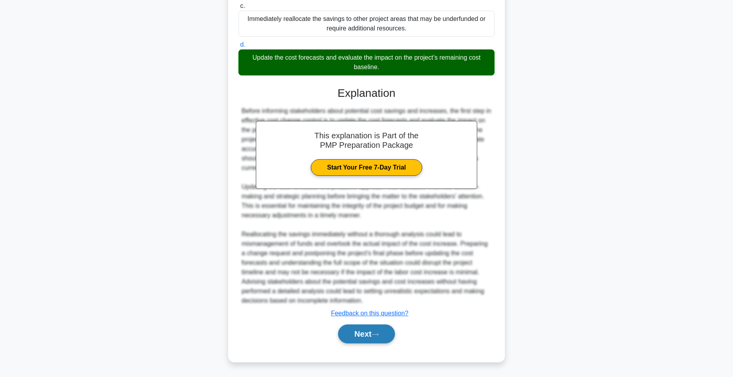
click at [364, 334] on button "Next" at bounding box center [366, 334] width 57 height 19
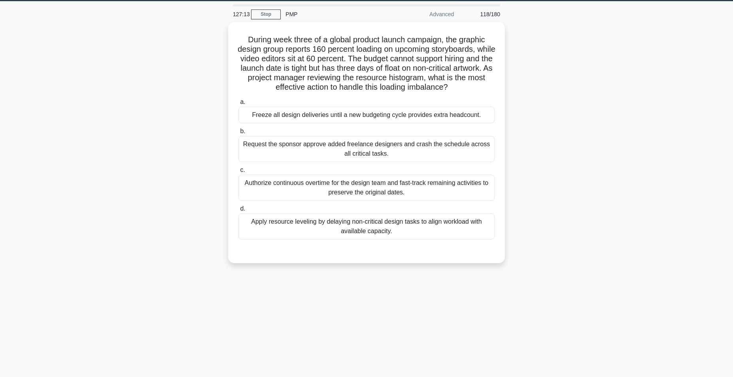
scroll to position [0, 0]
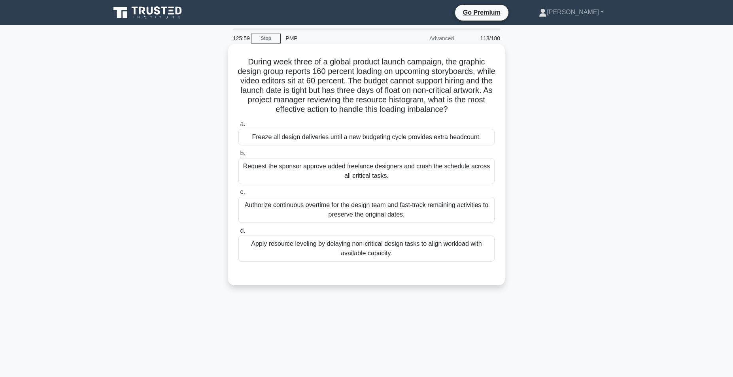
click at [380, 255] on div "Apply resource leveling by delaying non-critical design tasks to align workload…" at bounding box center [366, 249] width 256 height 26
click at [238, 234] on input "d. Apply resource leveling by delaying non-critical design tasks to align workl…" at bounding box center [238, 231] width 0 height 5
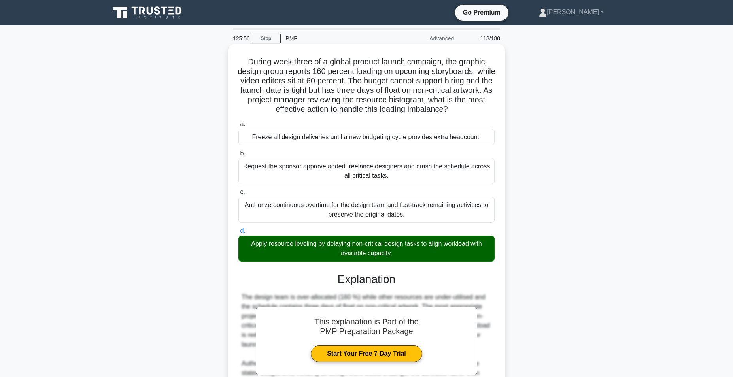
scroll to position [82, 0]
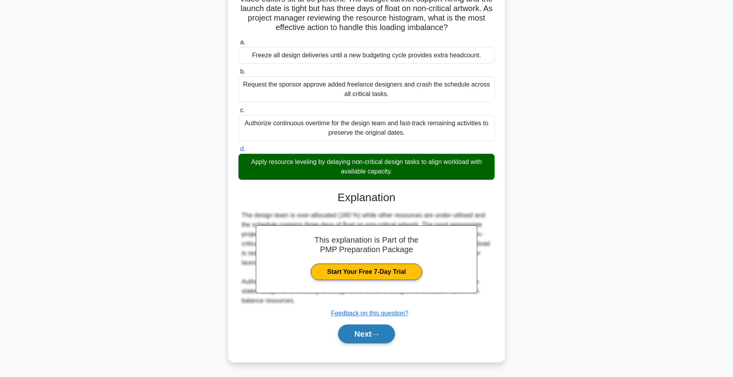
click at [362, 336] on button "Next" at bounding box center [366, 334] width 57 height 19
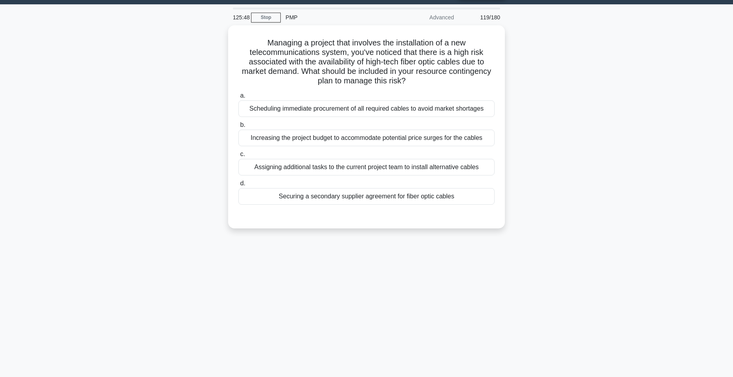
scroll to position [0, 0]
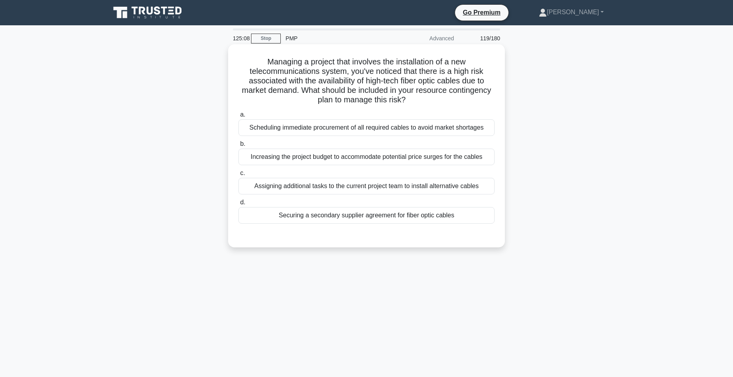
click at [318, 128] on div "Scheduling immediate procurement of all required cables to avoid market shortag…" at bounding box center [366, 127] width 256 height 17
click at [238, 117] on input "a. Scheduling immediate procurement of all required cables to avoid market shor…" at bounding box center [238, 114] width 0 height 5
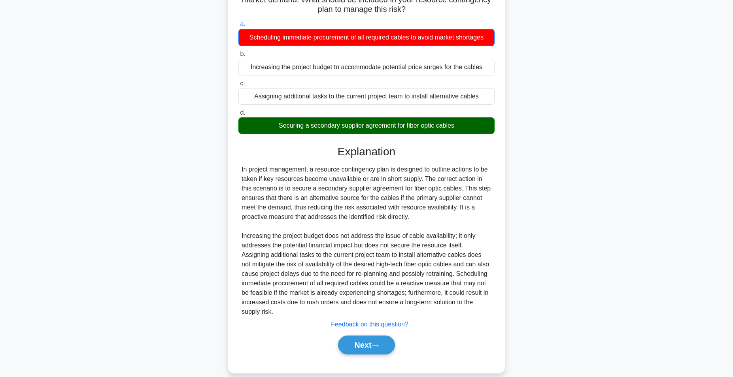
scroll to position [102, 0]
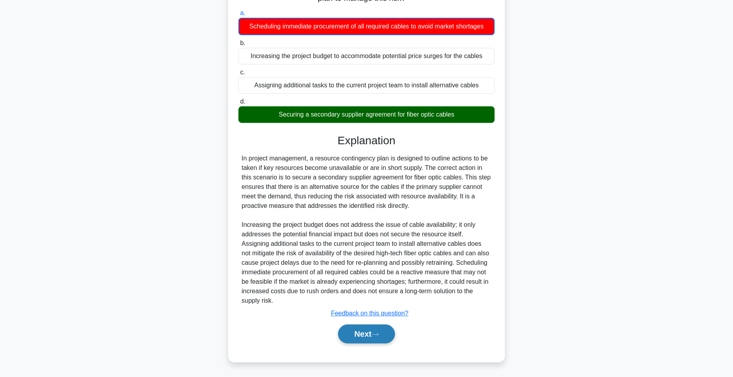
click at [361, 334] on button "Next" at bounding box center [366, 334] width 57 height 19
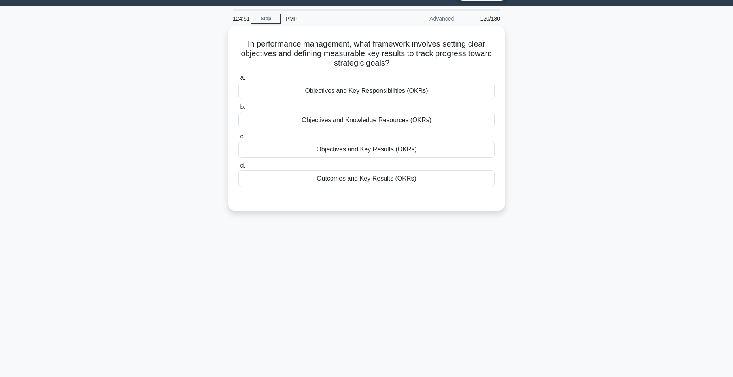
scroll to position [0, 0]
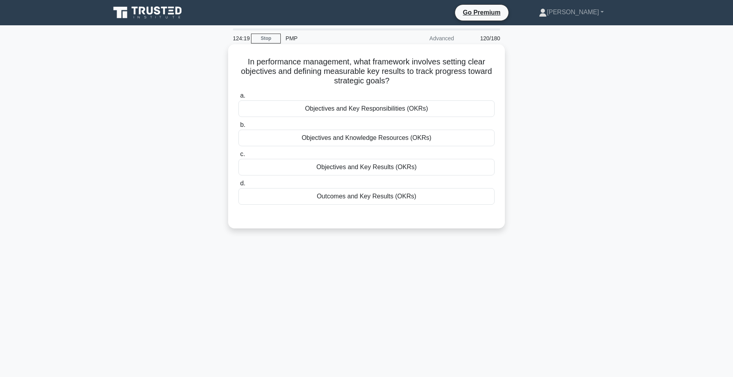
click at [361, 108] on div "Objectives and Key Responsibilities (OKRs)" at bounding box center [366, 108] width 256 height 17
click at [238, 98] on input "a. Objectives and Key Responsibilities (OKRs)" at bounding box center [238, 95] width 0 height 5
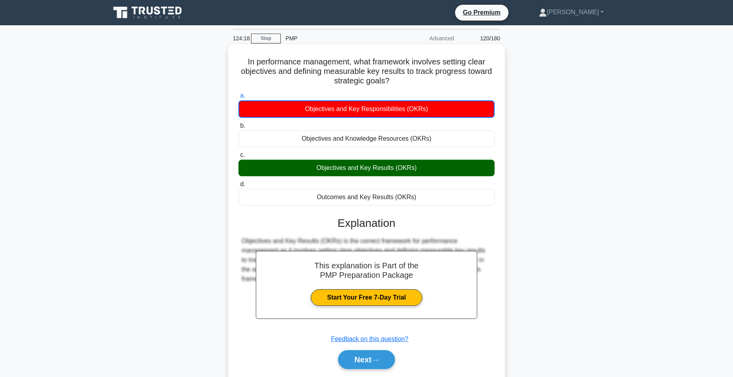
scroll to position [50, 0]
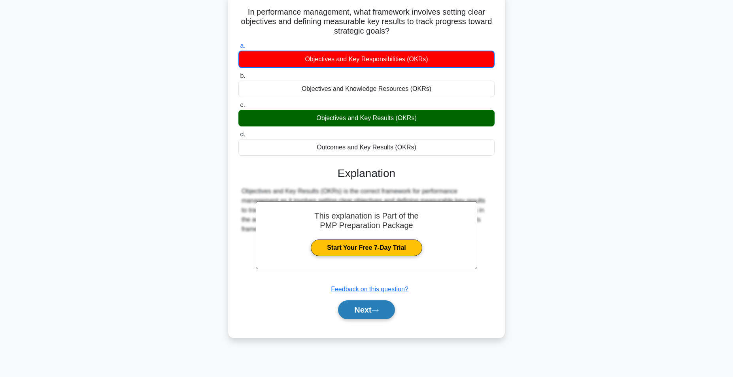
click at [368, 311] on button "Next" at bounding box center [366, 309] width 57 height 19
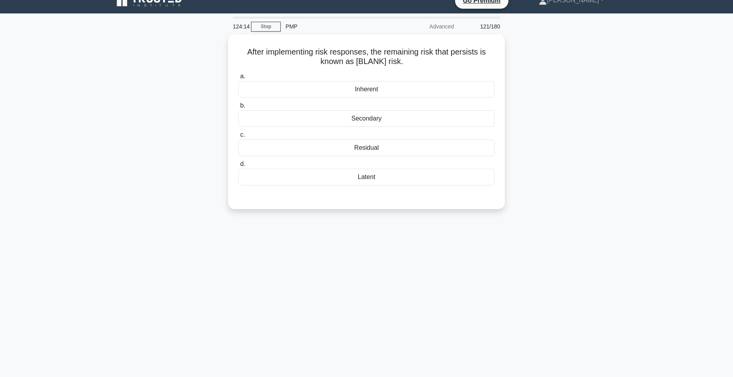
scroll to position [0, 0]
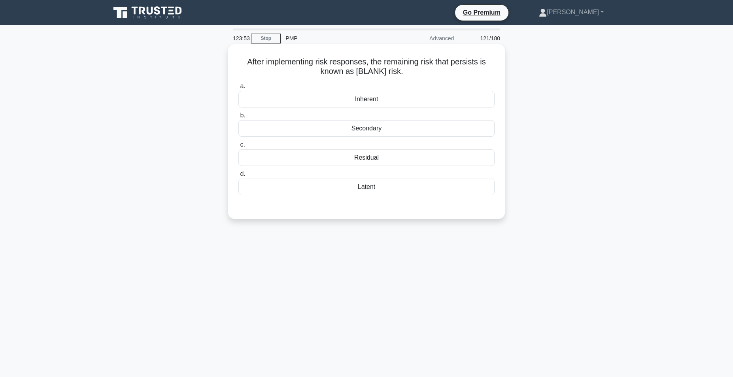
click at [375, 130] on div "Secondary" at bounding box center [366, 128] width 256 height 17
click at [238, 118] on input "b. Secondary" at bounding box center [238, 115] width 0 height 5
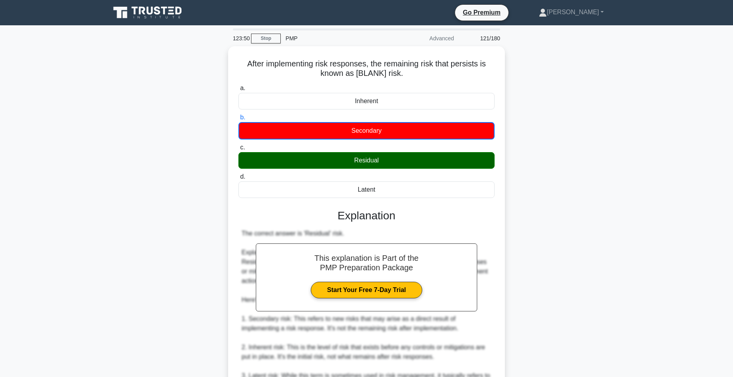
scroll to position [130, 0]
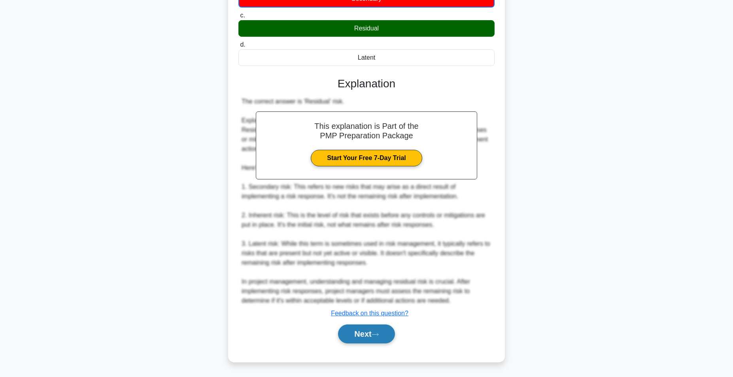
click at [357, 333] on button "Next" at bounding box center [366, 334] width 57 height 19
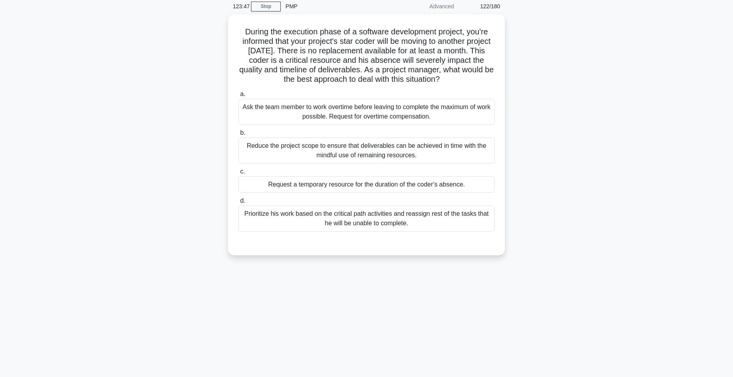
scroll to position [0, 0]
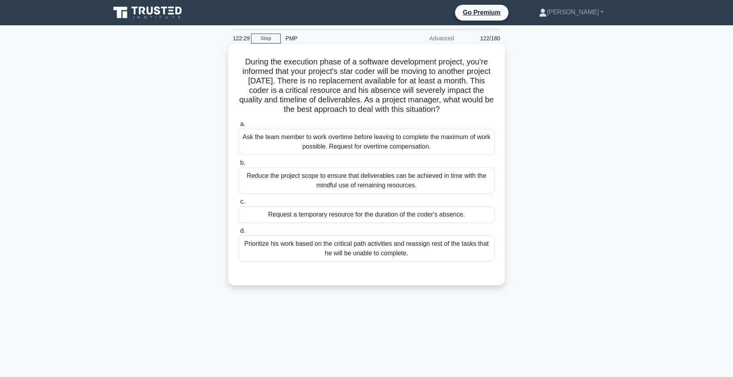
click at [341, 248] on div "Prioritize his work based on the critical path activities and reassign rest of …" at bounding box center [366, 249] width 256 height 26
click at [238, 234] on input "d. Prioritize his work based on the critical path activities and reassign rest …" at bounding box center [238, 231] width 0 height 5
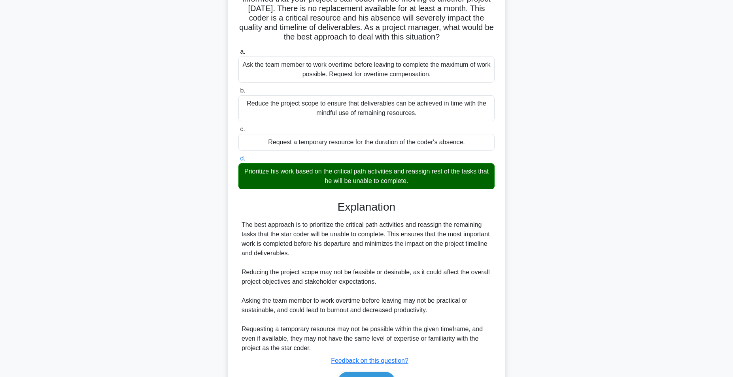
scroll to position [120, 0]
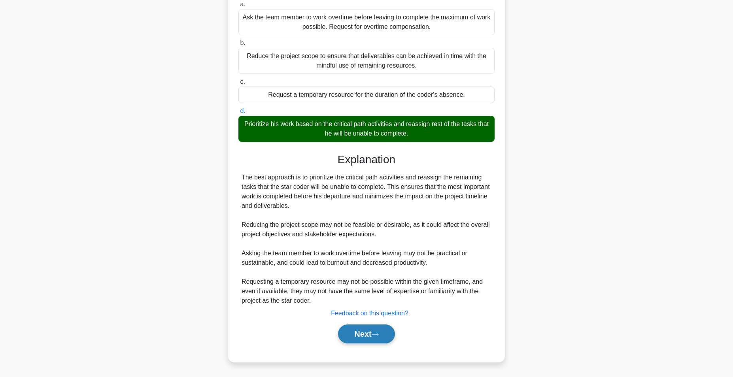
click at [359, 333] on button "Next" at bounding box center [366, 334] width 57 height 19
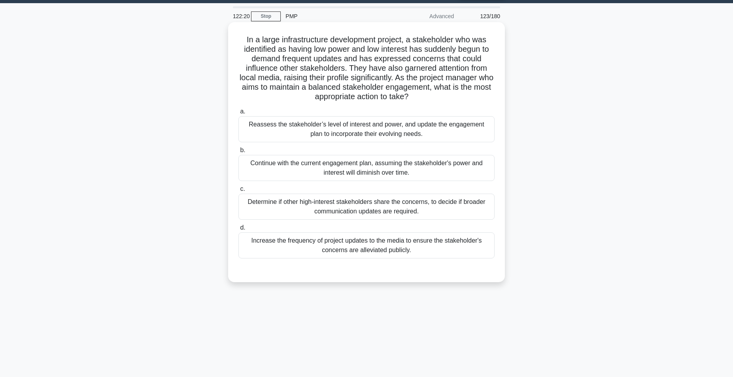
scroll to position [0, 0]
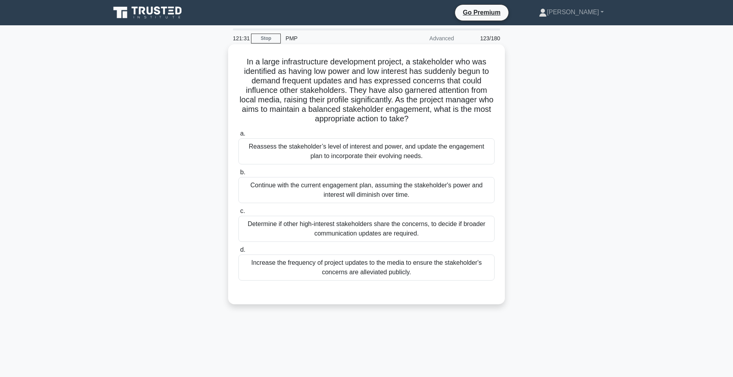
click at [353, 149] on div "Reassess the stakeholder’s level of interest and power, and update the engageme…" at bounding box center [366, 151] width 256 height 26
click at [238, 136] on input "a. Reassess the stakeholder’s level of interest and power, and update the engag…" at bounding box center [238, 133] width 0 height 5
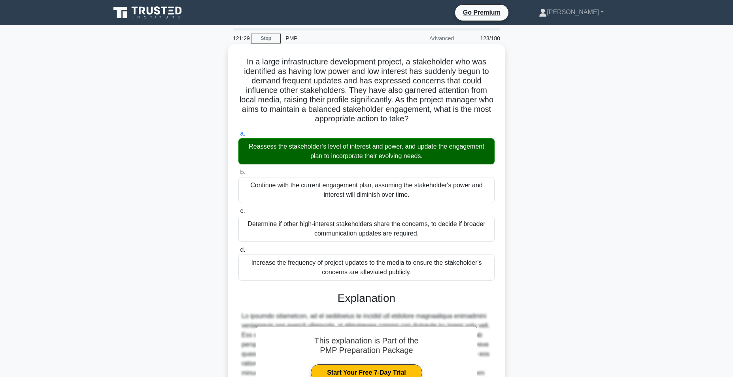
scroll to position [130, 0]
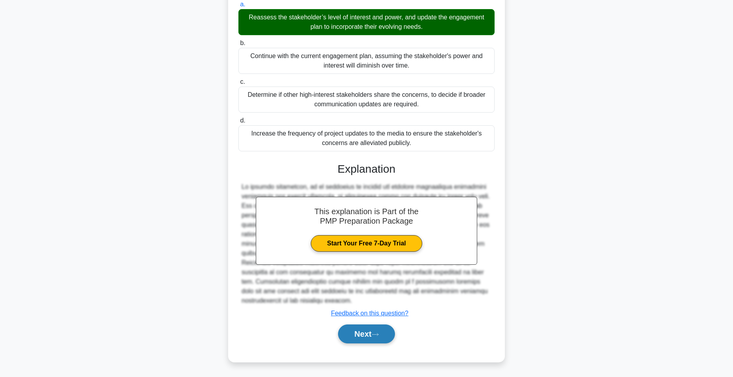
click at [350, 333] on button "Next" at bounding box center [366, 334] width 57 height 19
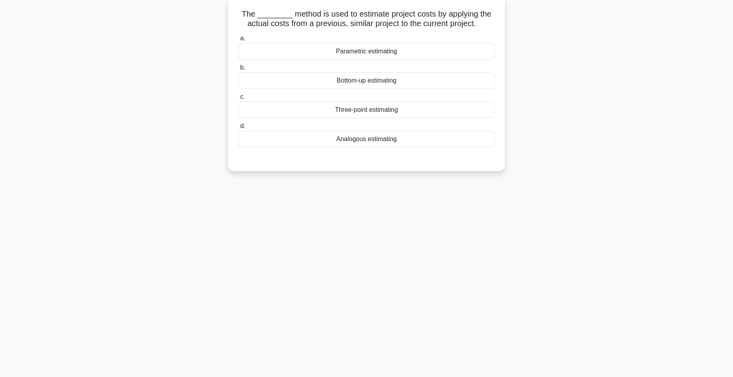
scroll to position [0, 0]
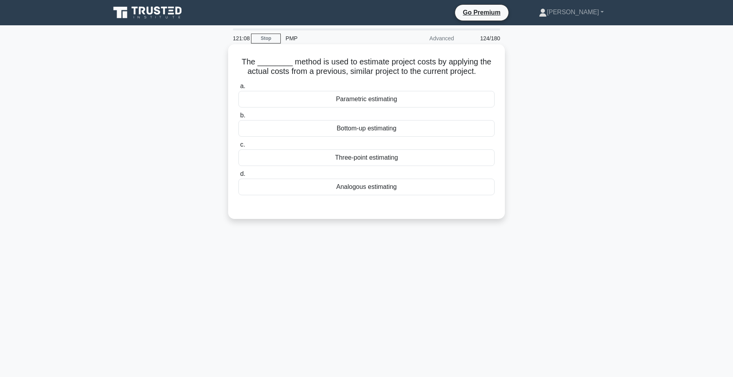
click at [367, 189] on div "Analogous estimating" at bounding box center [366, 187] width 256 height 17
click at [238, 177] on input "d. Analogous estimating" at bounding box center [238, 174] width 0 height 5
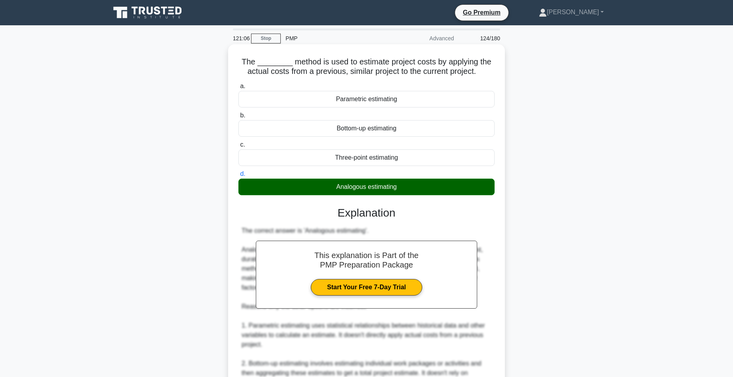
scroll to position [168, 0]
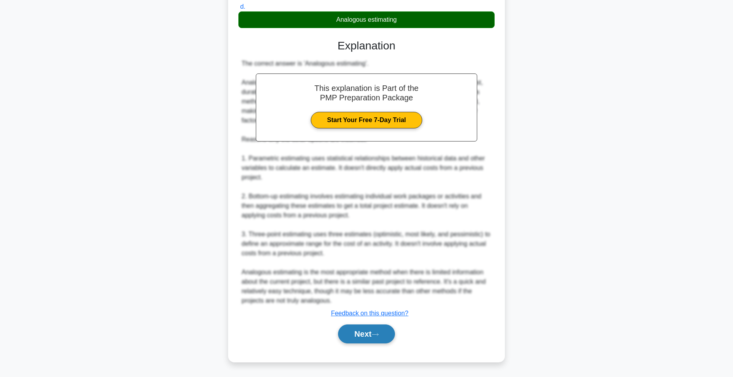
click at [361, 334] on button "Next" at bounding box center [366, 334] width 57 height 19
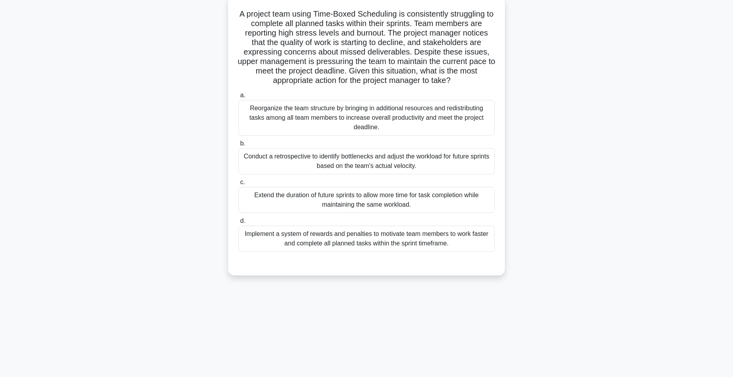
scroll to position [0, 0]
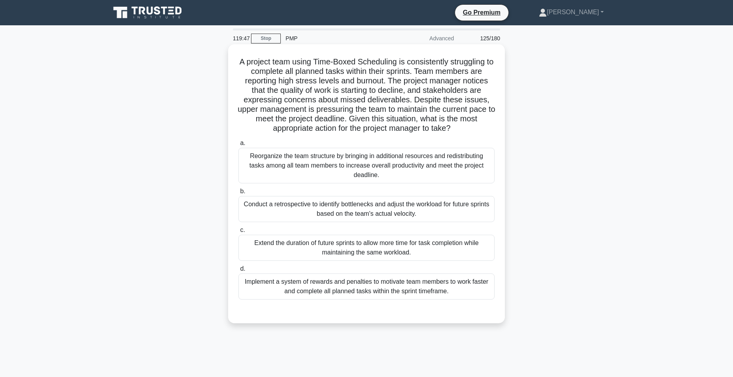
click at [316, 163] on div "Reorganize the team structure by bringing in additional resources and redistrib…" at bounding box center [366, 166] width 256 height 36
click at [238, 146] on input "a. Reorganize the team structure by bringing in additional resources and redist…" at bounding box center [238, 143] width 0 height 5
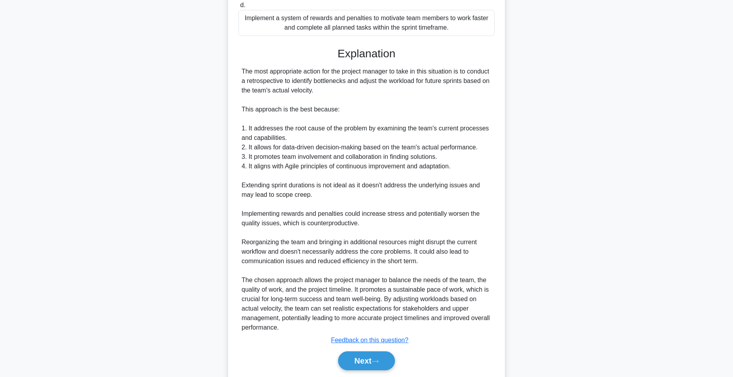
scroll to position [292, 0]
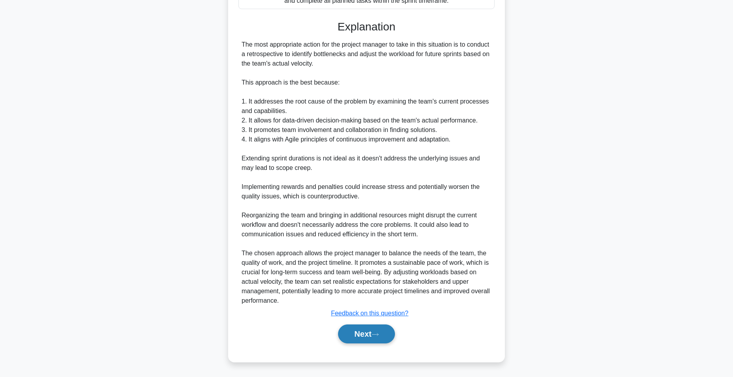
click at [363, 336] on button "Next" at bounding box center [366, 334] width 57 height 19
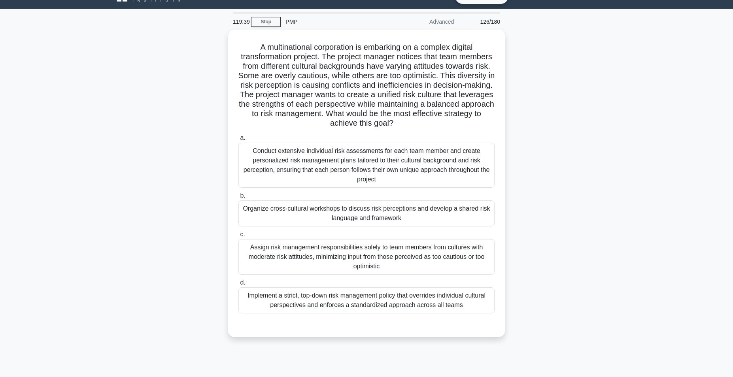
scroll to position [0, 0]
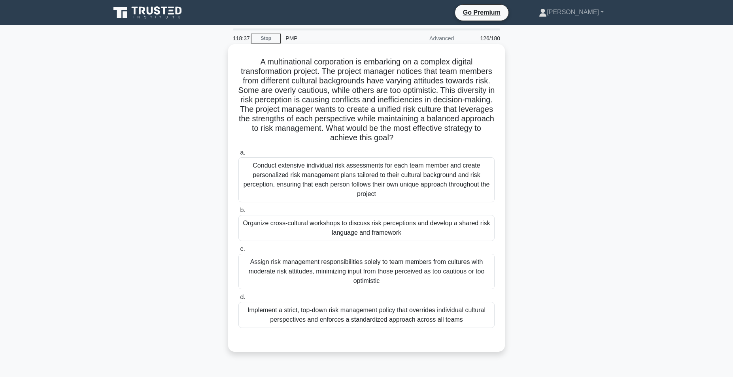
click at [383, 230] on div "Organize cross-cultural workshops to discuss risk perceptions and develop a sha…" at bounding box center [366, 228] width 256 height 26
click at [238, 213] on input "b. Organize cross-cultural workshops to discuss risk perceptions and develop a …" at bounding box center [238, 210] width 0 height 5
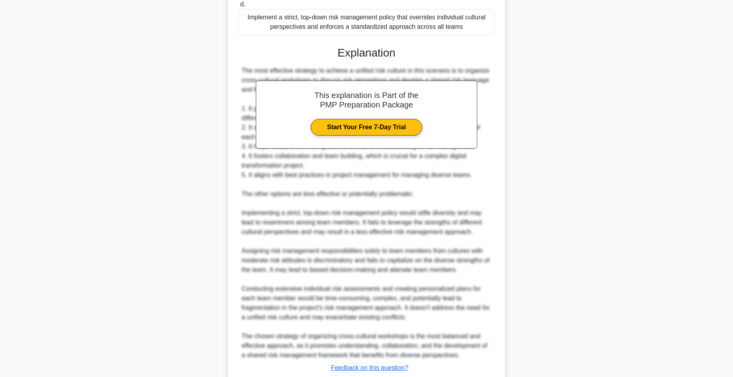
scroll to position [348, 0]
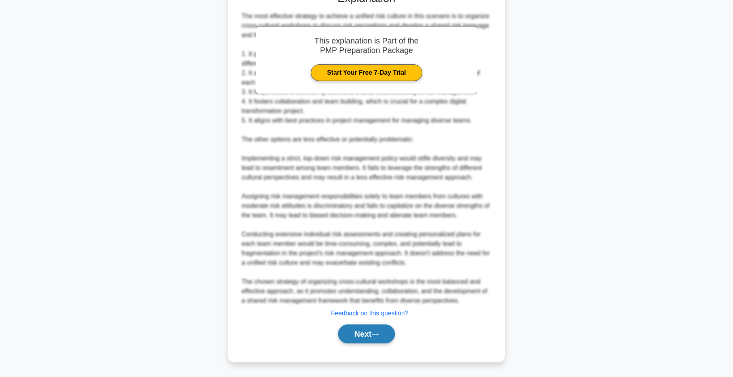
click at [361, 332] on button "Next" at bounding box center [366, 334] width 57 height 19
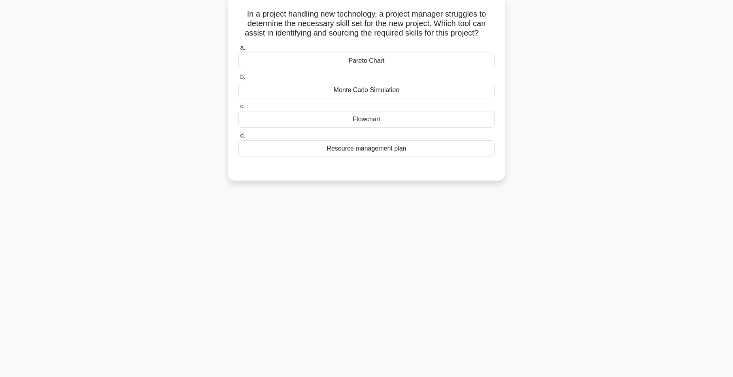
scroll to position [0, 0]
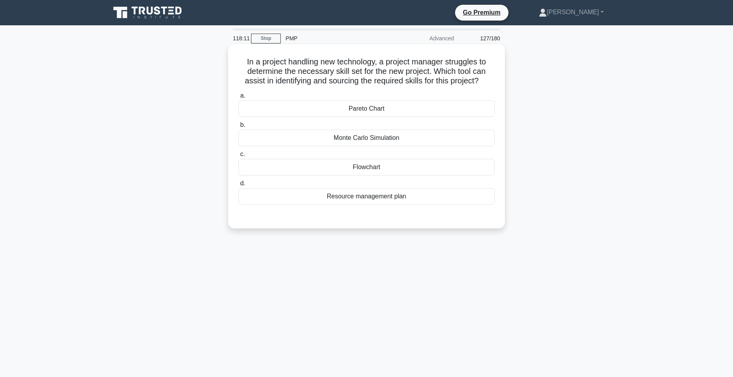
click at [395, 140] on div "Monte Carlo Simulation" at bounding box center [366, 138] width 256 height 17
click at [238, 128] on input "b. Monte Carlo Simulation" at bounding box center [238, 125] width 0 height 5
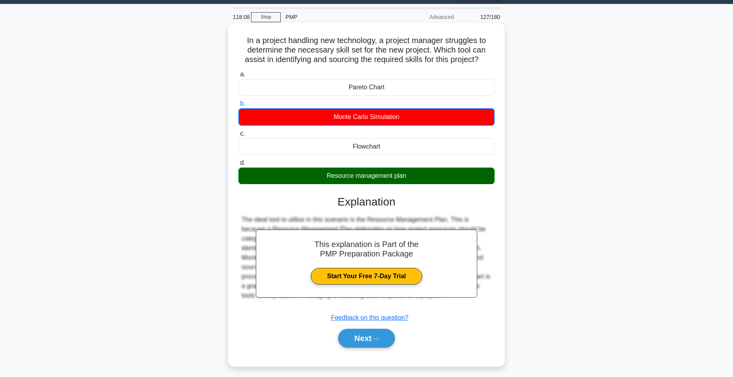
scroll to position [50, 0]
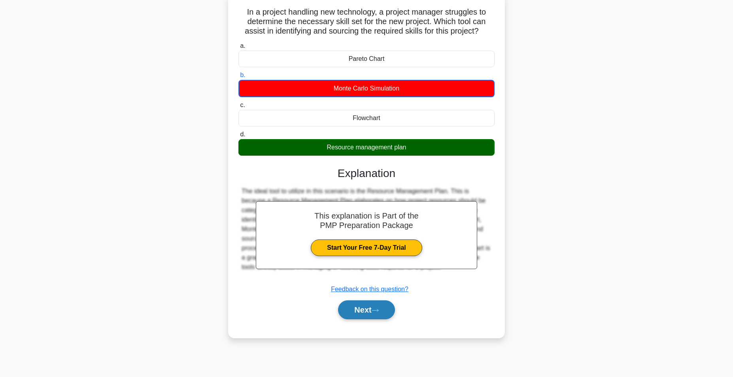
click at [369, 308] on button "Next" at bounding box center [366, 309] width 57 height 19
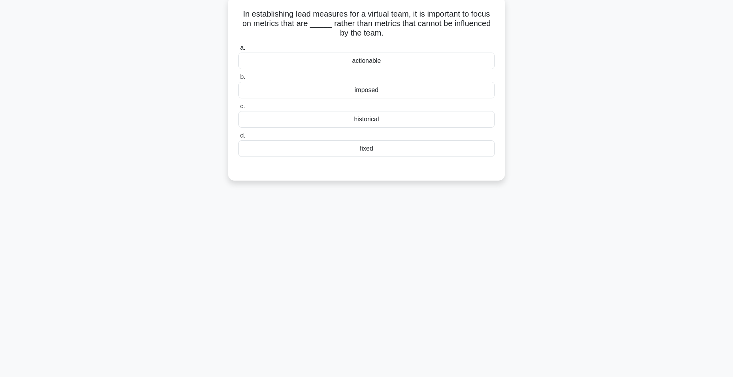
scroll to position [0, 0]
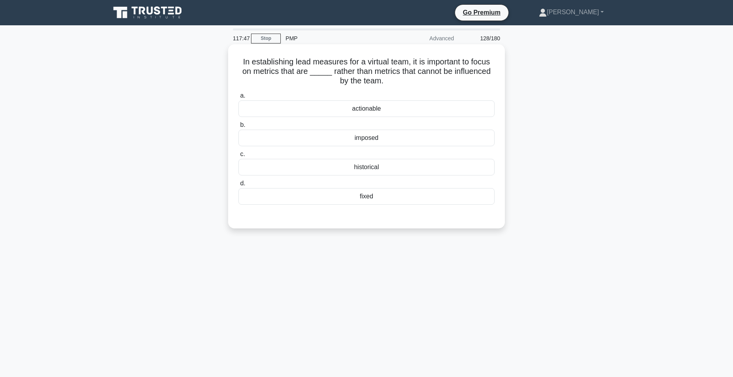
click at [366, 110] on div "actionable" at bounding box center [366, 108] width 256 height 17
click at [238, 98] on input "a. actionable" at bounding box center [238, 95] width 0 height 5
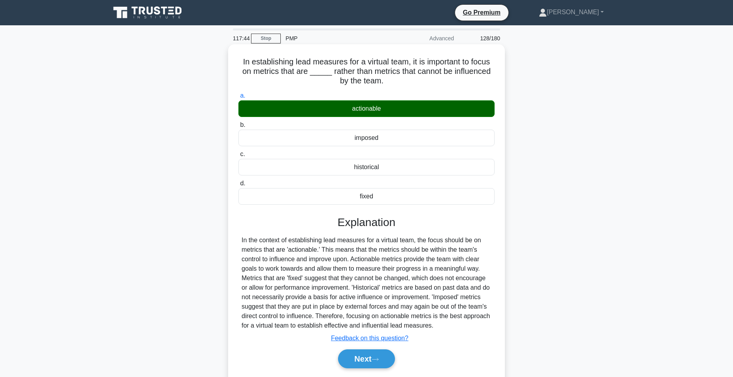
scroll to position [50, 0]
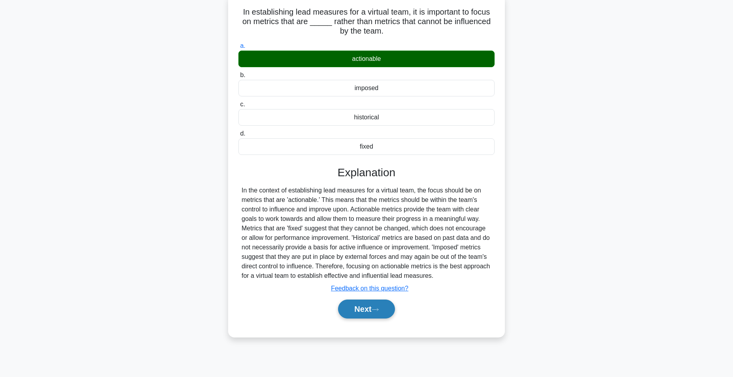
click at [364, 310] on button "Next" at bounding box center [366, 309] width 57 height 19
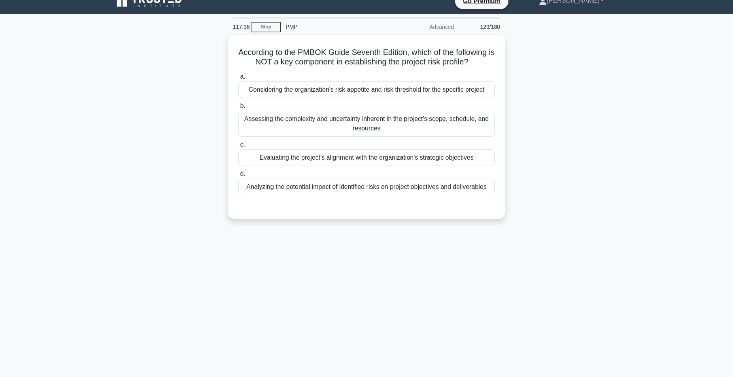
scroll to position [0, 0]
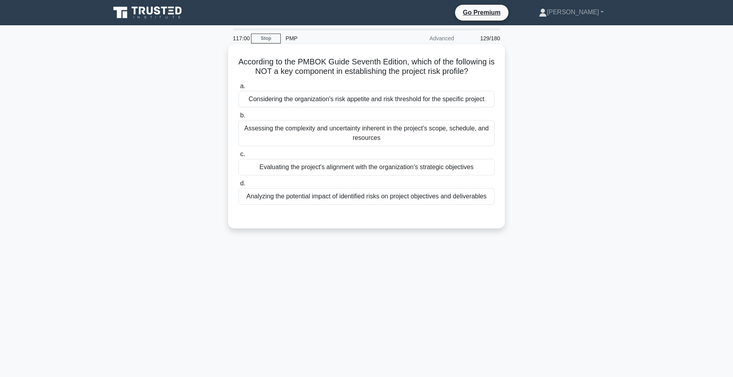
click at [367, 167] on div "Evaluating the project's alignment with the organization's strategic objectives" at bounding box center [366, 167] width 256 height 17
click at [238, 157] on input "c. Evaluating the project's alignment with the organization's strategic objecti…" at bounding box center [238, 154] width 0 height 5
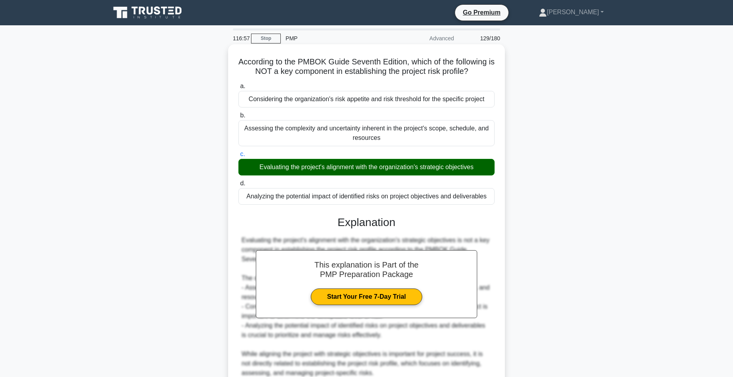
scroll to position [73, 0]
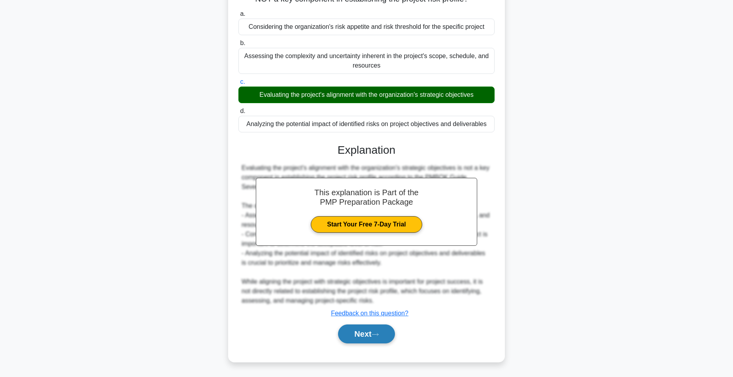
click at [379, 331] on button "Next" at bounding box center [366, 334] width 57 height 19
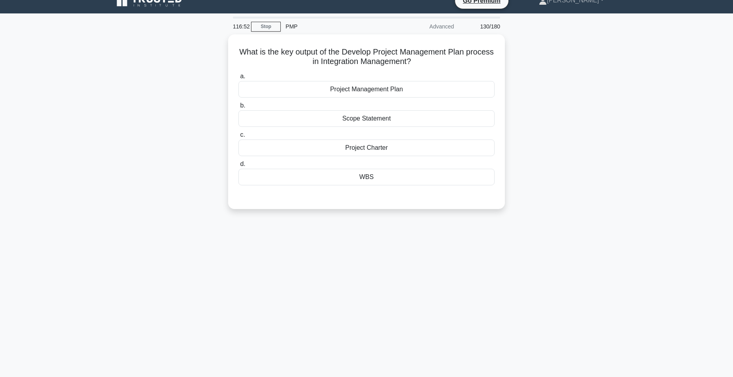
scroll to position [0, 0]
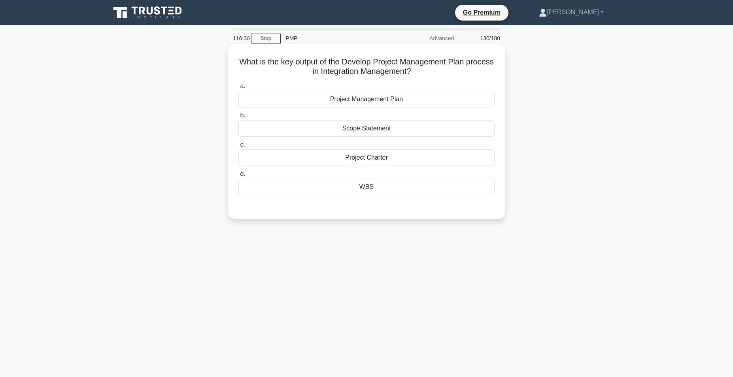
click at [369, 186] on div "WBS" at bounding box center [366, 187] width 256 height 17
click at [238, 177] on input "d. WBS" at bounding box center [238, 174] width 0 height 5
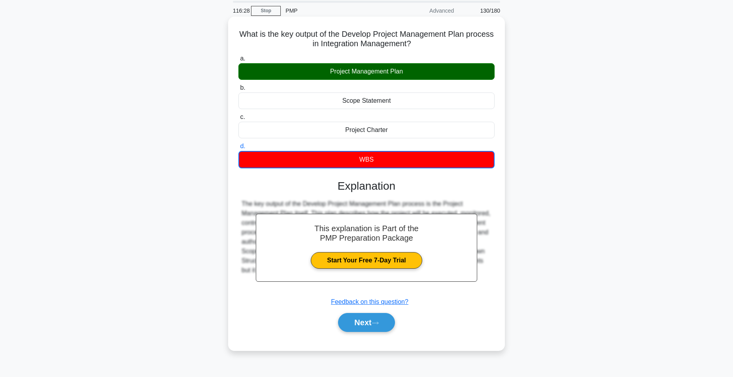
scroll to position [50, 0]
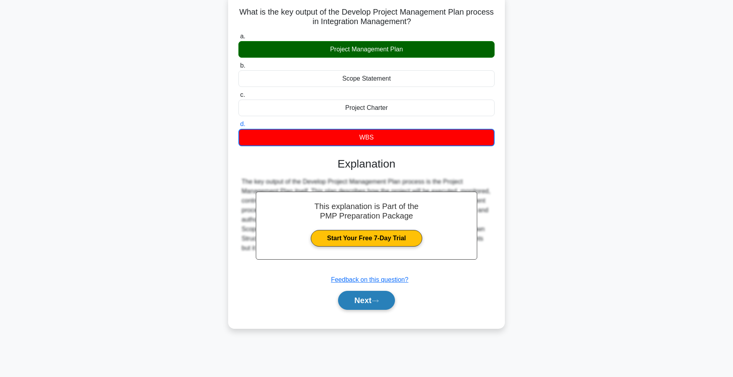
click at [361, 301] on button "Next" at bounding box center [366, 300] width 57 height 19
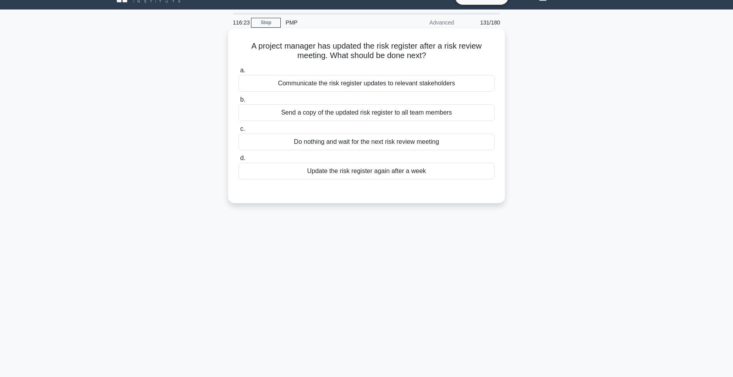
scroll to position [0, 0]
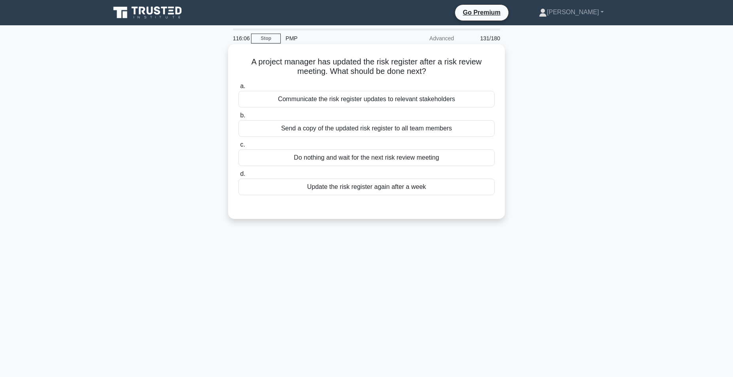
click at [364, 103] on div "Communicate the risk register updates to relevant stakeholders" at bounding box center [366, 99] width 256 height 17
click at [238, 89] on input "a. Communicate the risk register updates to relevant stakeholders" at bounding box center [238, 86] width 0 height 5
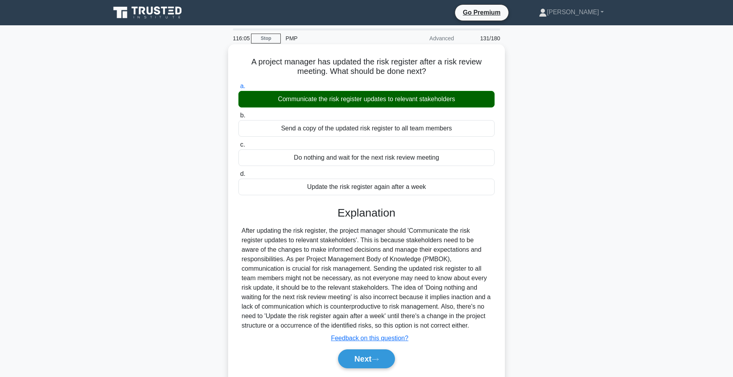
scroll to position [50, 0]
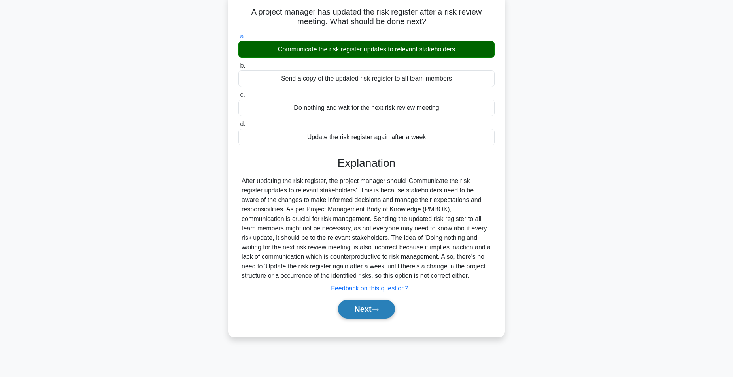
click at [357, 312] on button "Next" at bounding box center [366, 309] width 57 height 19
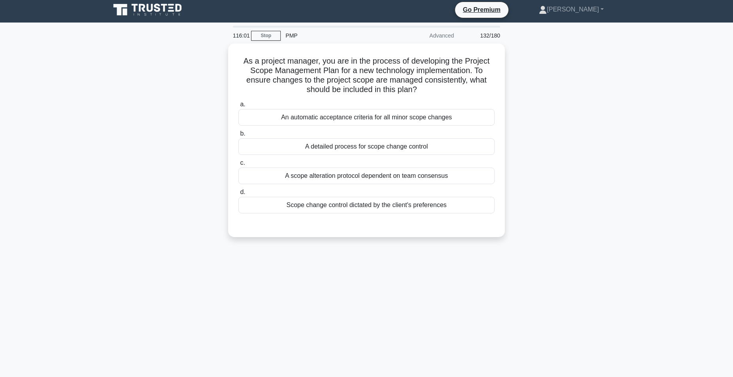
scroll to position [0, 0]
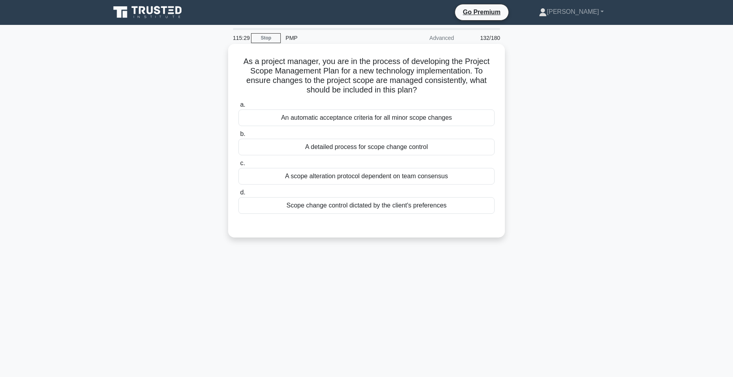
click at [369, 120] on div "An automatic acceptance criteria for all minor scope changes" at bounding box center [366, 118] width 256 height 17
click at [238, 108] on input "a. An automatic acceptance criteria for all minor scope changes" at bounding box center [238, 104] width 0 height 5
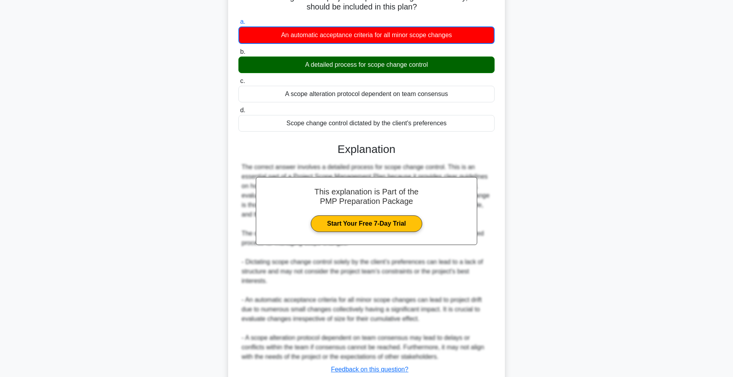
scroll to position [140, 0]
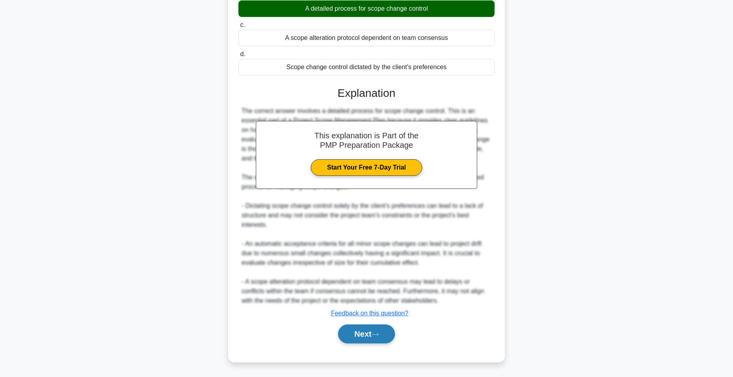
click at [361, 331] on button "Next" at bounding box center [366, 334] width 57 height 19
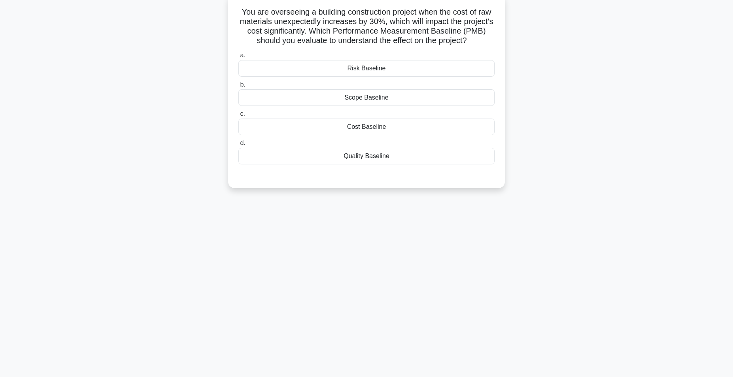
scroll to position [0, 0]
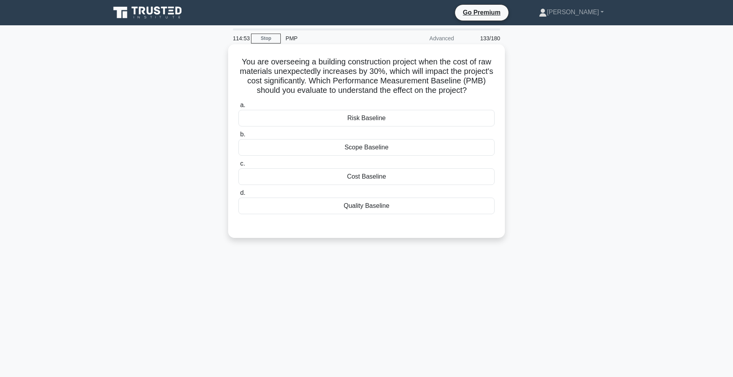
click at [373, 174] on div "Cost Baseline" at bounding box center [366, 176] width 256 height 17
click at [238, 166] on input "c. Cost Baseline" at bounding box center [238, 163] width 0 height 5
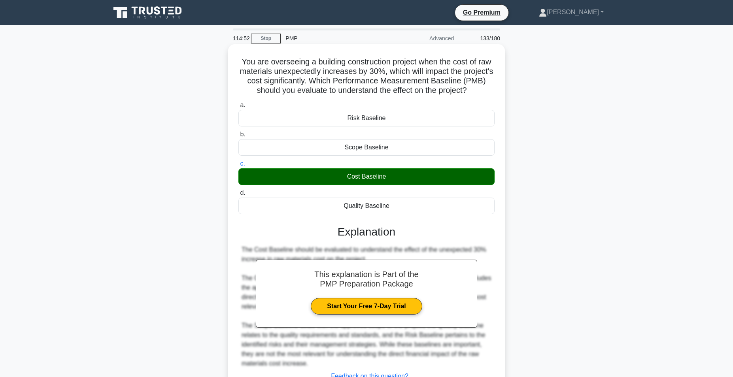
scroll to position [63, 0]
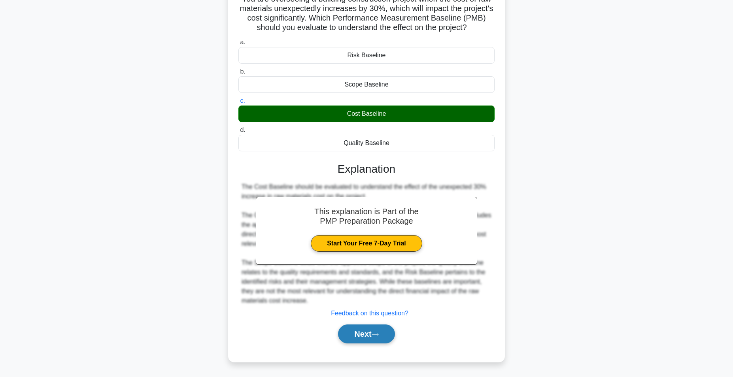
click at [363, 334] on button "Next" at bounding box center [366, 334] width 57 height 19
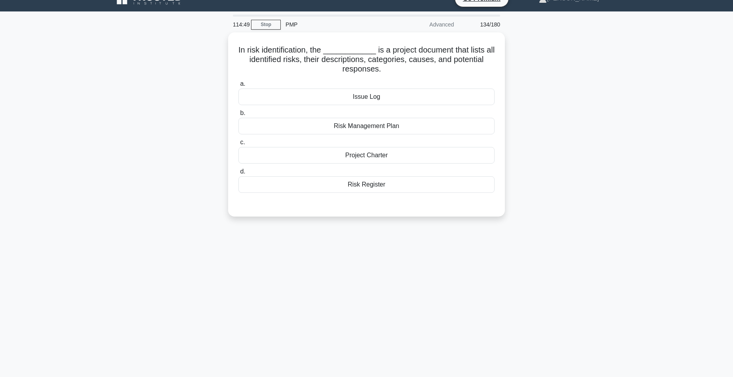
scroll to position [0, 0]
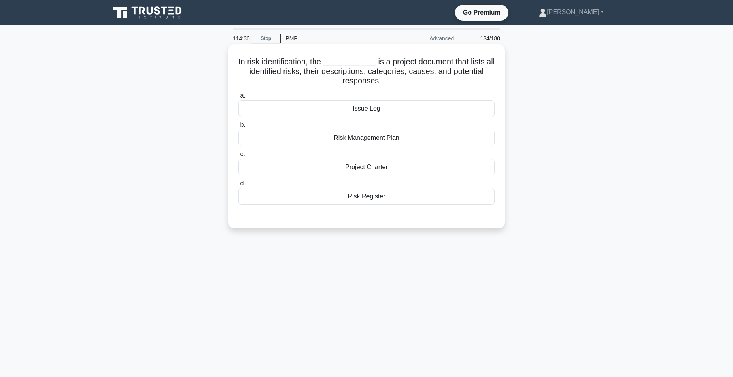
click at [359, 197] on div "Risk Register" at bounding box center [366, 196] width 256 height 17
click at [238, 186] on input "d. Risk Register" at bounding box center [238, 183] width 0 height 5
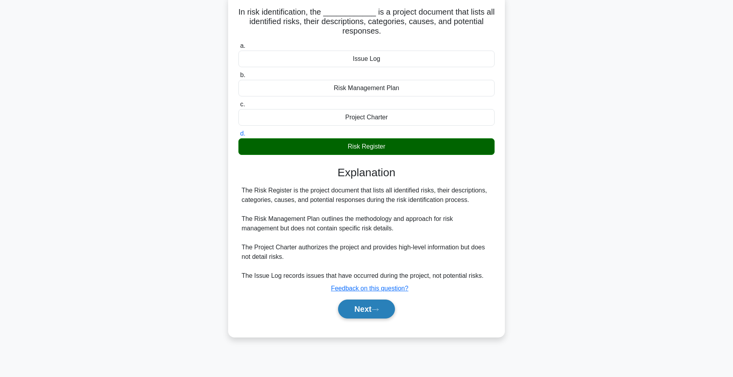
scroll to position [49, 0]
click at [365, 308] on button "Next" at bounding box center [366, 309] width 57 height 19
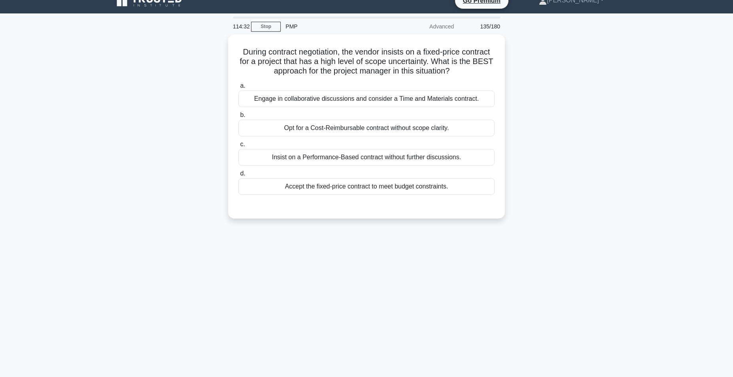
scroll to position [0, 0]
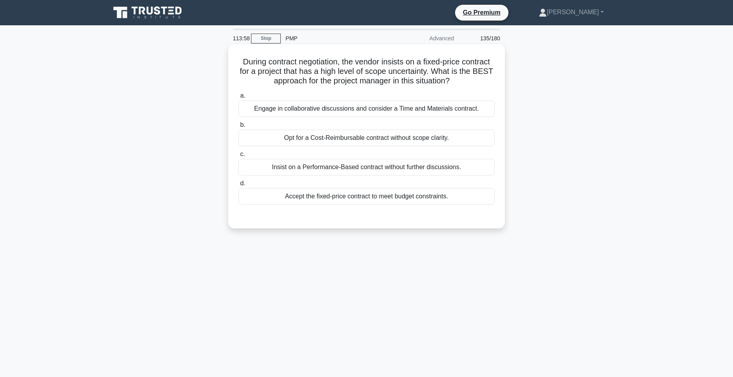
click at [423, 111] on div "Engage in collaborative discussions and consider a Time and Materials contract." at bounding box center [366, 108] width 256 height 17
click at [238, 98] on input "a. Engage in collaborative discussions and consider a Time and Materials contra…" at bounding box center [238, 95] width 0 height 5
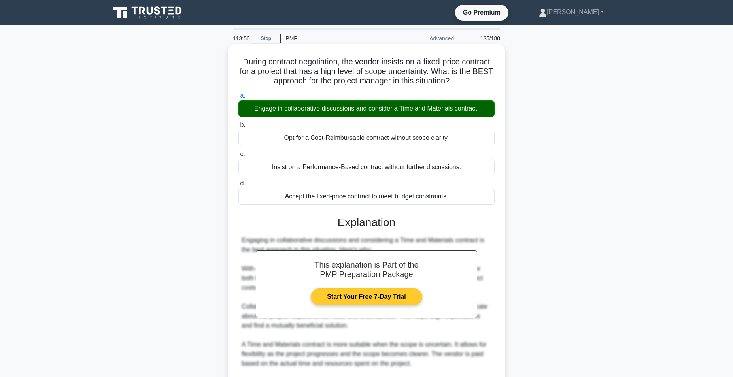
scroll to position [158, 0]
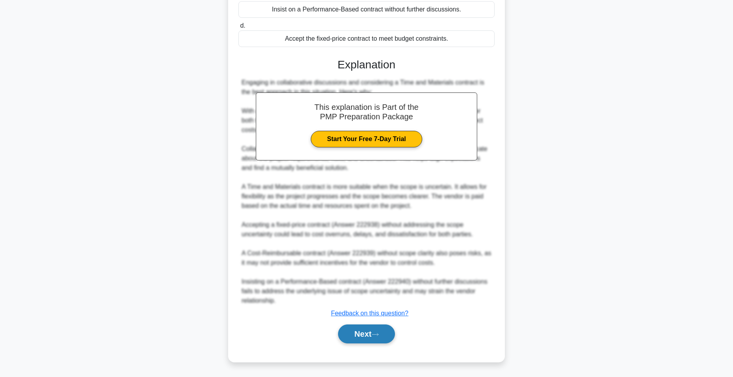
click at [367, 333] on button "Next" at bounding box center [366, 334] width 57 height 19
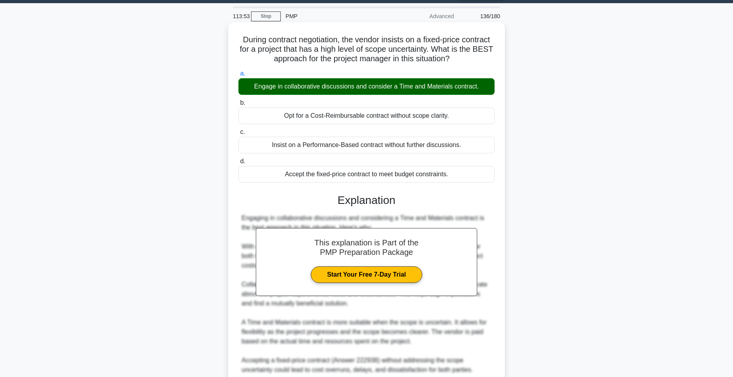
scroll to position [0, 0]
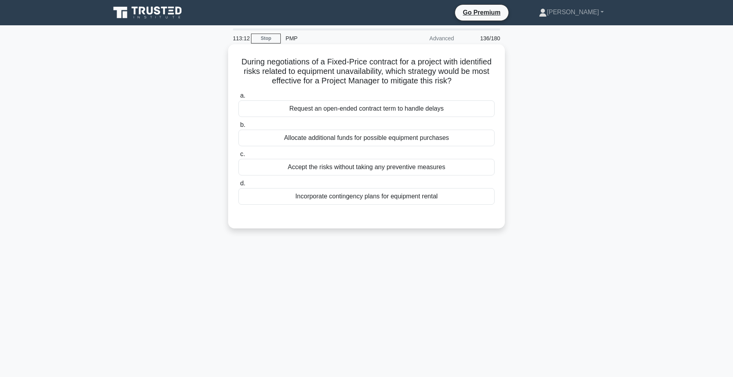
click at [387, 199] on div "Incorporate contingency plans for equipment rental" at bounding box center [366, 196] width 256 height 17
click at [238, 186] on input "d. Incorporate contingency plans for equipment rental" at bounding box center [238, 183] width 0 height 5
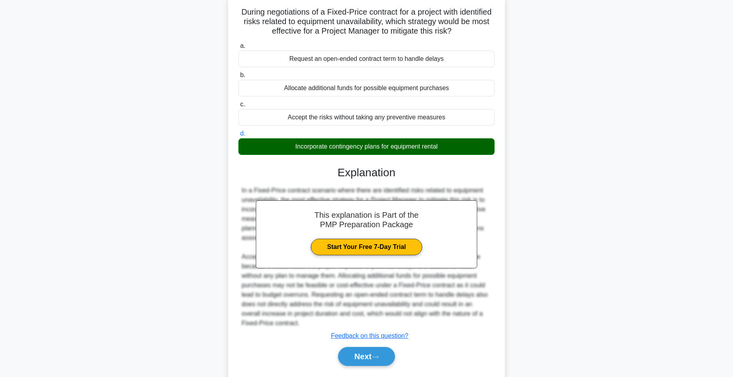
scroll to position [73, 0]
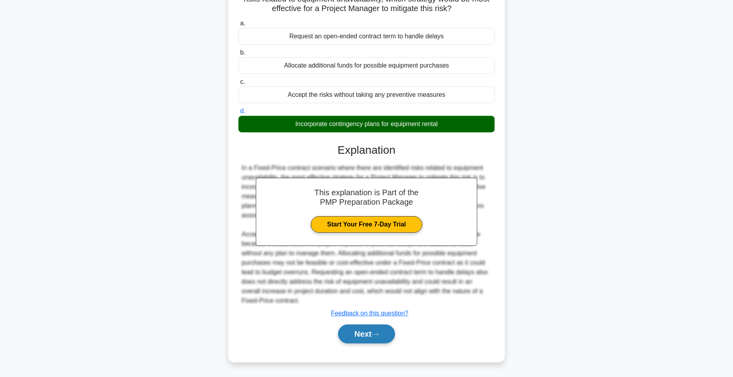
click at [369, 335] on button "Next" at bounding box center [366, 334] width 57 height 19
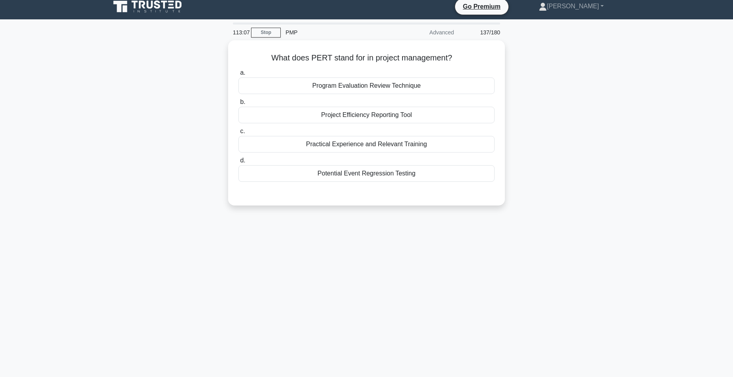
scroll to position [0, 0]
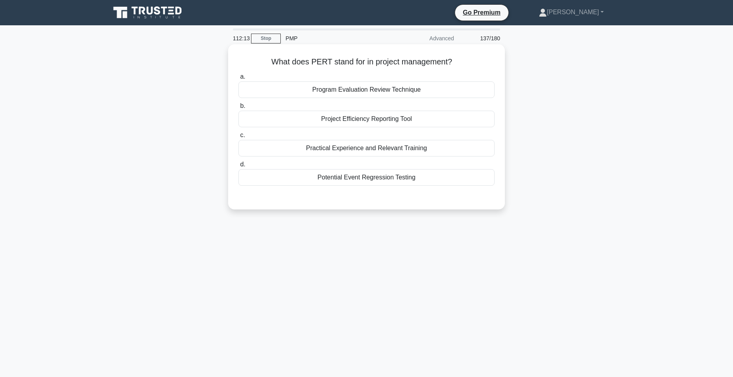
click at [384, 91] on div "Program Evaluation Review Technique" at bounding box center [366, 89] width 256 height 17
click at [238, 79] on input "a. Program Evaluation Review Technique" at bounding box center [238, 76] width 0 height 5
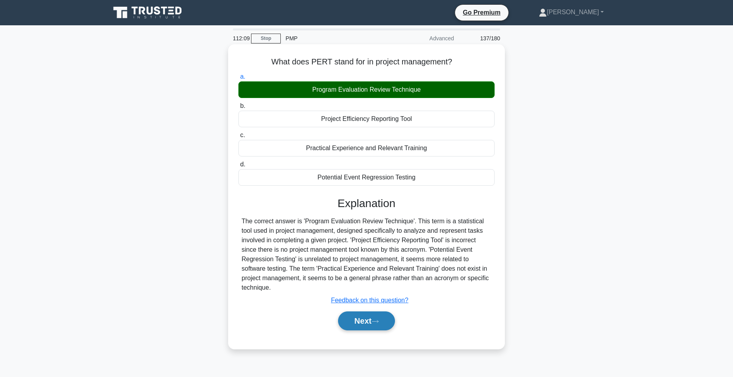
click at [369, 318] on button "Next" at bounding box center [366, 321] width 57 height 19
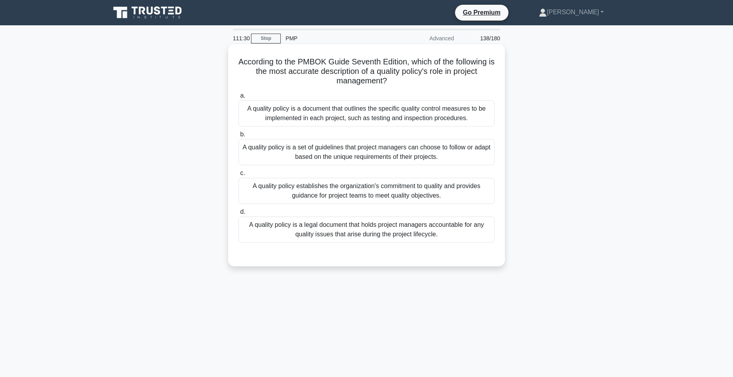
click at [359, 110] on div "A quality policy is a document that outlines the specific quality control measu…" at bounding box center [366, 113] width 256 height 26
click at [238, 98] on input "a. A quality policy is a document that outlines the specific quality control me…" at bounding box center [238, 95] width 0 height 5
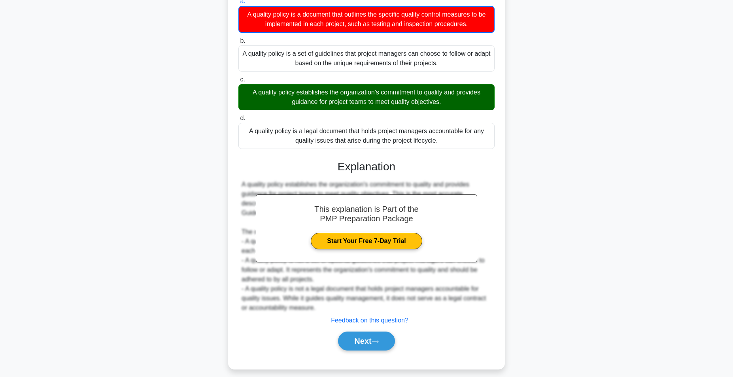
scroll to position [102, 0]
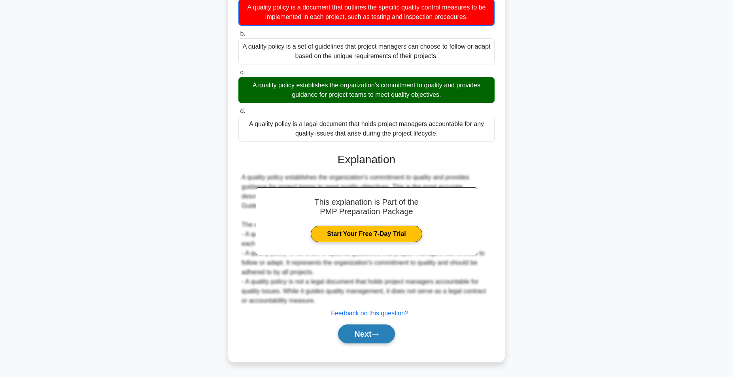
click at [359, 332] on button "Next" at bounding box center [366, 334] width 57 height 19
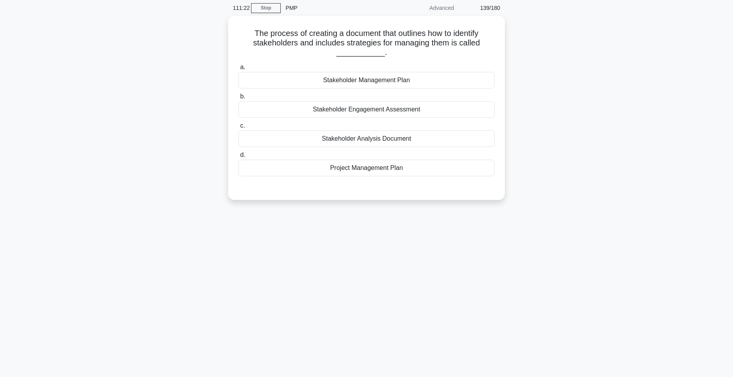
scroll to position [0, 0]
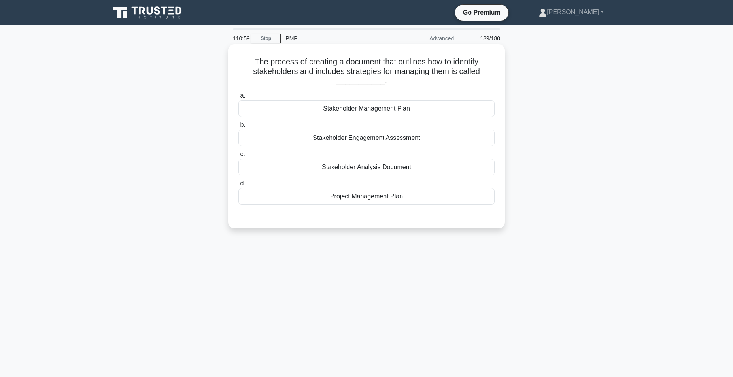
click at [381, 112] on div "Stakeholder Management Plan" at bounding box center [366, 108] width 256 height 17
click at [238, 98] on input "a. Stakeholder Management Plan" at bounding box center [238, 95] width 0 height 5
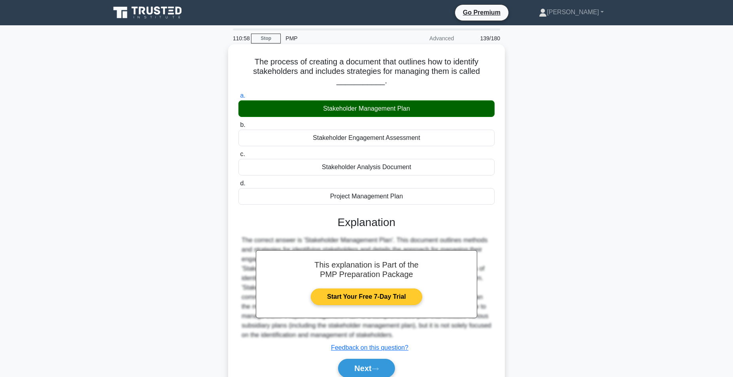
scroll to position [50, 0]
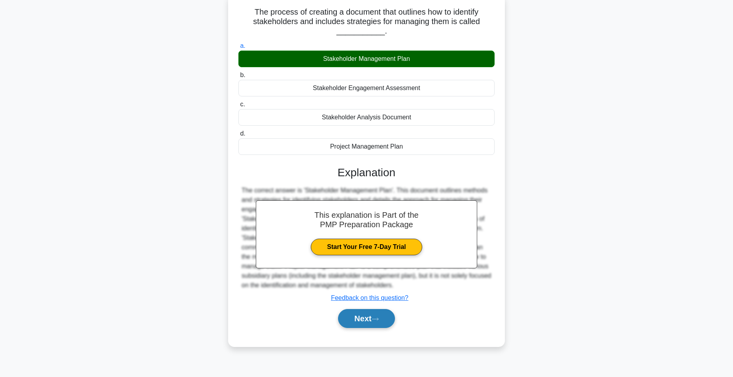
click at [353, 317] on button "Next" at bounding box center [366, 318] width 57 height 19
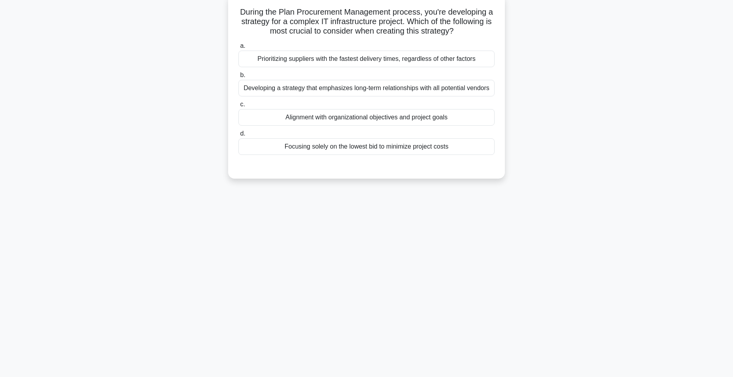
scroll to position [0, 0]
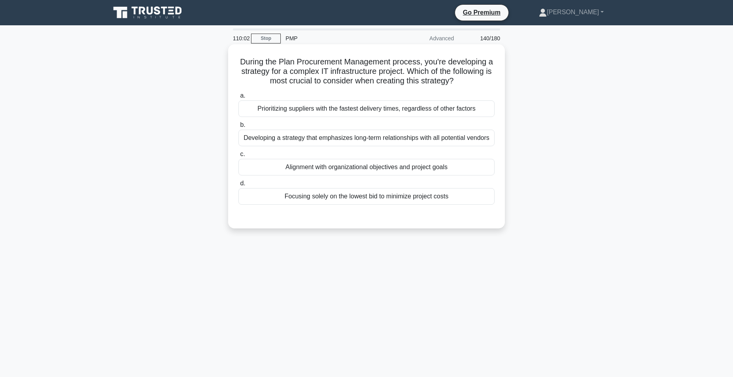
click at [372, 169] on div "Alignment with organizational objectives and project goals" at bounding box center [366, 167] width 256 height 17
click at [238, 157] on input "c. Alignment with organizational objectives and project goals" at bounding box center [238, 154] width 0 height 5
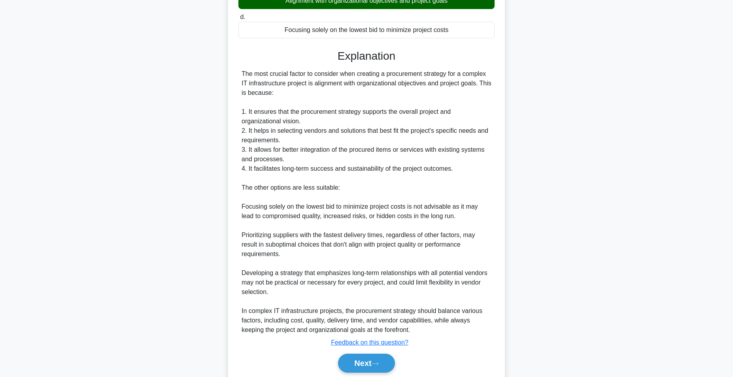
scroll to position [196, 0]
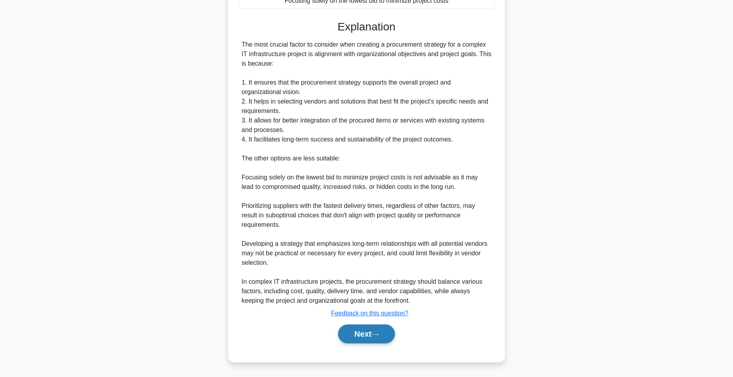
click at [368, 334] on button "Next" at bounding box center [366, 334] width 57 height 19
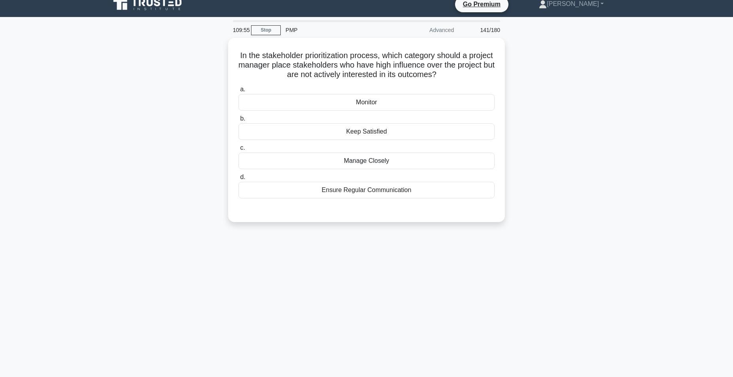
scroll to position [0, 0]
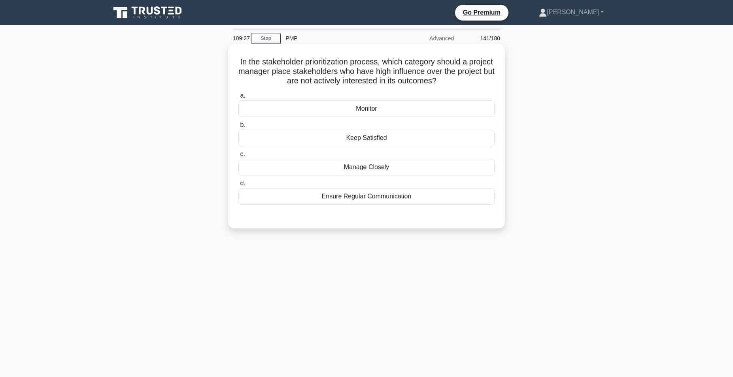
click at [381, 167] on div "Manage Closely" at bounding box center [366, 167] width 256 height 17
click at [238, 157] on input "c. Manage Closely" at bounding box center [238, 154] width 0 height 5
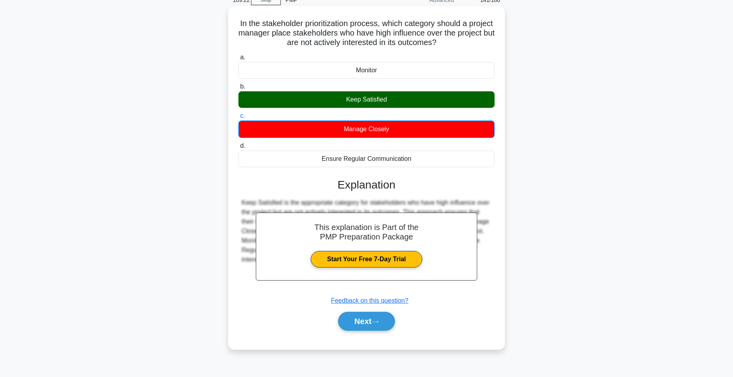
scroll to position [50, 0]
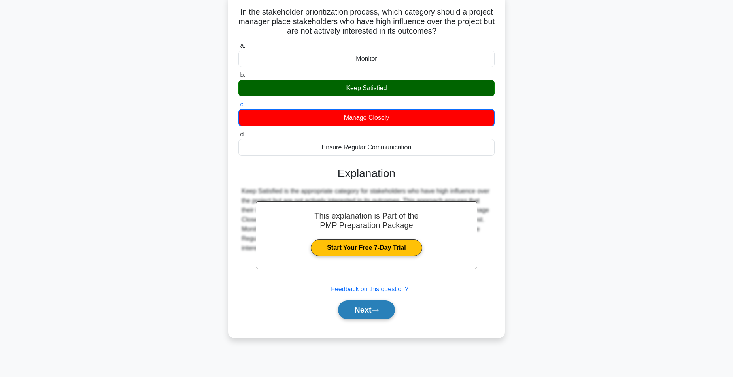
click at [371, 312] on button "Next" at bounding box center [366, 309] width 57 height 19
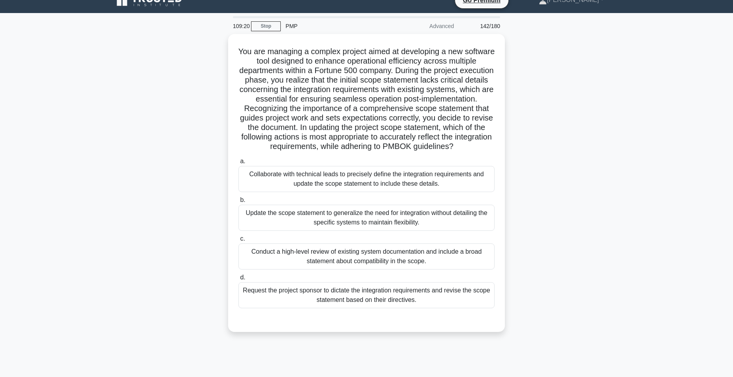
scroll to position [0, 0]
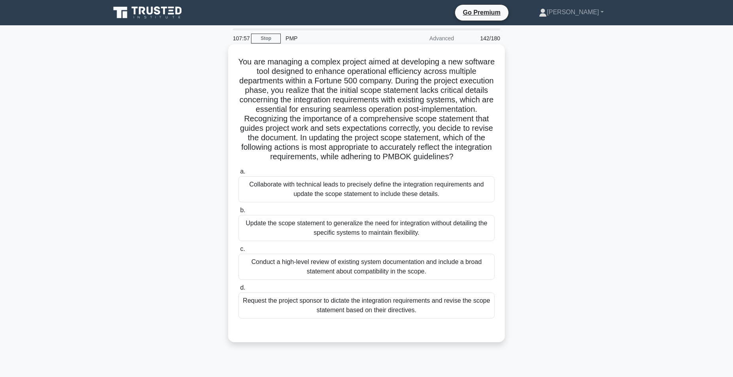
click at [361, 191] on div "Collaborate with technical leads to precisely define the integration requiremen…" at bounding box center [366, 189] width 256 height 26
click at [238, 174] on input "a. Collaborate with technical leads to precisely define the integration require…" at bounding box center [238, 171] width 0 height 5
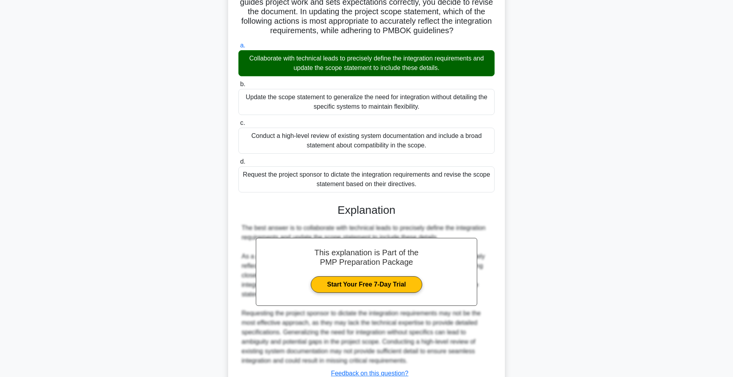
scroll to position [187, 0]
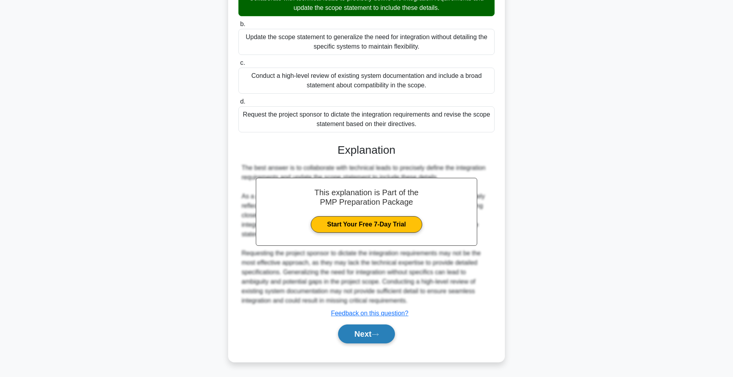
click at [361, 333] on button "Next" at bounding box center [366, 334] width 57 height 19
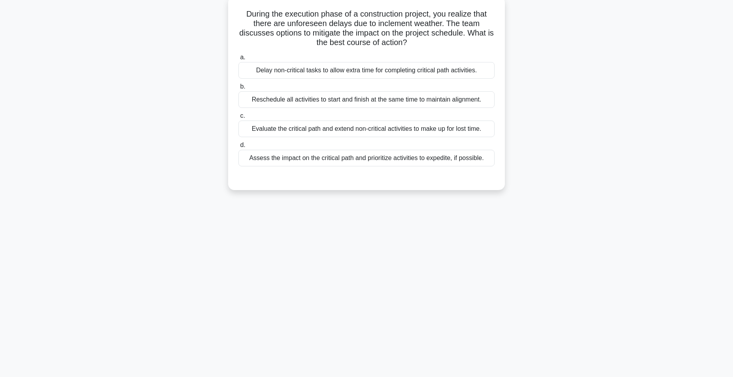
scroll to position [0, 0]
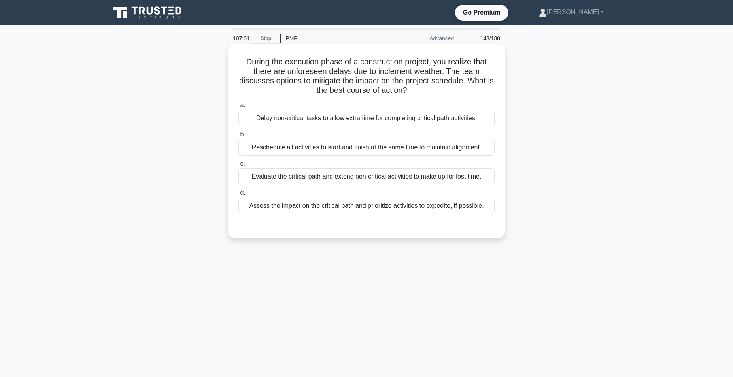
click at [365, 209] on div "Assess the impact on the critical path and prioritize activities to expedite, i…" at bounding box center [366, 206] width 256 height 17
click at [238, 196] on input "d. Assess the impact on the critical path and prioritize activities to expedite…" at bounding box center [238, 193] width 0 height 5
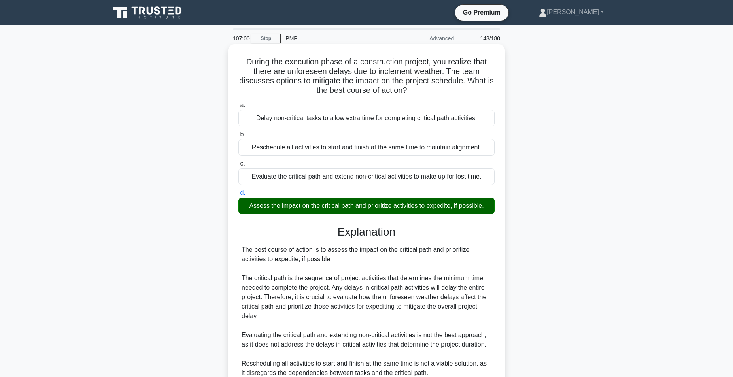
scroll to position [101, 0]
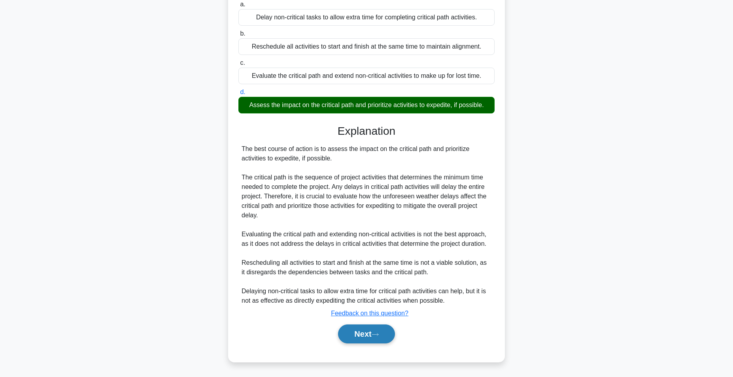
click at [362, 336] on button "Next" at bounding box center [366, 334] width 57 height 19
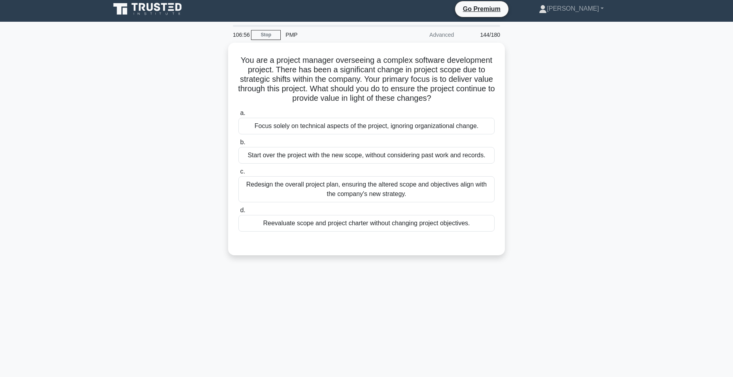
scroll to position [0, 0]
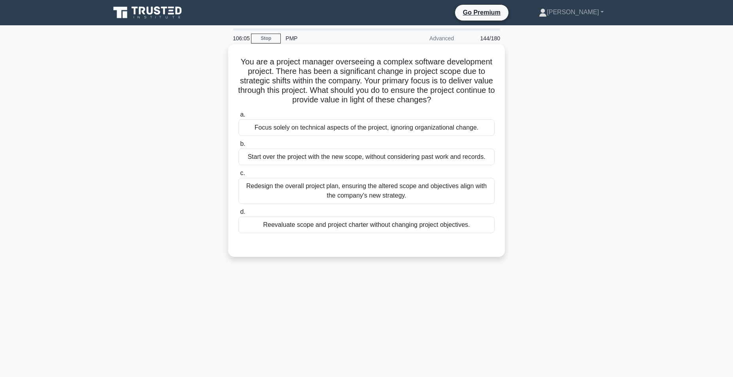
click at [409, 192] on div "Redesign the overall project plan, ensuring the altered scope and objectives al…" at bounding box center [366, 191] width 256 height 26
click at [238, 176] on input "c. Redesign the overall project plan, ensuring the altered scope and objectives…" at bounding box center [238, 173] width 0 height 5
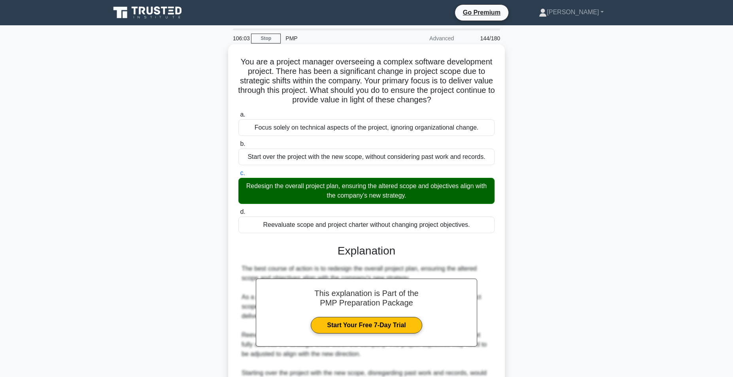
scroll to position [130, 0]
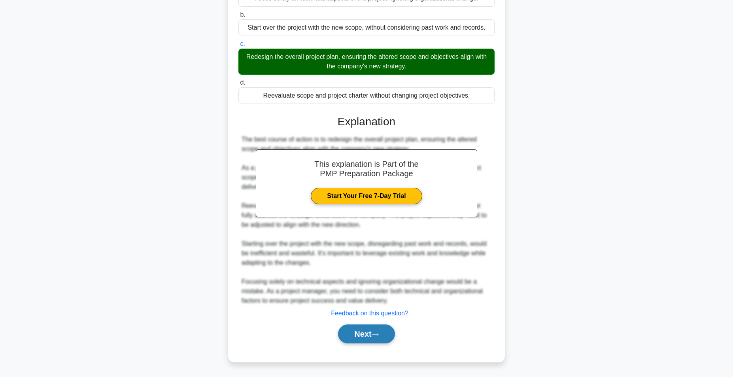
click at [363, 333] on button "Next" at bounding box center [366, 334] width 57 height 19
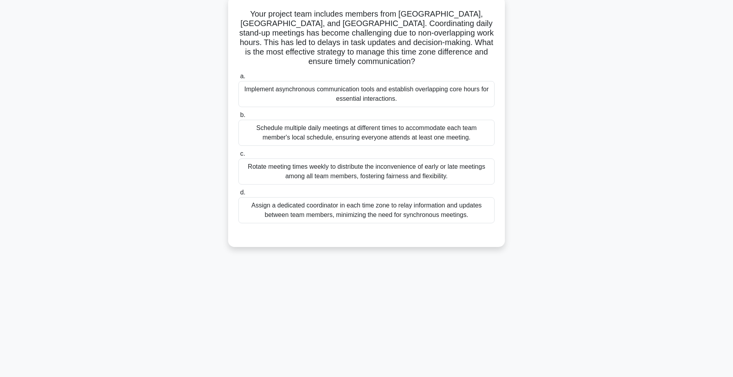
scroll to position [0, 0]
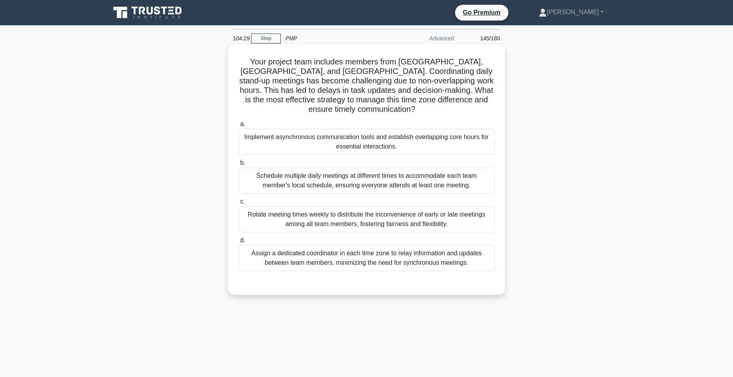
click at [403, 135] on div "Implement asynchronous communication tools and establish overlapping core hours…" at bounding box center [366, 142] width 256 height 26
click at [238, 127] on input "a. Implement asynchronous communication tools and establish overlapping core ho…" at bounding box center [238, 124] width 0 height 5
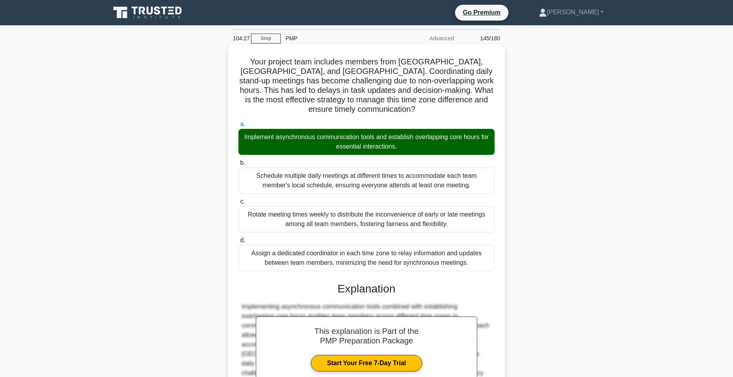
scroll to position [82, 0]
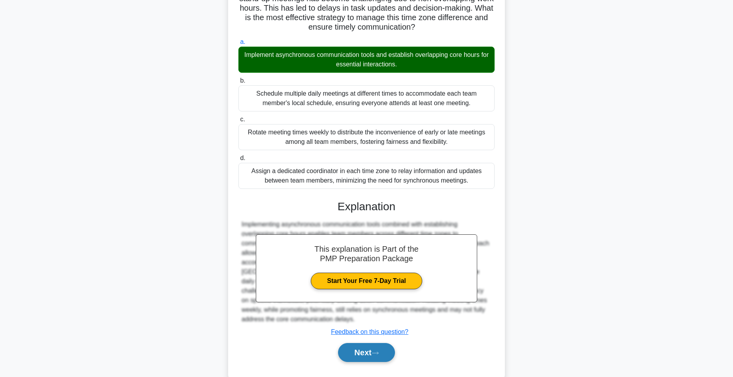
click at [368, 343] on button "Next" at bounding box center [366, 352] width 57 height 19
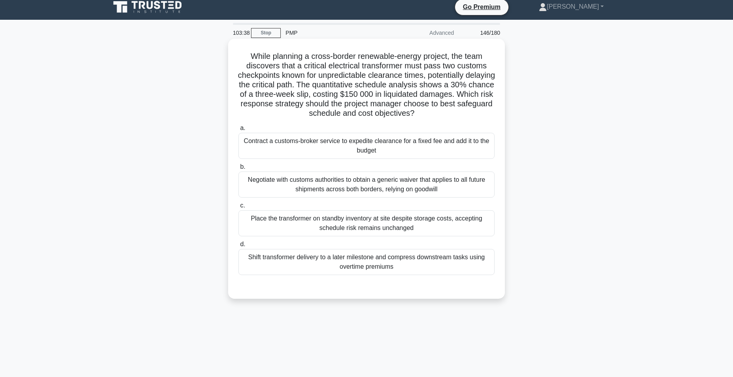
scroll to position [6, 0]
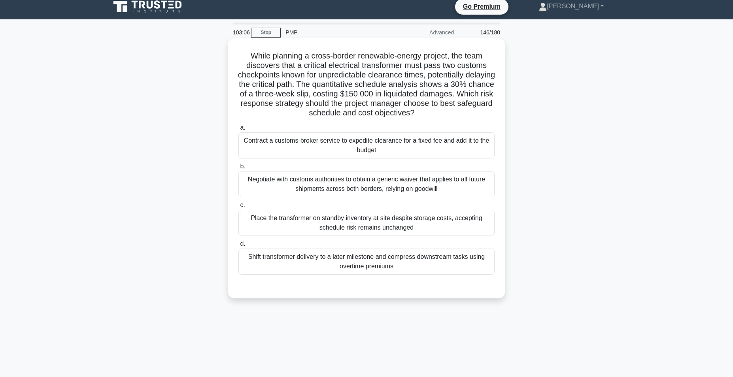
click at [342, 183] on div "Negotiate with customs authorities to obtain a generic waiver that applies to a…" at bounding box center [366, 184] width 256 height 26
click at [238, 169] on input "b. Negotiate with customs authorities to obtain a generic waiver that applies t…" at bounding box center [238, 166] width 0 height 5
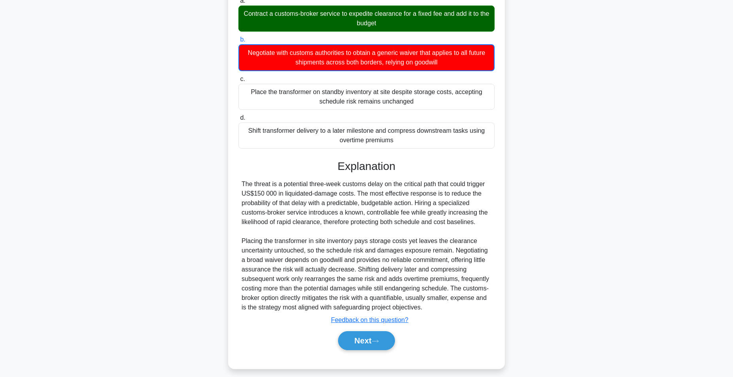
scroll to position [140, 0]
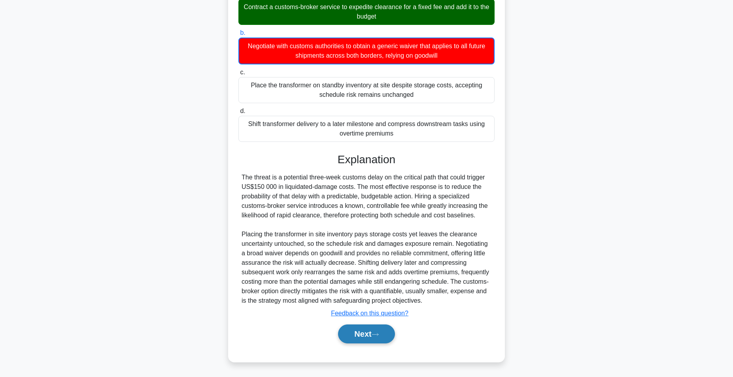
click at [363, 335] on button "Next" at bounding box center [366, 334] width 57 height 19
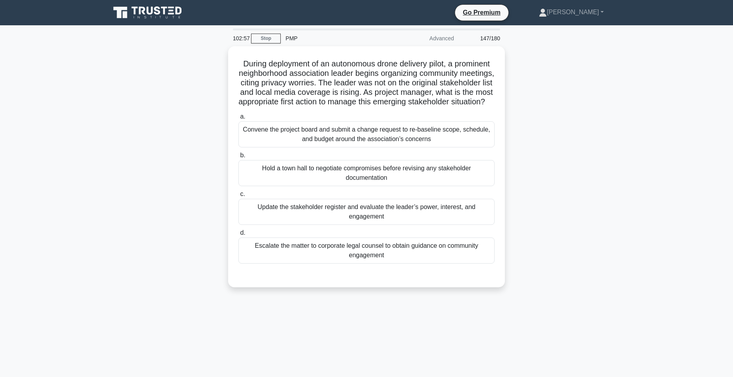
scroll to position [1, 0]
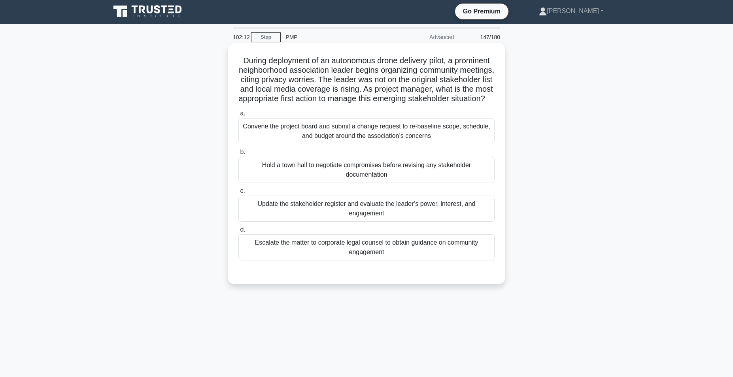
click at [327, 216] on div "Update the stakeholder register and evaluate the leader’s power, interest, and …" at bounding box center [366, 209] width 256 height 26
click at [238, 194] on input "c. Update the stakeholder register and evaluate the leader’s power, interest, a…" at bounding box center [238, 191] width 0 height 5
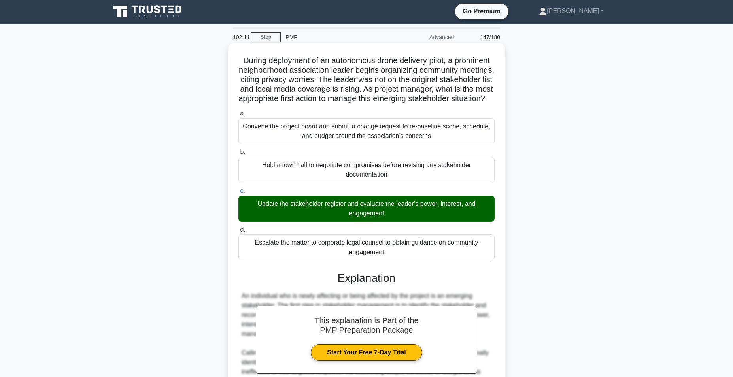
scroll to position [130, 0]
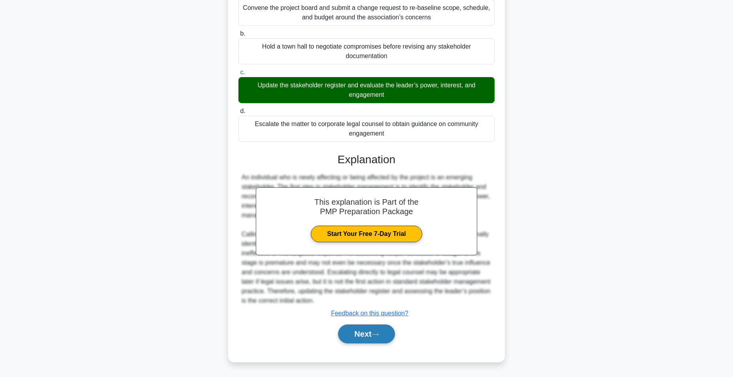
click at [365, 333] on button "Next" at bounding box center [366, 334] width 57 height 19
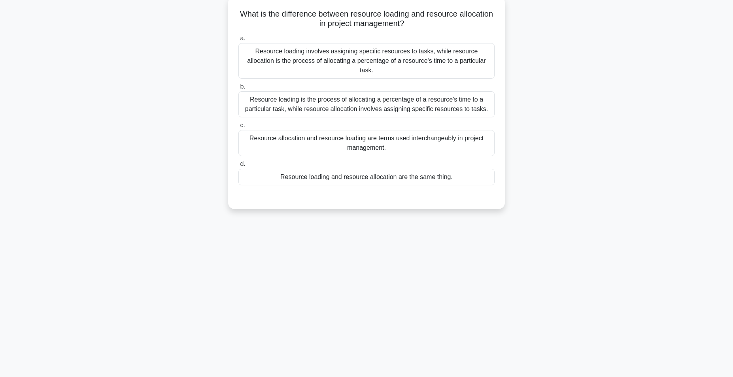
scroll to position [0, 0]
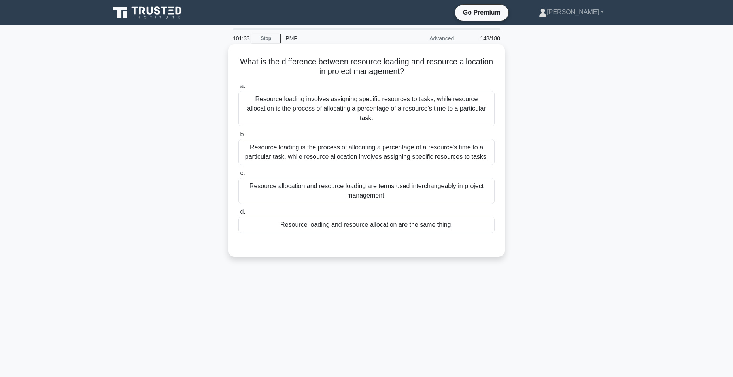
click at [374, 149] on div "Resource loading is the process of allocating a percentage of a resource's time…" at bounding box center [366, 152] width 256 height 26
click at [238, 137] on input "b. Resource loading is the process of allocating a percentage of a resource's t…" at bounding box center [238, 134] width 0 height 5
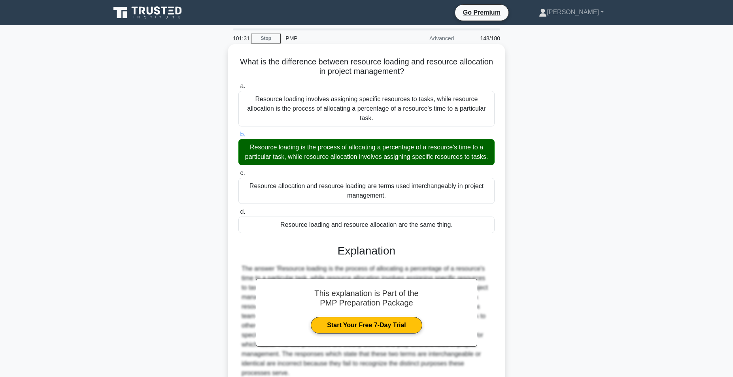
scroll to position [63, 0]
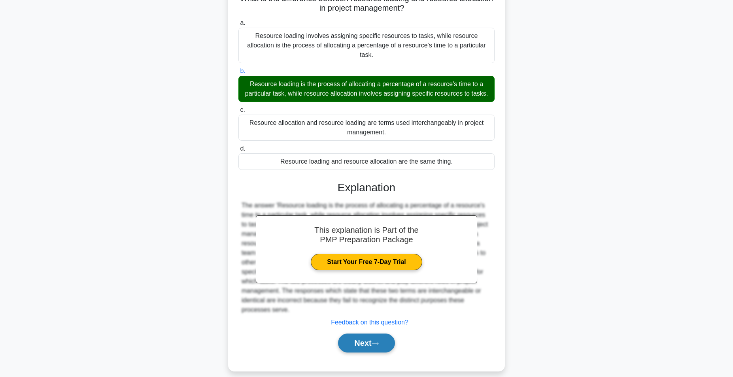
click at [355, 335] on button "Next" at bounding box center [366, 343] width 57 height 19
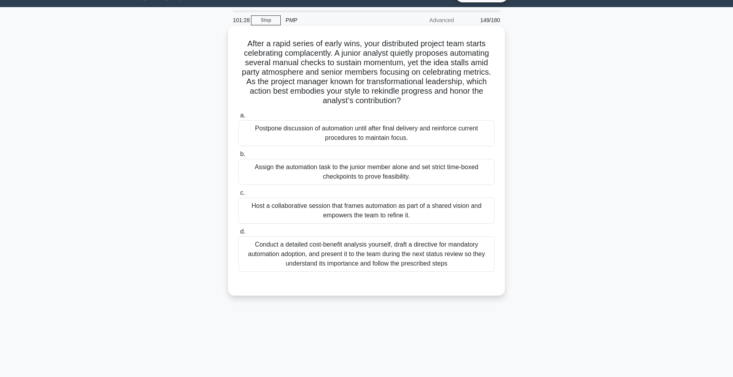
scroll to position [0, 0]
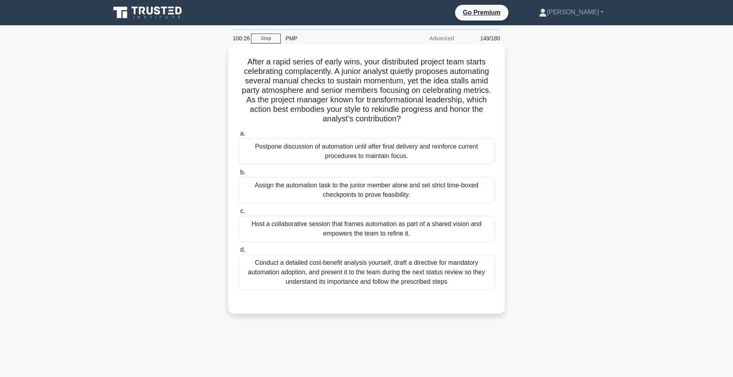
click at [343, 228] on div "Host a collaborative session that frames automation as part of a shared vision …" at bounding box center [366, 229] width 256 height 26
click at [238, 214] on input "c. Host a collaborative session that frames automation as part of a shared visi…" at bounding box center [238, 211] width 0 height 5
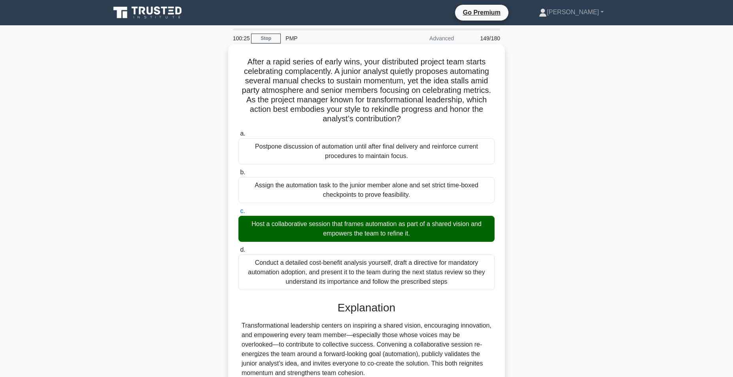
scroll to position [130, 0]
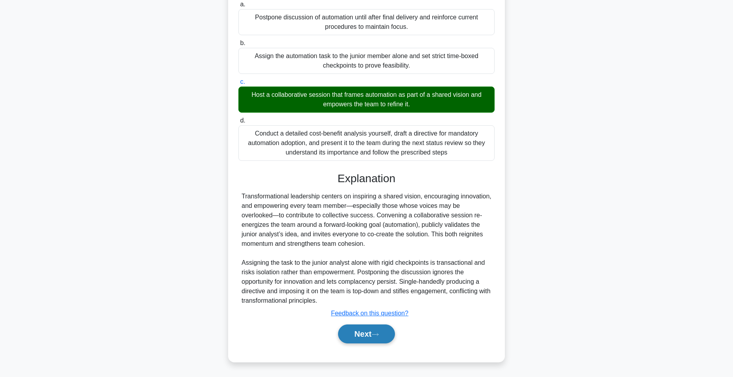
click at [363, 335] on button "Next" at bounding box center [366, 334] width 57 height 19
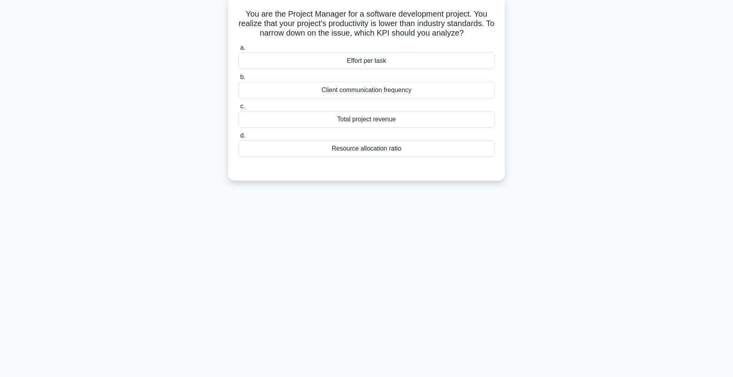
scroll to position [0, 0]
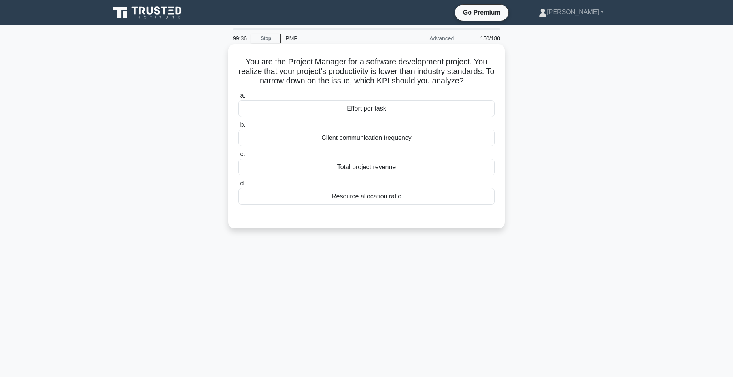
click at [370, 110] on div "Effort per task" at bounding box center [366, 108] width 256 height 17
click at [238, 98] on input "a. Effort per task" at bounding box center [238, 95] width 0 height 5
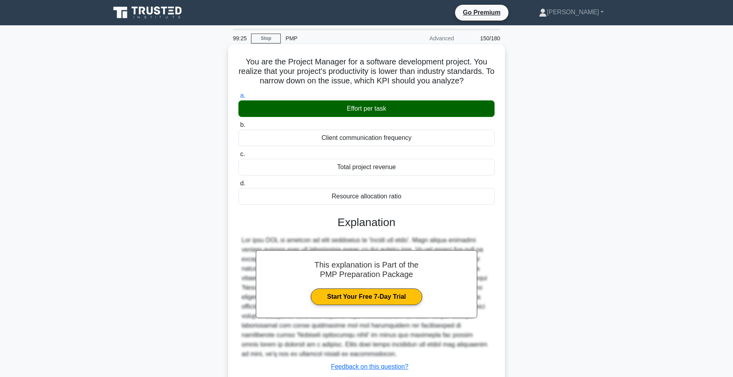
scroll to position [50, 0]
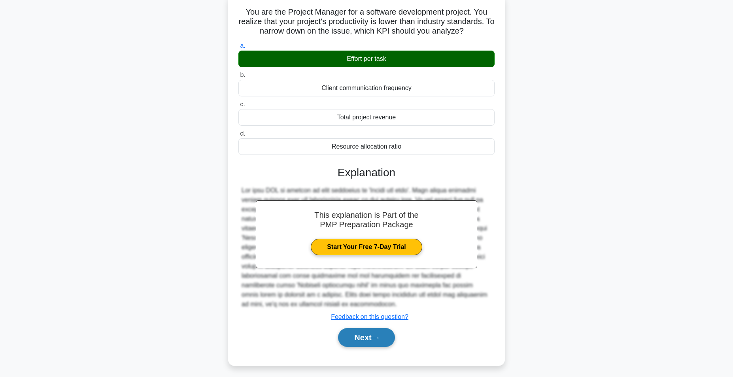
click at [367, 334] on button "Next" at bounding box center [366, 337] width 57 height 19
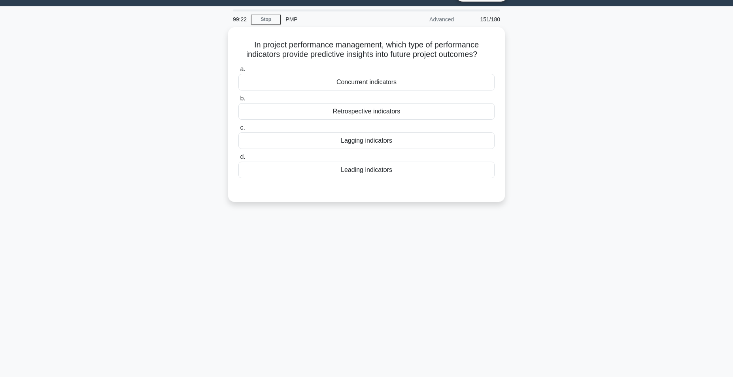
scroll to position [0, 0]
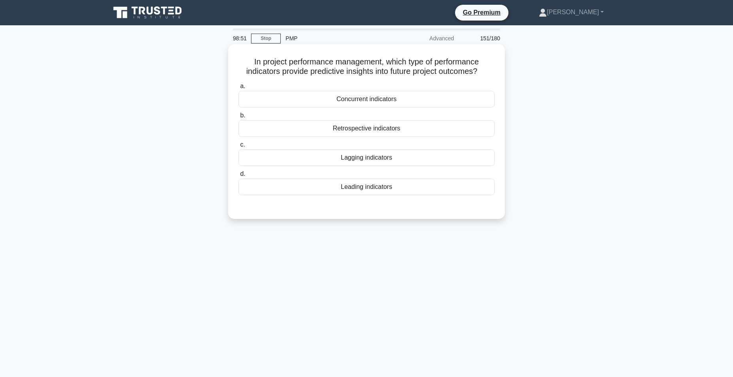
click at [367, 188] on div "Leading indicators" at bounding box center [366, 187] width 256 height 17
click at [238, 177] on input "d. Leading indicators" at bounding box center [238, 174] width 0 height 5
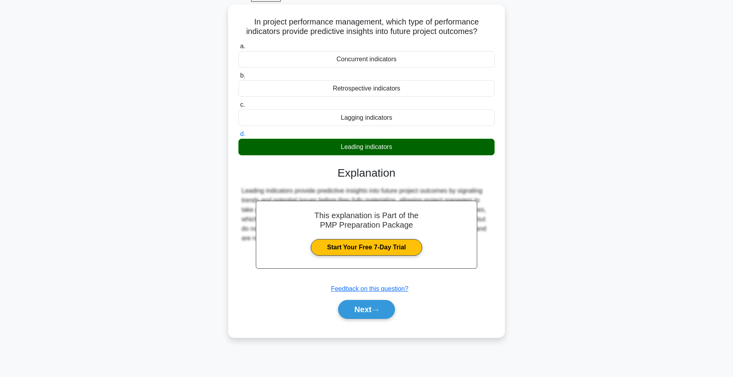
scroll to position [50, 0]
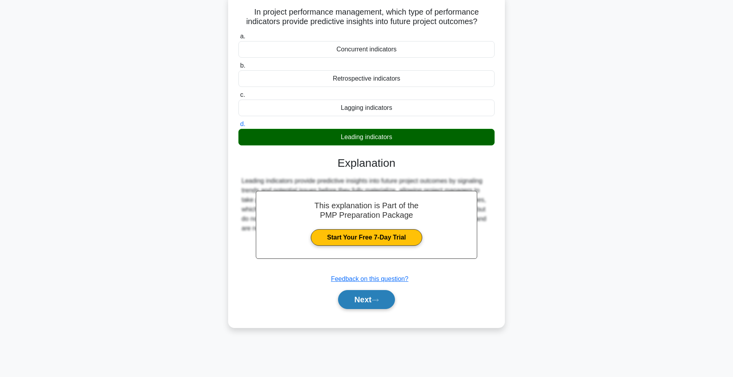
click at [367, 300] on button "Next" at bounding box center [366, 299] width 57 height 19
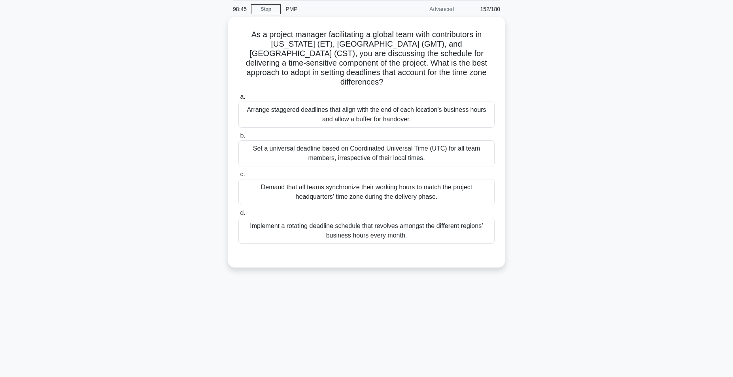
scroll to position [0, 0]
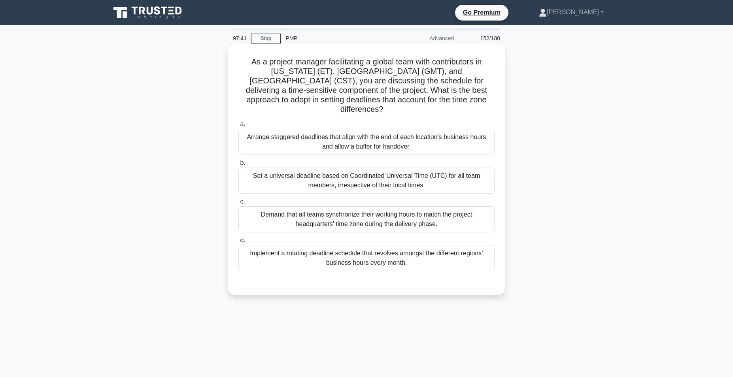
click at [373, 132] on div "Arrange staggered deadlines that align with the end of each location's business…" at bounding box center [366, 142] width 256 height 26
click at [238, 127] on input "a. Arrange staggered deadlines that align with the end of each location's busin…" at bounding box center [238, 124] width 0 height 5
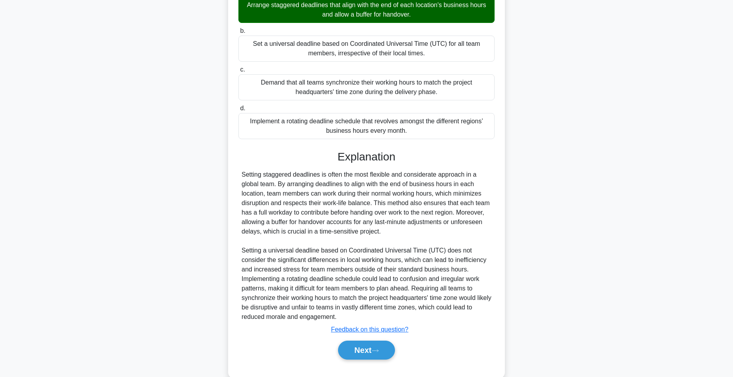
scroll to position [139, 0]
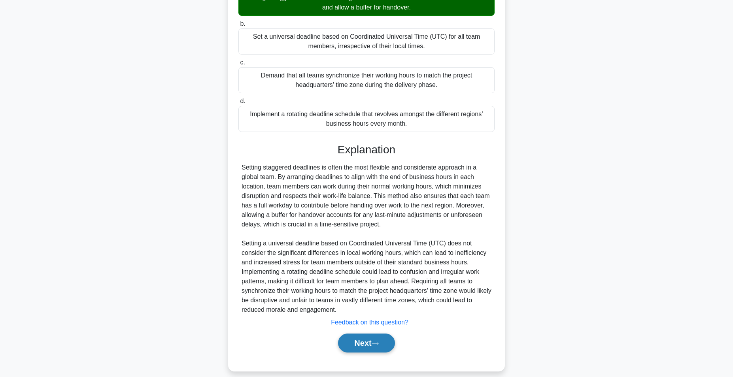
click at [365, 335] on button "Next" at bounding box center [366, 343] width 57 height 19
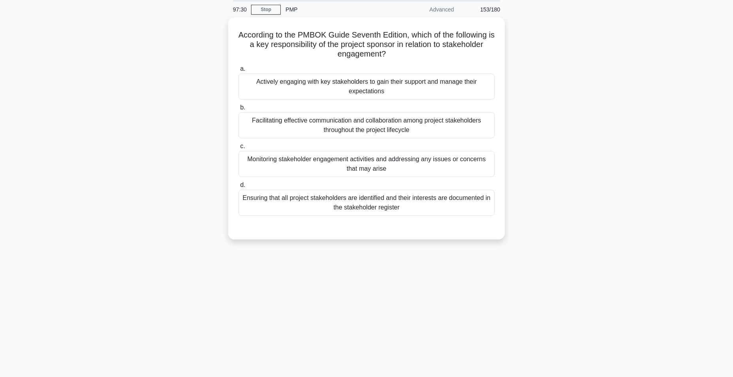
scroll to position [0, 0]
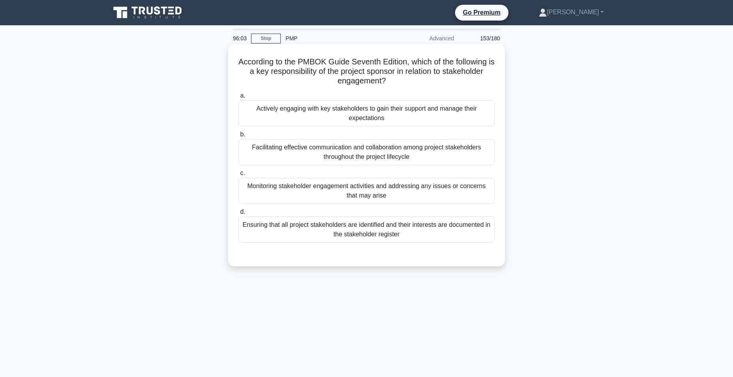
click at [402, 158] on div "Facilitating effective communication and collaboration among project stakeholde…" at bounding box center [366, 152] width 256 height 26
click at [238, 137] on input "b. Facilitating effective communication and collaboration among project stakeho…" at bounding box center [238, 134] width 0 height 5
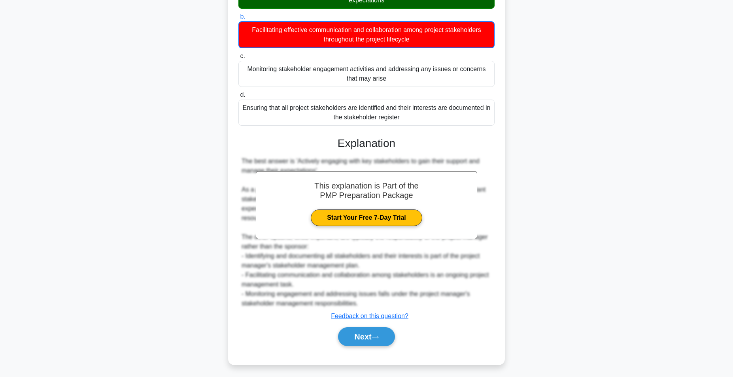
scroll to position [121, 0]
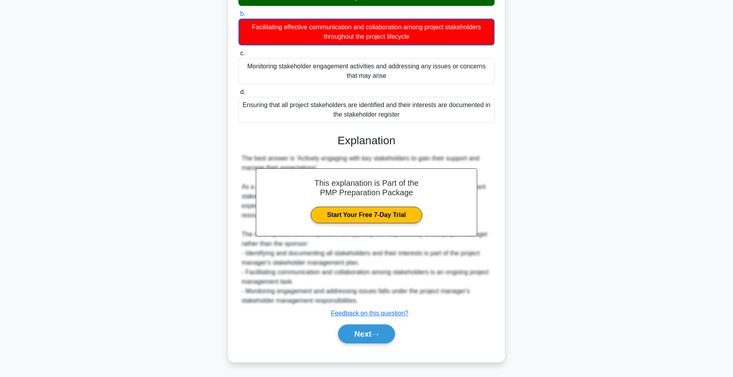
drag, startPoint x: 367, startPoint y: 331, endPoint x: 392, endPoint y: 323, distance: 26.1
click at [368, 331] on button "Next" at bounding box center [366, 334] width 57 height 19
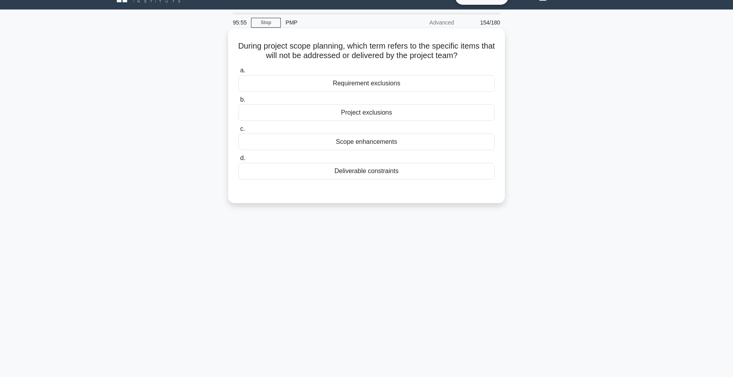
scroll to position [0, 0]
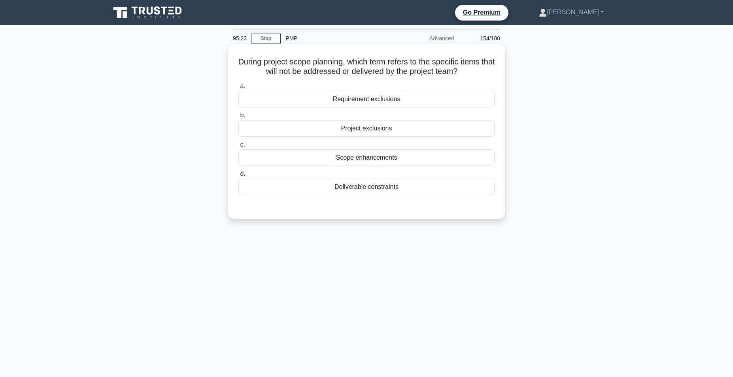
click at [377, 132] on div "Project exclusions" at bounding box center [366, 128] width 256 height 17
click at [238, 118] on input "b. Project exclusions" at bounding box center [238, 115] width 0 height 5
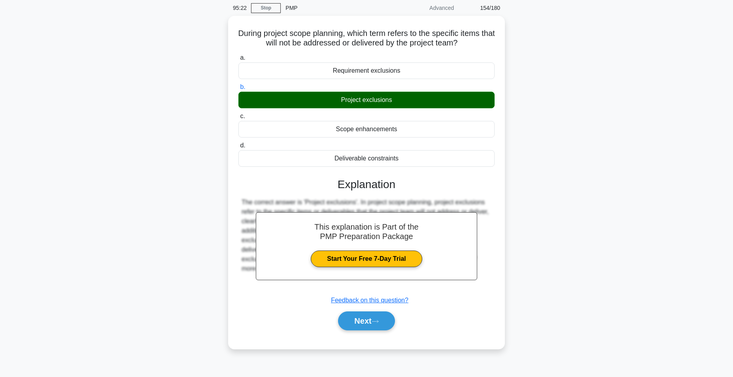
scroll to position [50, 0]
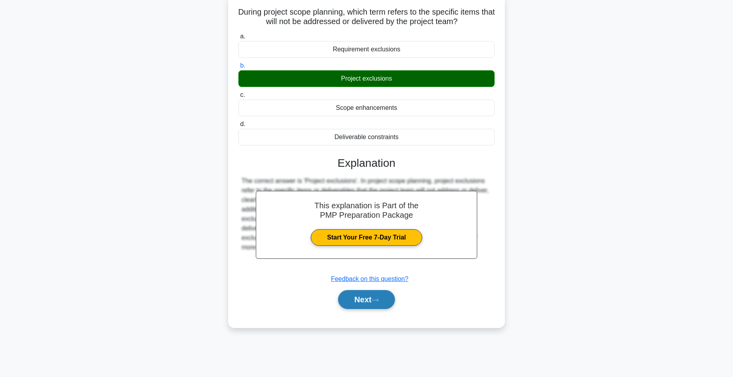
click at [367, 303] on button "Next" at bounding box center [366, 299] width 57 height 19
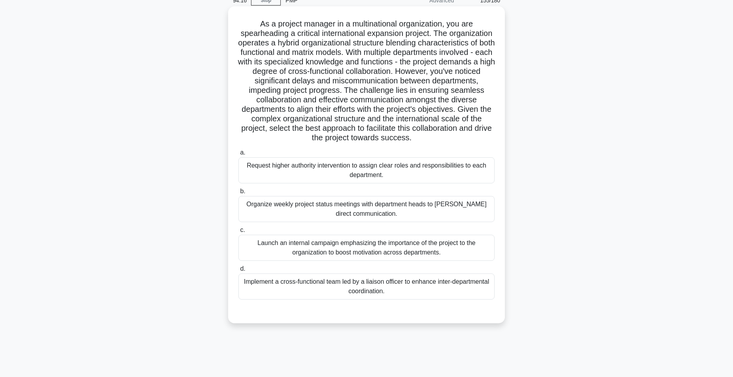
scroll to position [39, 0]
click at [322, 211] on div "Organize weekly project status meetings with department heads to foster direct …" at bounding box center [366, 208] width 256 height 26
click at [238, 193] on input "b. Organize weekly project status meetings with department heads to foster dire…" at bounding box center [238, 190] width 0 height 5
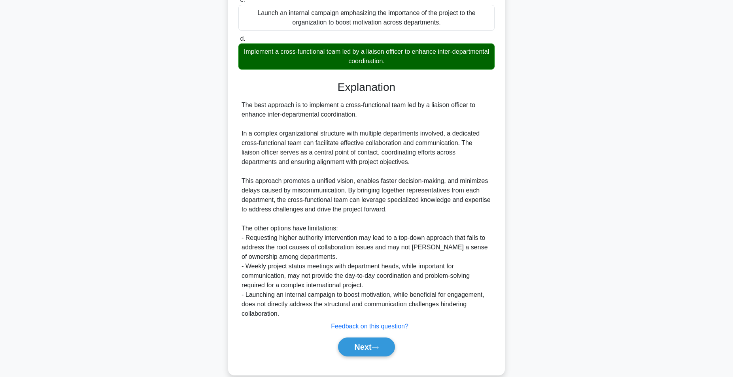
scroll to position [282, 0]
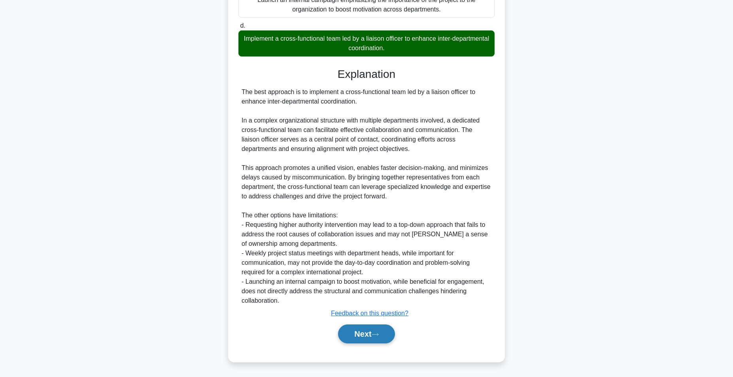
click at [359, 332] on button "Next" at bounding box center [366, 334] width 57 height 19
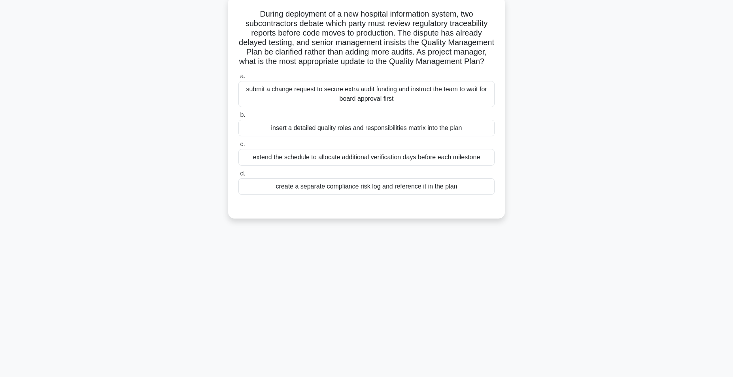
scroll to position [0, 0]
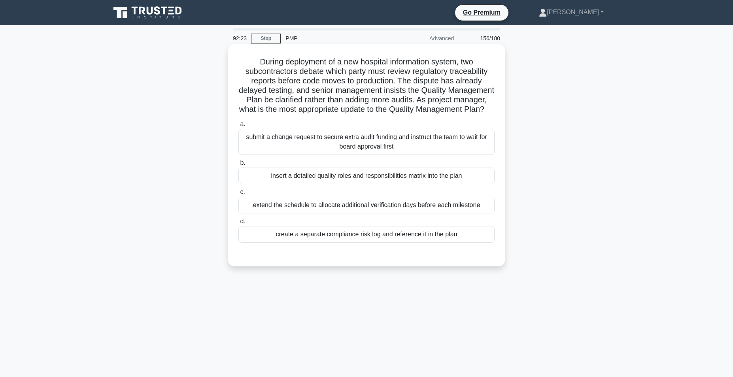
click at [363, 177] on div "insert a detailed quality roles and responsibilities matrix into the plan" at bounding box center [366, 176] width 256 height 17
click at [238, 166] on input "b. insert a detailed quality roles and responsibilities matrix into the plan" at bounding box center [238, 163] width 0 height 5
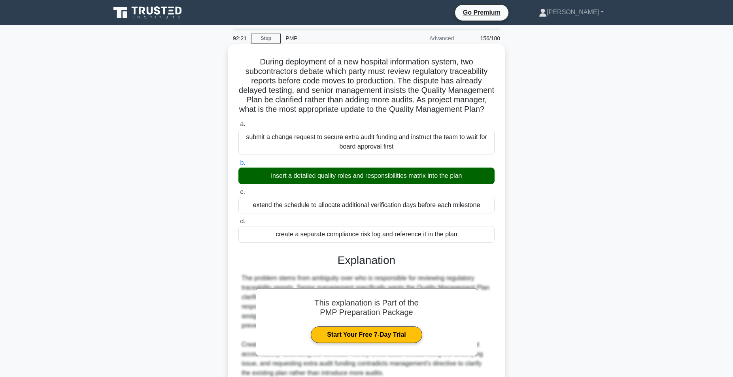
scroll to position [73, 0]
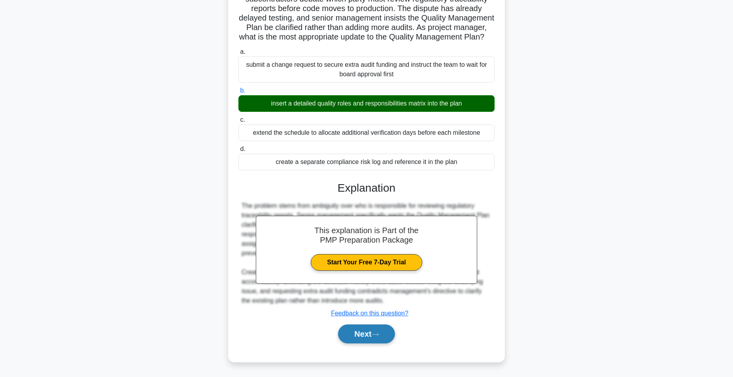
click at [366, 333] on button "Next" at bounding box center [366, 334] width 57 height 19
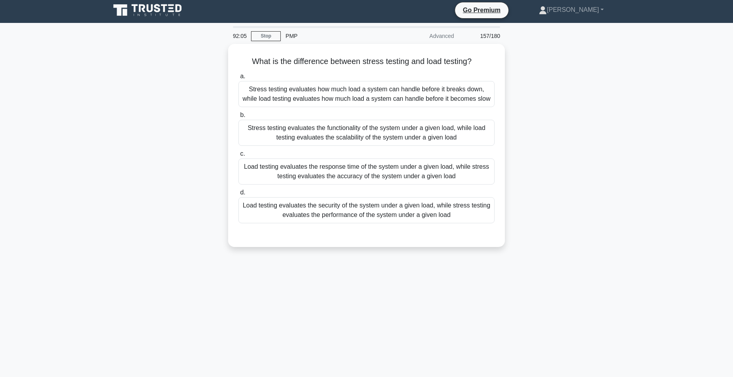
scroll to position [0, 0]
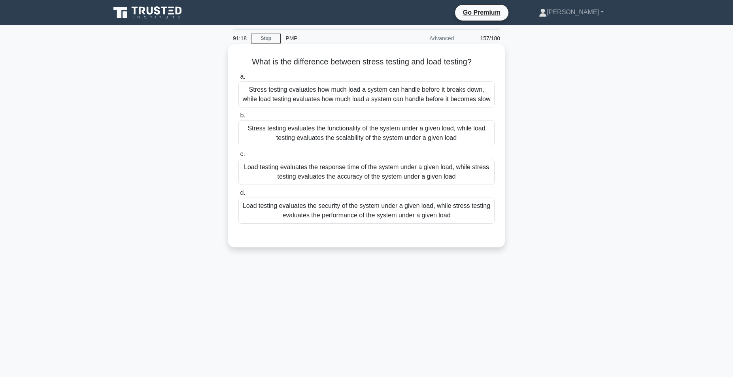
click at [311, 133] on div "Stress testing evaluates the functionality of the system under a given load, wh…" at bounding box center [366, 133] width 256 height 26
click at [238, 118] on input "b. Stress testing evaluates the functionality of the system under a given load,…" at bounding box center [238, 115] width 0 height 5
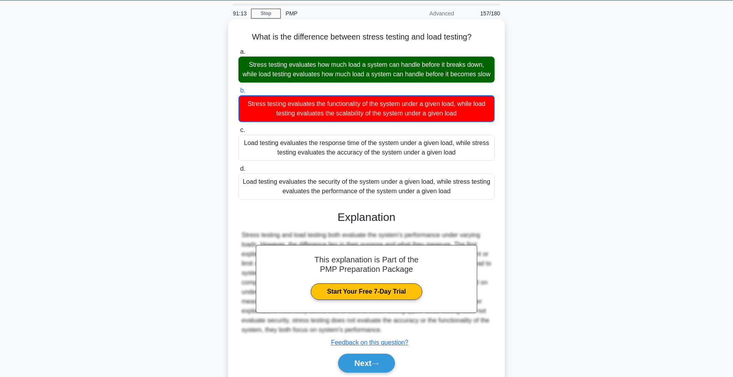
scroll to position [55, 0]
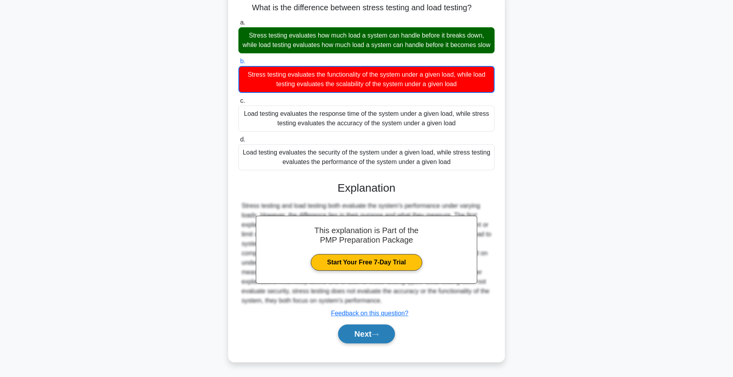
click at [370, 334] on button "Next" at bounding box center [366, 334] width 57 height 19
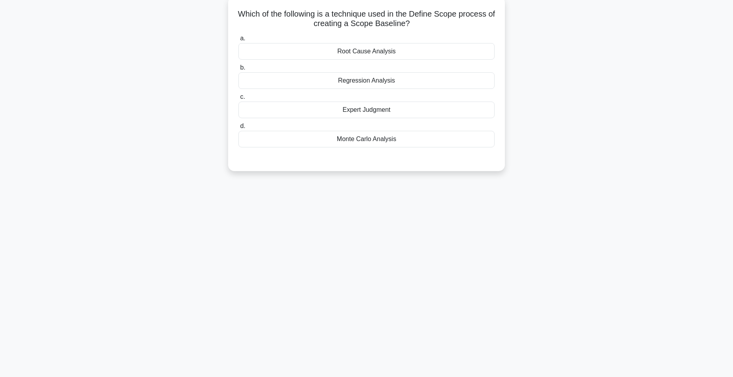
scroll to position [0, 0]
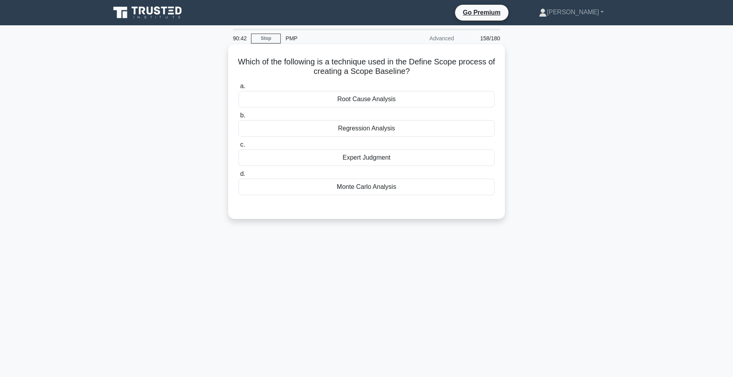
click at [369, 102] on div "Root Cause Analysis" at bounding box center [366, 99] width 256 height 17
click at [238, 89] on input "a. Root Cause Analysis" at bounding box center [238, 86] width 0 height 5
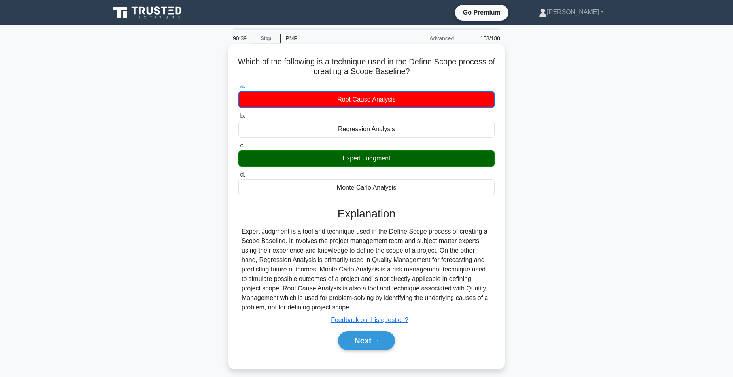
scroll to position [50, 0]
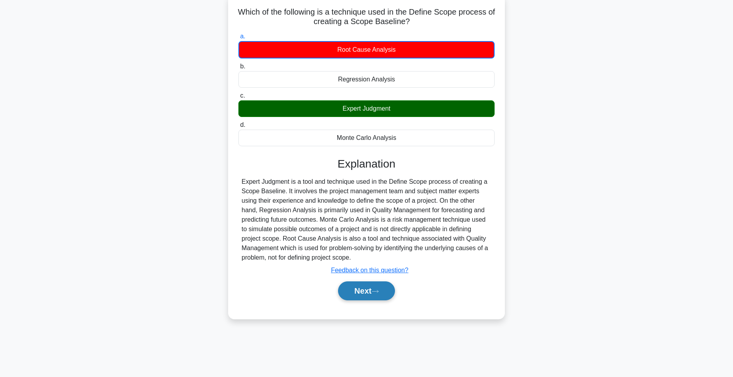
click at [361, 294] on button "Next" at bounding box center [366, 291] width 57 height 19
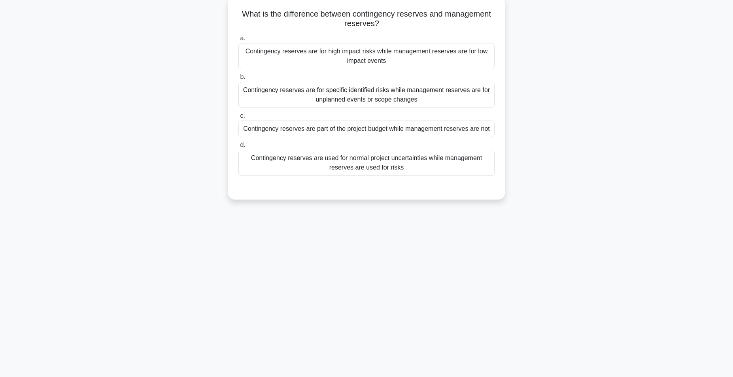
scroll to position [0, 0]
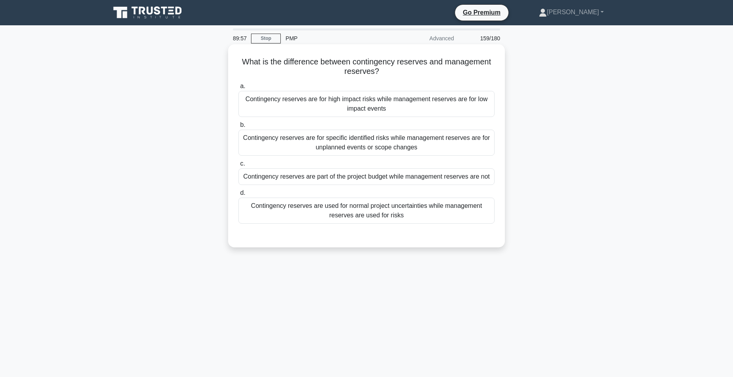
click at [391, 151] on div "Contingency reserves are for specific identified risks while management reserve…" at bounding box center [366, 143] width 256 height 26
click at [238, 128] on input "b. Contingency reserves are for specific identified risks while management rese…" at bounding box center [238, 125] width 0 height 5
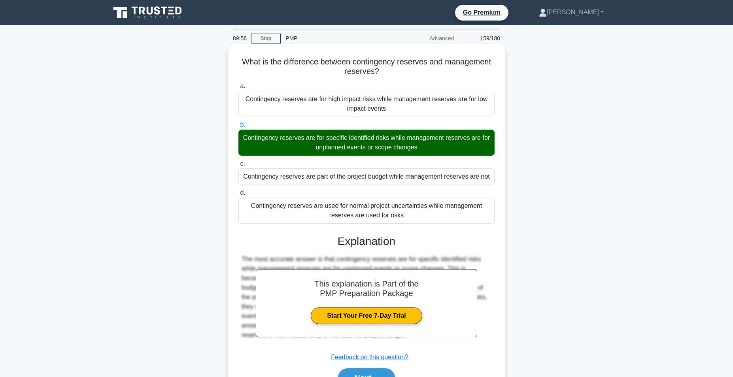
scroll to position [50, 0]
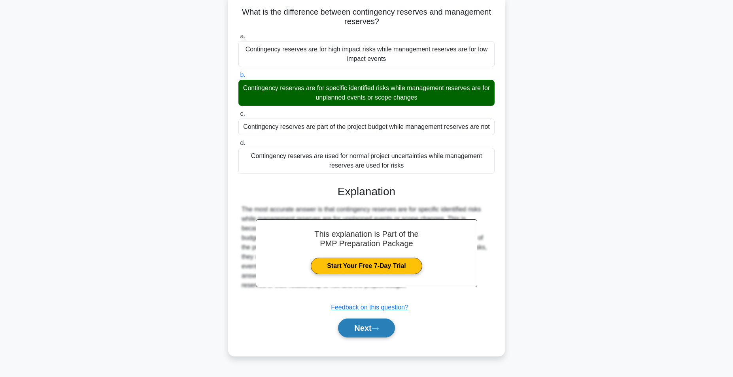
click at [365, 323] on button "Next" at bounding box center [366, 328] width 57 height 19
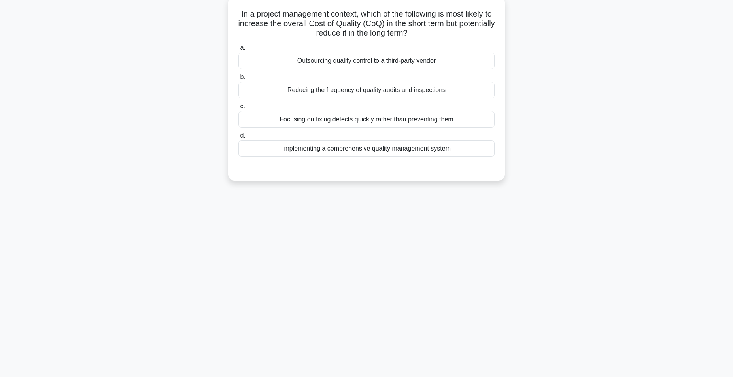
scroll to position [0, 0]
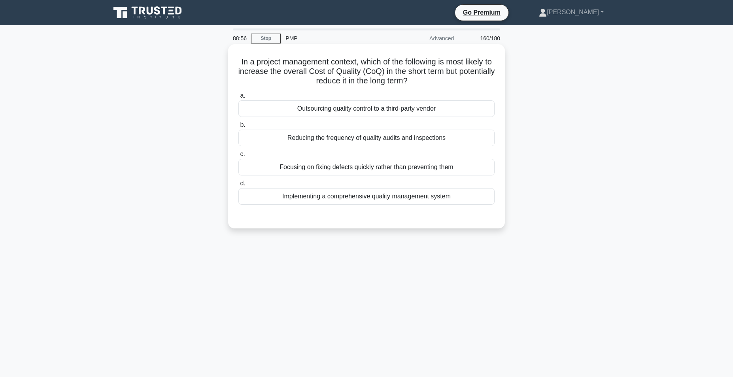
click at [442, 139] on div "Reducing the frequency of quality audits and inspections" at bounding box center [366, 138] width 256 height 17
click at [238, 128] on input "b. Reducing the frequency of quality audits and inspections" at bounding box center [238, 125] width 0 height 5
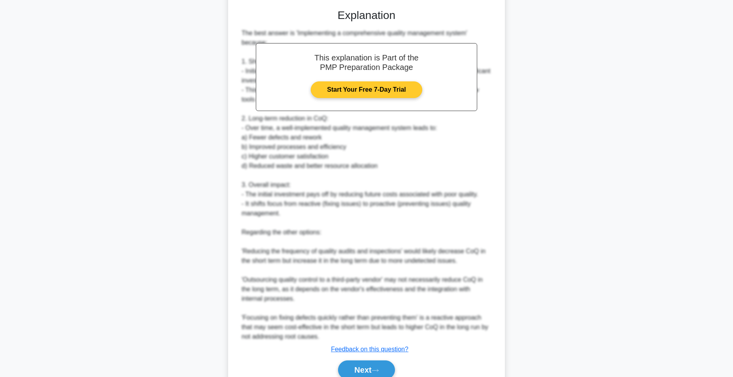
scroll to position [244, 0]
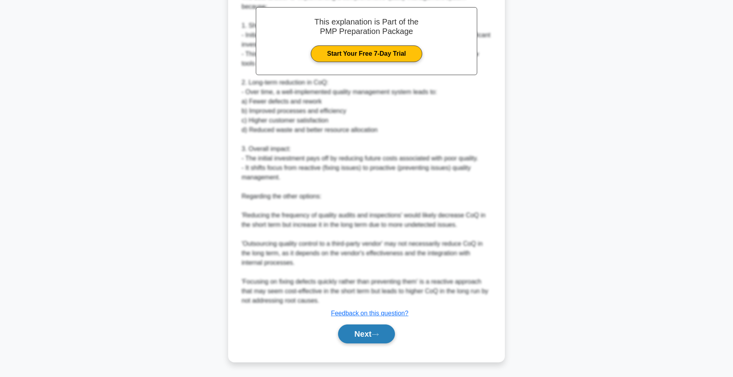
click at [359, 335] on button "Next" at bounding box center [366, 334] width 57 height 19
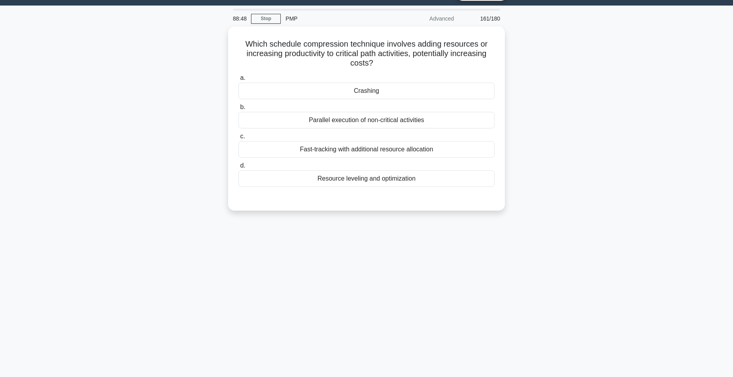
scroll to position [0, 0]
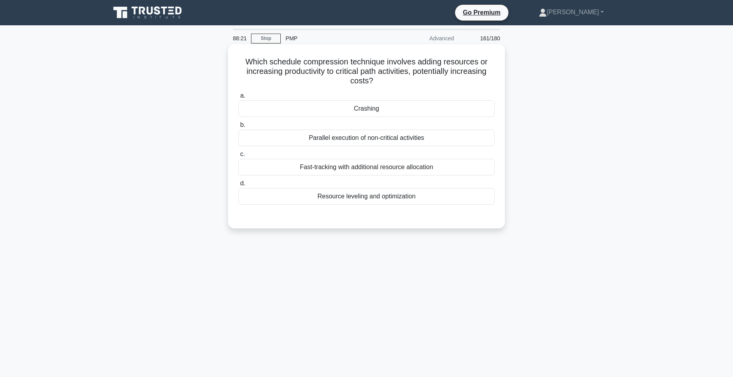
click at [379, 200] on div "Resource leveling and optimization" at bounding box center [366, 196] width 256 height 17
click at [238, 186] on input "d. Resource leveling and optimization" at bounding box center [238, 183] width 0 height 5
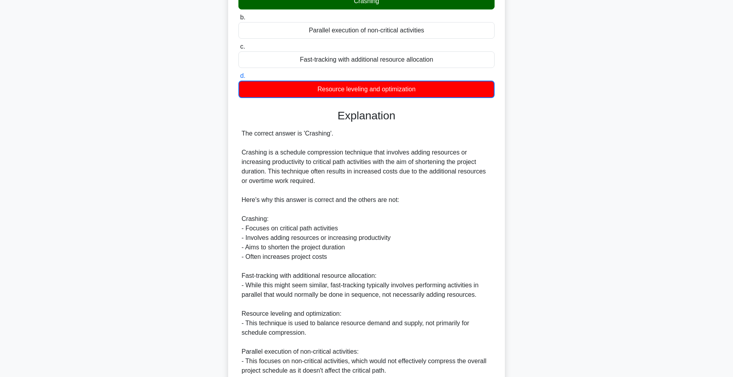
scroll to position [178, 0]
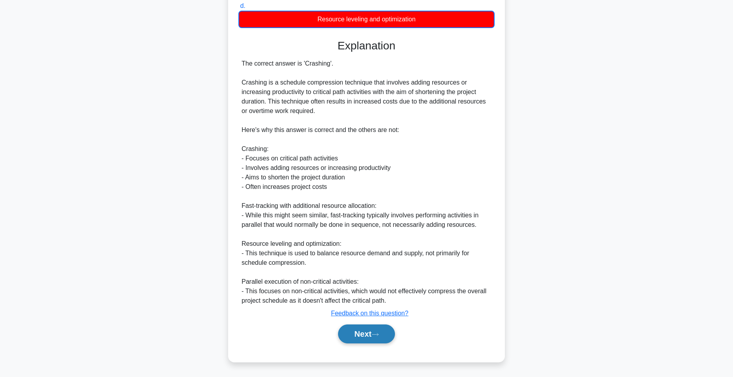
click at [374, 333] on button "Next" at bounding box center [366, 334] width 57 height 19
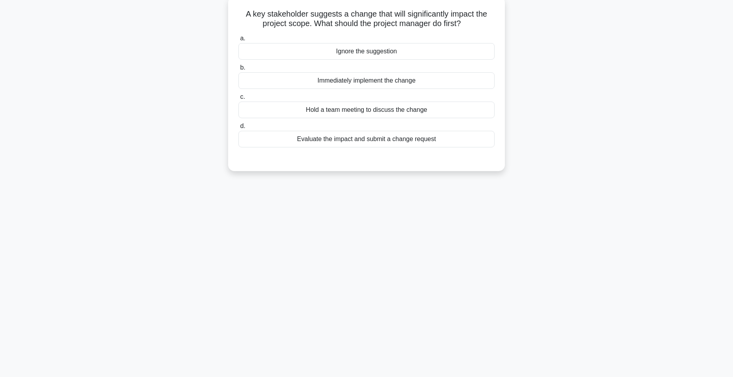
scroll to position [0, 0]
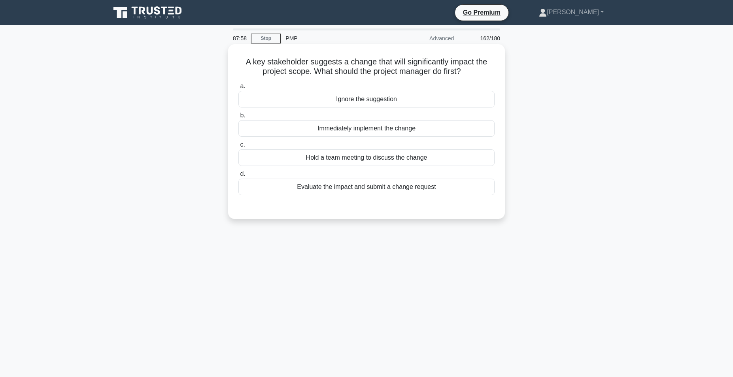
click at [406, 186] on div "Evaluate the impact and submit a change request" at bounding box center [366, 187] width 256 height 17
click at [238, 177] on input "d. Evaluate the impact and submit a change request" at bounding box center [238, 174] width 0 height 5
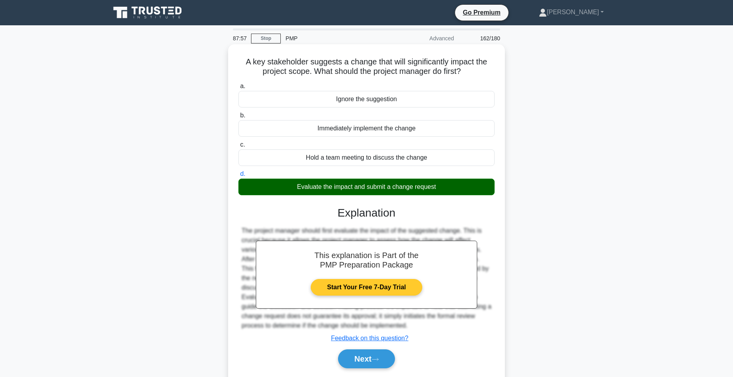
scroll to position [50, 0]
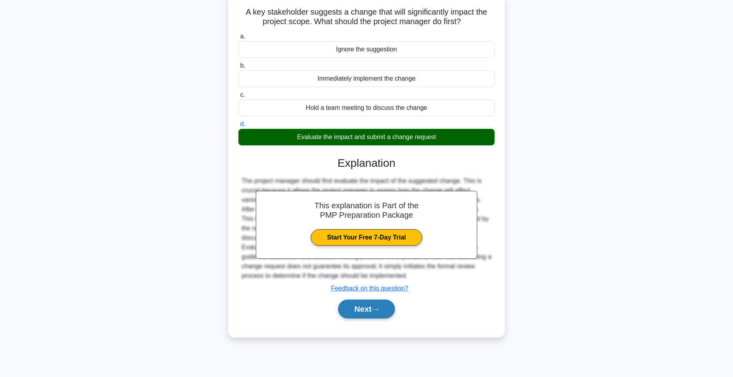
click at [366, 306] on button "Next" at bounding box center [366, 309] width 57 height 19
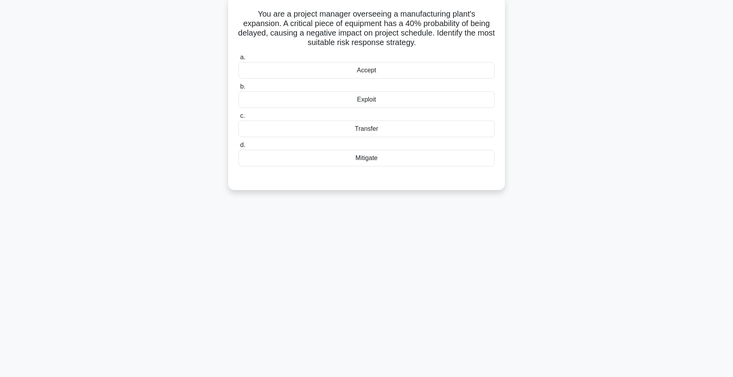
scroll to position [0, 0]
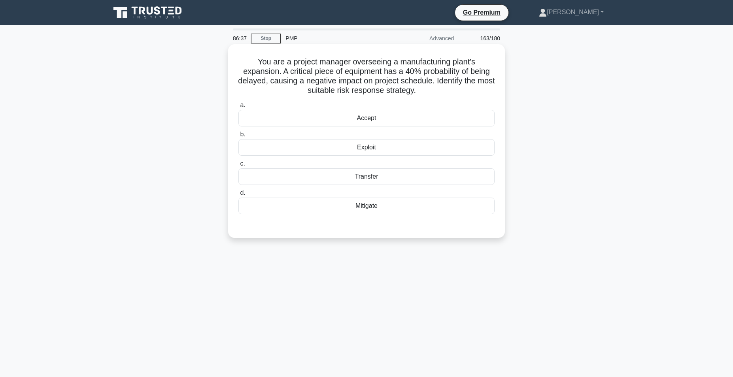
click at [371, 120] on div "Accept" at bounding box center [366, 118] width 256 height 17
click at [238, 108] on input "a. Accept" at bounding box center [238, 105] width 0 height 5
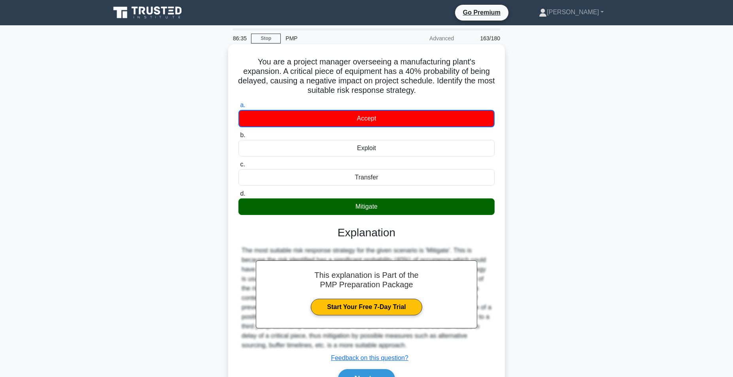
scroll to position [50, 0]
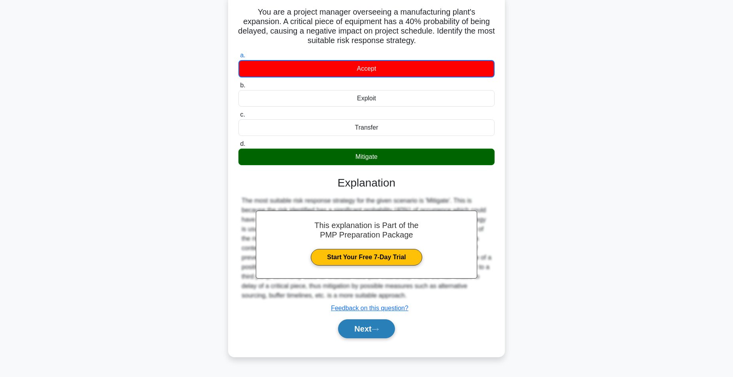
click at [365, 329] on button "Next" at bounding box center [366, 328] width 57 height 19
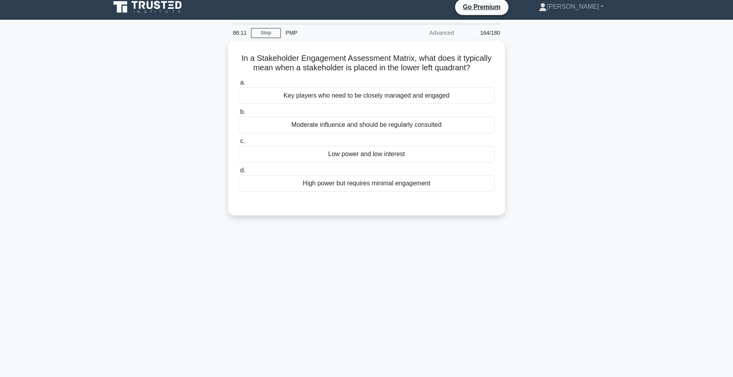
scroll to position [0, 0]
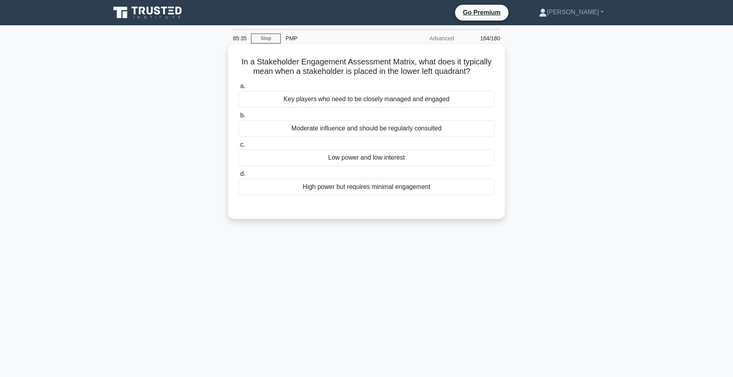
click at [381, 158] on div "Low power and low interest" at bounding box center [366, 157] width 256 height 17
click at [238, 147] on input "c. Low power and low interest" at bounding box center [238, 144] width 0 height 5
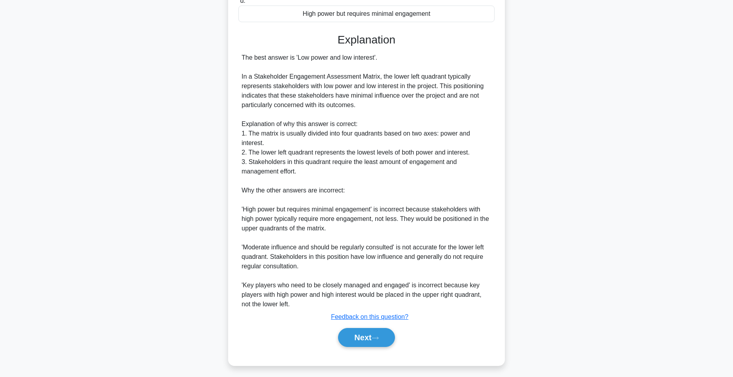
scroll to position [177, 0]
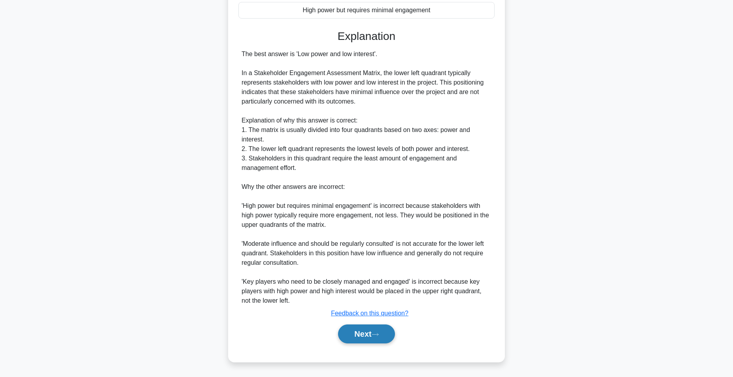
click at [358, 334] on button "Next" at bounding box center [366, 334] width 57 height 19
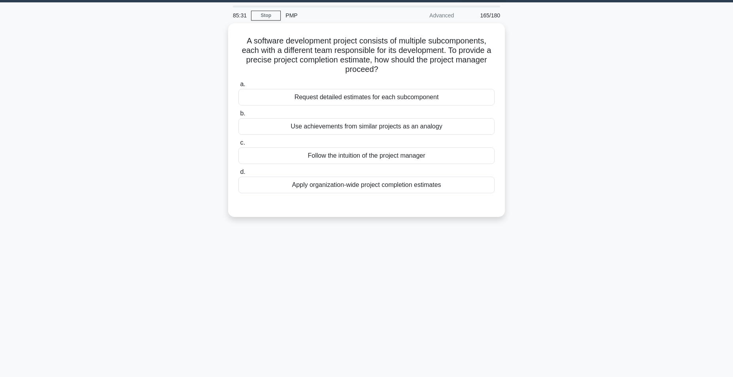
scroll to position [0, 0]
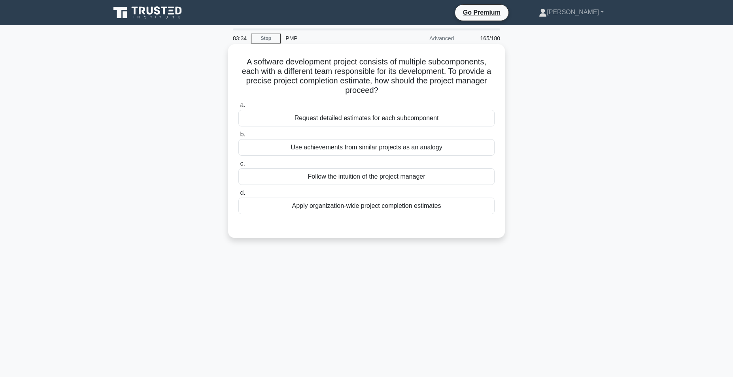
click at [391, 121] on div "Request detailed estimates for each subcomponent" at bounding box center [366, 118] width 256 height 17
click at [238, 108] on input "a. Request detailed estimates for each subcomponent" at bounding box center [238, 105] width 0 height 5
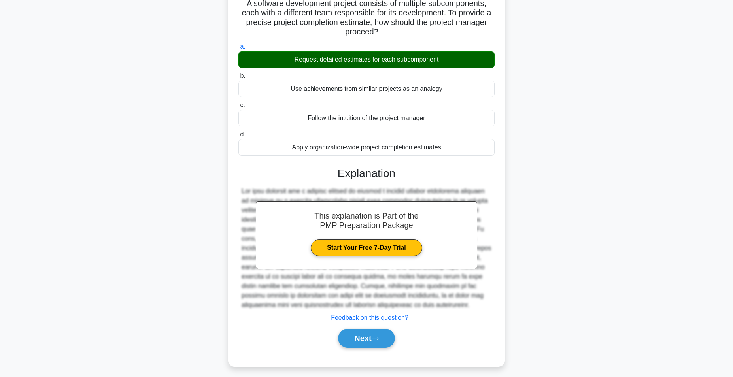
scroll to position [73, 0]
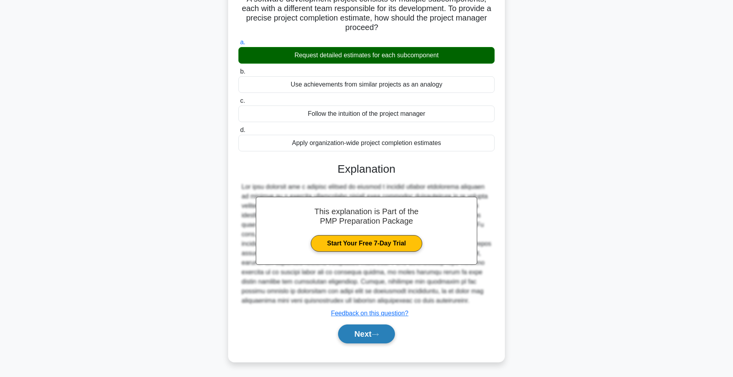
click at [362, 333] on button "Next" at bounding box center [366, 334] width 57 height 19
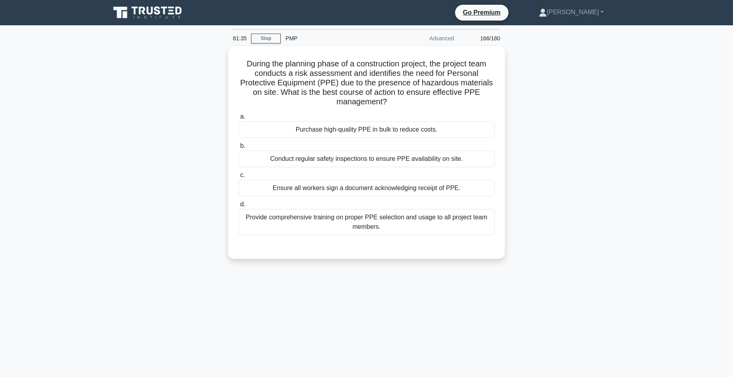
scroll to position [1, 0]
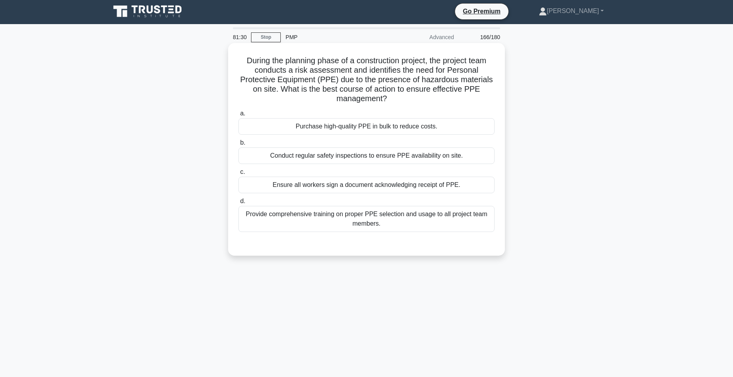
click at [346, 221] on div "Provide comprehensive training on proper PPE selection and usage to all project…" at bounding box center [366, 219] width 256 height 26
click at [238, 204] on input "d. Provide comprehensive training on proper PPE selection and usage to all proj…" at bounding box center [238, 201] width 0 height 5
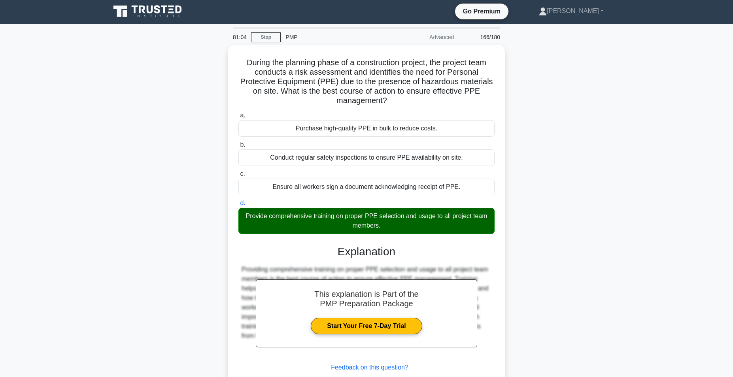
scroll to position [54, 0]
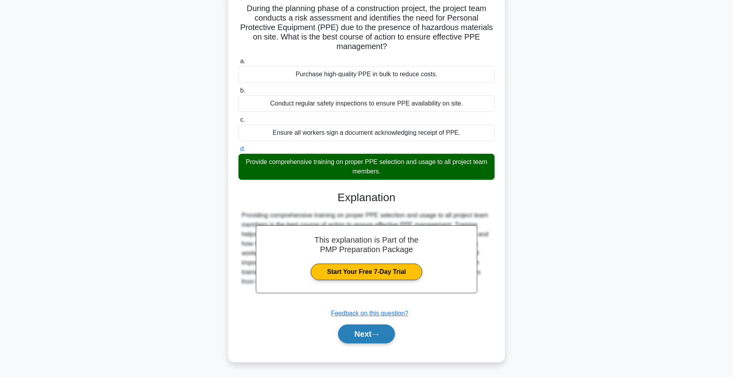
drag, startPoint x: 368, startPoint y: 335, endPoint x: 391, endPoint y: 335, distance: 23.3
click at [369, 336] on button "Next" at bounding box center [366, 334] width 57 height 19
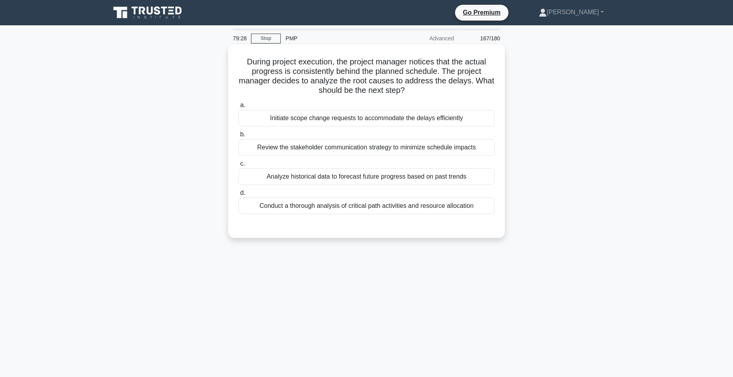
scroll to position [1, 0]
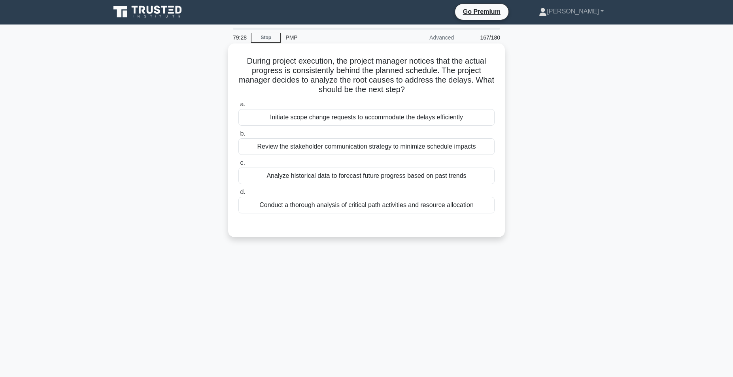
click at [401, 176] on div "Analyze historical data to forecast future progress based on past trends" at bounding box center [366, 176] width 256 height 17
click at [238, 166] on input "c. Analyze historical data to forecast future progress based on past trends" at bounding box center [238, 163] width 0 height 5
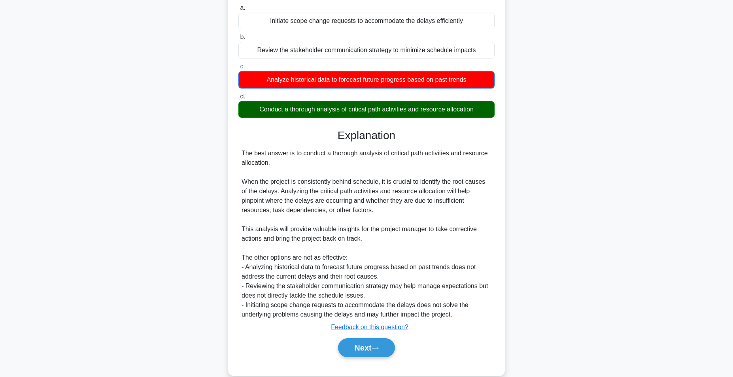
scroll to position [111, 0]
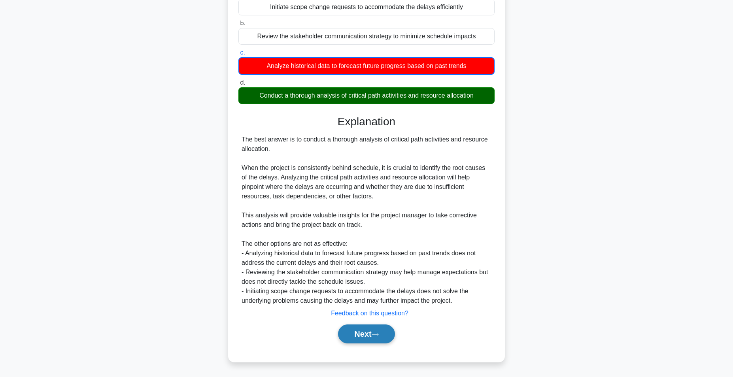
click at [370, 335] on button "Next" at bounding box center [366, 334] width 57 height 19
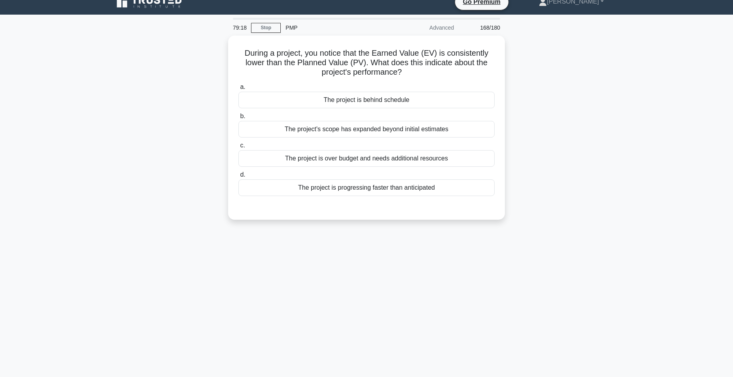
scroll to position [0, 0]
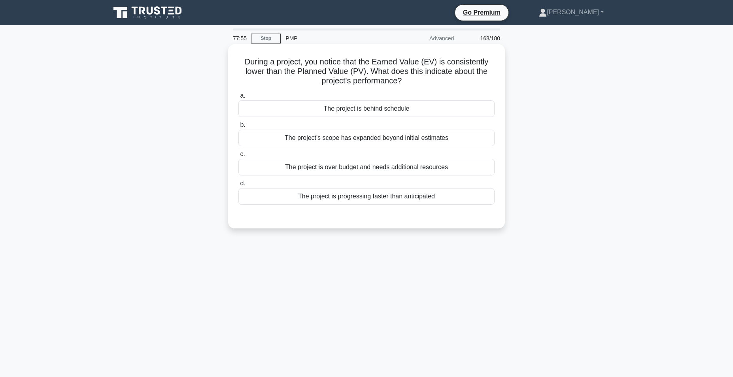
click at [385, 138] on div "The project's scope has expanded beyond initial estimates" at bounding box center [366, 138] width 256 height 17
click at [238, 128] on input "b. The project's scope has expanded beyond initial estimates" at bounding box center [238, 125] width 0 height 5
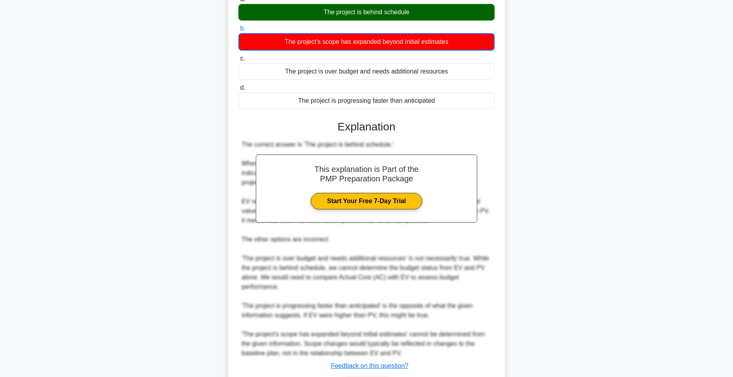
scroll to position [149, 0]
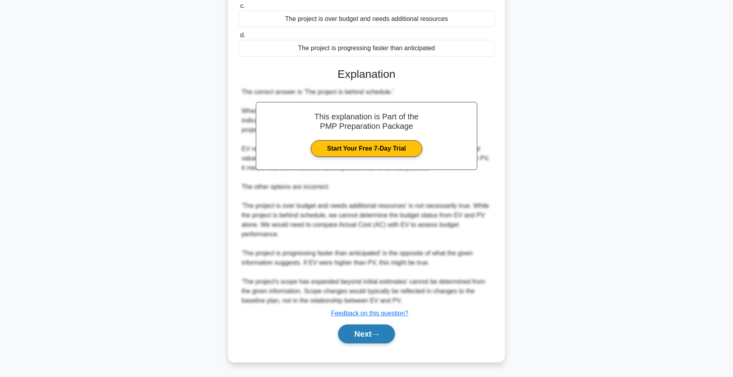
click at [365, 330] on button "Next" at bounding box center [366, 334] width 57 height 19
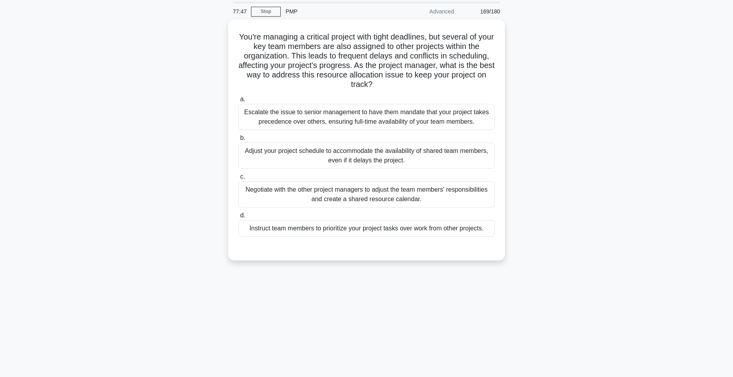
scroll to position [0, 0]
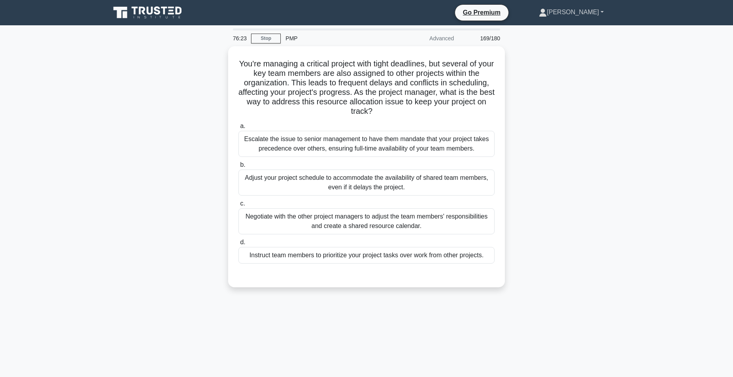
click at [327, 220] on div "Negotiate with the other project managers to adjust the team members' responsib…" at bounding box center [366, 221] width 256 height 26
click at [238, 206] on input "c. Negotiate with the other project managers to adjust the team members' respon…" at bounding box center [238, 203] width 0 height 5
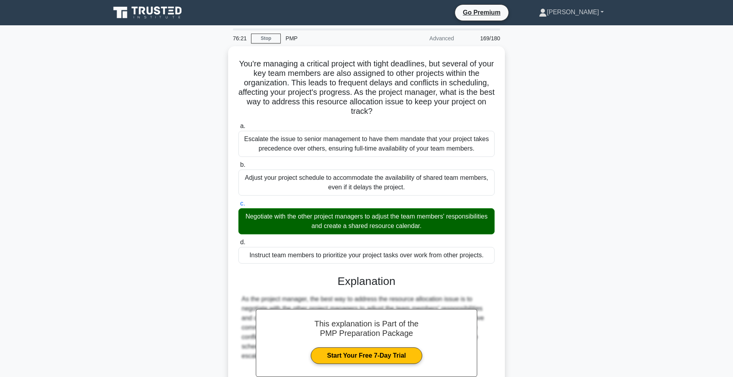
scroll to position [82, 0]
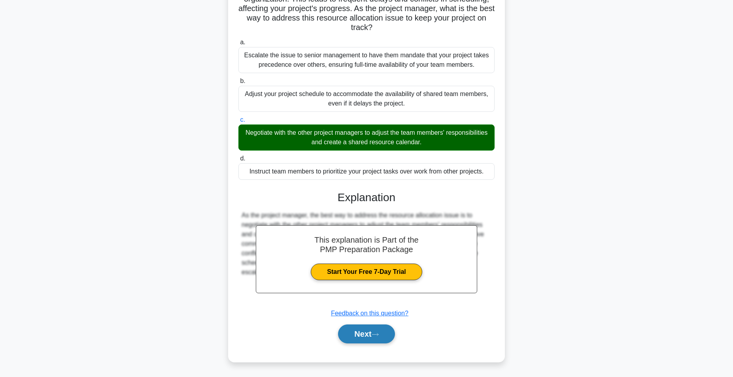
click at [358, 331] on button "Next" at bounding box center [366, 334] width 57 height 19
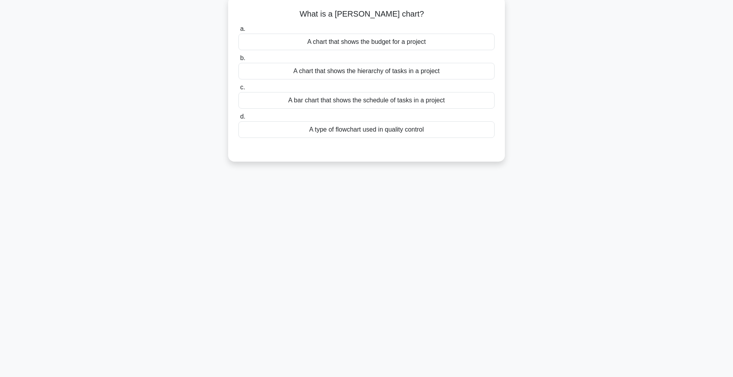
scroll to position [0, 0]
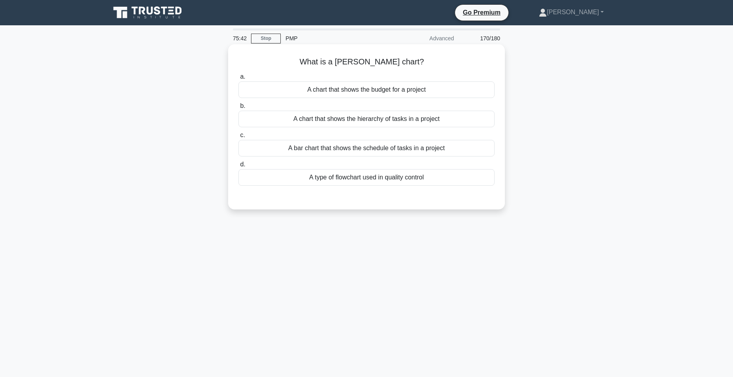
click at [368, 149] on div "A bar chart that shows the schedule of tasks in a project" at bounding box center [366, 148] width 256 height 17
click at [238, 138] on input "c. A bar chart that shows the schedule of tasks in a project" at bounding box center [238, 135] width 0 height 5
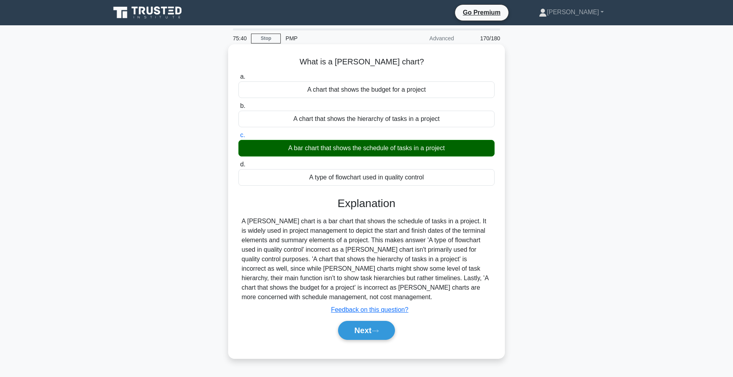
scroll to position [50, 0]
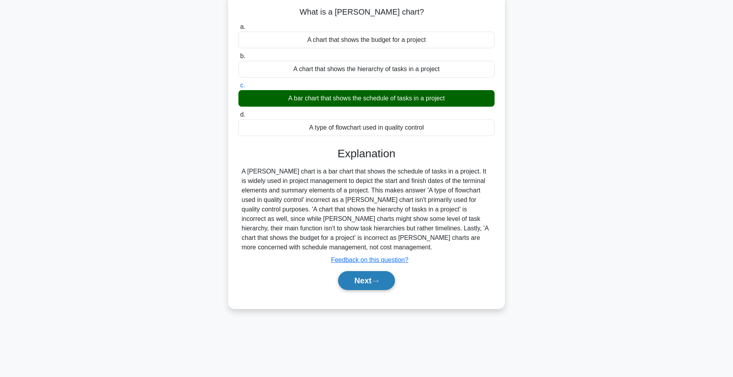
click at [362, 281] on button "Next" at bounding box center [366, 280] width 57 height 19
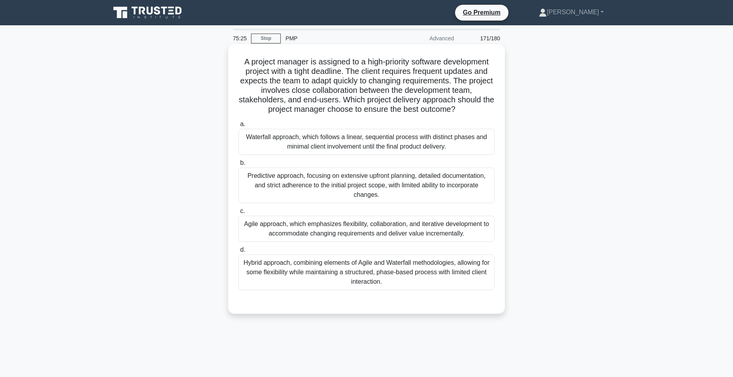
scroll to position [2, 0]
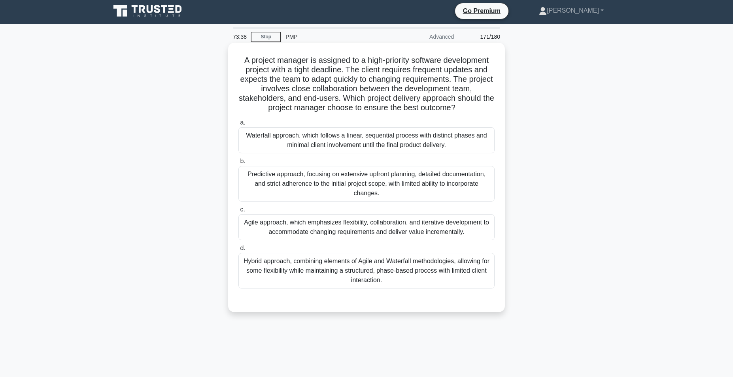
click at [365, 268] on div "Hybrid approach, combining elements of Agile and Waterfall methodologies, allow…" at bounding box center [366, 271] width 256 height 36
click at [238, 251] on input "d. Hybrid approach, combining elements of Agile and Waterfall methodologies, al…" at bounding box center [238, 248] width 0 height 5
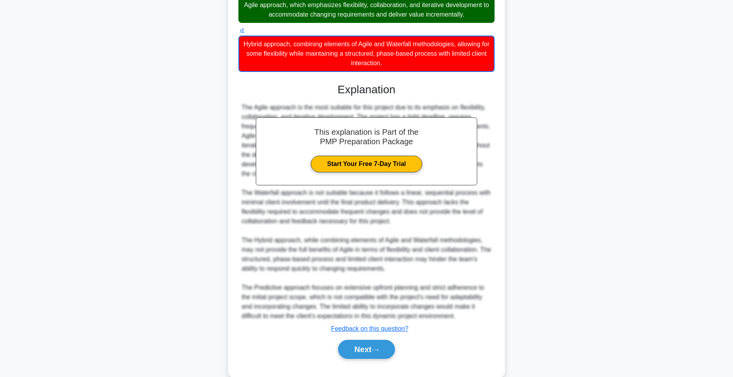
scroll to position [235, 0]
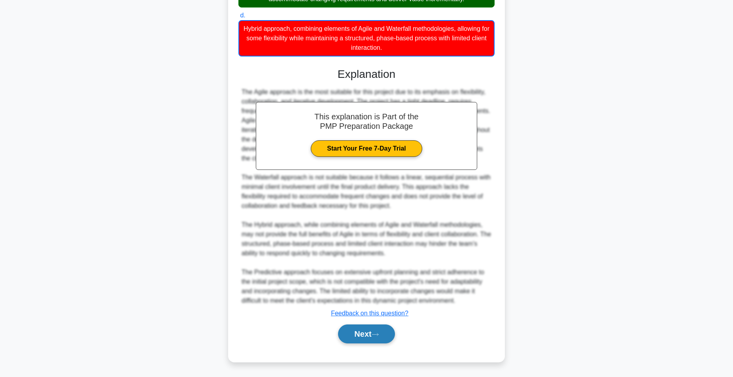
click at [362, 338] on button "Next" at bounding box center [366, 334] width 57 height 19
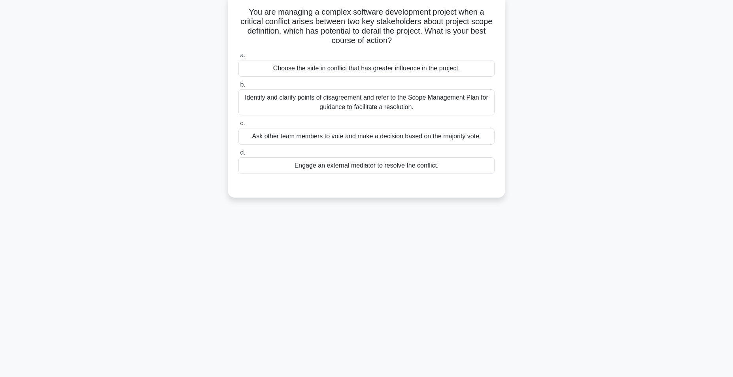
scroll to position [0, 0]
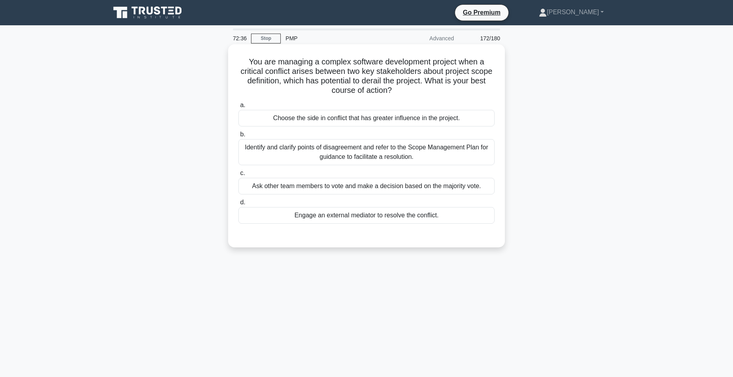
click at [340, 152] on div "Identify and clarify points of disagreement and refer to the Scope Management P…" at bounding box center [366, 152] width 256 height 26
click at [238, 137] on input "b. Identify and clarify points of disagreement and refer to the Scope Managemen…" at bounding box center [238, 134] width 0 height 5
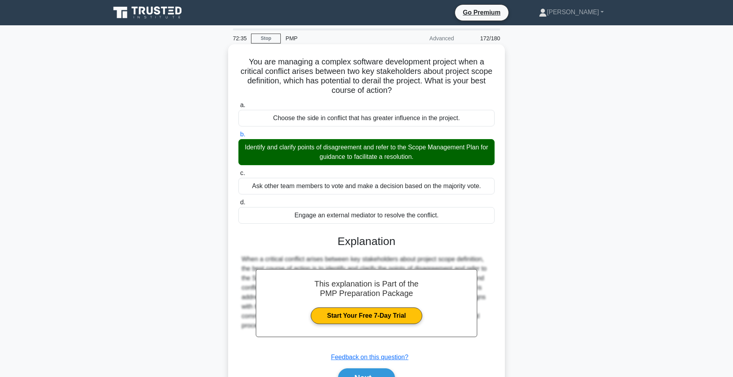
scroll to position [50, 0]
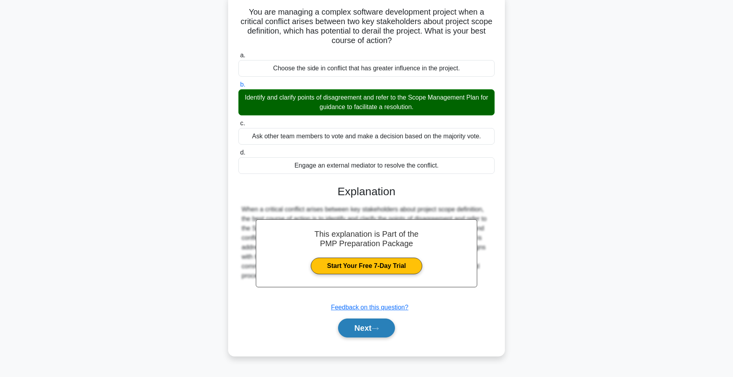
click at [367, 328] on button "Next" at bounding box center [366, 328] width 57 height 19
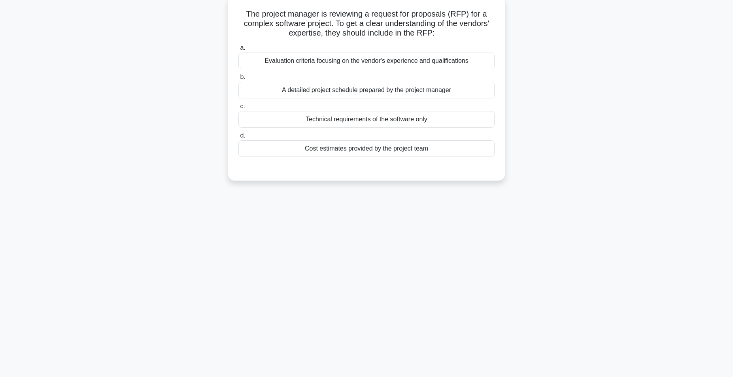
scroll to position [0, 0]
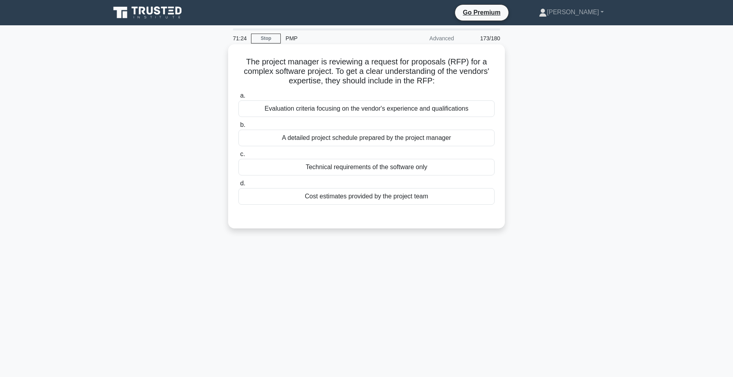
click at [350, 112] on div "Evaluation criteria focusing on the vendor's experience and qualifications" at bounding box center [366, 108] width 256 height 17
click at [238, 98] on input "a. Evaluation criteria focusing on the vendor's experience and qualifications" at bounding box center [238, 95] width 0 height 5
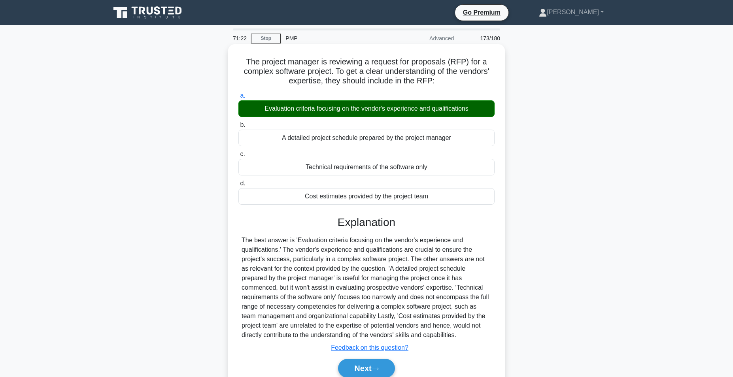
scroll to position [50, 0]
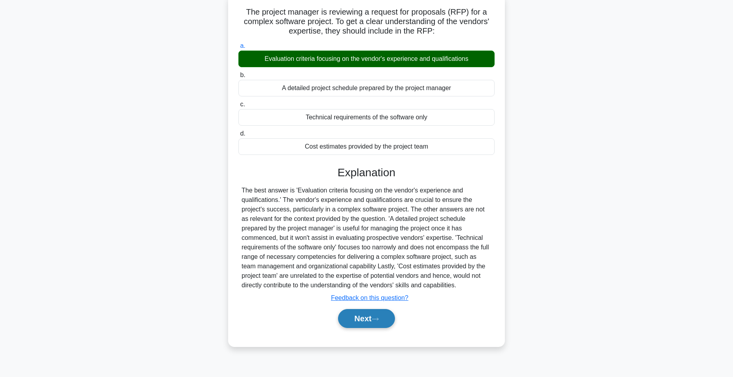
click at [361, 317] on button "Next" at bounding box center [366, 318] width 57 height 19
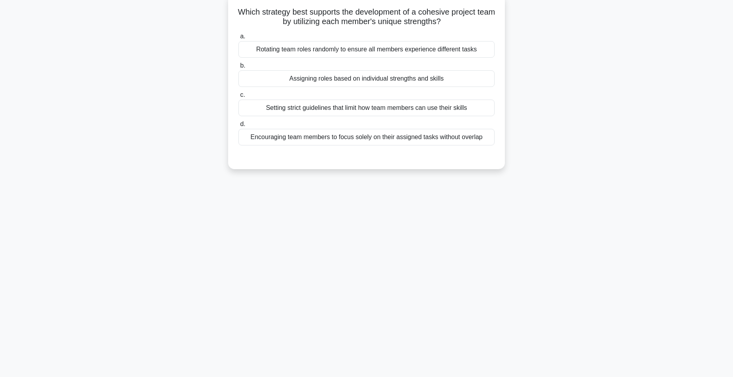
scroll to position [0, 0]
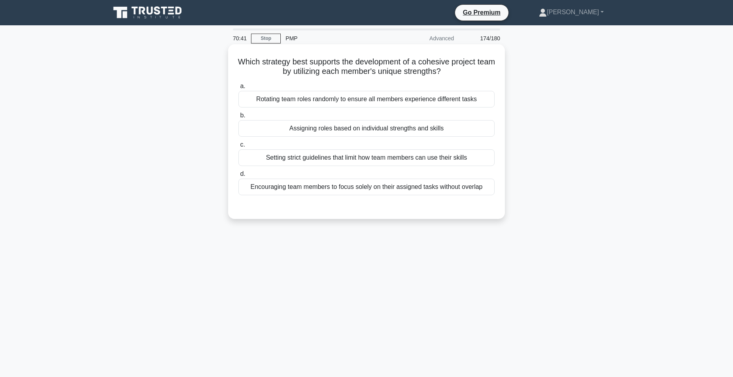
click at [365, 101] on div "Rotating team roles randomly to ensure all members experience different tasks" at bounding box center [366, 99] width 256 height 17
click at [238, 89] on input "a. Rotating team roles randomly to ensure all members experience different tasks" at bounding box center [238, 86] width 0 height 5
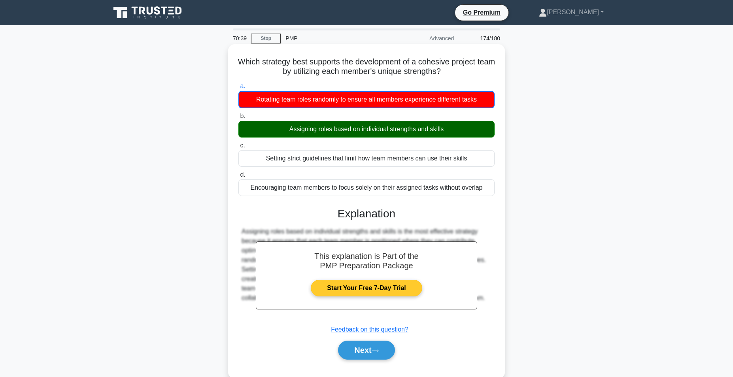
scroll to position [50, 0]
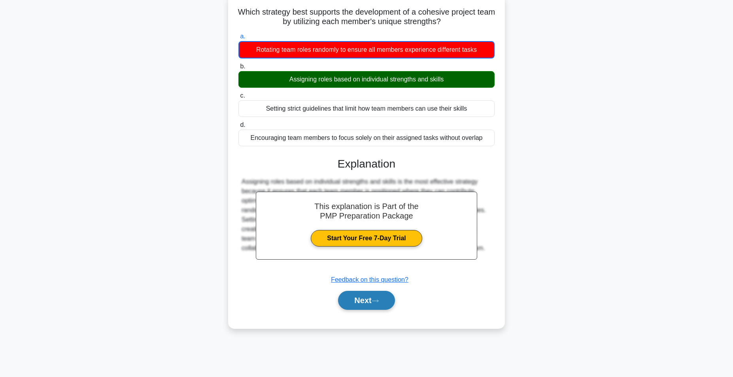
click at [365, 296] on button "Next" at bounding box center [366, 300] width 57 height 19
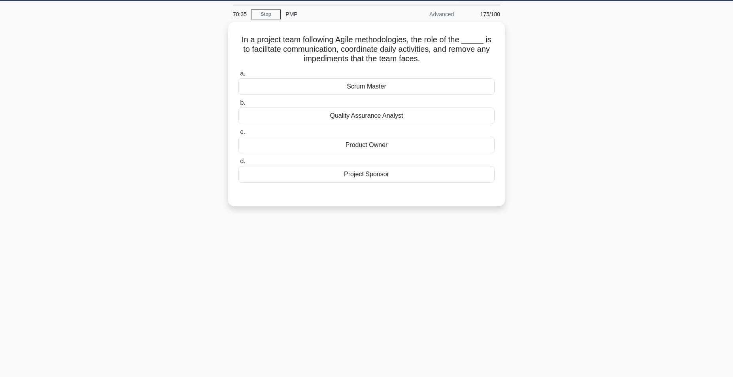
scroll to position [0, 0]
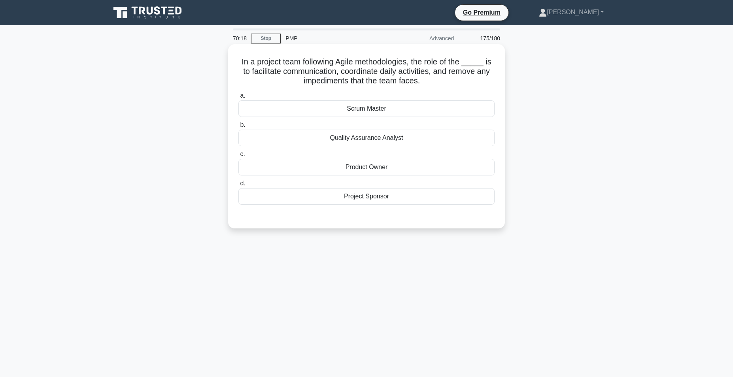
click at [369, 110] on div "Scrum Master" at bounding box center [366, 108] width 256 height 17
click at [238, 98] on input "a. Scrum Master" at bounding box center [238, 95] width 0 height 5
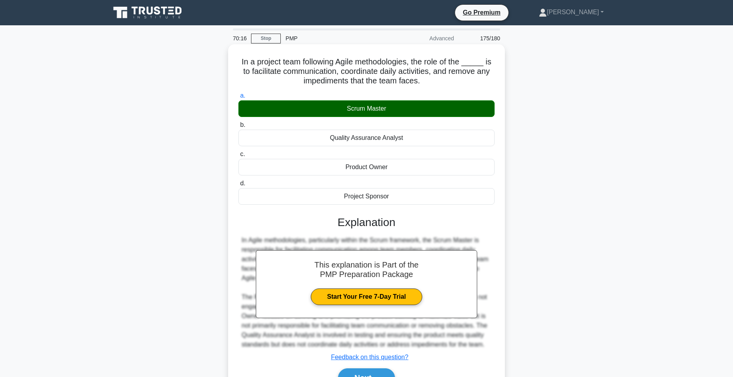
scroll to position [50, 0]
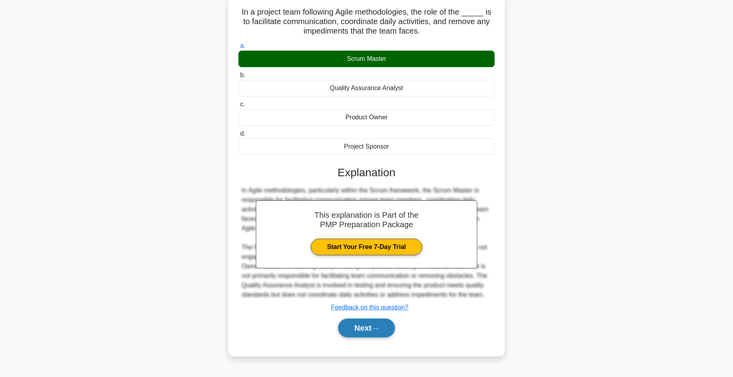
click at [368, 327] on button "Next" at bounding box center [366, 328] width 57 height 19
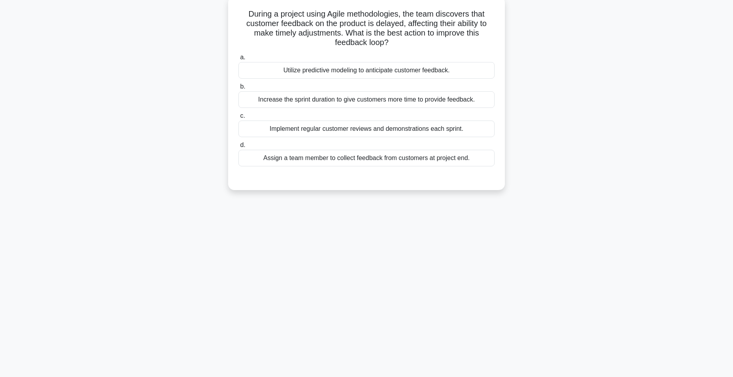
scroll to position [0, 0]
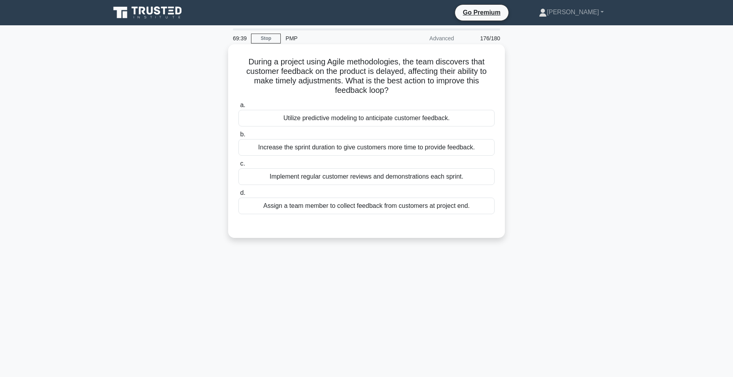
click at [434, 148] on div "Increase the sprint duration to give customers more time to provide feedback." at bounding box center [366, 147] width 256 height 17
click at [238, 137] on input "b. Increase the sprint duration to give customers more time to provide feedback." at bounding box center [238, 134] width 0 height 5
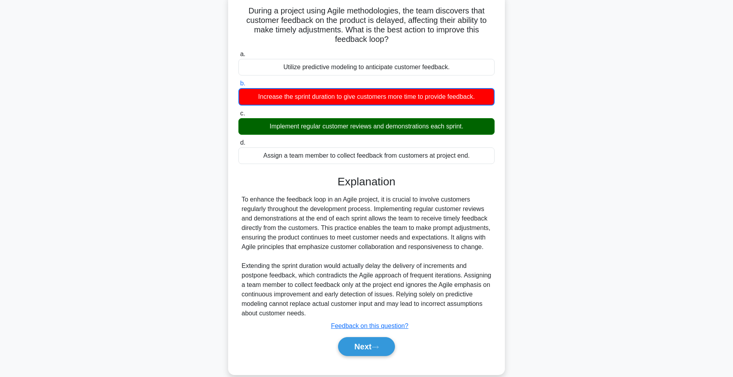
scroll to position [74, 0]
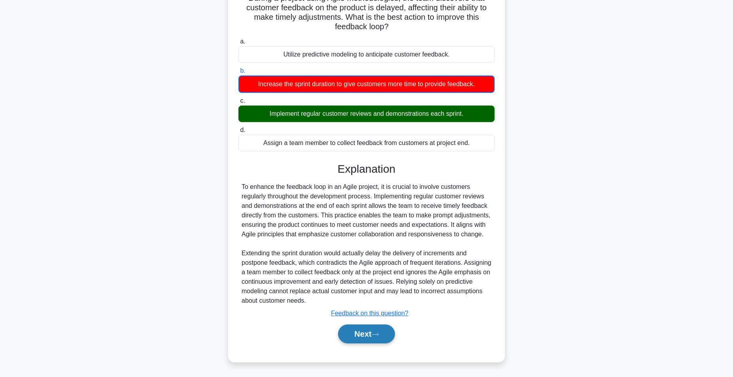
click at [369, 332] on button "Next" at bounding box center [366, 334] width 57 height 19
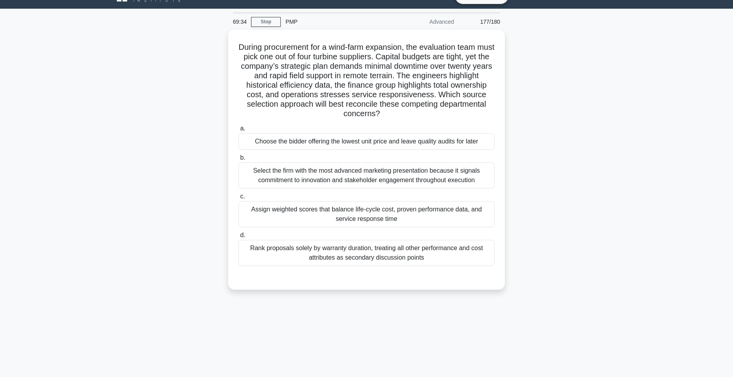
scroll to position [0, 0]
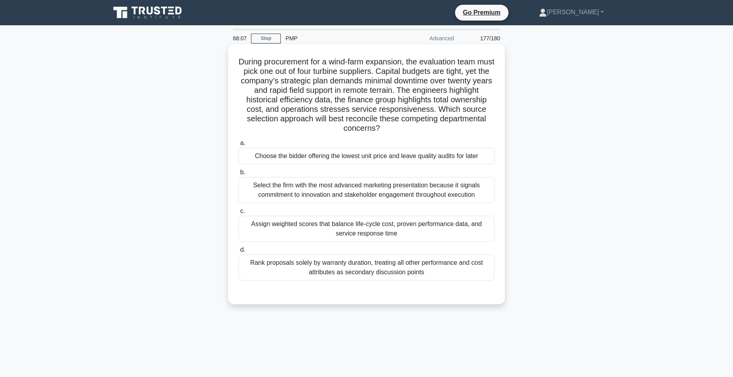
click at [423, 231] on div "Assign weighted scores that balance life-cycle cost, proven performance data, a…" at bounding box center [366, 229] width 256 height 26
click at [238, 214] on input "c. Assign weighted scores that balance life-cycle cost, proven performance data…" at bounding box center [238, 211] width 0 height 5
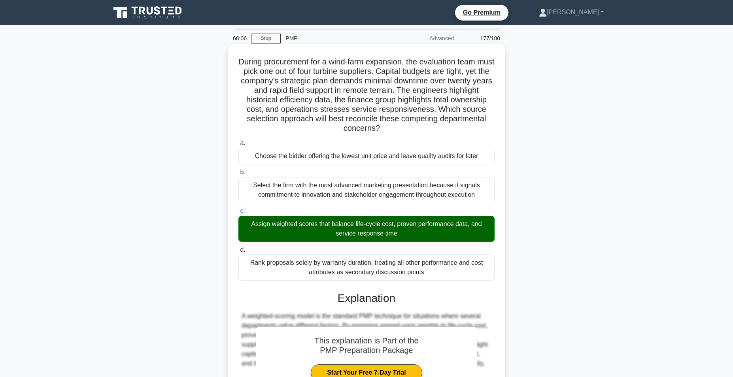
scroll to position [139, 0]
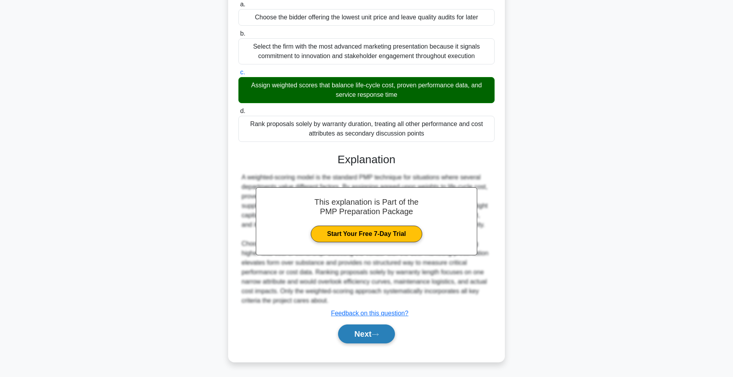
click at [357, 331] on button "Next" at bounding box center [366, 334] width 57 height 19
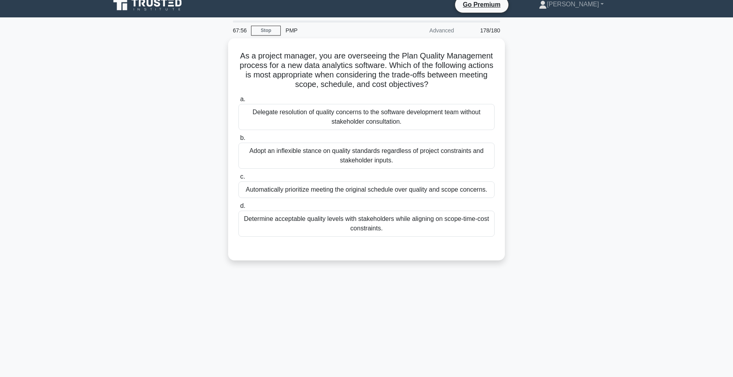
scroll to position [0, 0]
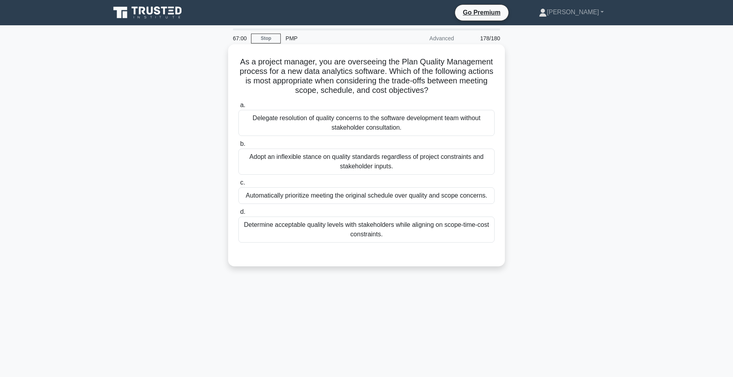
click at [419, 230] on div "Determine acceptable quality levels with stakeholders while aligning on scope-t…" at bounding box center [366, 230] width 256 height 26
click at [238, 215] on input "d. Determine acceptable quality levels with stakeholders while aligning on scop…" at bounding box center [238, 212] width 0 height 5
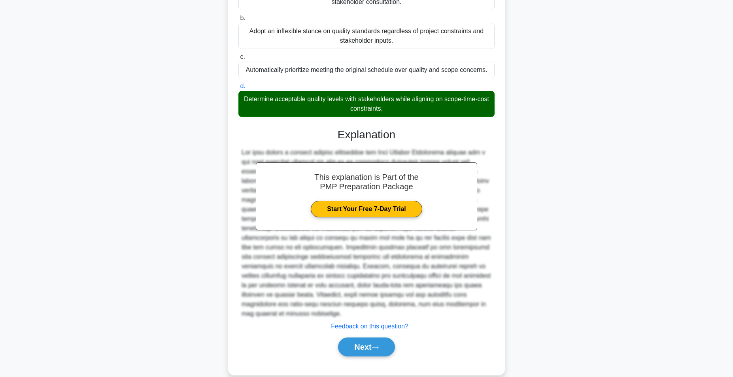
scroll to position [139, 0]
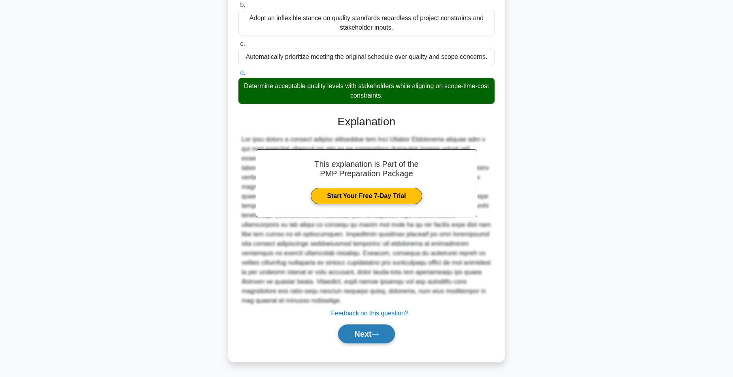
click at [364, 333] on button "Next" at bounding box center [366, 334] width 57 height 19
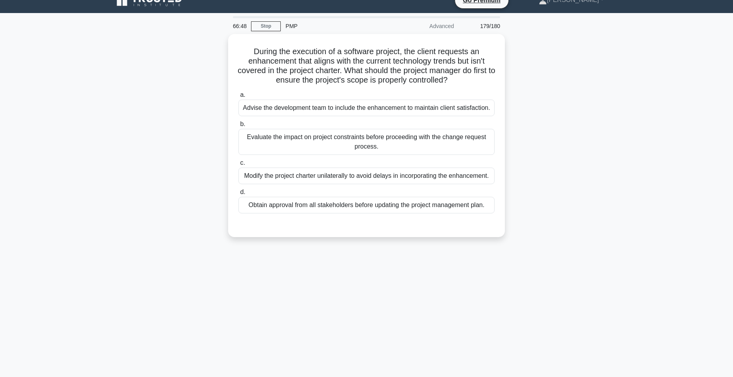
scroll to position [0, 0]
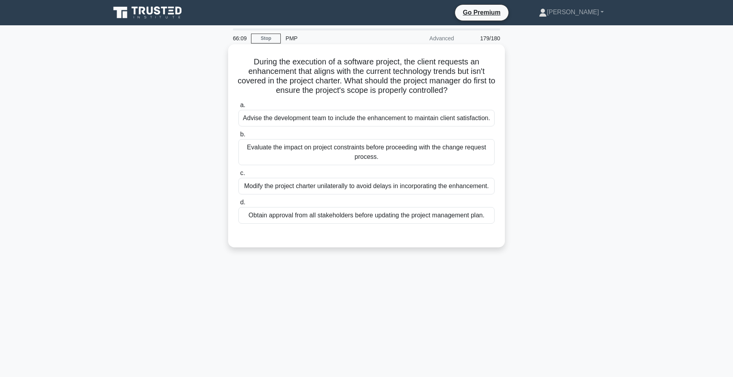
click at [387, 153] on div "Evaluate the impact on project constraints before proceeding with the change re…" at bounding box center [366, 152] width 256 height 26
click at [238, 137] on input "b. Evaluate the impact on project constraints before proceeding with the change…" at bounding box center [238, 134] width 0 height 5
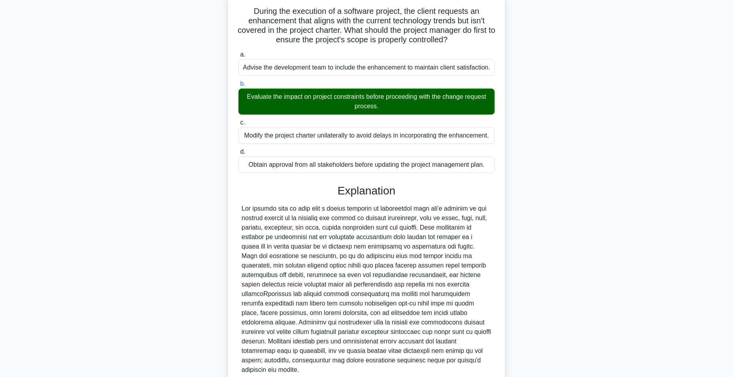
scroll to position [111, 0]
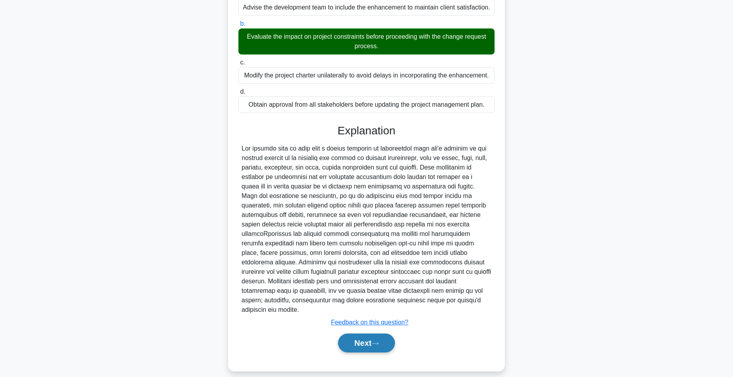
click at [365, 338] on button "Next" at bounding box center [366, 343] width 57 height 19
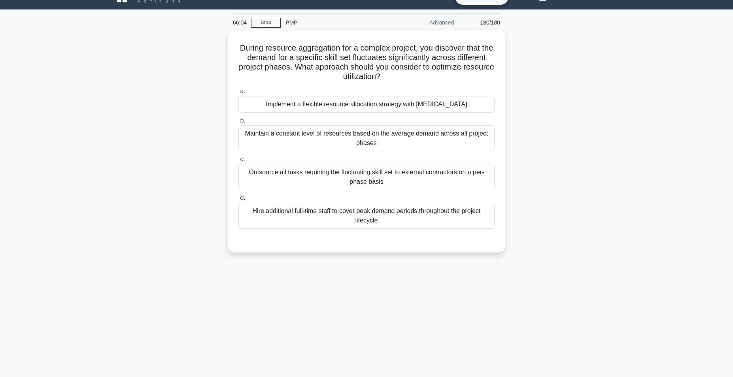
scroll to position [0, 0]
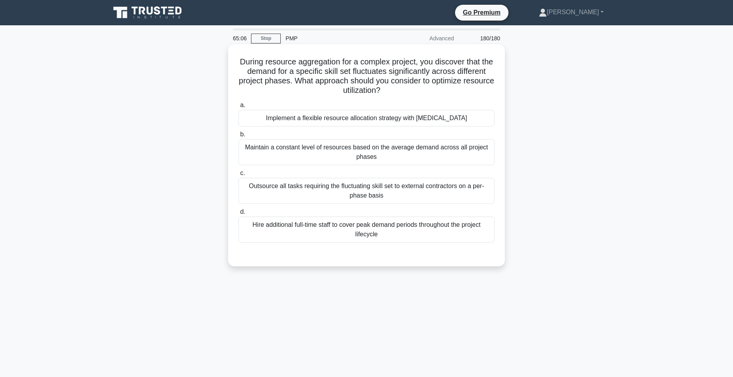
click at [435, 120] on div "Implement a flexible resource allocation strategy with cross-training" at bounding box center [366, 118] width 256 height 17
click at [238, 108] on input "a. Implement a flexible resource allocation strategy with cross-training" at bounding box center [238, 105] width 0 height 5
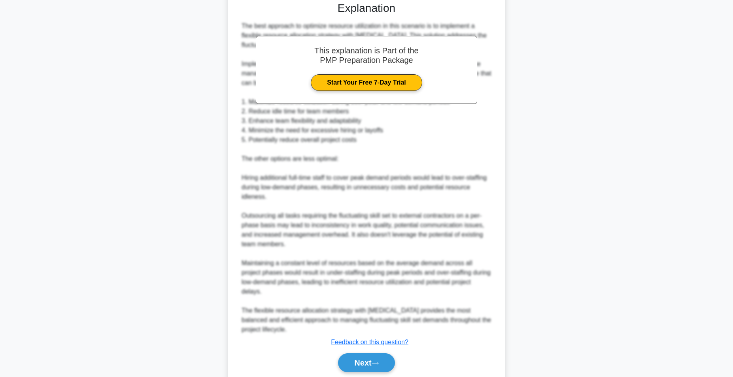
scroll to position [272, 0]
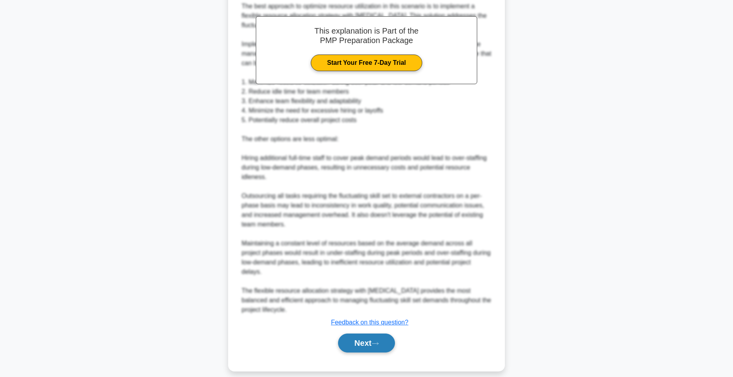
click at [365, 335] on button "Next" at bounding box center [366, 343] width 57 height 19
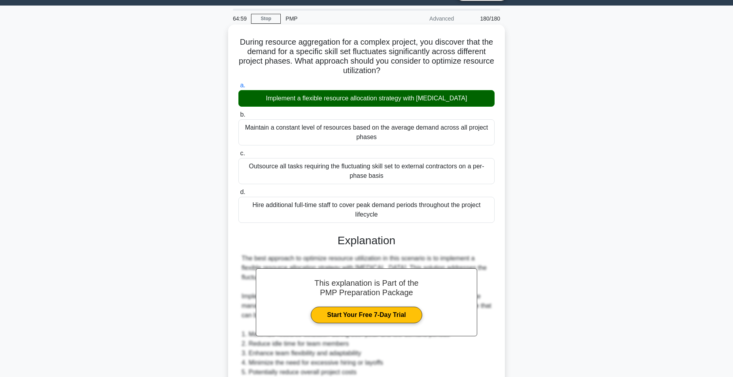
scroll to position [0, 0]
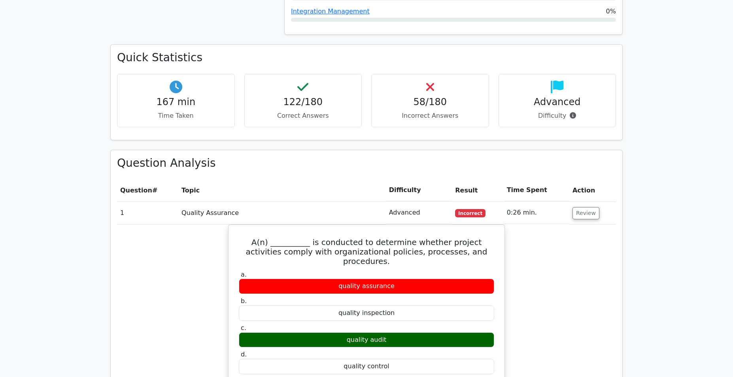
scroll to position [1211, 0]
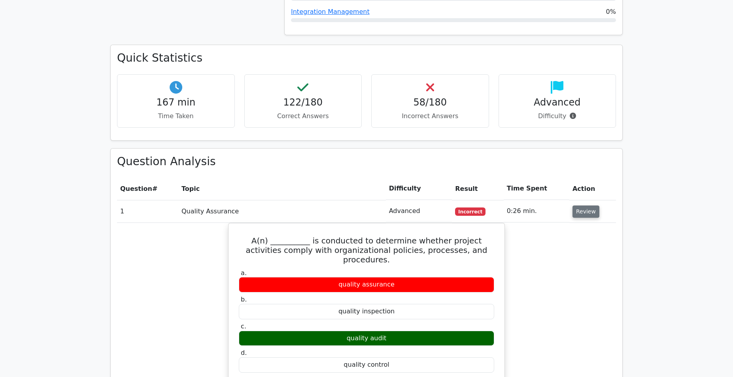
drag, startPoint x: 587, startPoint y: 183, endPoint x: 583, endPoint y: 188, distance: 6.3
click at [587, 206] on button "Review" at bounding box center [585, 212] width 27 height 12
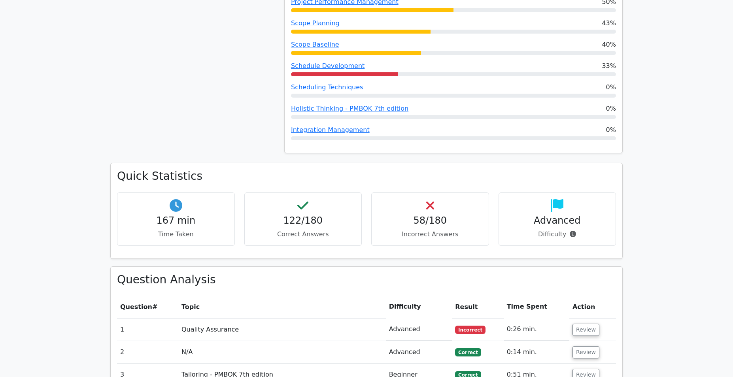
scroll to position [1092, 0]
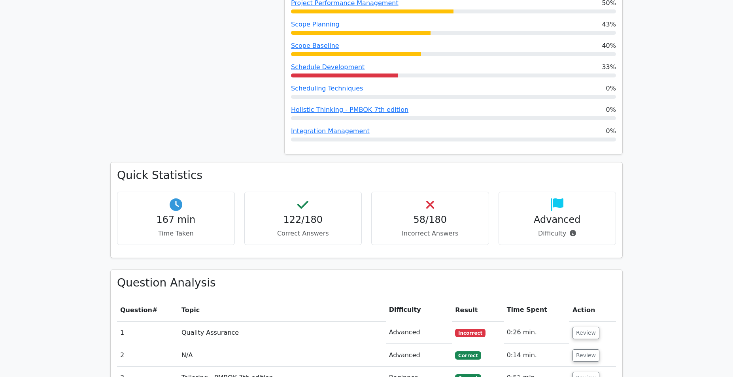
click at [437, 198] on div "58/180 Incorrect Answers" at bounding box center [430, 218] width 118 height 53
click at [436, 229] on p "Incorrect Answers" at bounding box center [430, 233] width 104 height 9
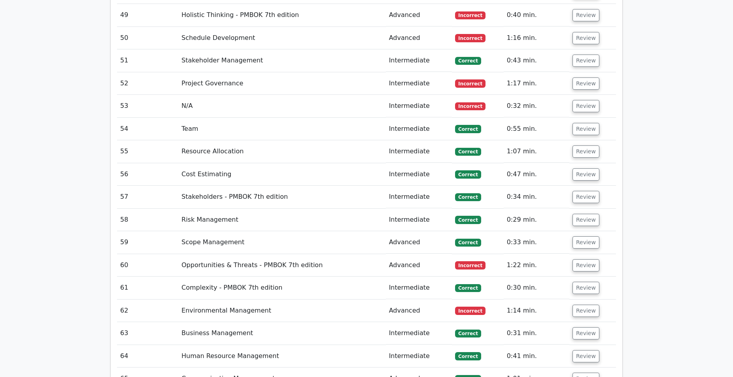
scroll to position [2502, 0]
